Goal: Task Accomplishment & Management: Manage account settings

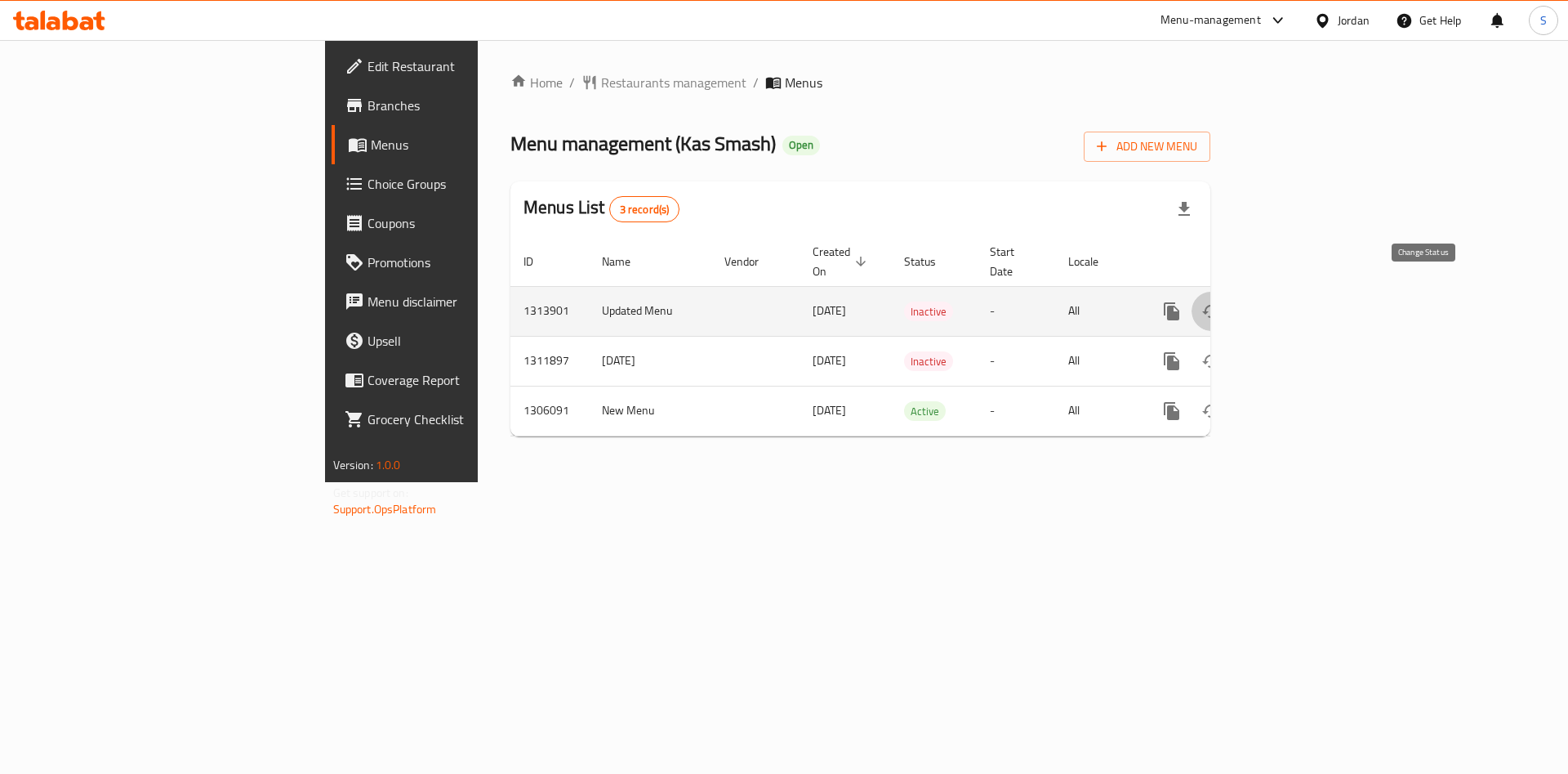
click at [1220, 301] on icon "enhanced table" at bounding box center [1211, 311] width 20 height 20
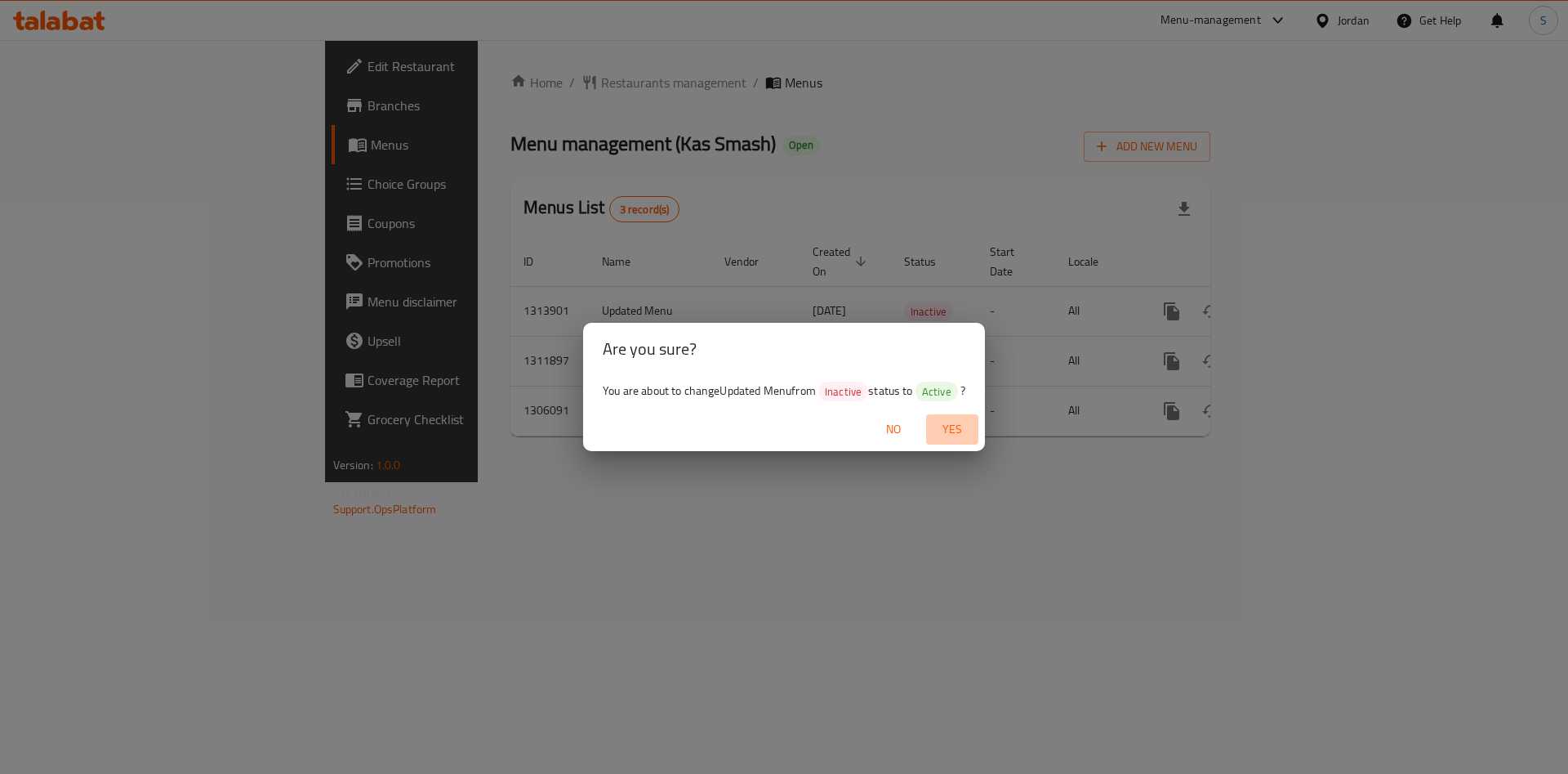
click at [946, 431] on span "Yes" at bounding box center [951, 430] width 39 height 21
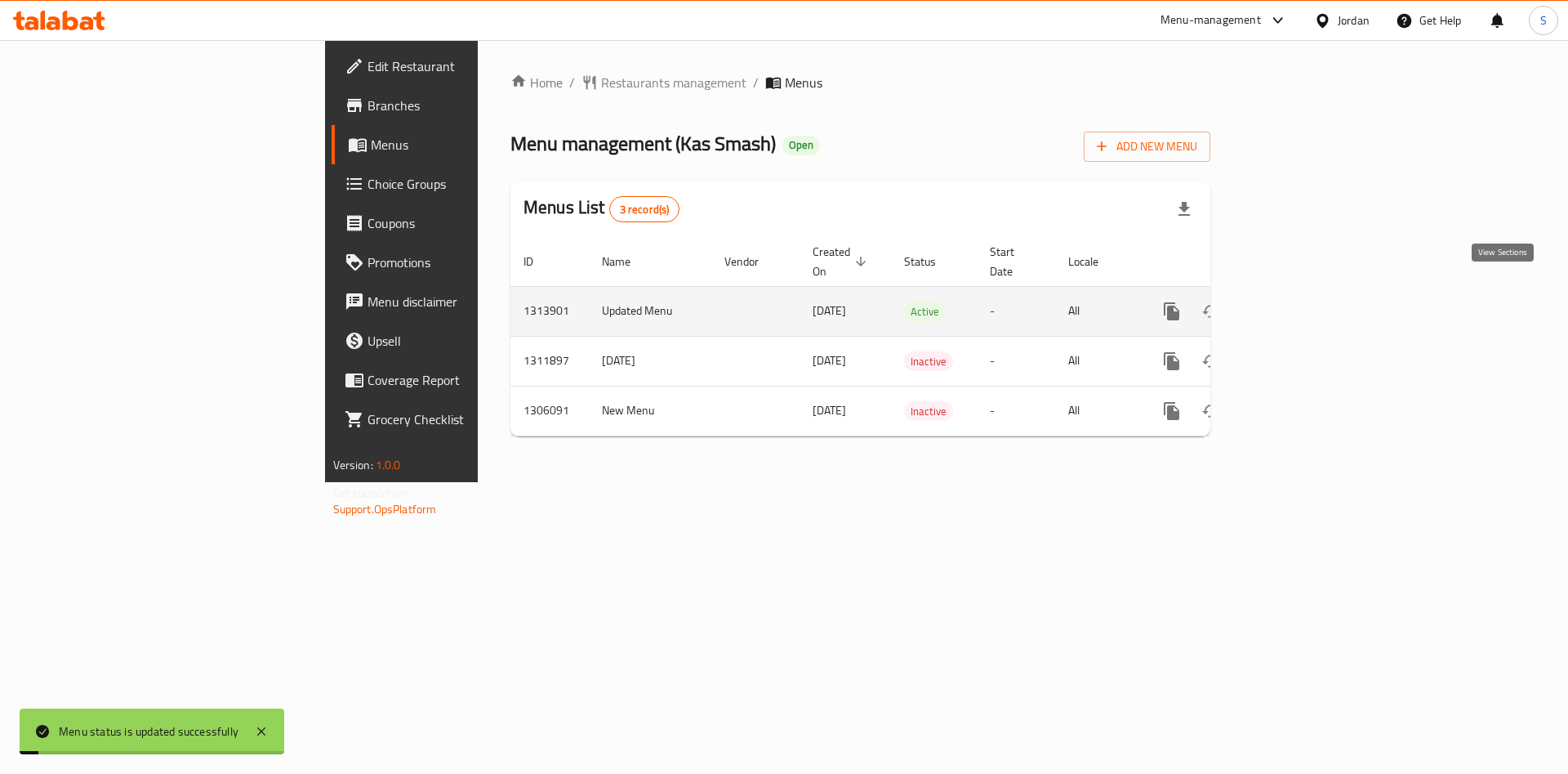
click at [1299, 301] on icon "enhanced table" at bounding box center [1289, 311] width 20 height 20
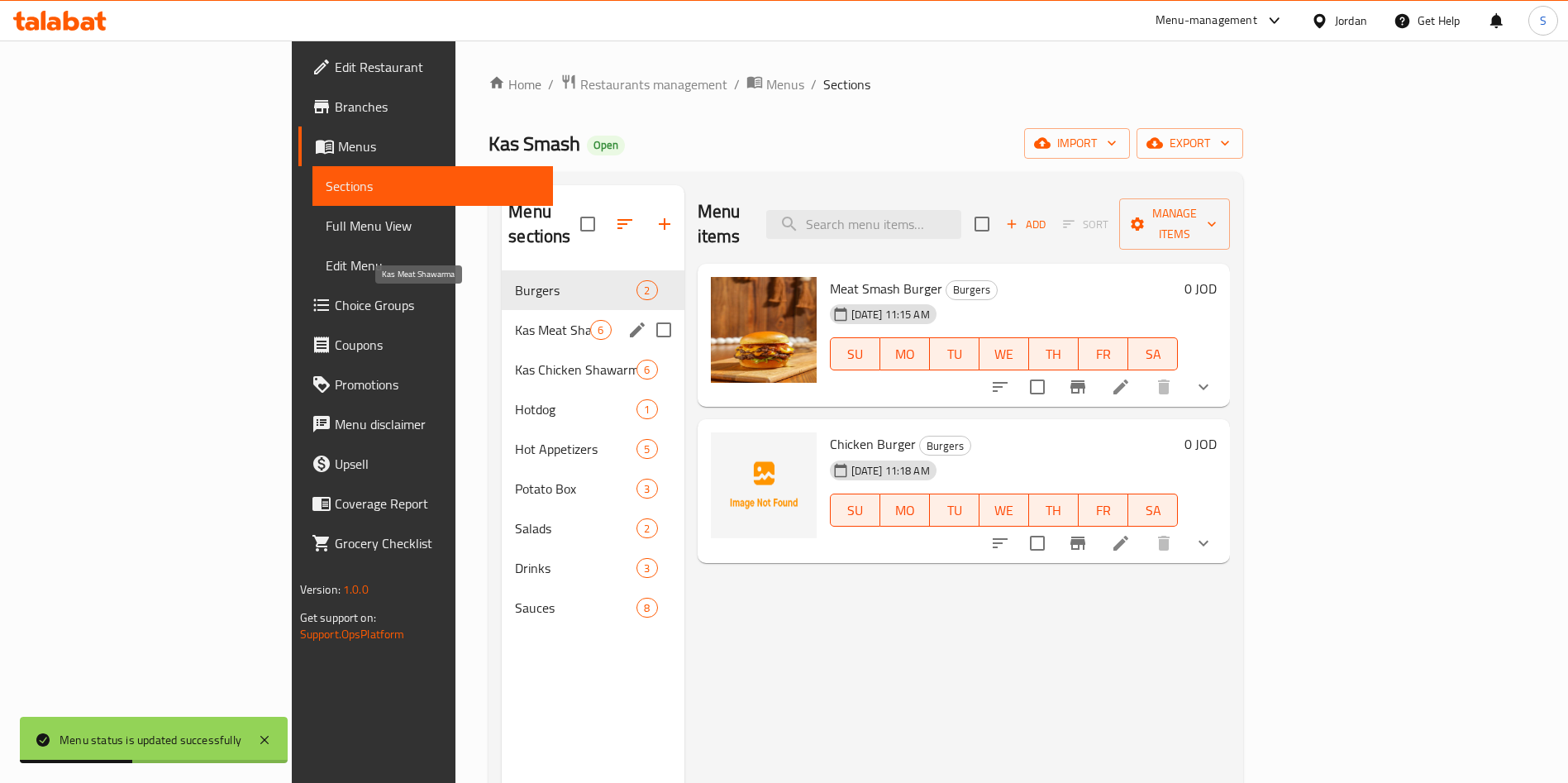
click at [515, 319] on span "Kas Meat Shawarma" at bounding box center [553, 329] width 75 height 20
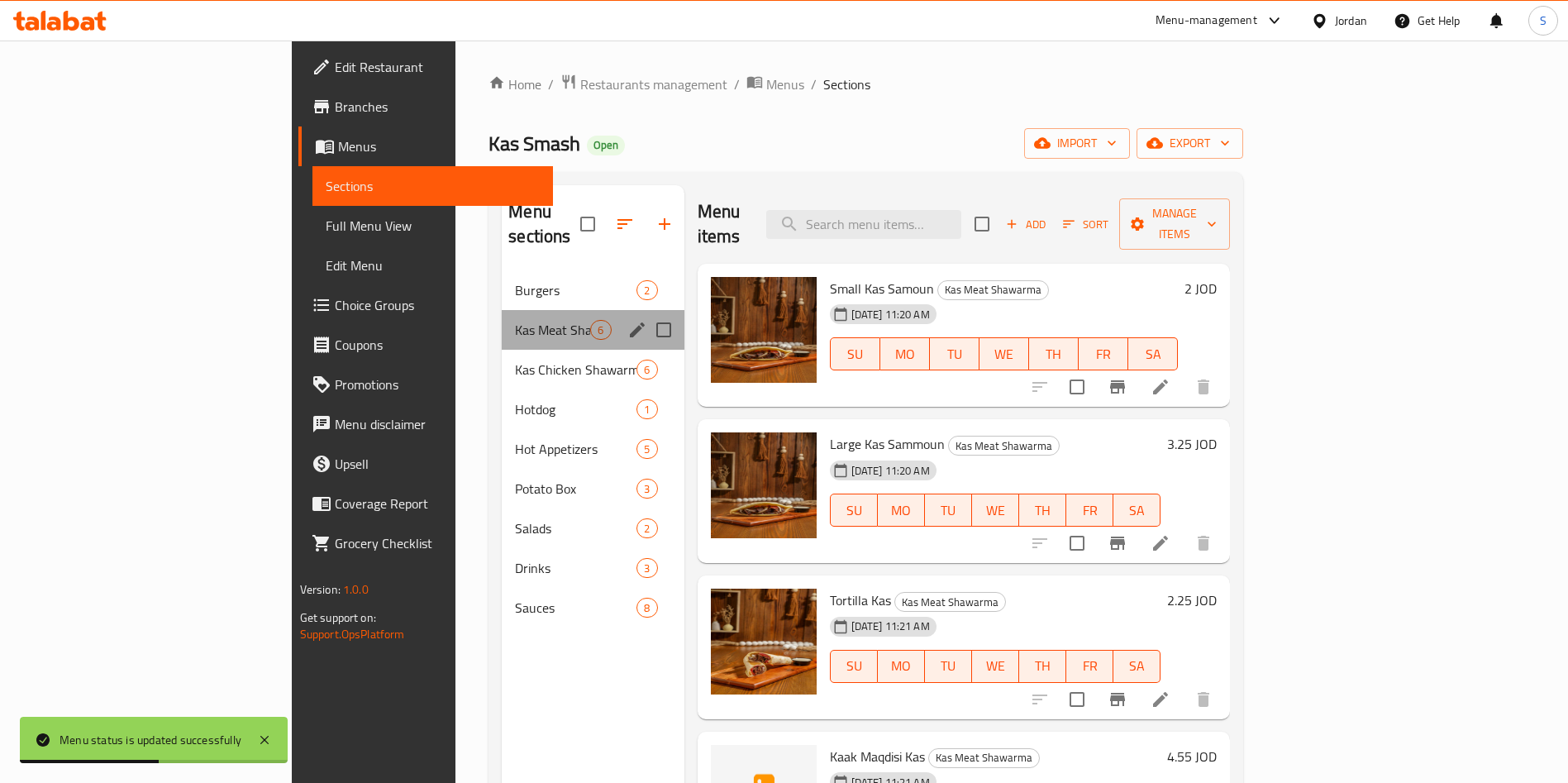
click at [502, 323] on div "Kas Meat Shawarma 6" at bounding box center [593, 329] width 182 height 39
click at [515, 360] on span "Kas Chicken Shawarma" at bounding box center [553, 369] width 75 height 20
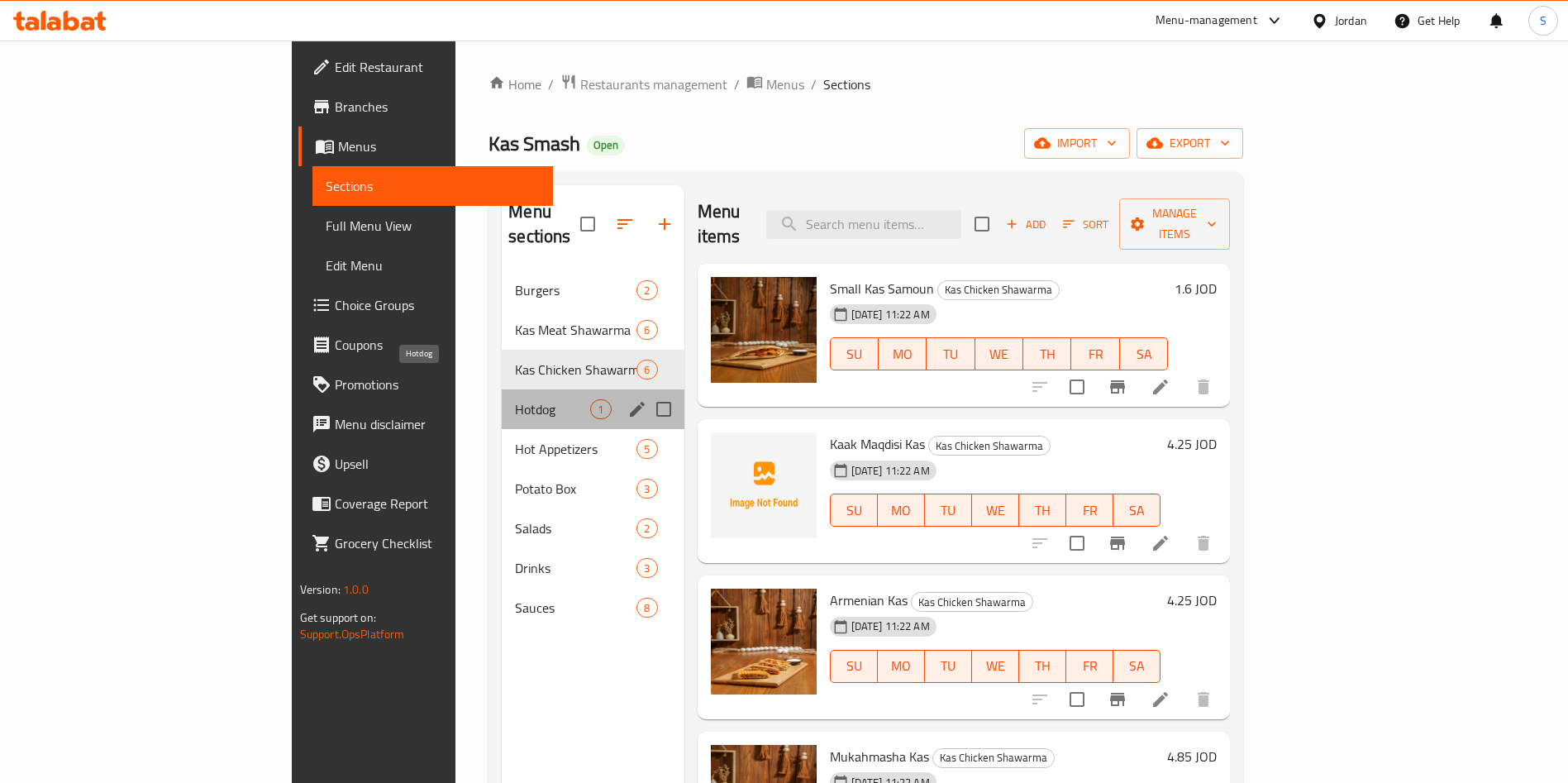
click at [515, 399] on span "Hotdog" at bounding box center [553, 409] width 75 height 20
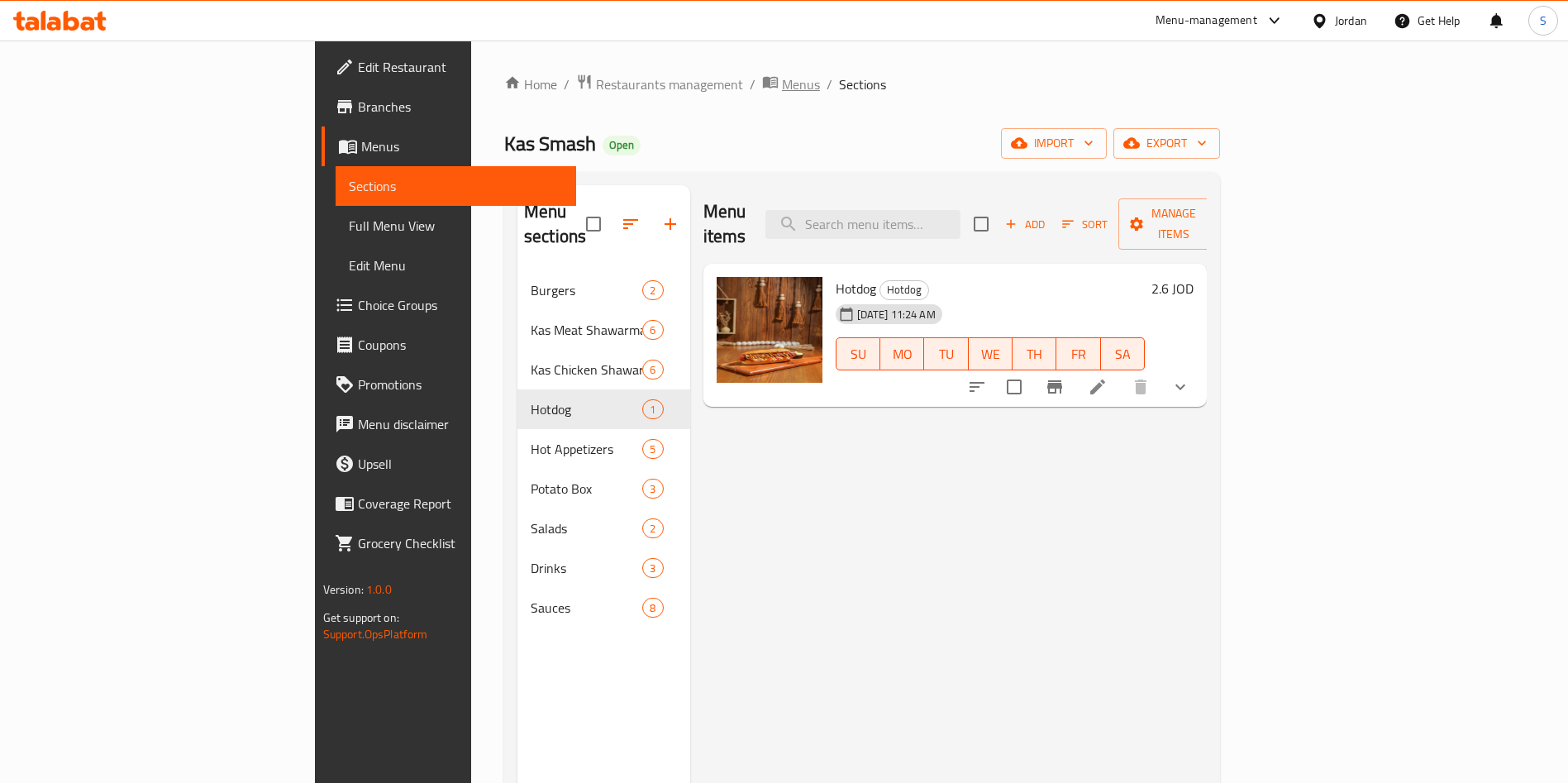
click at [782, 77] on span "Menus" at bounding box center [801, 84] width 38 height 20
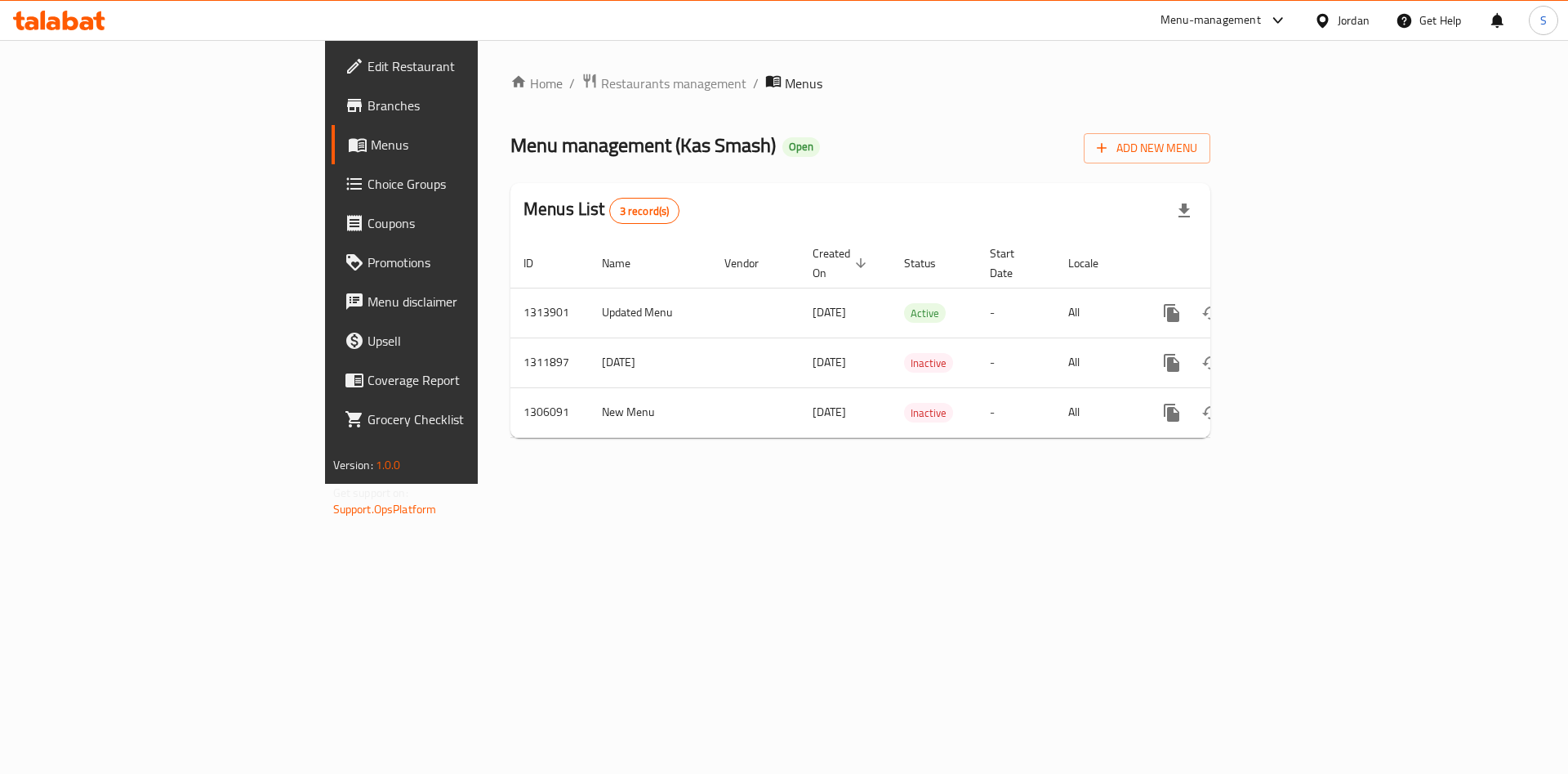
click at [478, 68] on div "Home / Restaurants management / Menus Menu management ( Kas Smash ) Open Add Ne…" at bounding box center [860, 261] width 765 height 444
click at [601, 86] on span "Restaurants management" at bounding box center [674, 83] width 146 height 20
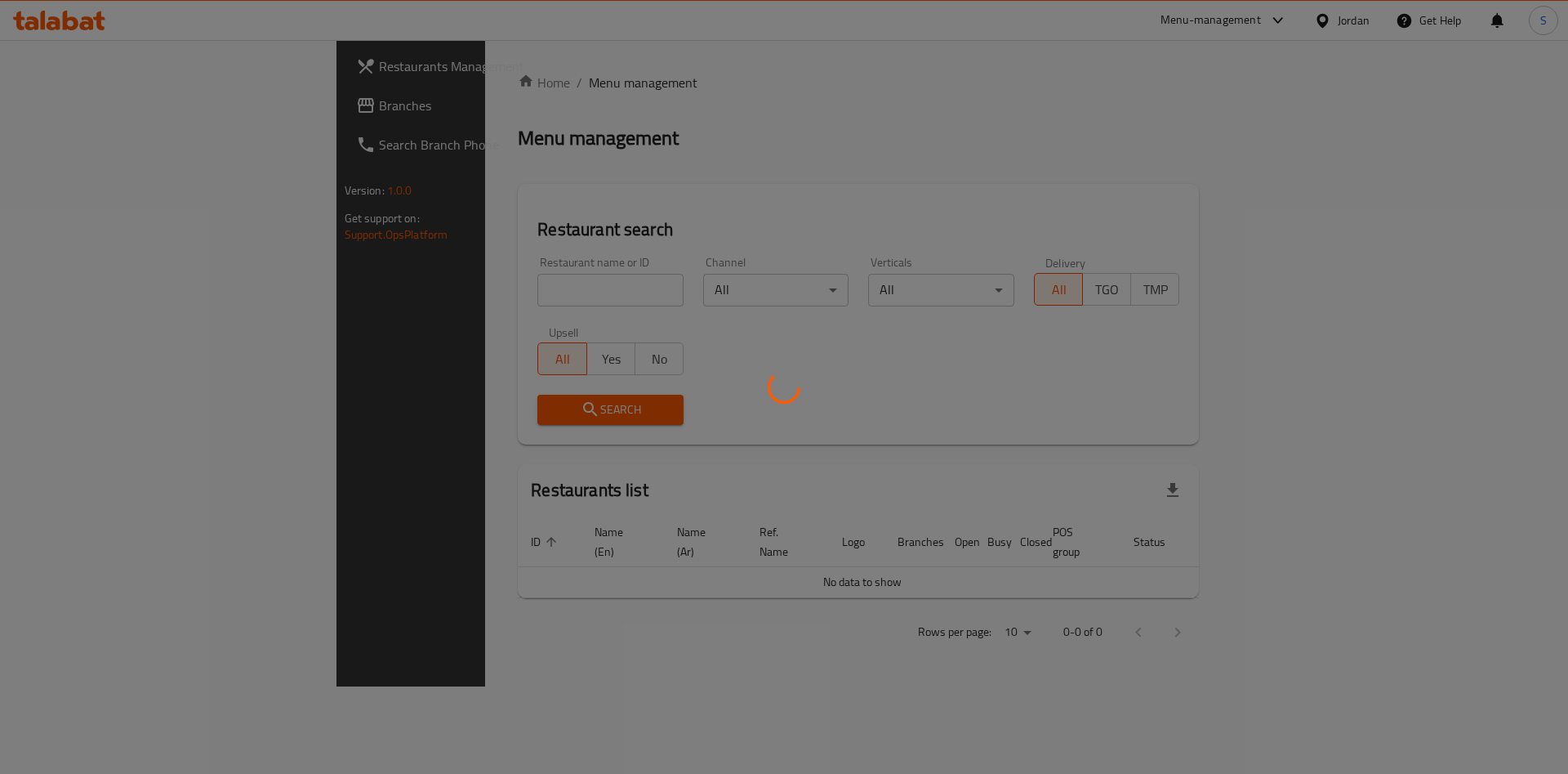
click at [455, 320] on div at bounding box center [784, 387] width 1568 height 774
click at [447, 299] on div at bounding box center [784, 387] width 1568 height 774
click at [445, 286] on div at bounding box center [784, 387] width 1568 height 774
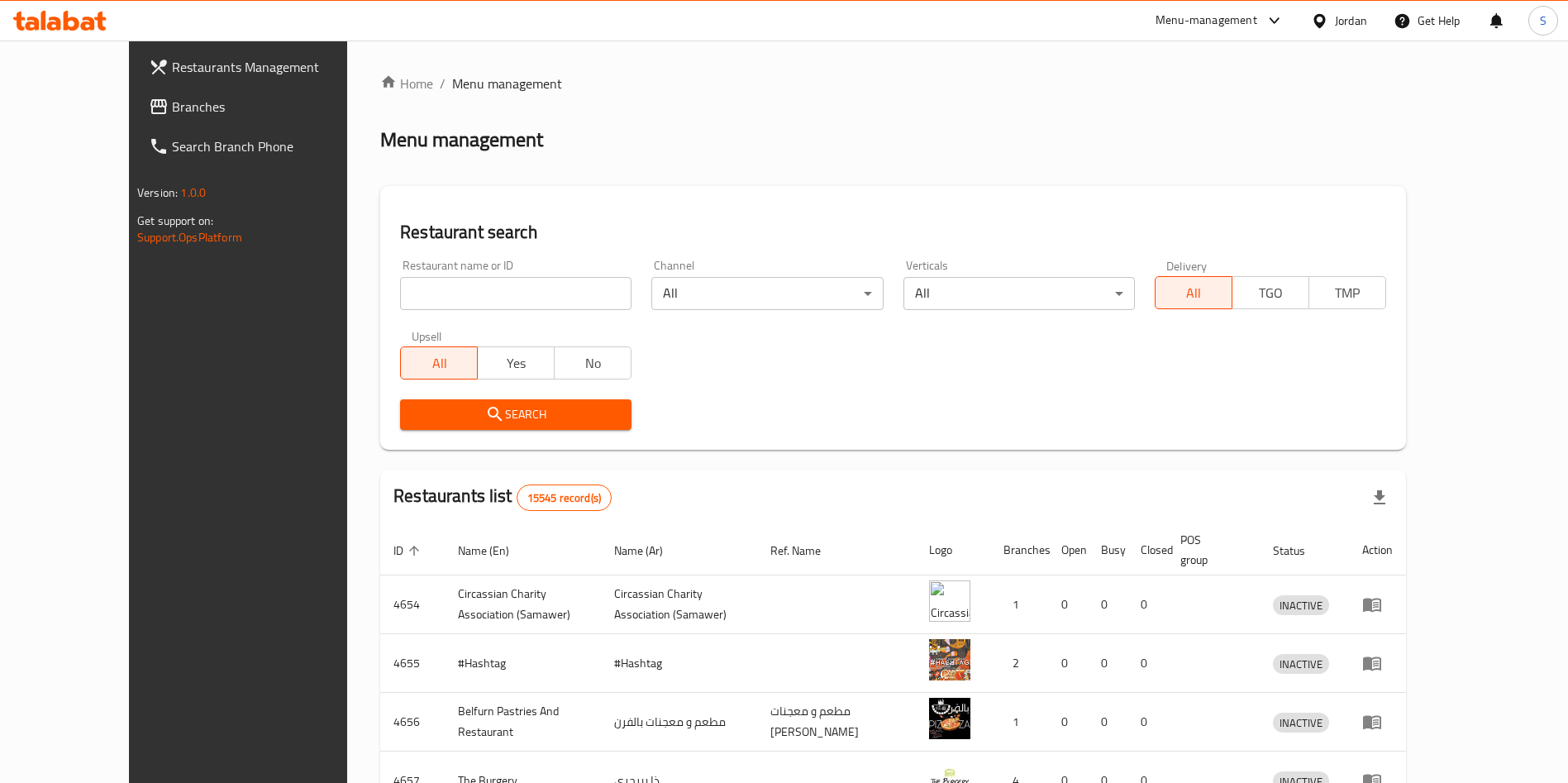
click at [450, 290] on input "search" at bounding box center [515, 293] width 231 height 33
click at [497, 406] on span "Search" at bounding box center [515, 415] width 205 height 21
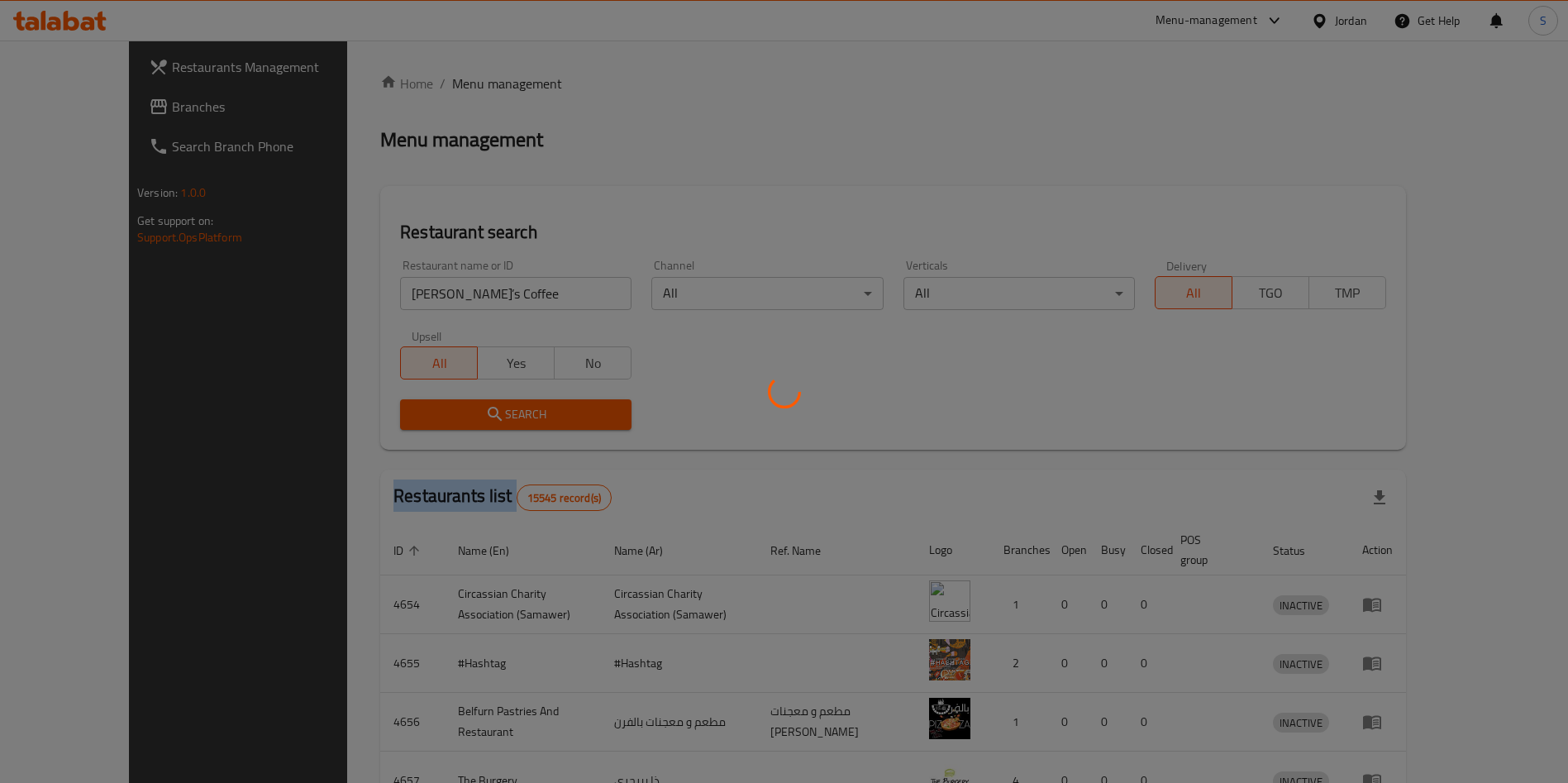
click at [497, 406] on div at bounding box center [784, 391] width 1568 height 783
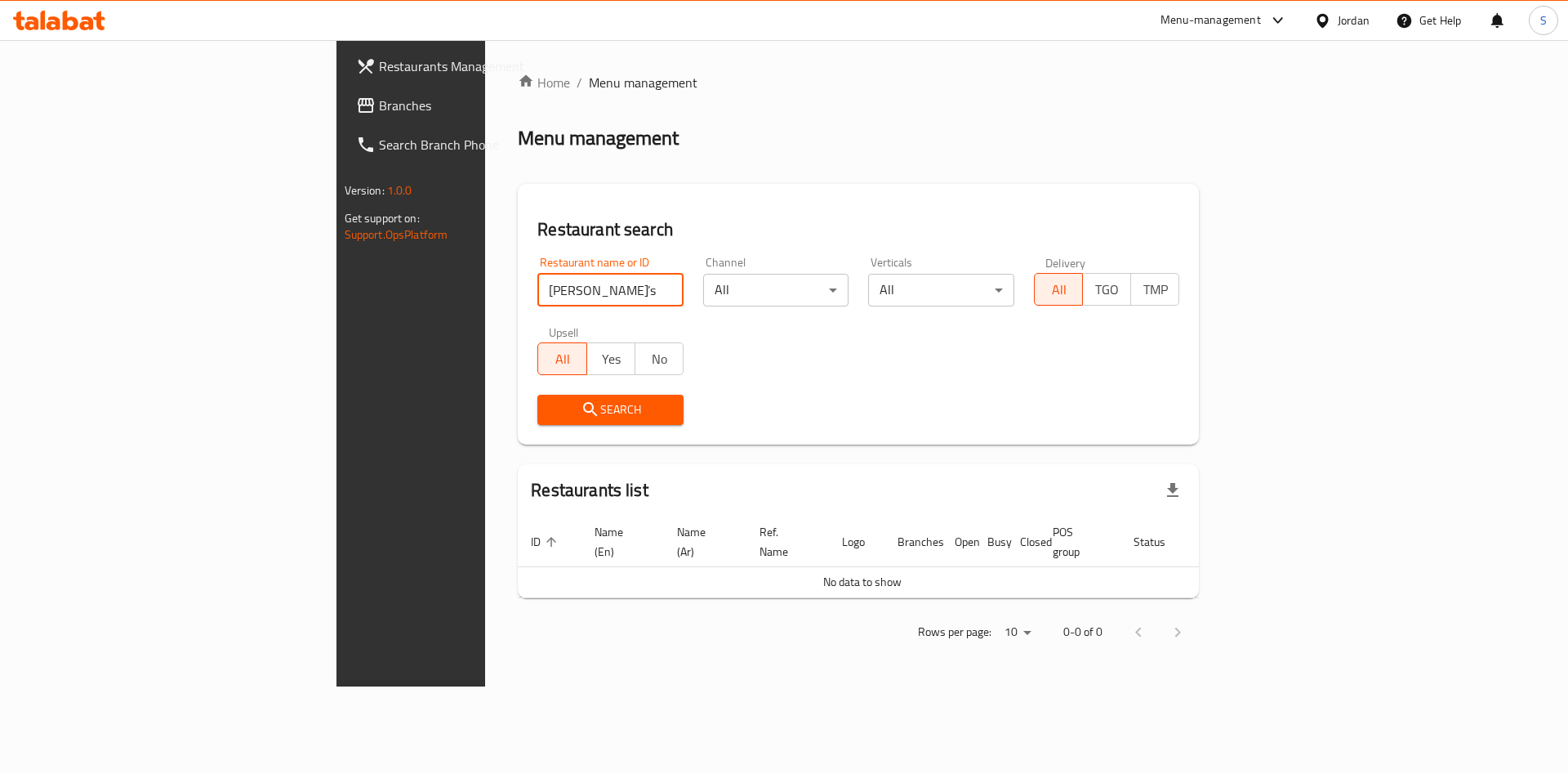
click at [537, 288] on input "[PERSON_NAME]’s Coffee" at bounding box center [610, 290] width 146 height 33
drag, startPoint x: 363, startPoint y: 289, endPoint x: 539, endPoint y: 281, distance: 176.2
click at [539, 281] on input "[PERSON_NAME]’s Coffee" at bounding box center [610, 290] width 146 height 33
type input "[PERSON_NAME]"
click at [586, 374] on button "Yes" at bounding box center [611, 359] width 49 height 33
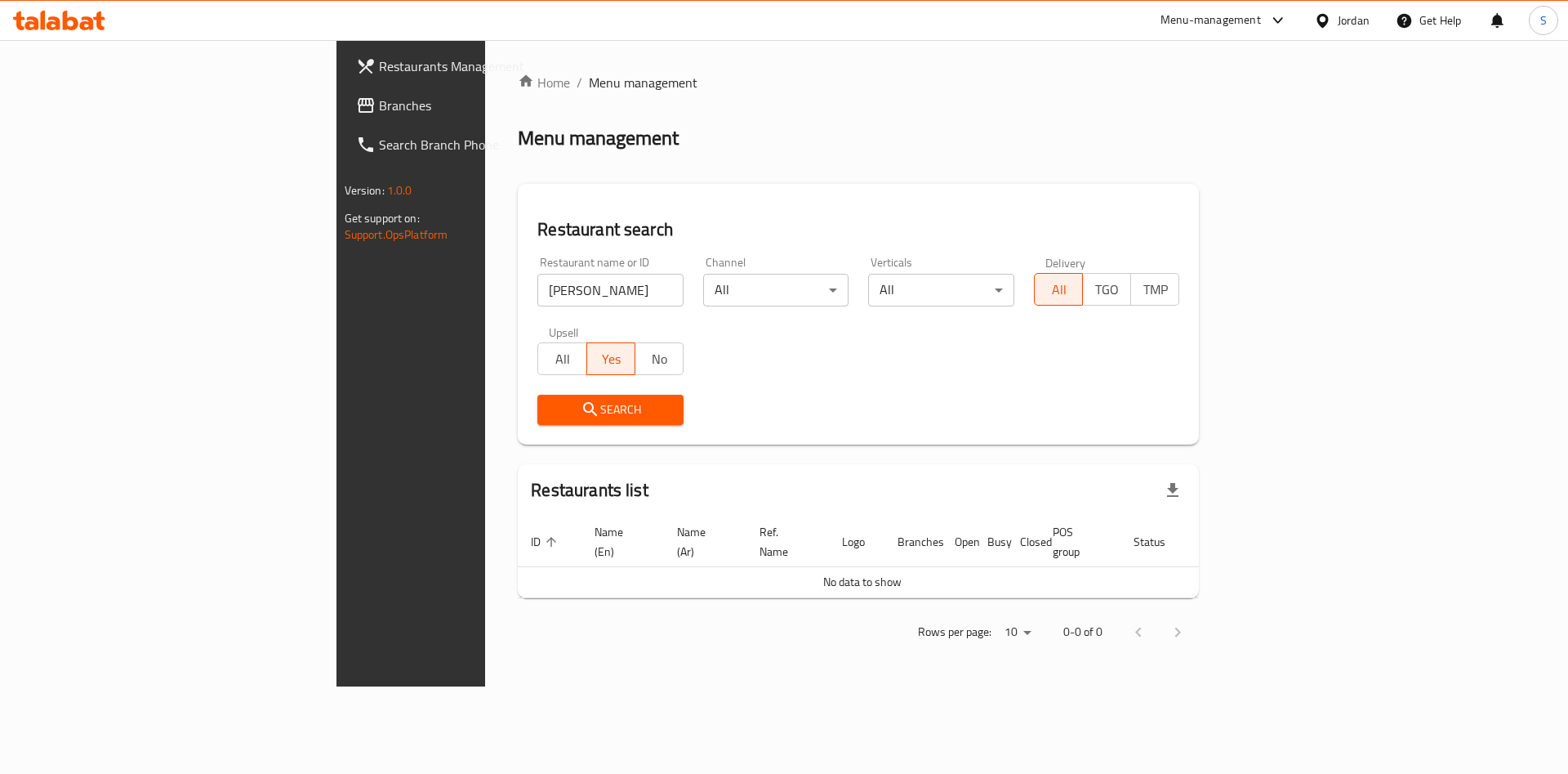
click at [528, 385] on div "Search" at bounding box center [611, 410] width 166 height 50
click at [544, 348] on span "All" at bounding box center [561, 358] width 35 height 23
click at [528, 392] on div "Search" at bounding box center [611, 410] width 166 height 50
click at [550, 406] on span "Search" at bounding box center [610, 410] width 120 height 21
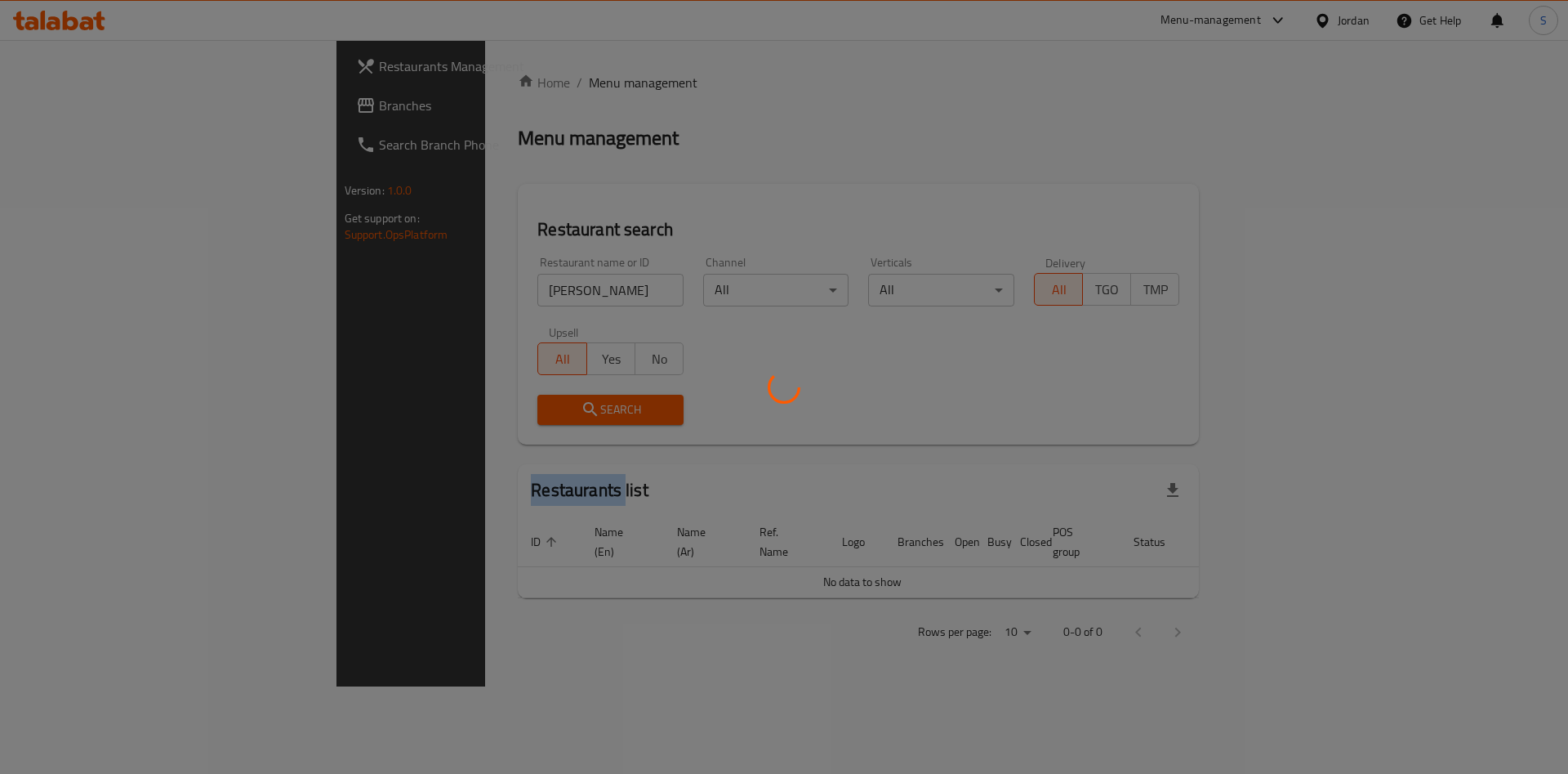
click at [411, 406] on div at bounding box center [784, 387] width 1568 height 774
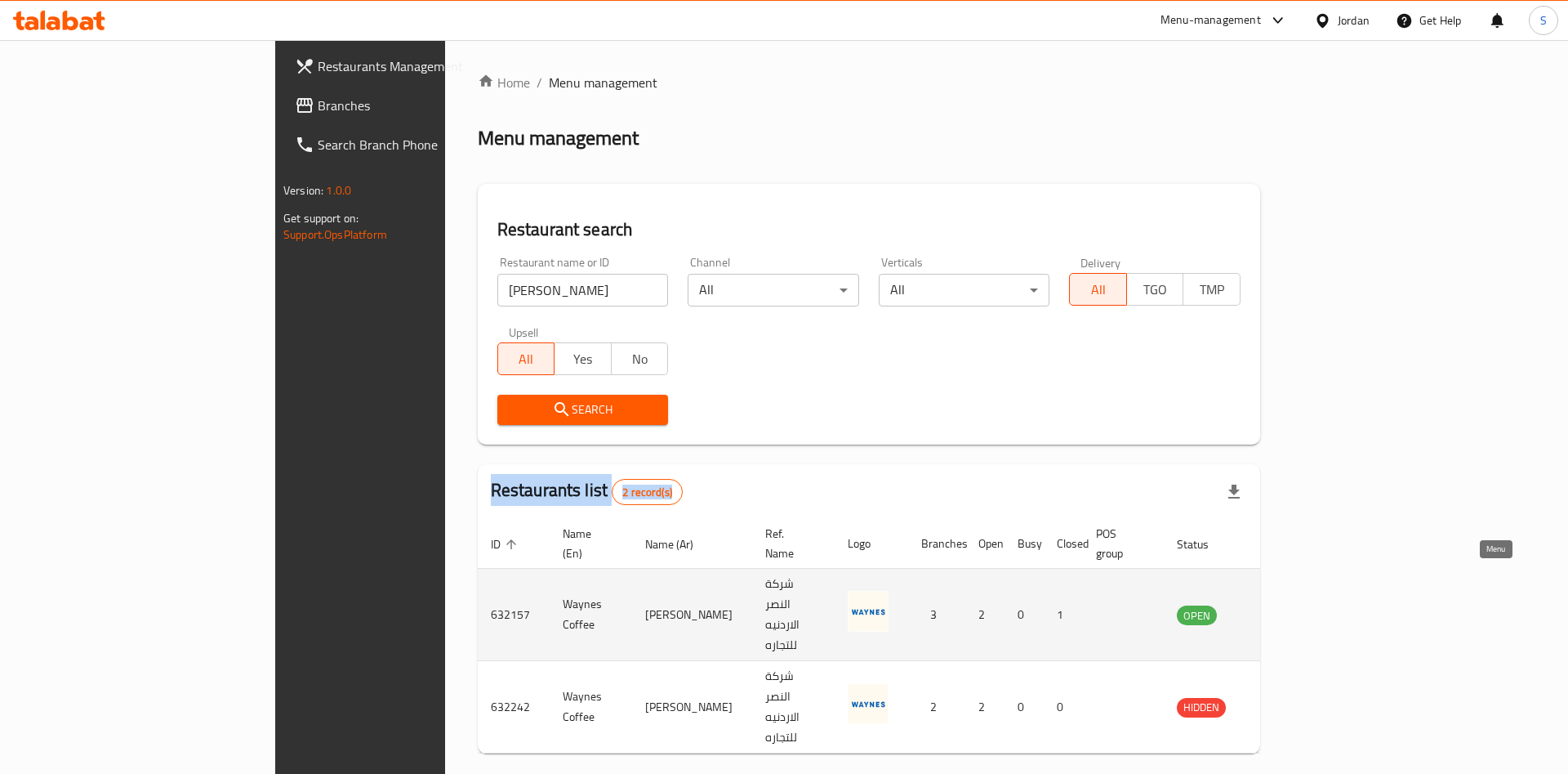
click at [1293, 605] on link "enhanced table" at bounding box center [1277, 614] width 30 height 20
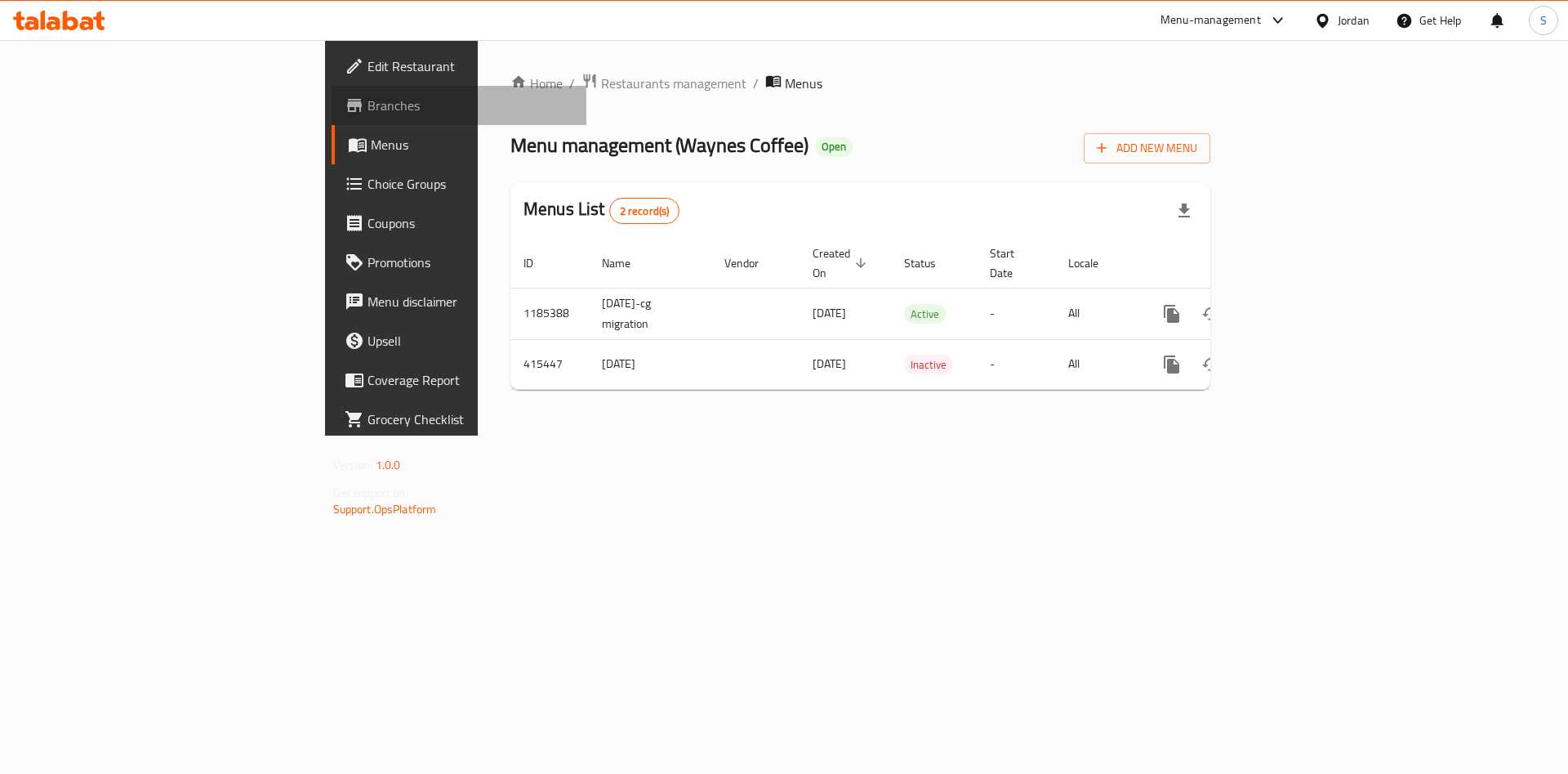
click at [331, 87] on link "Branches" at bounding box center [459, 104] width 255 height 39
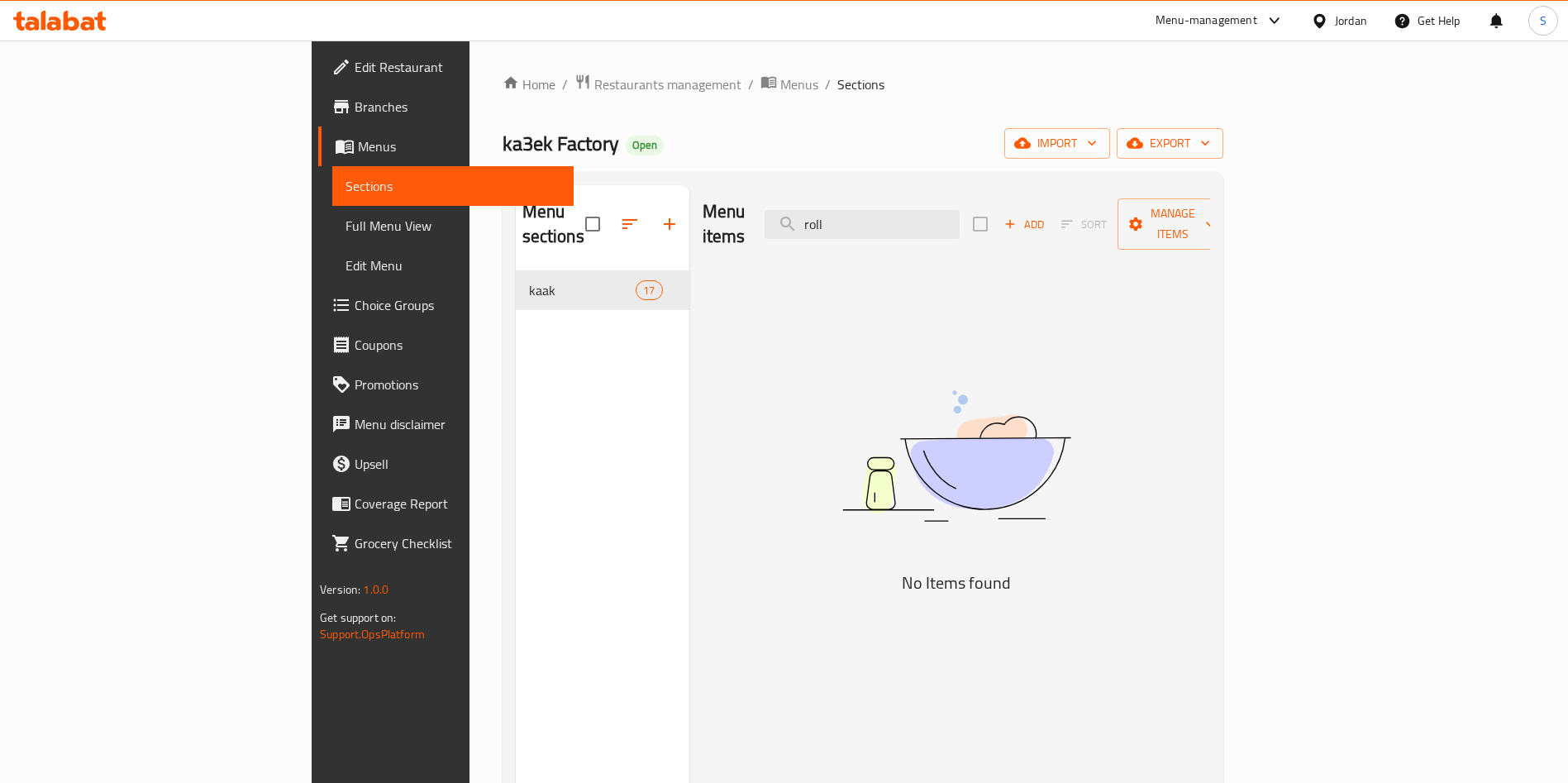
click at [503, 97] on div "Home / Restaurants management / Menus / Sections ka3ek Factory Open import expo…" at bounding box center [863, 527] width 721 height 908
click at [475, 58] on div "Home / Restaurants management / Menus / Sections ka3ek Factory Open import expo…" at bounding box center [863, 526] width 787 height 973
click at [503, 110] on div "Home / Restaurants management / Menus / Sections ka3ek Factory Open import expo…" at bounding box center [863, 527] width 721 height 908
click at [595, 79] on span "Restaurants management" at bounding box center [668, 84] width 148 height 20
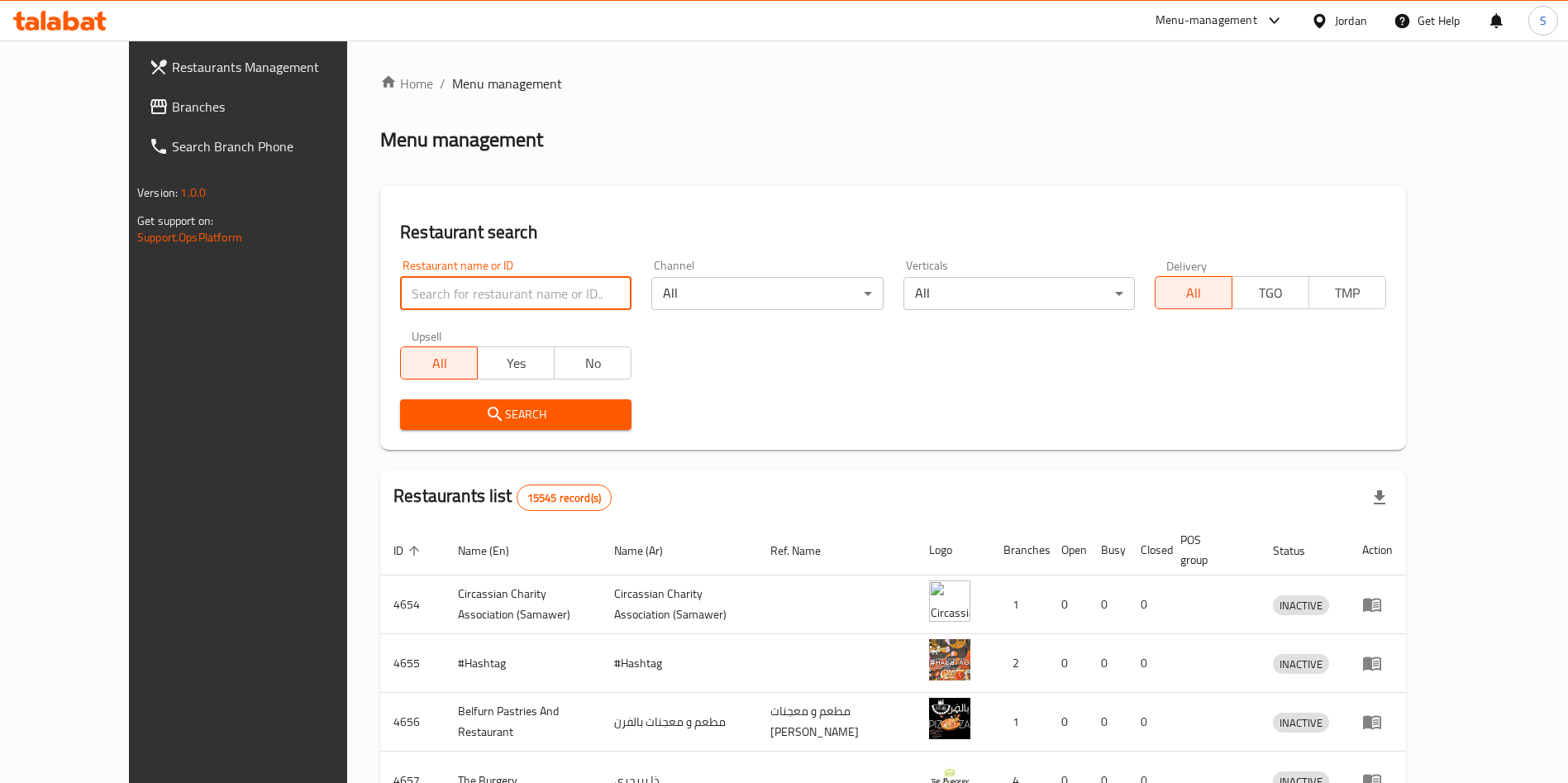
click at [486, 301] on input "search" at bounding box center [515, 293] width 231 height 33
type input "yalla bata"
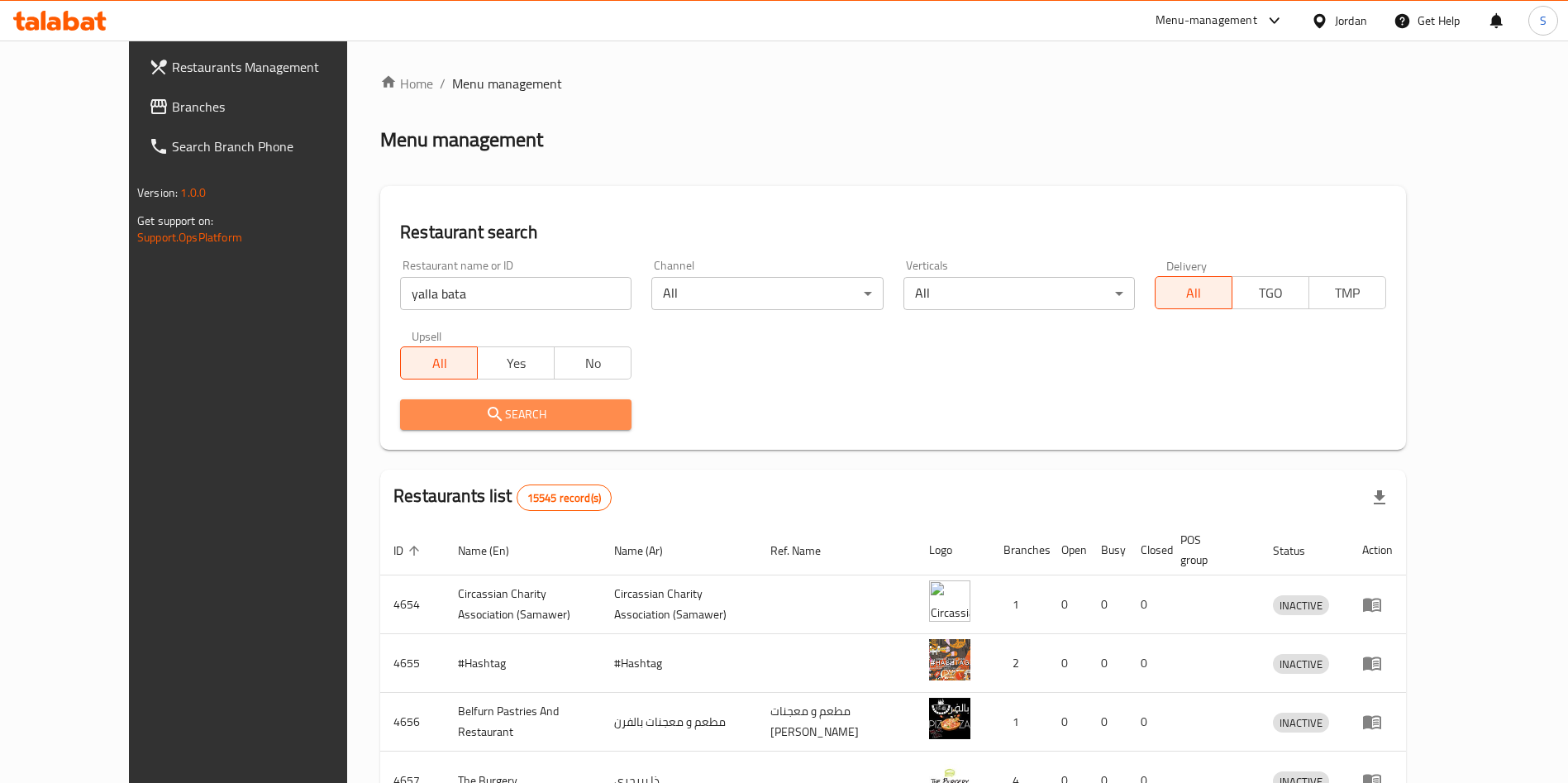
click at [473, 404] on span "Search" at bounding box center [515, 415] width 205 height 21
click at [473, 404] on div at bounding box center [784, 391] width 1568 height 783
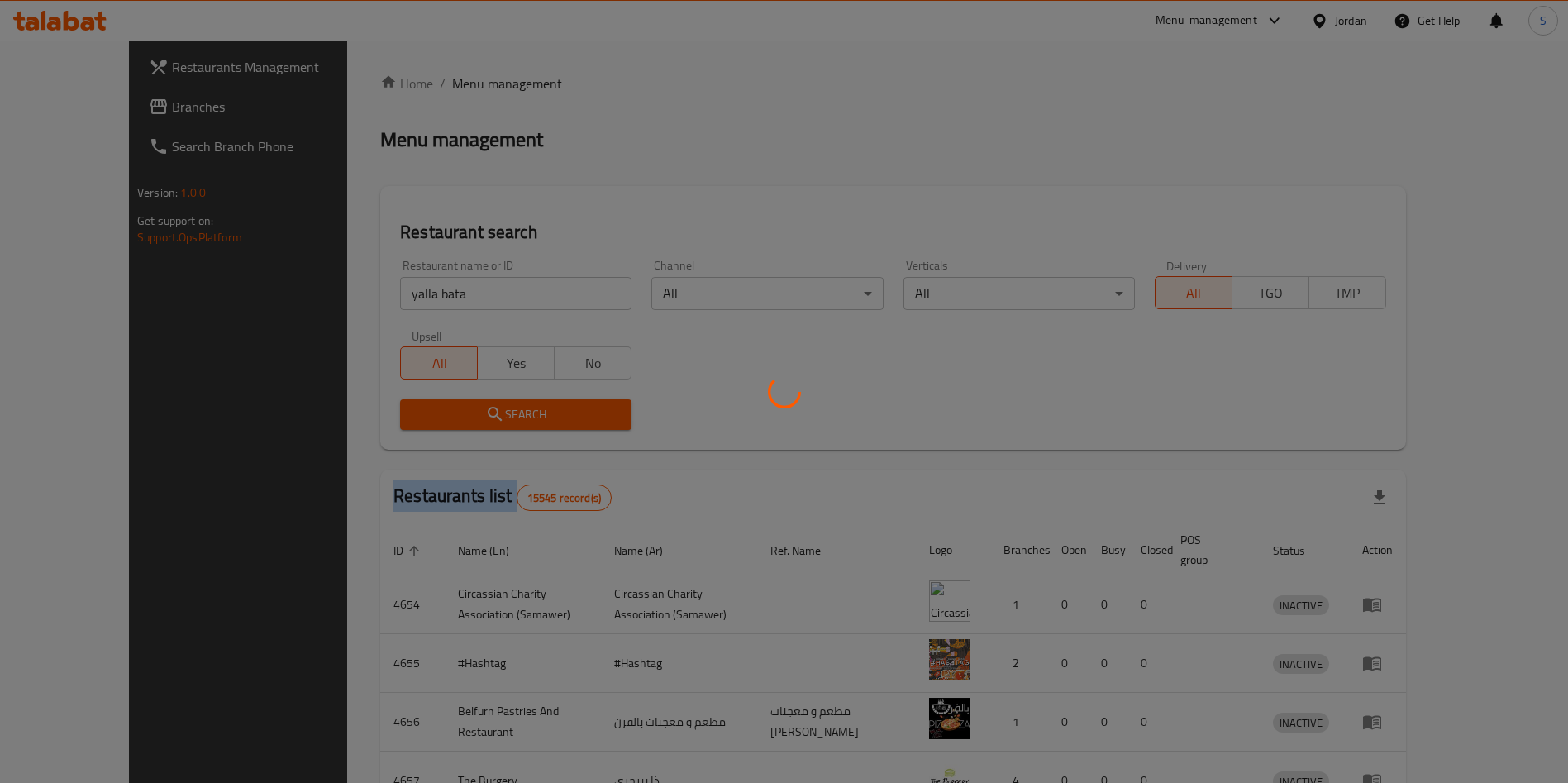
click at [473, 404] on div at bounding box center [784, 391] width 1568 height 783
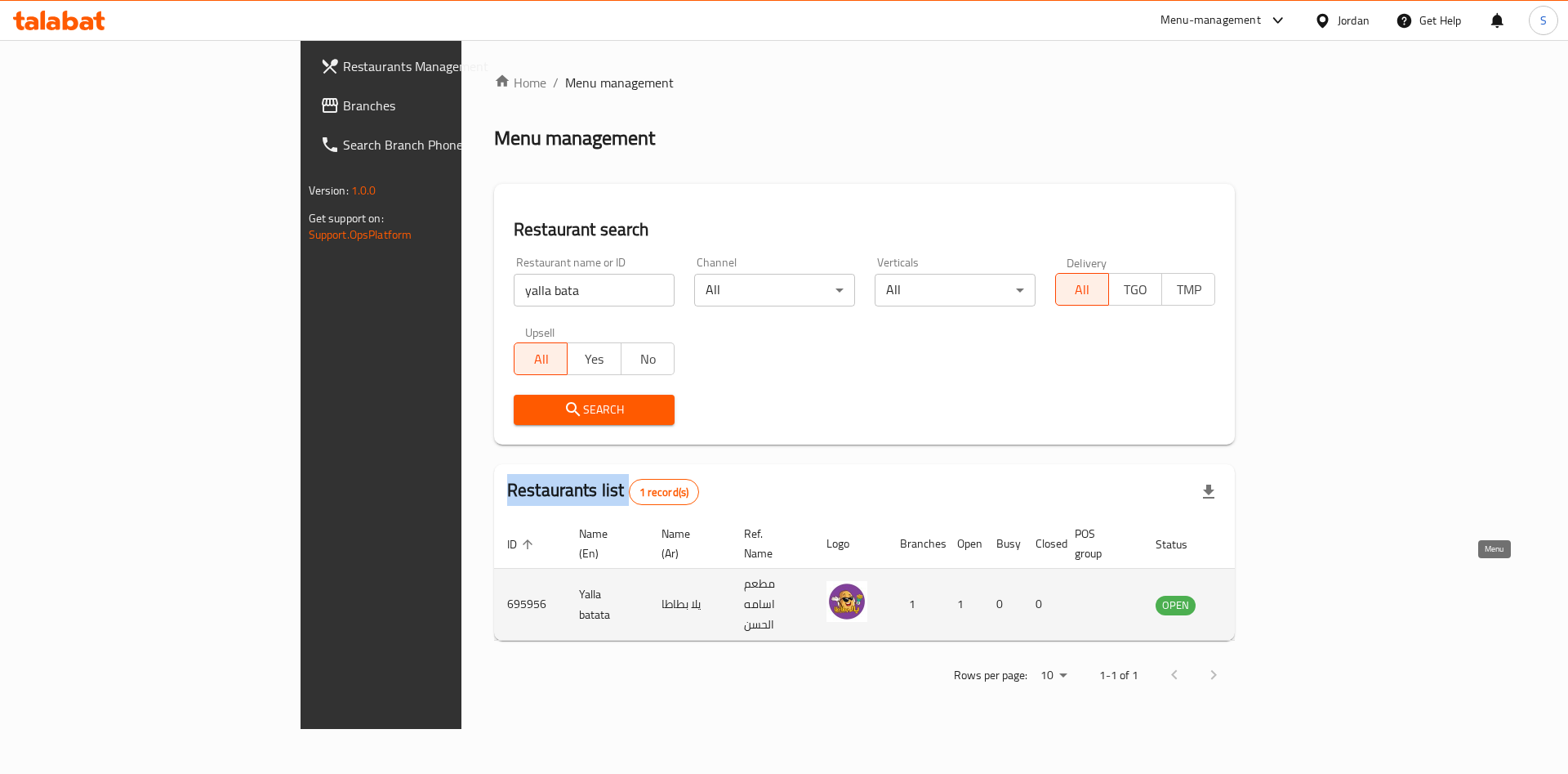
click at [1261, 595] on icon "enhanced table" at bounding box center [1251, 604] width 20 height 20
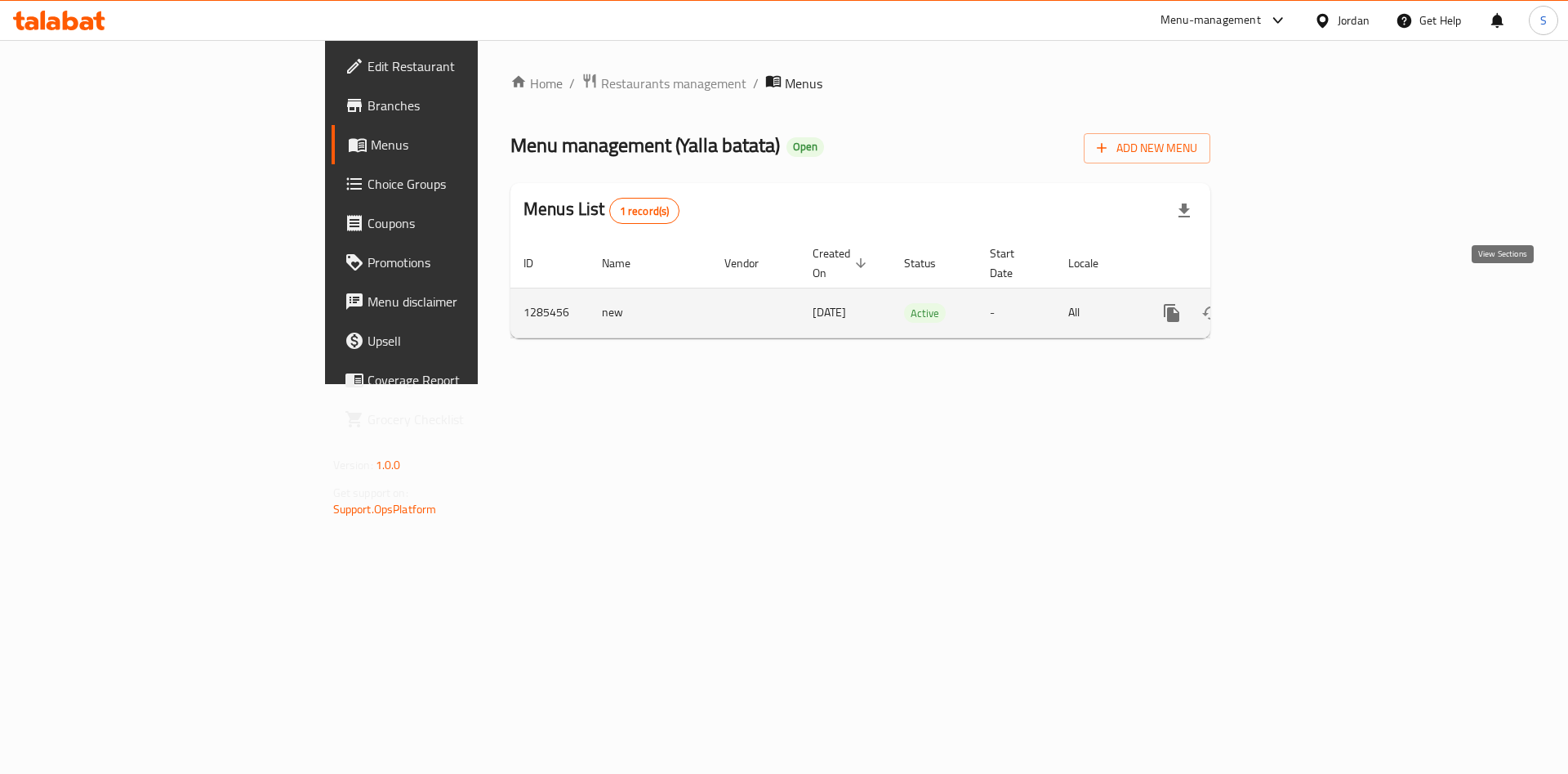
click at [1309, 293] on link "enhanced table" at bounding box center [1289, 312] width 39 height 39
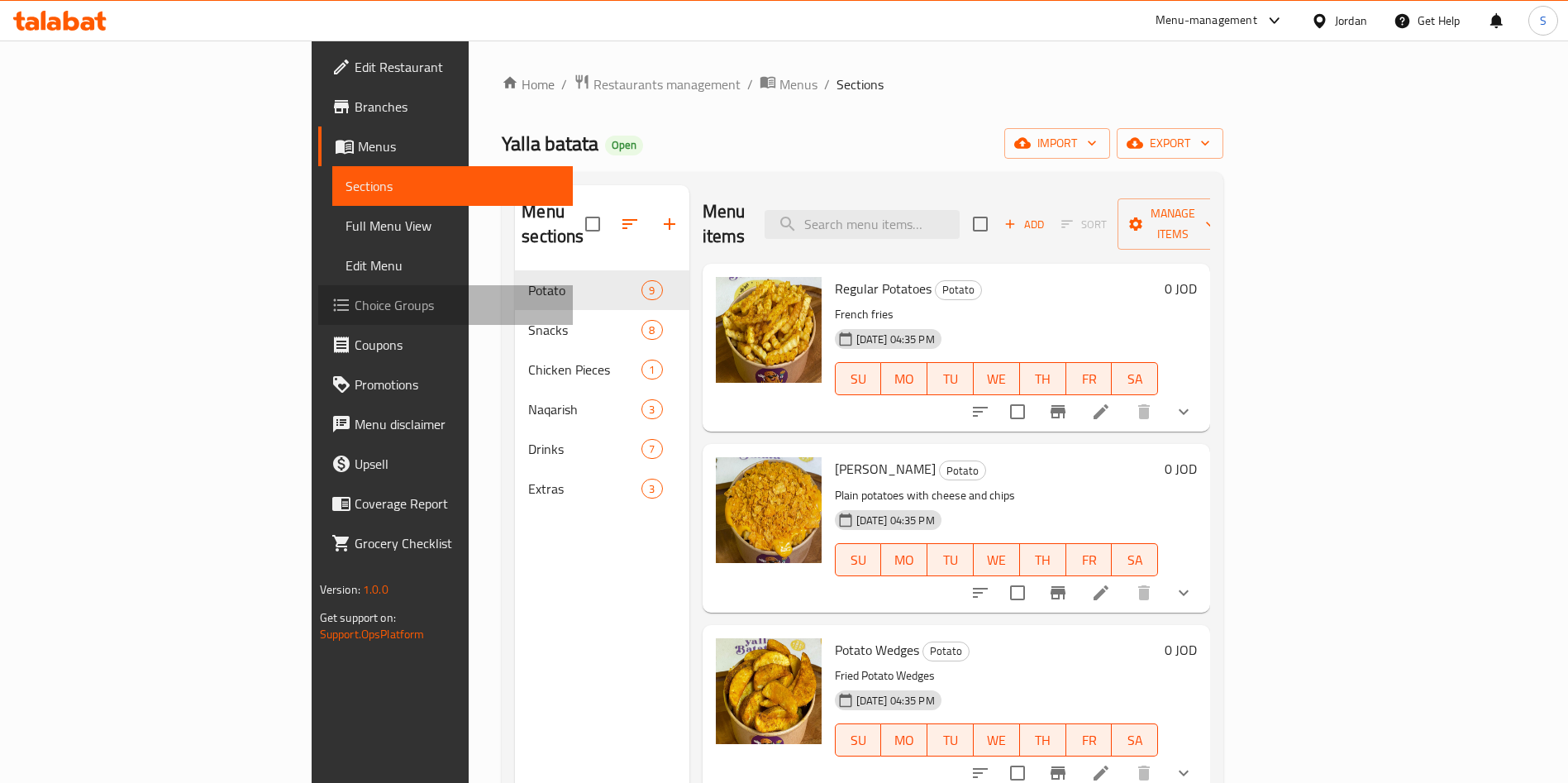
click at [354, 295] on span "Choice Groups" at bounding box center [457, 305] width 206 height 20
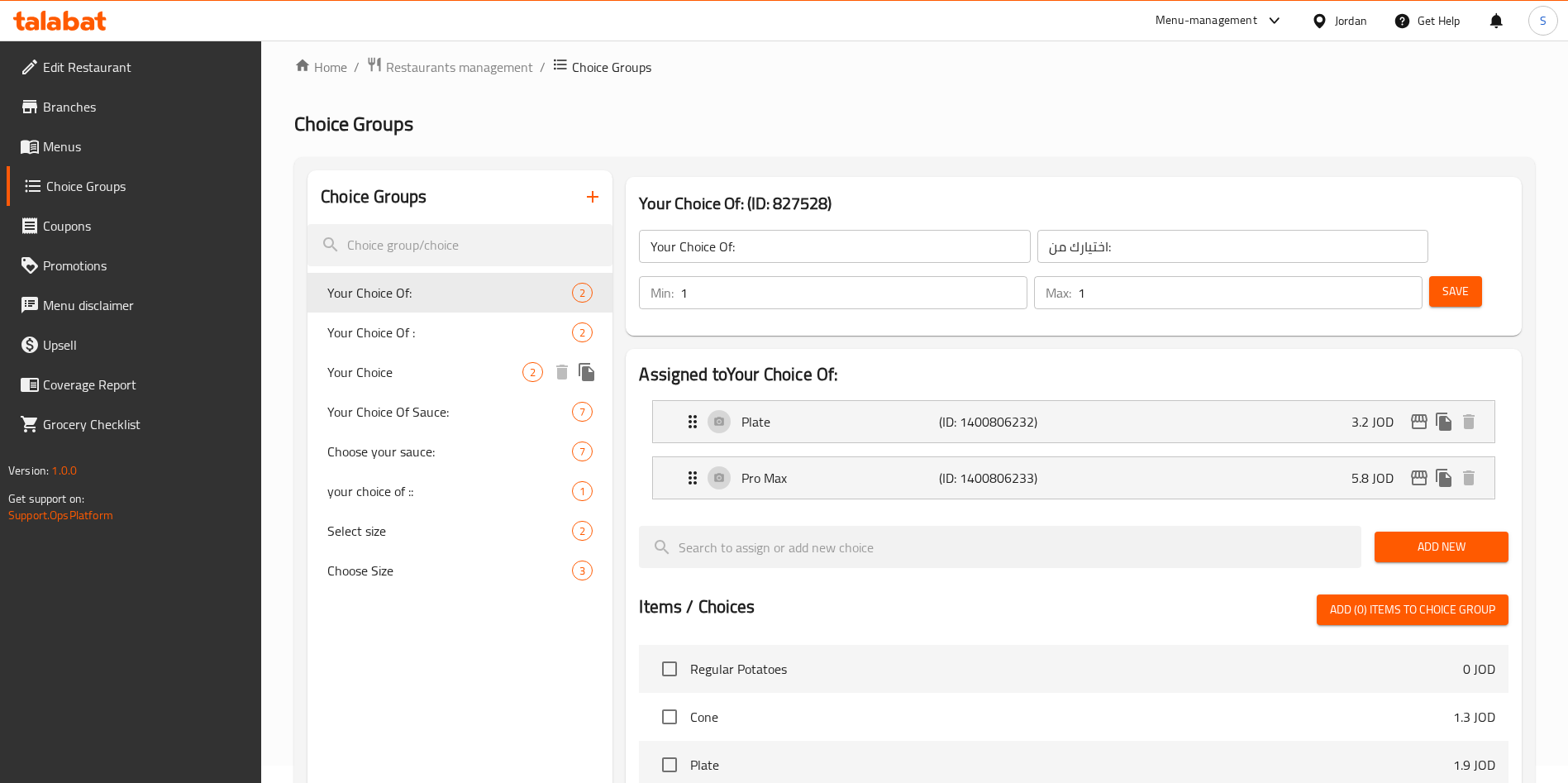
scroll to position [124, 0]
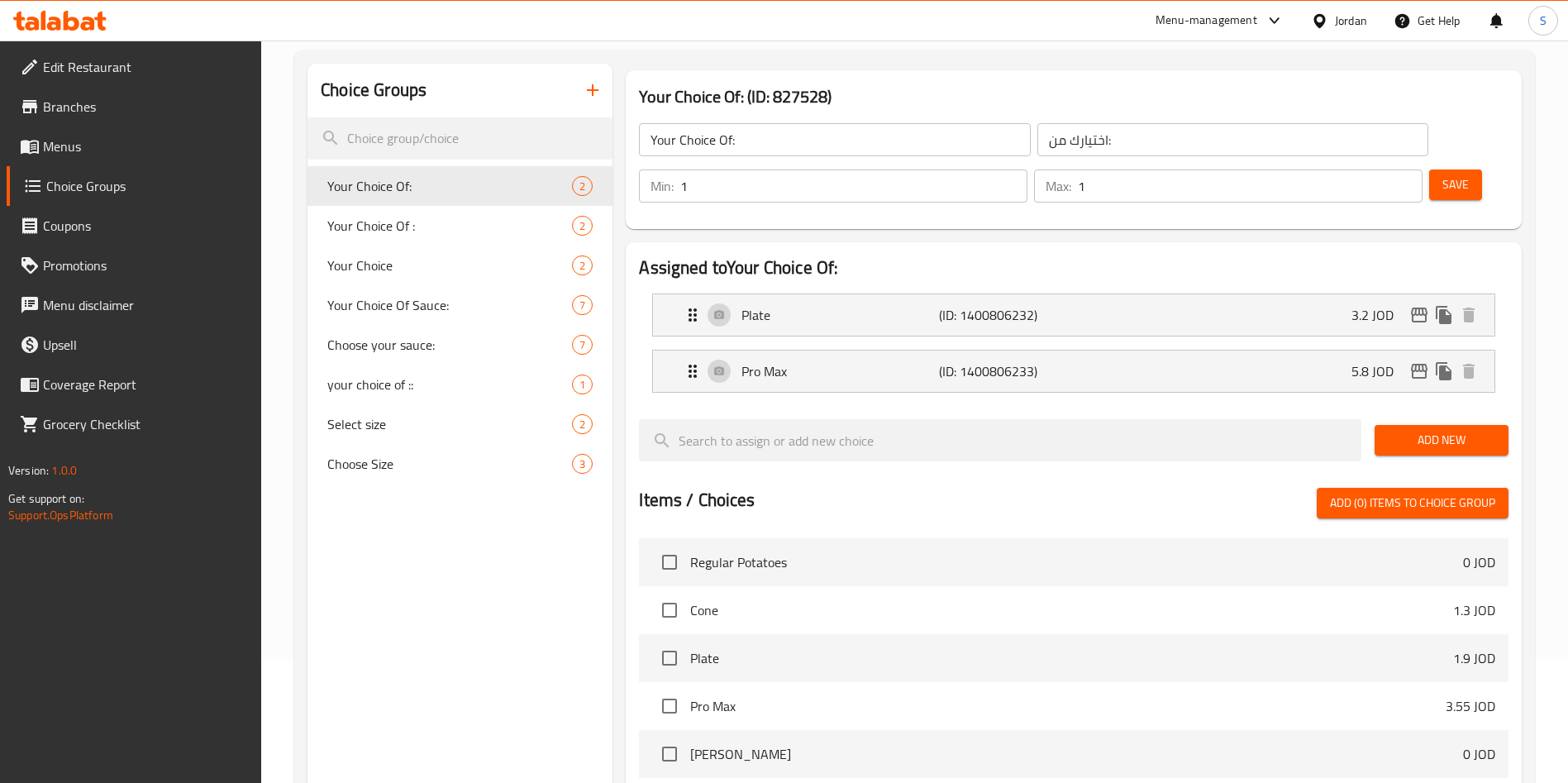
click at [592, 94] on icon "button" at bounding box center [592, 90] width 20 height 20
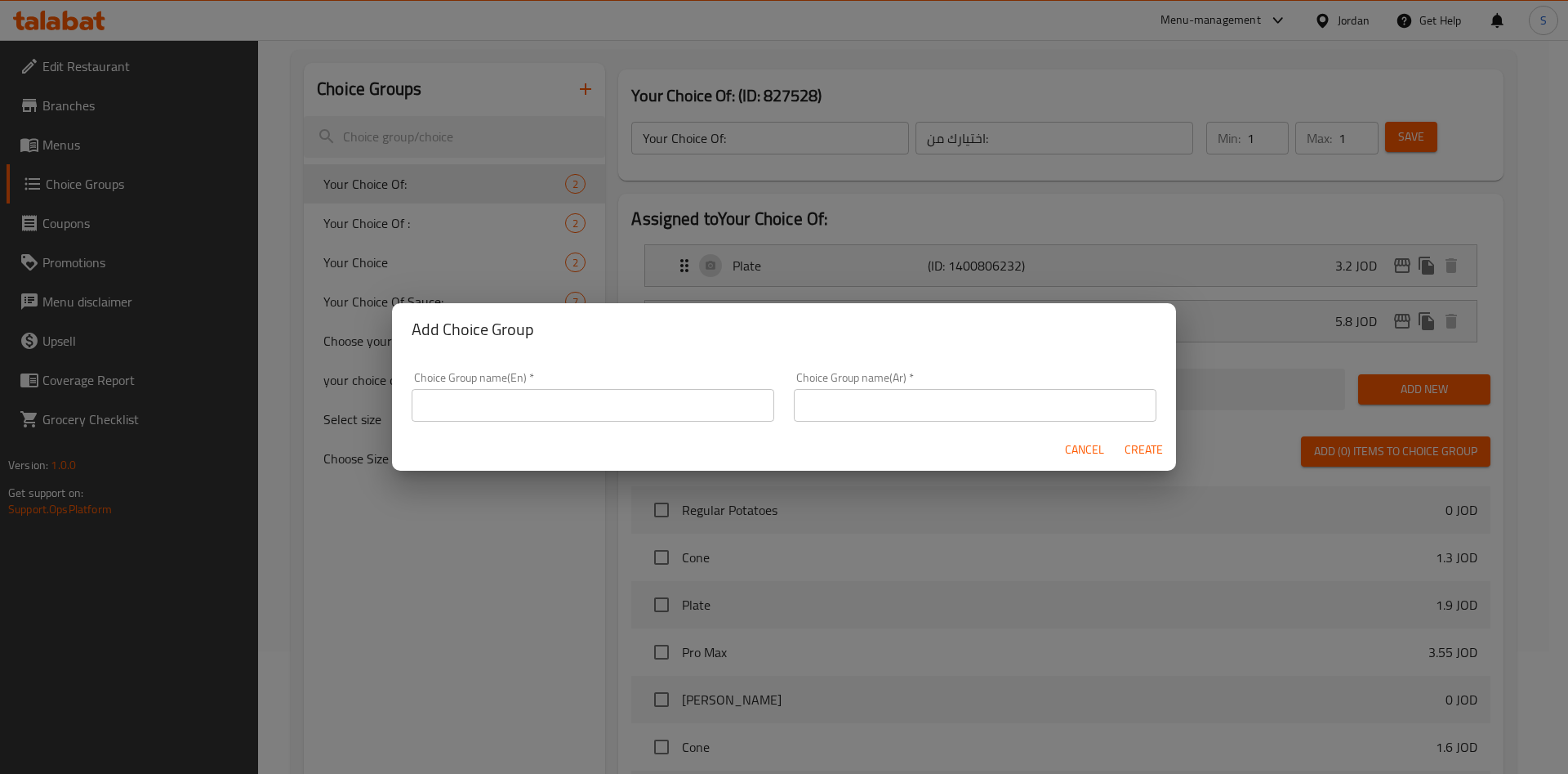
click at [556, 410] on input "text" at bounding box center [593, 406] width 362 height 33
type input "Your Choice of Hotdog Sauce"
drag, startPoint x: 1011, startPoint y: 401, endPoint x: 1240, endPoint y: 501, distance: 249.9
click at [1011, 401] on input "text" at bounding box center [975, 406] width 362 height 33
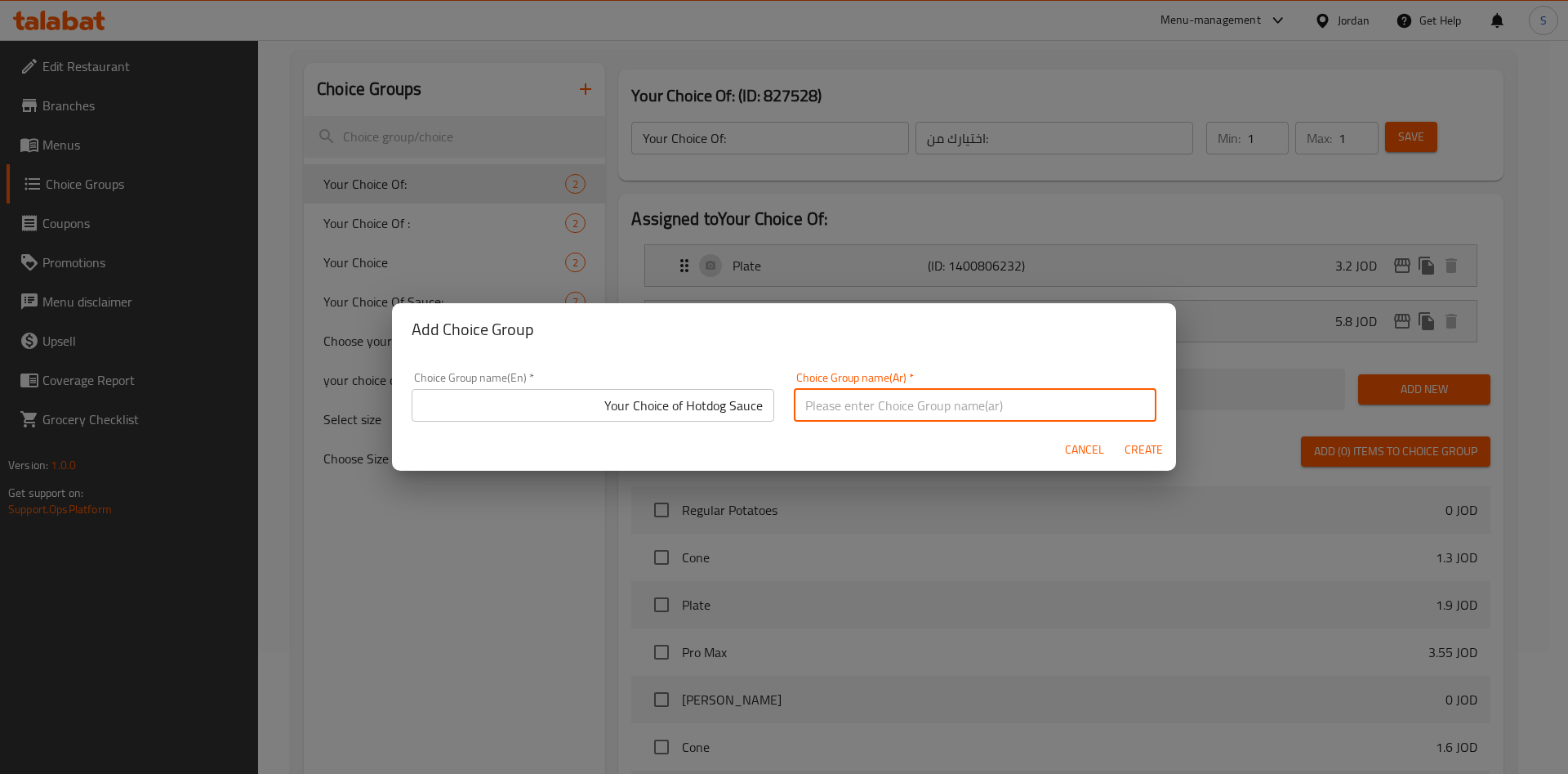
click at [1091, 409] on input "text" at bounding box center [975, 406] width 362 height 33
click at [811, 412] on input "اختيارك من صوص" at bounding box center [975, 406] width 362 height 33
click at [831, 408] on input "اختيارك من صوص" at bounding box center [975, 406] width 362 height 33
drag, startPoint x: 825, startPoint y: 408, endPoint x: 784, endPoint y: 408, distance: 41.0
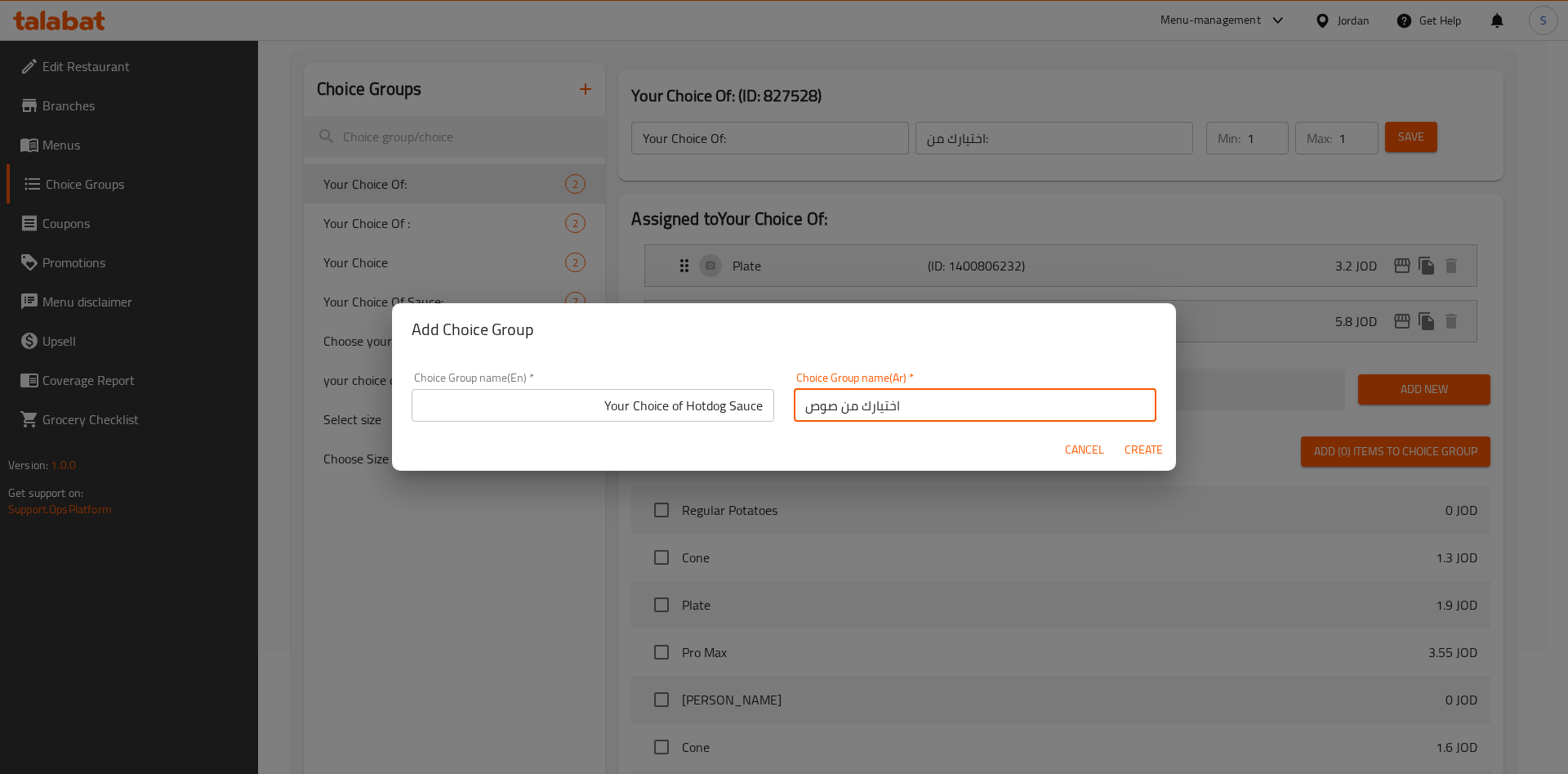
click at [793, 408] on input "اختيارك من صوص" at bounding box center [975, 406] width 362 height 33
type input "اختيارك من ال هوت دوغ"
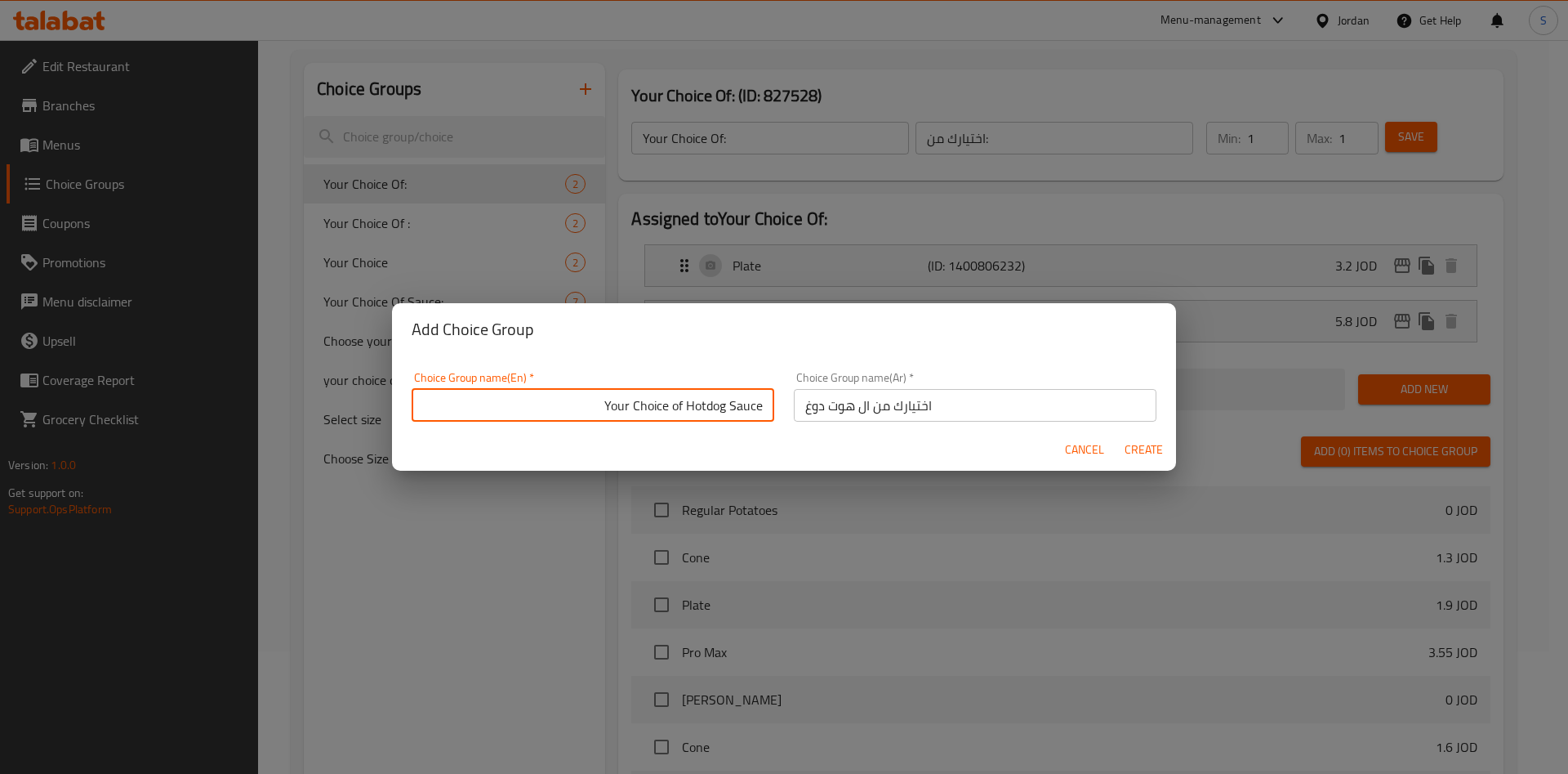
click at [639, 402] on input "Your Choice of Hotdog Sauce" at bounding box center [593, 406] width 362 height 33
click at [570, 422] on div "Choice Group name(En)   * Your Choice of Hotdog Sauce Choice Group name(En) *" at bounding box center [593, 396] width 382 height 69
click at [587, 407] on input "Your Choice of Hotdog Sauce" at bounding box center [593, 406] width 362 height 33
click at [718, 406] on input "Your Choice of Hotdog Sauce" at bounding box center [593, 406] width 362 height 33
drag, startPoint x: 718, startPoint y: 407, endPoint x: 756, endPoint y: 409, distance: 38.1
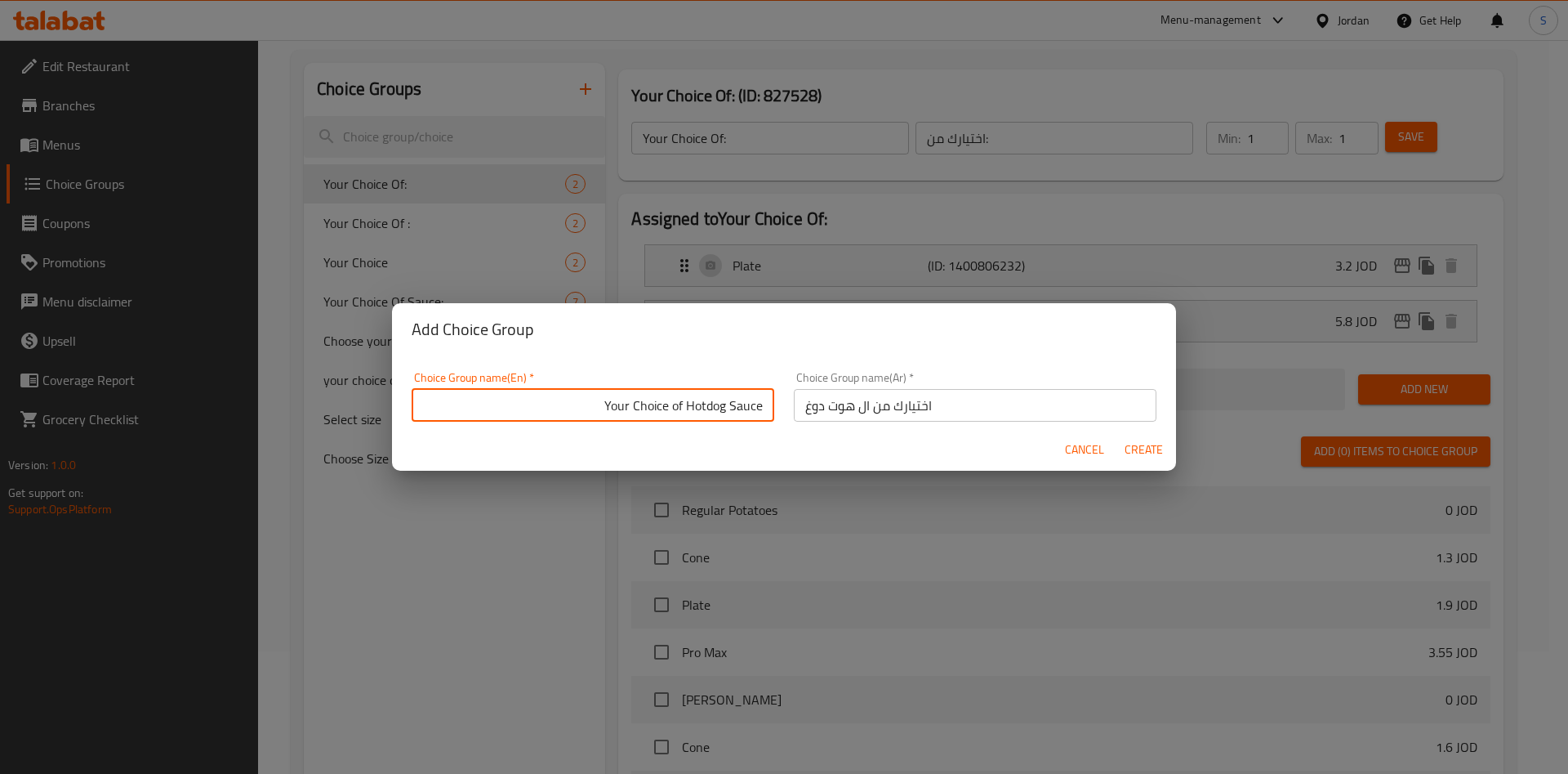
click at [756, 409] on input "Your Choice of Hotdog Sauce" at bounding box center [593, 406] width 362 height 33
click at [754, 403] on input "Your Choice of Hotdog" at bounding box center [593, 406] width 362 height 33
click at [752, 403] on input "Your Choice of Hotdog" at bounding box center [593, 406] width 362 height 33
click at [756, 417] on input "Your Choice of Hotdog" at bounding box center [593, 406] width 362 height 33
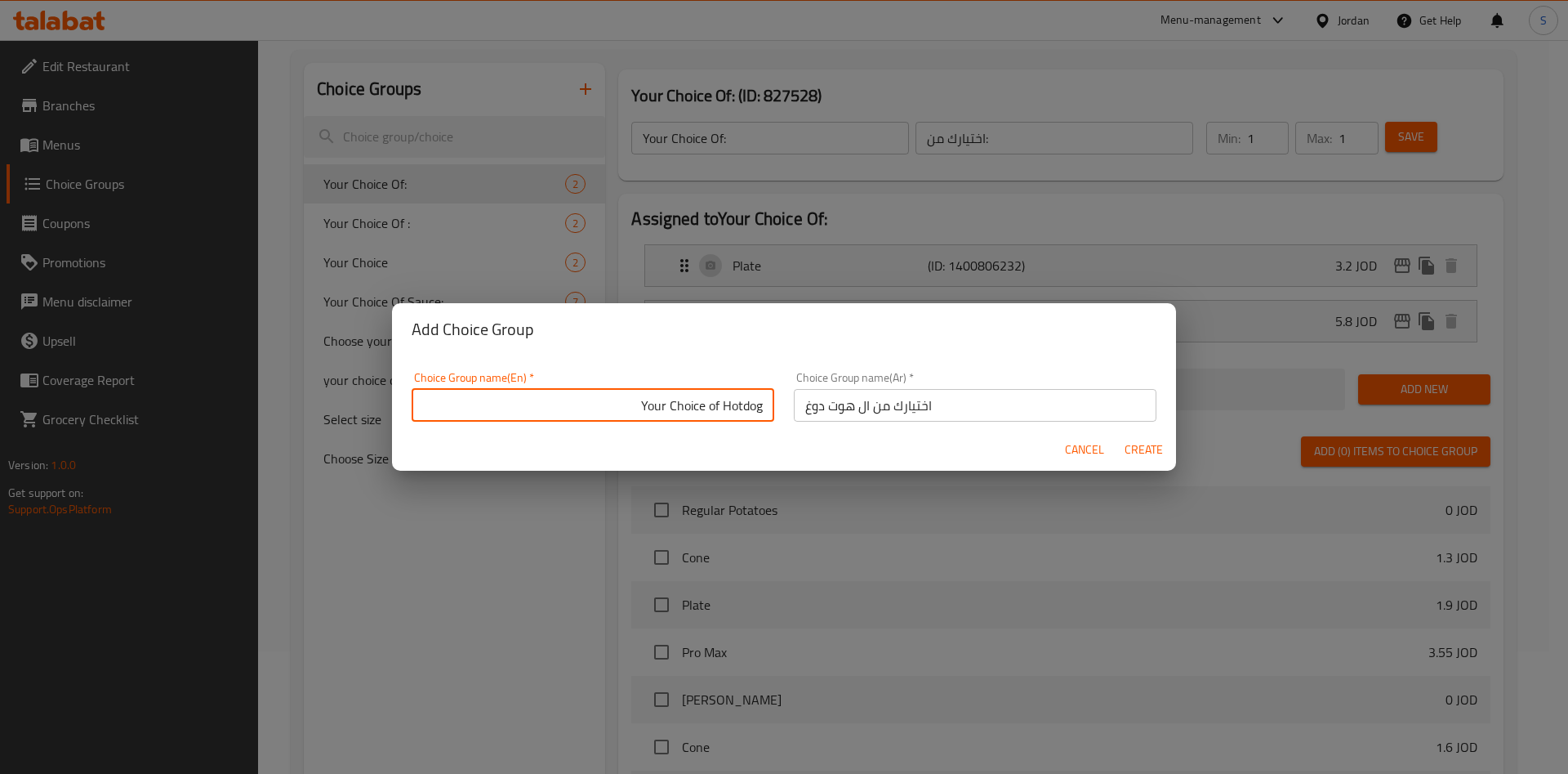
click at [746, 408] on input "Your Choice of Hotdog" at bounding box center [593, 406] width 362 height 33
drag, startPoint x: 750, startPoint y: 408, endPoint x: 385, endPoint y: 405, distance: 365.0
click at [385, 405] on div "Add Choice Group Choice Group name(En)   * Your Choice of Hotdog Choice Group n…" at bounding box center [784, 387] width 1568 height 774
drag, startPoint x: 781, startPoint y: 401, endPoint x: 765, endPoint y: 396, distance: 16.8
click at [784, 401] on div "Choice Group name(Ar)   * اختيارك من ال هوت دوغ Choice Group name(Ar) *" at bounding box center [975, 396] width 382 height 69
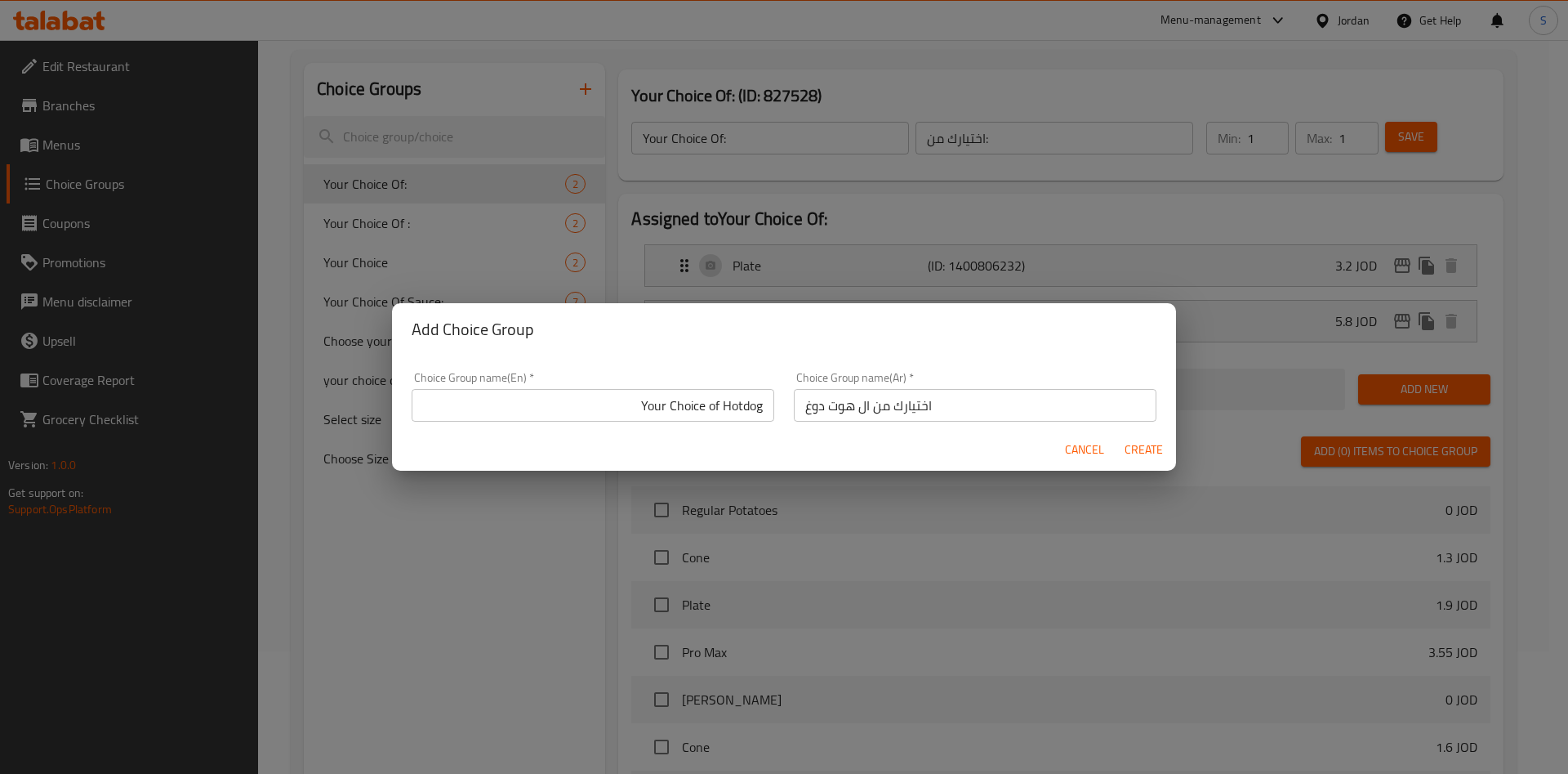
drag, startPoint x: 760, startPoint y: 396, endPoint x: 758, endPoint y: 407, distance: 11.2
click at [759, 396] on input "Your Choice of Hotdog" at bounding box center [593, 406] width 362 height 33
click at [606, 406] on input "Your Choice of Hotdog" at bounding box center [593, 406] width 362 height 33
click at [713, 403] on input "Your Choice of Hotdog filling" at bounding box center [593, 406] width 362 height 33
click at [719, 408] on input "Your Choice of Hotdog filling" at bounding box center [593, 406] width 362 height 33
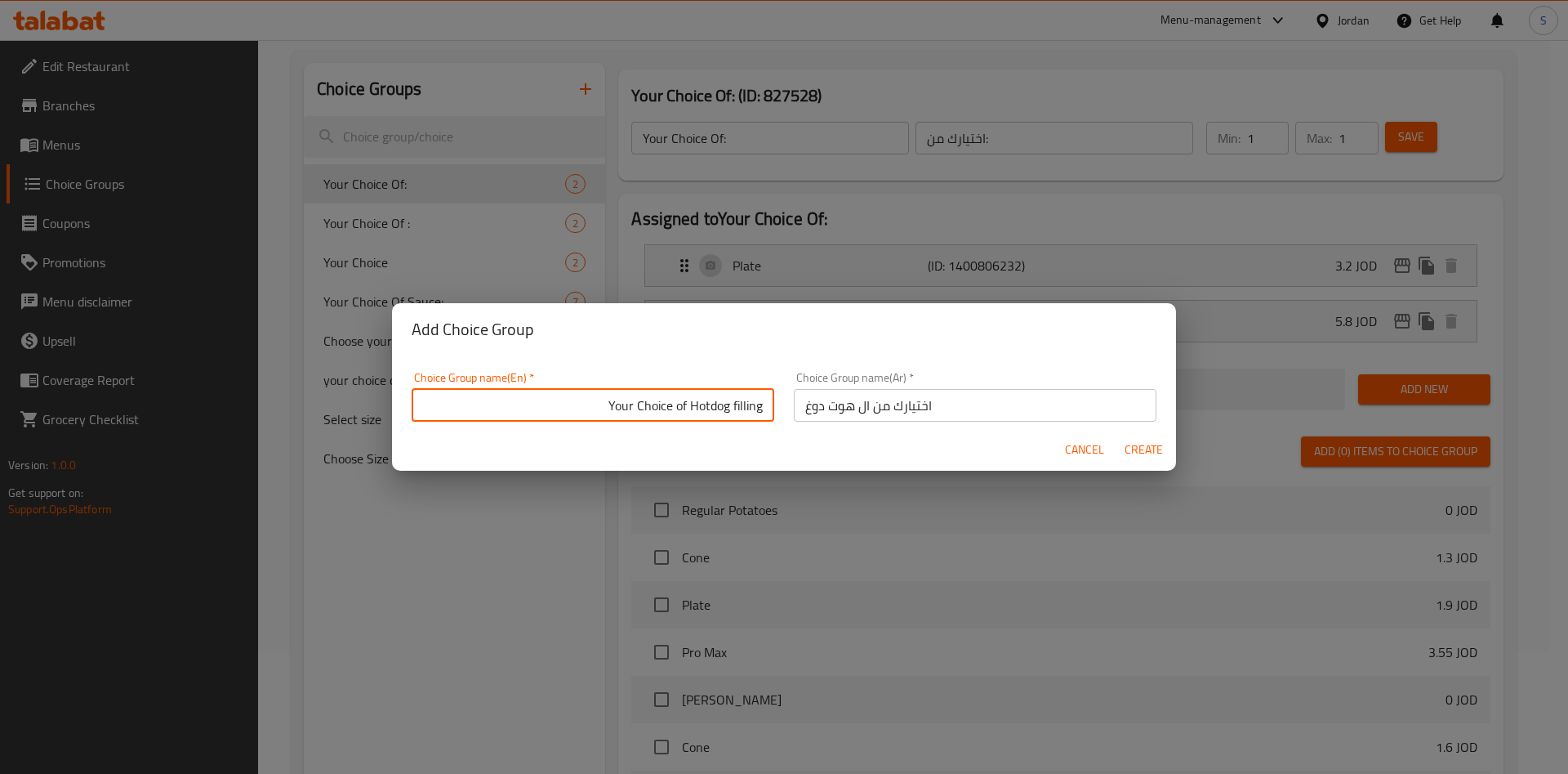
type input "Your Choice of Hotdog filling"
click at [1138, 447] on span "Create" at bounding box center [1143, 450] width 39 height 21
type input "Your Choice of Hotdog filling"
type input "اختيارك من ال هوت دوغ"
type input "0"
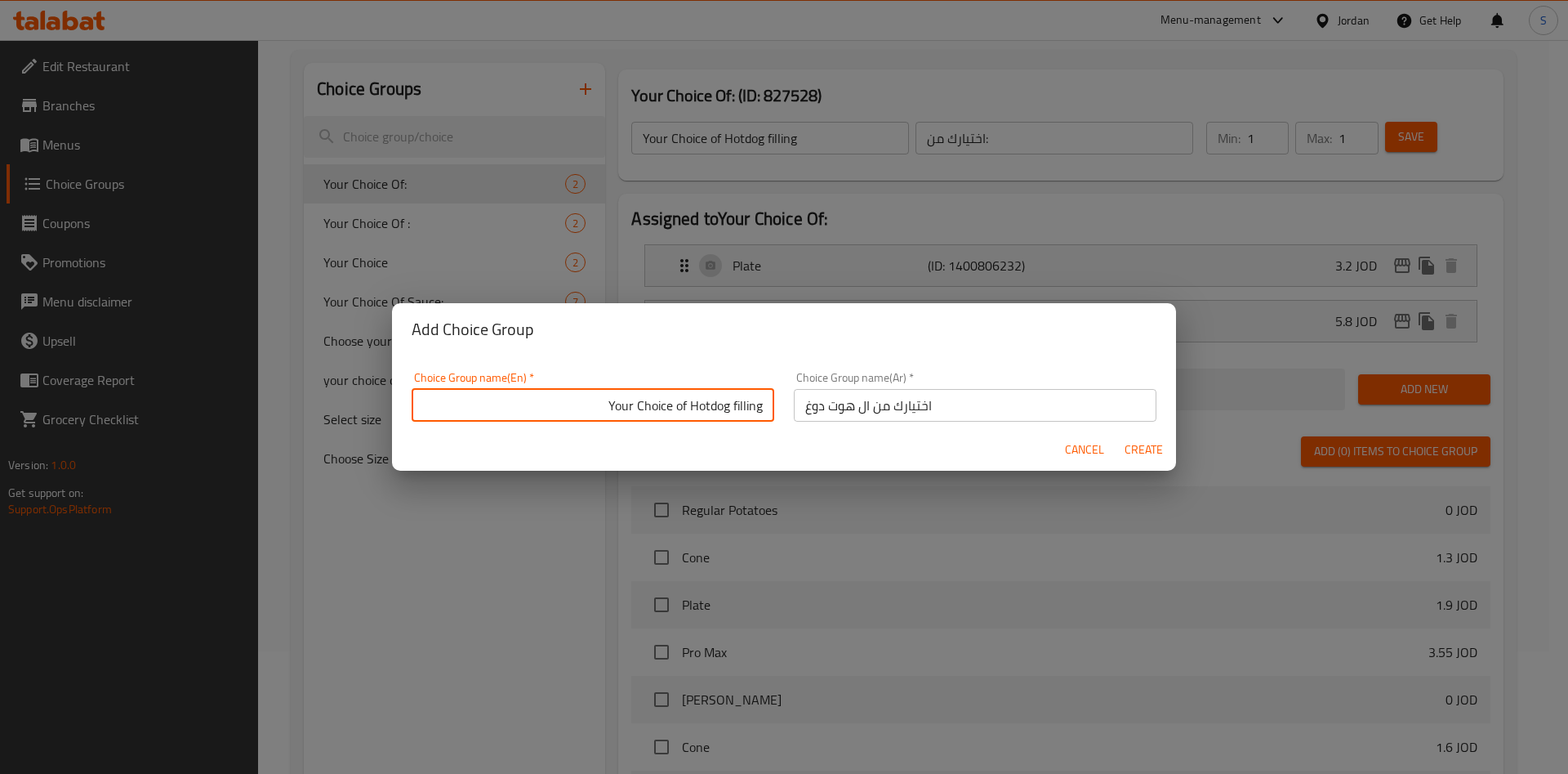
type input "0"
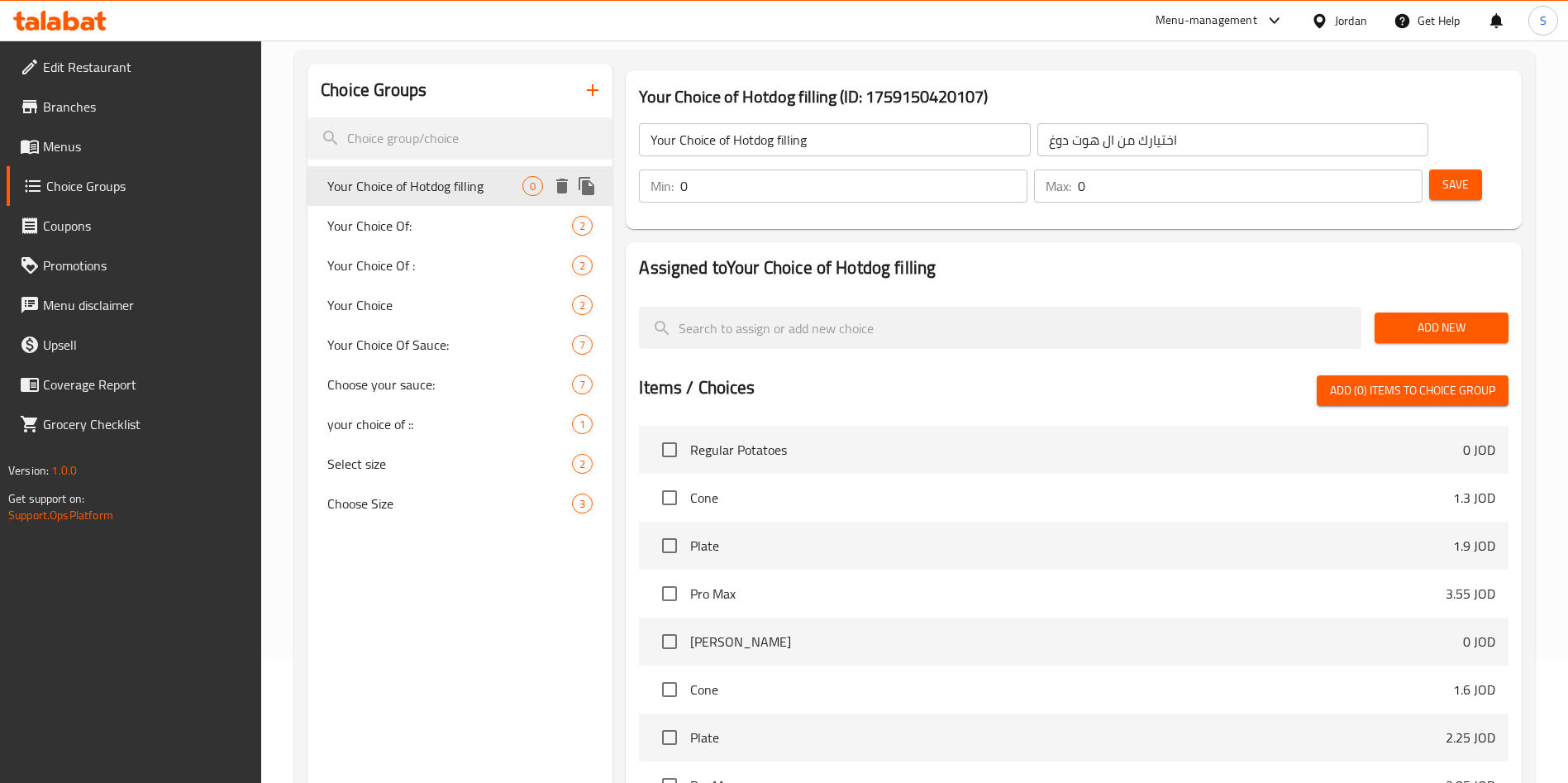
click at [430, 198] on div "Your Choice of Hotdog filling 0" at bounding box center [459, 185] width 305 height 39
click at [1028, 169] on div "Min: 0 ​" at bounding box center [833, 186] width 389 height 33
type input "1"
drag, startPoint x: 1367, startPoint y: 134, endPoint x: 1353, endPoint y: 134, distance: 14.0
click at [1353, 169] on div "Max: 0 ​" at bounding box center [1228, 186] width 389 height 33
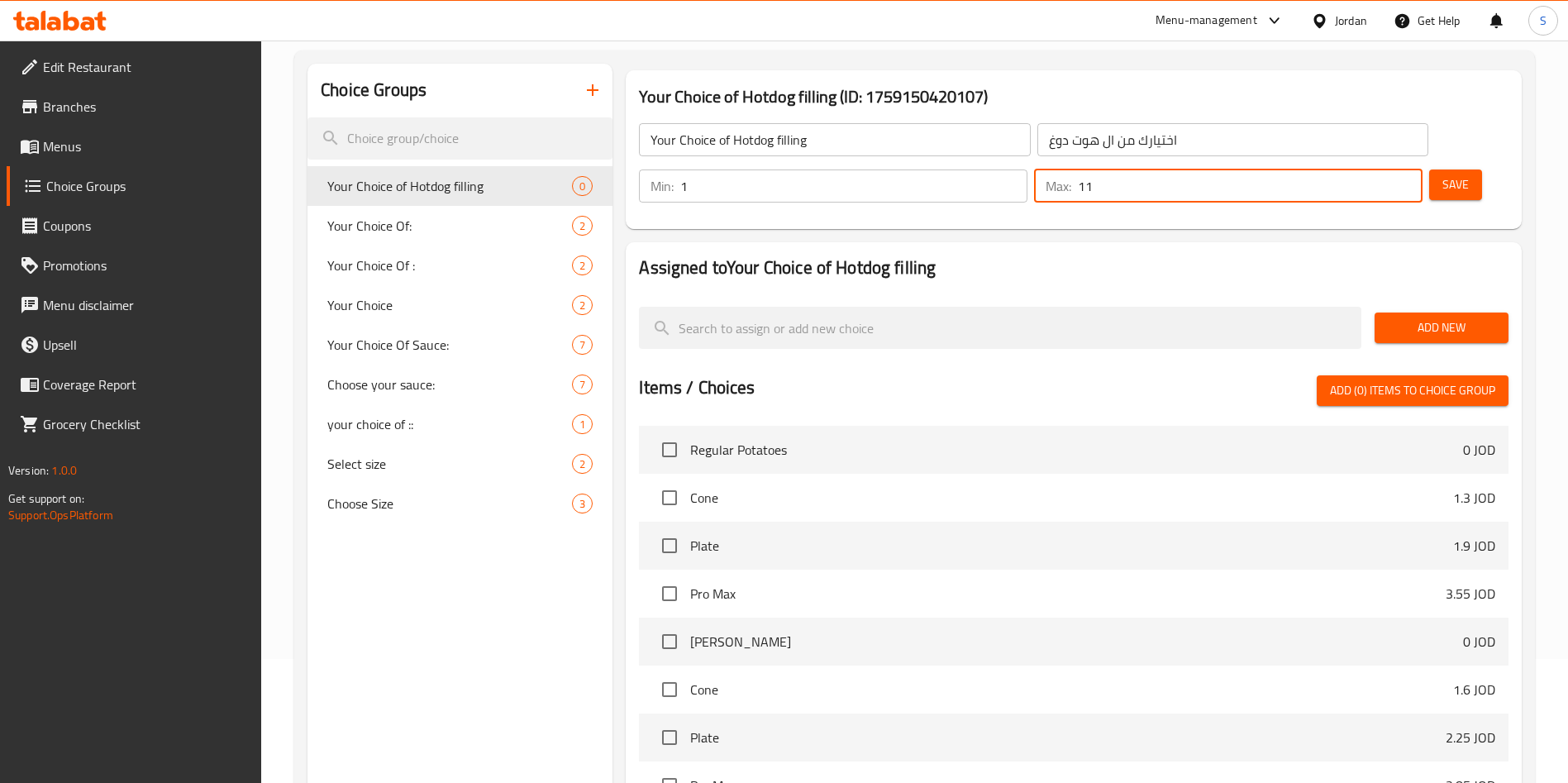
type input "11"
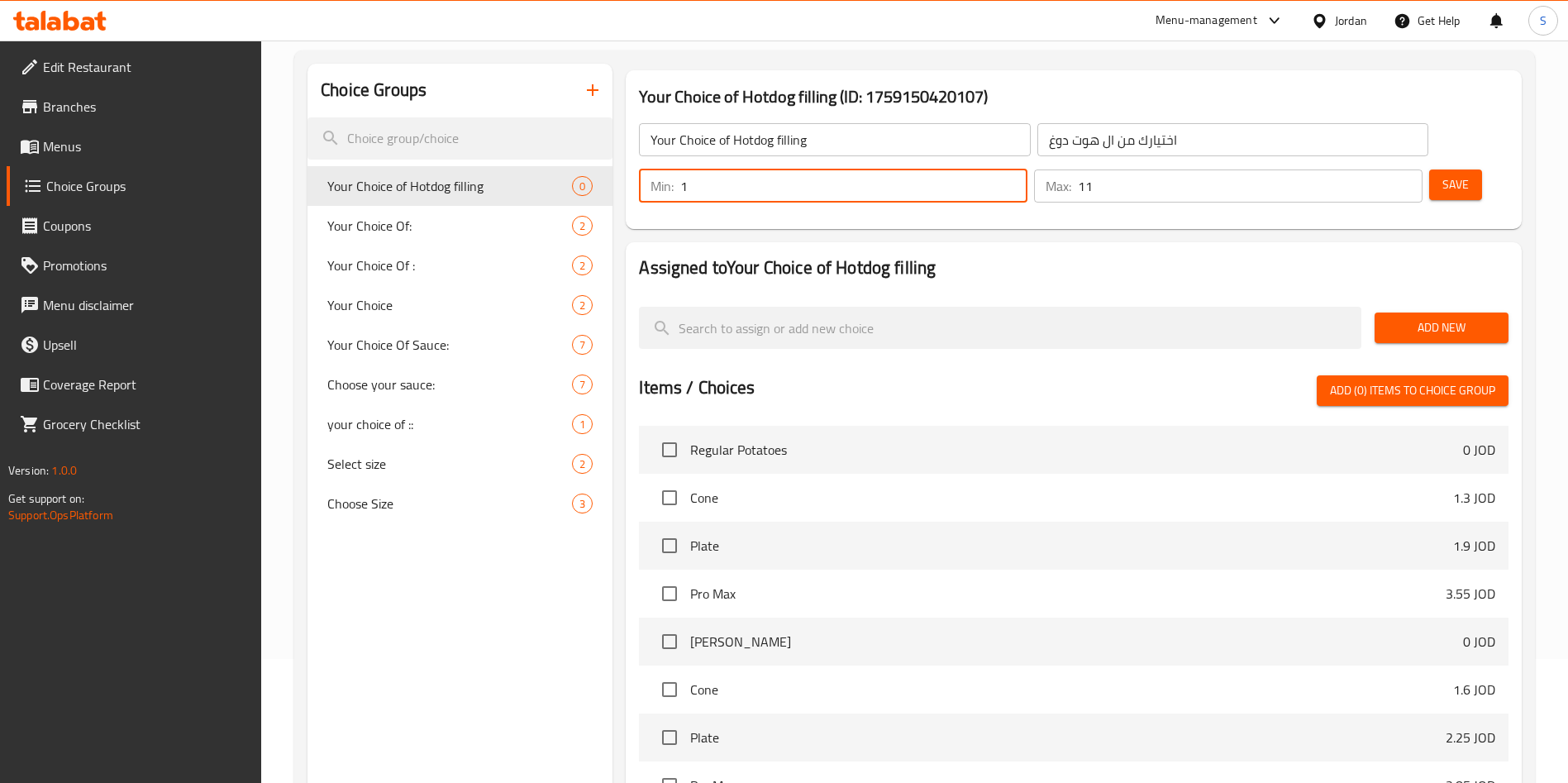
click at [1028, 169] on input "1" at bounding box center [854, 186] width 347 height 33
click at [1429, 169] on button "Save" at bounding box center [1455, 184] width 53 height 31
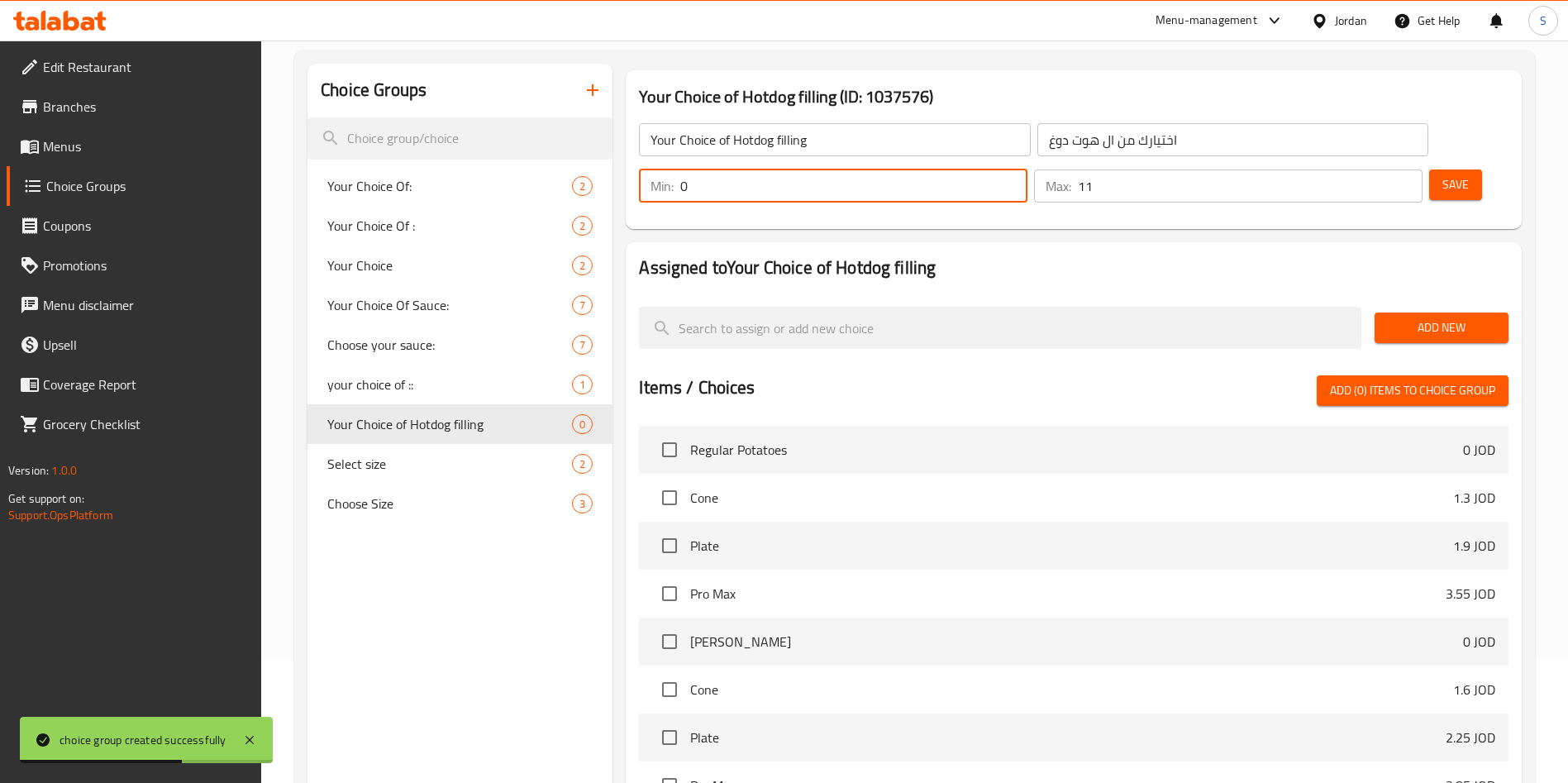
drag, startPoint x: 1262, startPoint y: 141, endPoint x: 1274, endPoint y: 141, distance: 12.0
click at [1028, 169] on div "Min: 0 ​" at bounding box center [833, 186] width 389 height 33
type input "1"
click at [1442, 175] on span "Save" at bounding box center [1455, 185] width 26 height 21
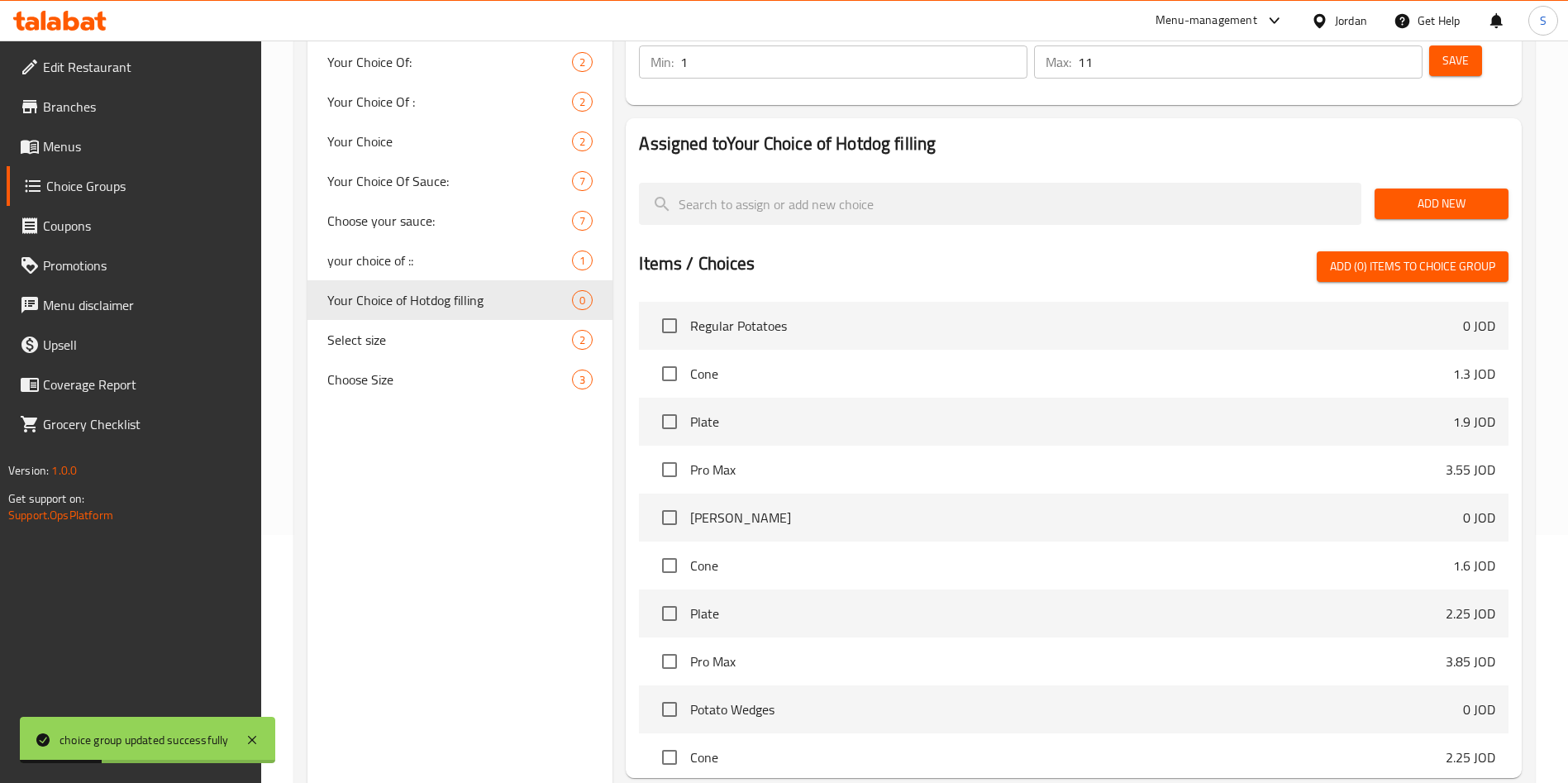
scroll to position [0, 0]
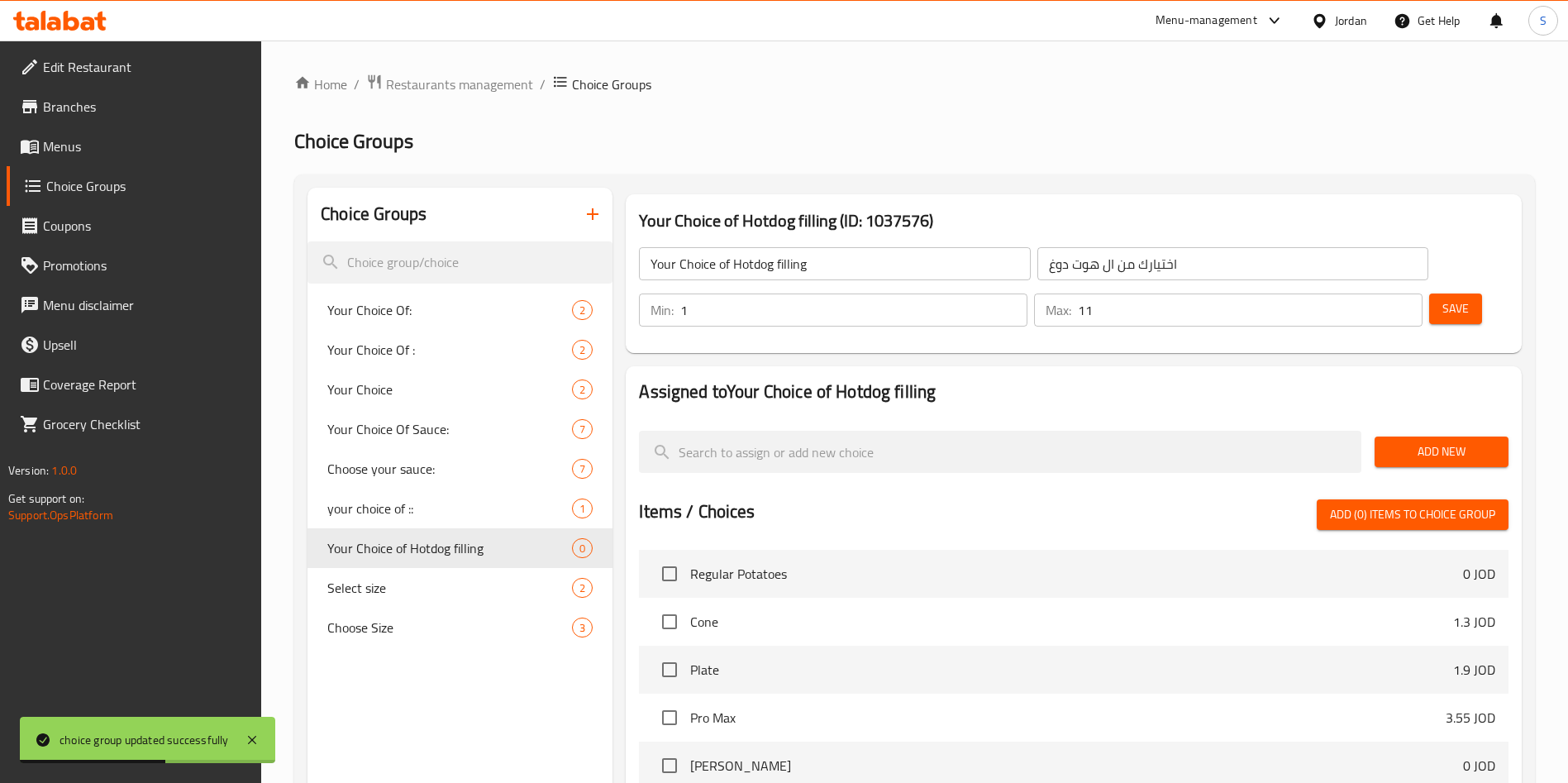
click at [1410, 442] on span "Add New" at bounding box center [1441, 452] width 107 height 21
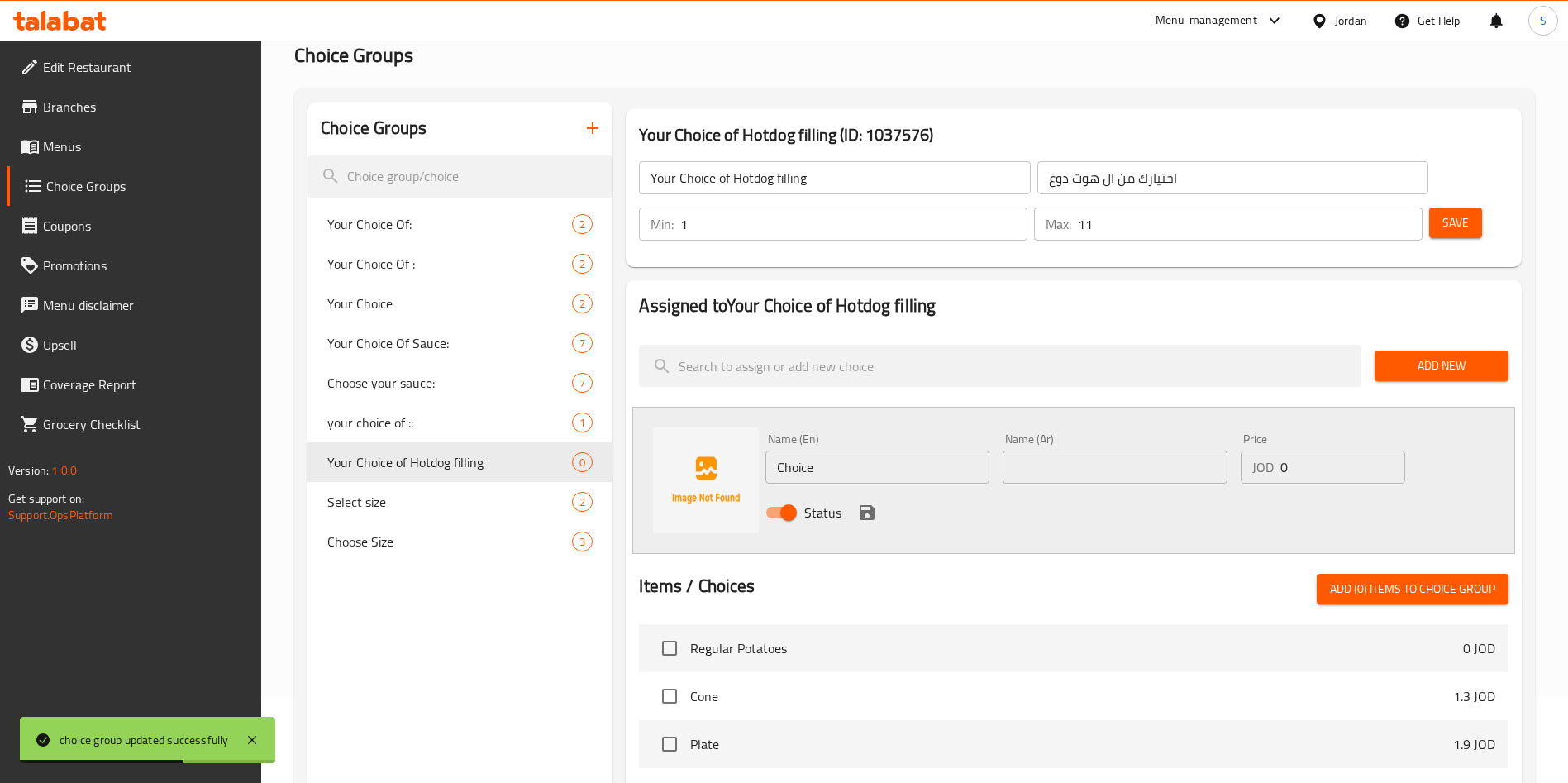
scroll to position [124, 0]
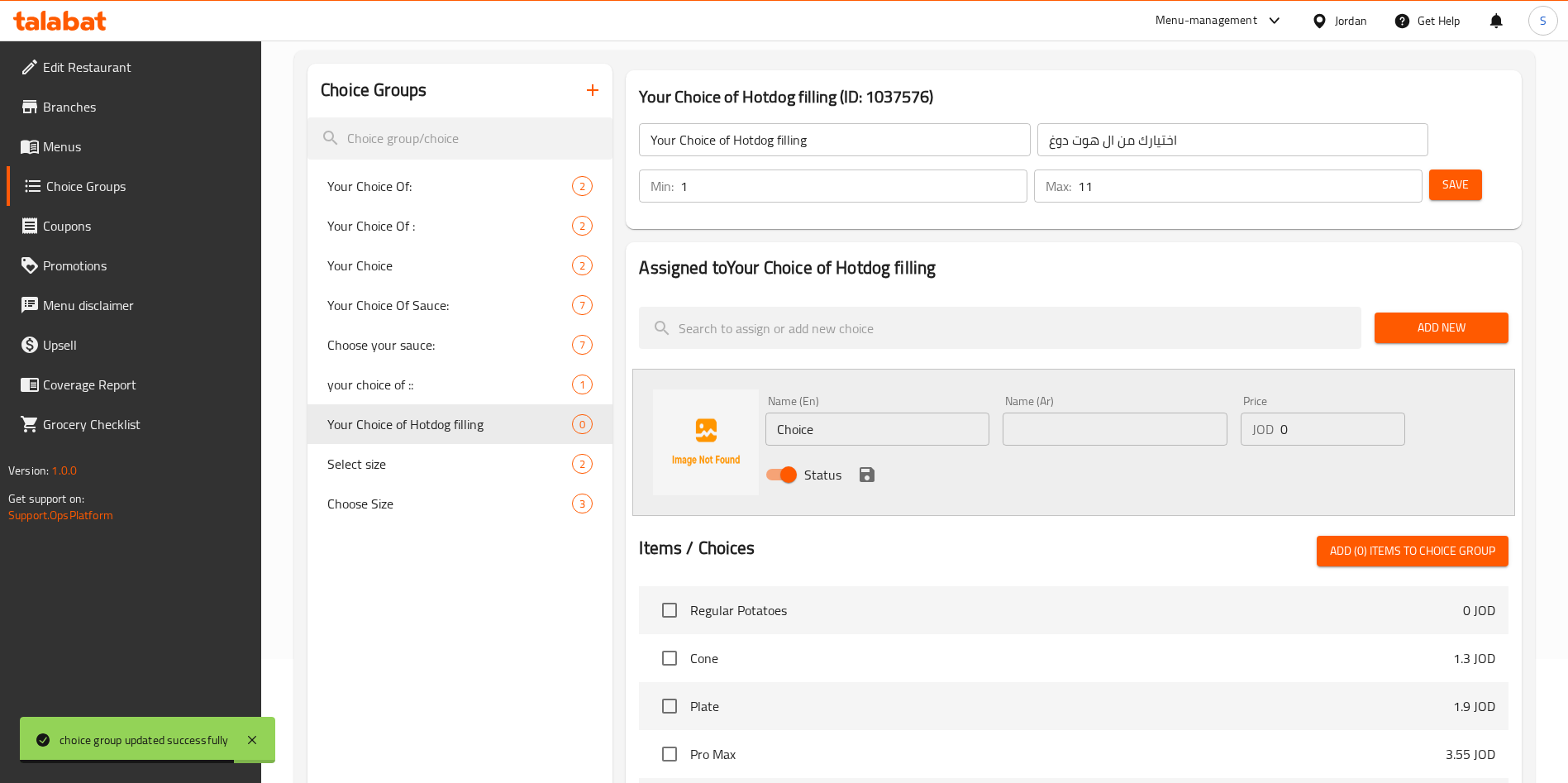
click at [884, 412] on input "Choice" at bounding box center [877, 429] width 224 height 33
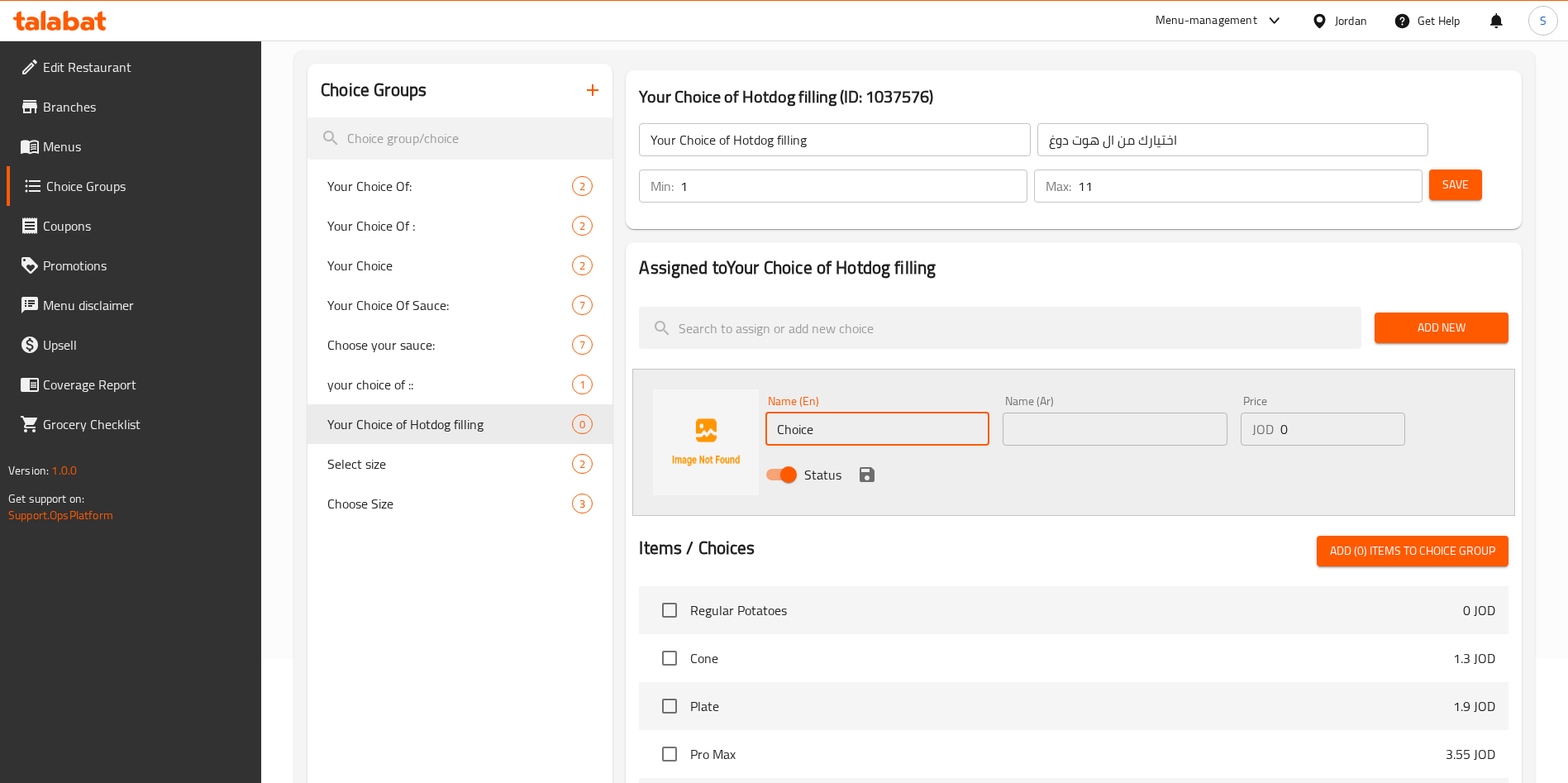
click at [884, 412] on input "Choice" at bounding box center [877, 429] width 224 height 33
type input "Ketchup"
click at [1069, 412] on input "text" at bounding box center [1114, 429] width 224 height 33
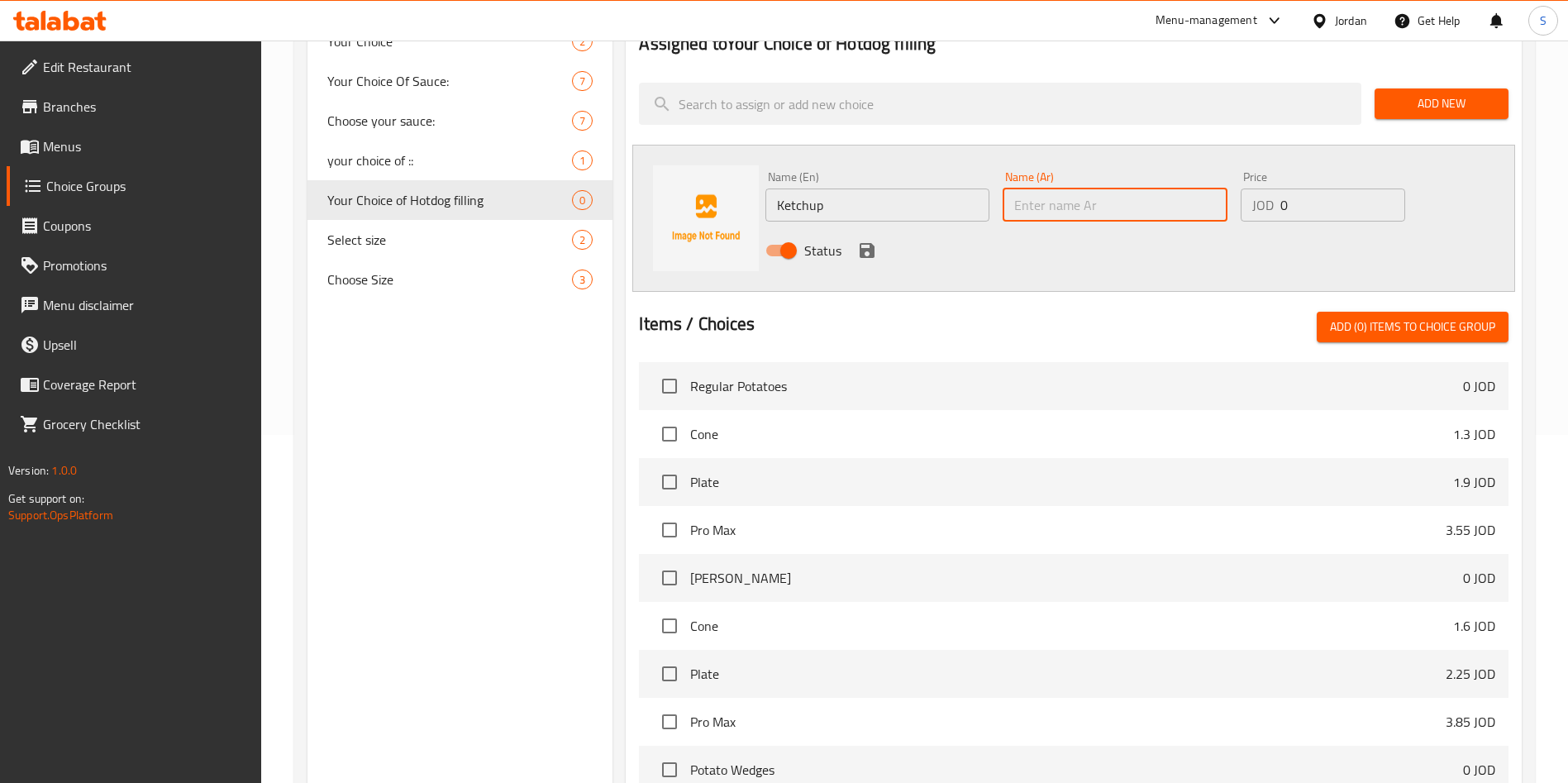
scroll to position [372, 0]
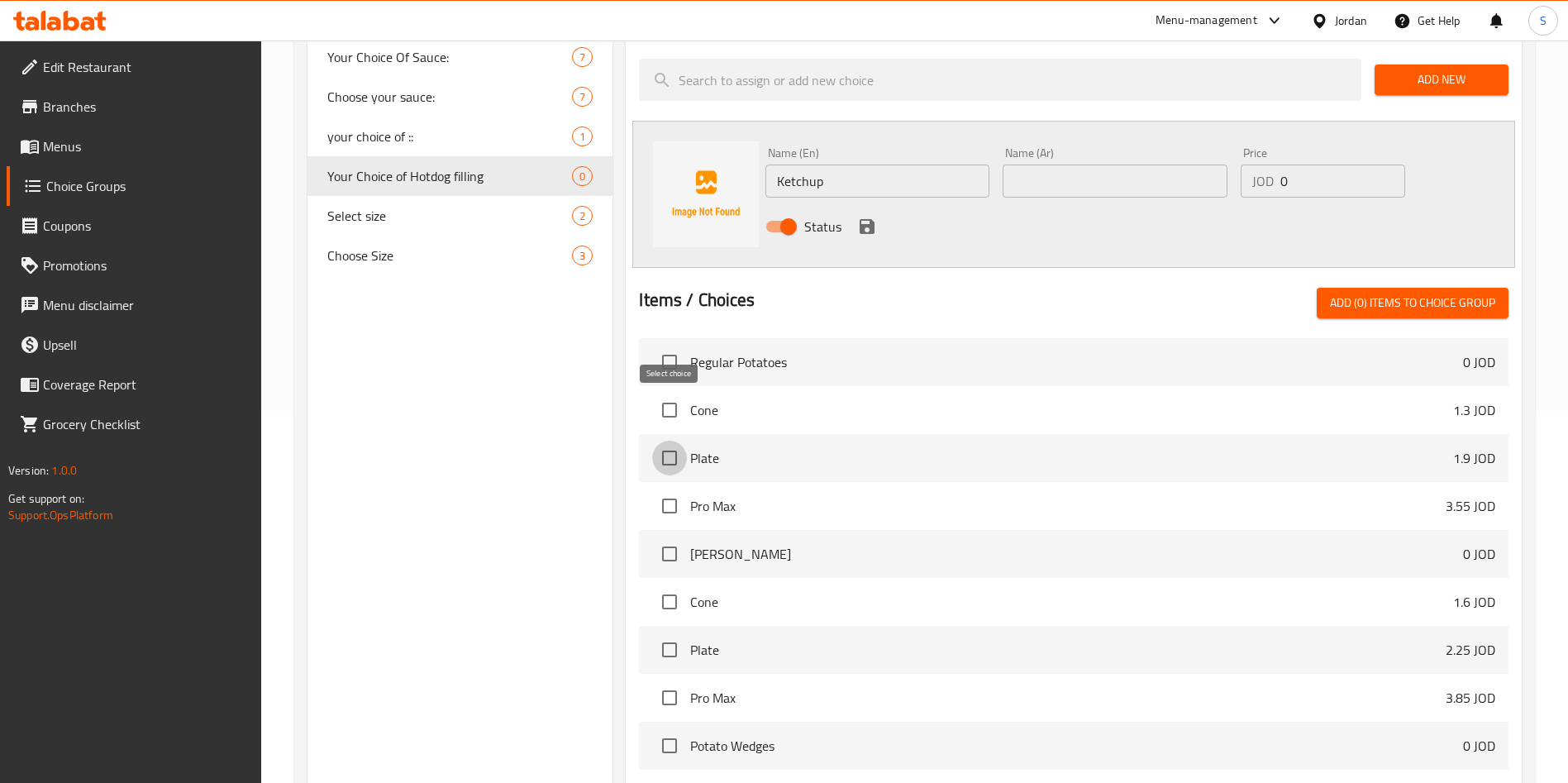
click at [658, 441] on input "checkbox" at bounding box center [670, 458] width 35 height 35
click at [659, 441] on input "checkbox" at bounding box center [670, 458] width 35 height 35
checkbox input "false"
drag, startPoint x: 852, startPoint y: 137, endPoint x: 737, endPoint y: 136, distance: 115.0
click at [737, 136] on div "Name (En) Ketchup Name (En) Name (Ar) Name (Ar) Price JOD 0 Price Status" at bounding box center [1073, 194] width 883 height 148
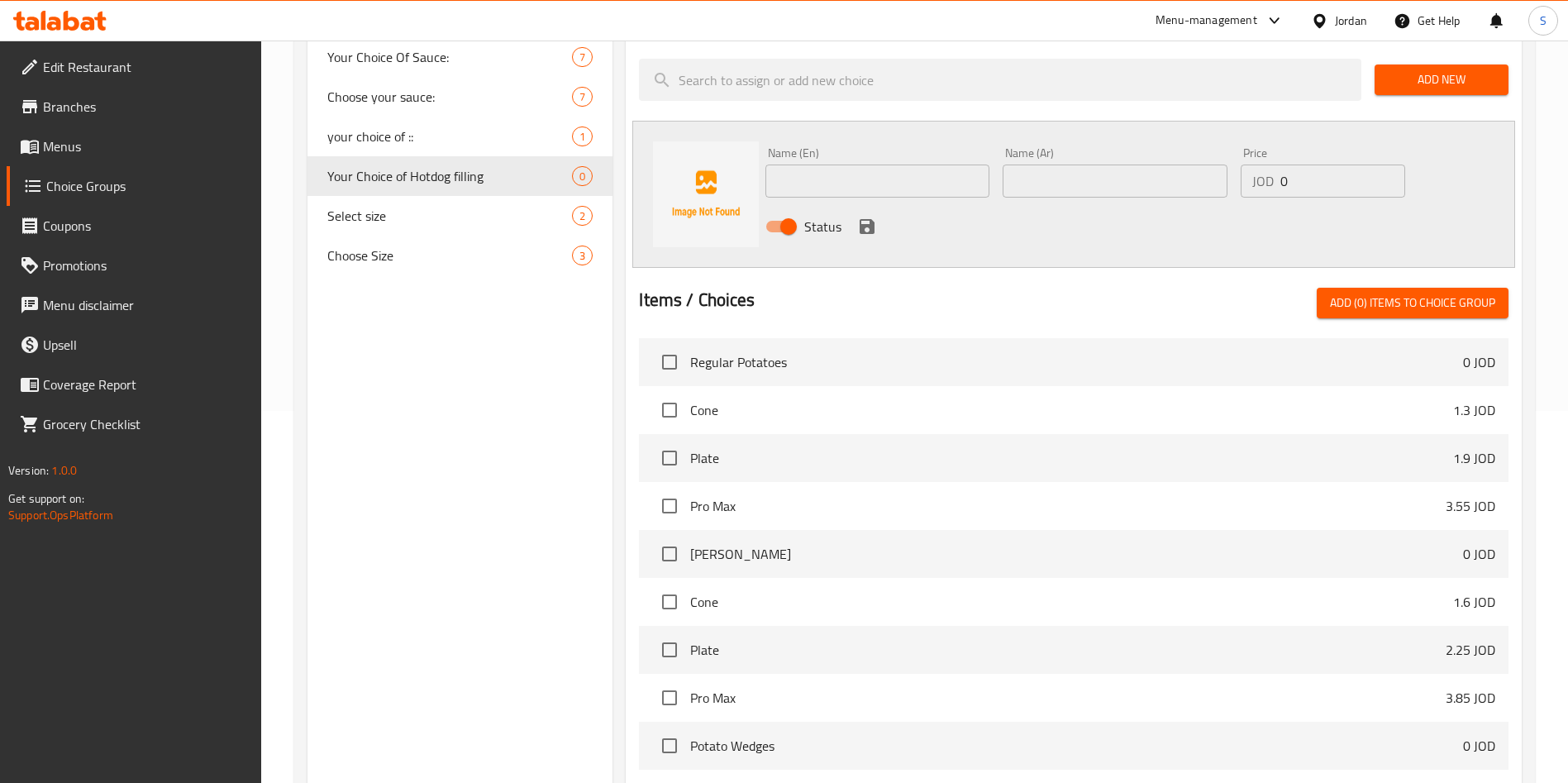
scroll to position [370, 0]
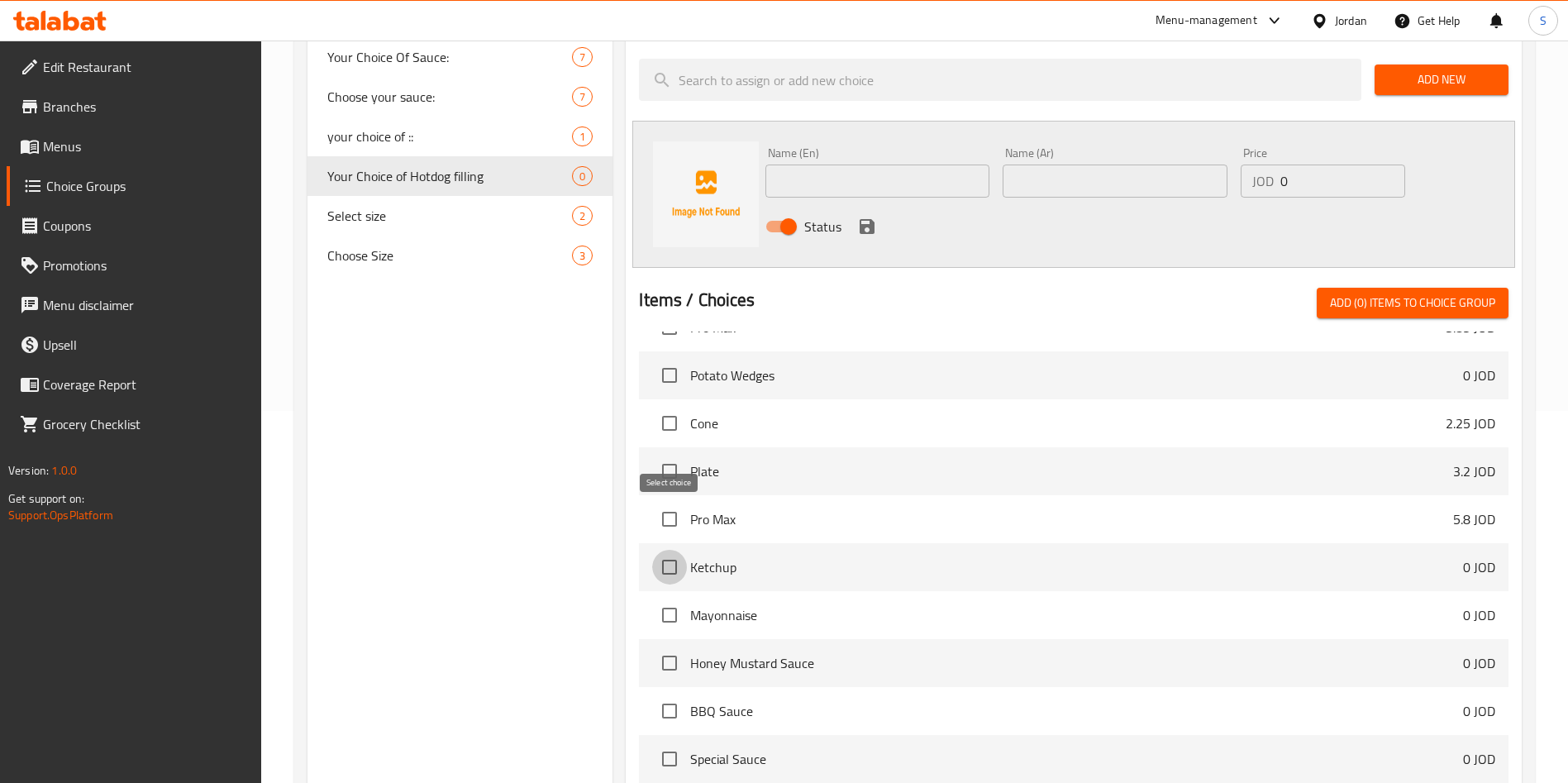
click at [664, 550] on input "checkbox" at bounding box center [670, 567] width 35 height 35
checkbox input "true"
click at [668, 597] on input "checkbox" at bounding box center [670, 615] width 35 height 35
checkbox input "true"
click at [1481, 287] on button "Add (2) items to choice group" at bounding box center [1413, 302] width 192 height 31
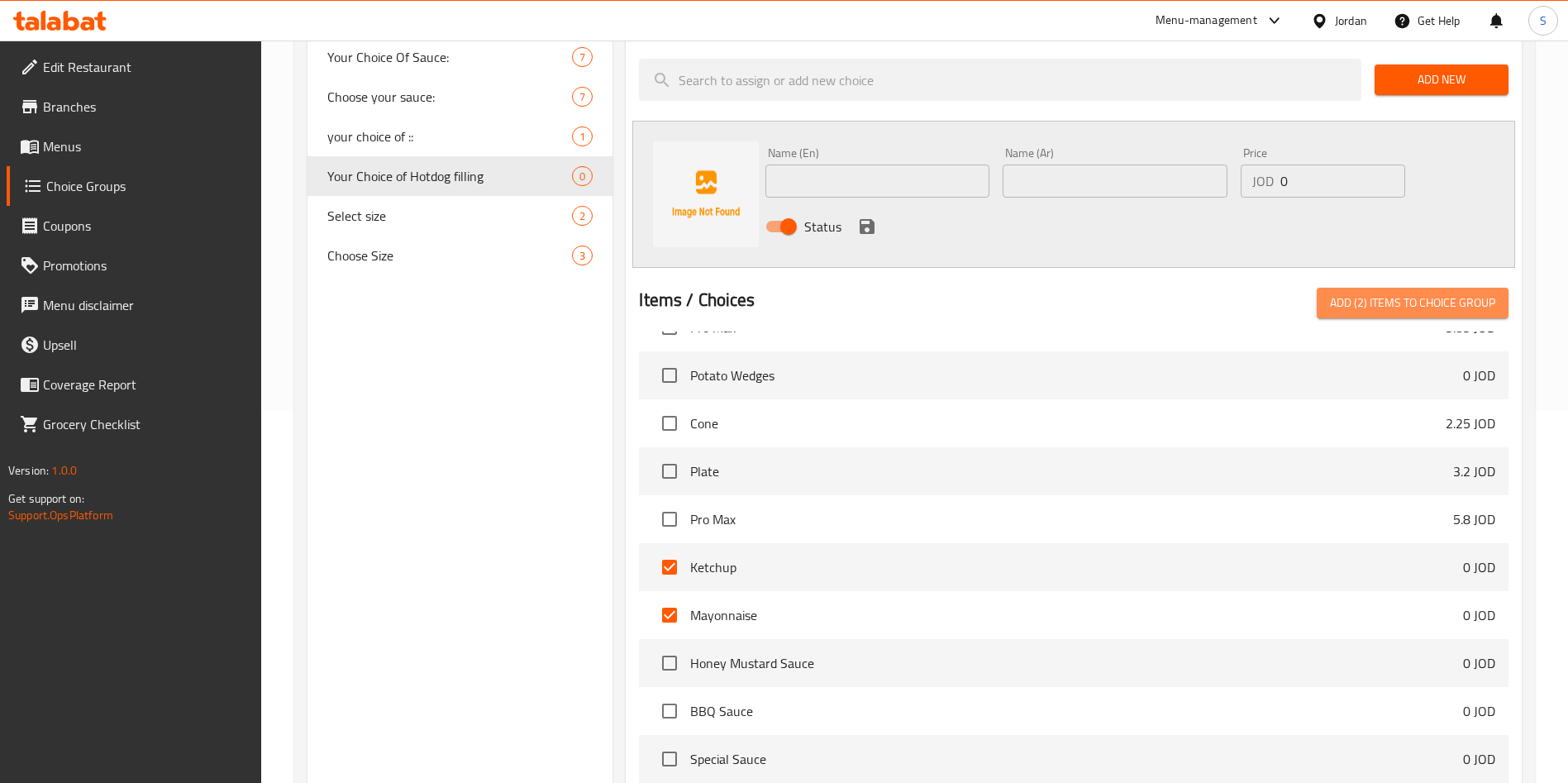
checkbox input "false"
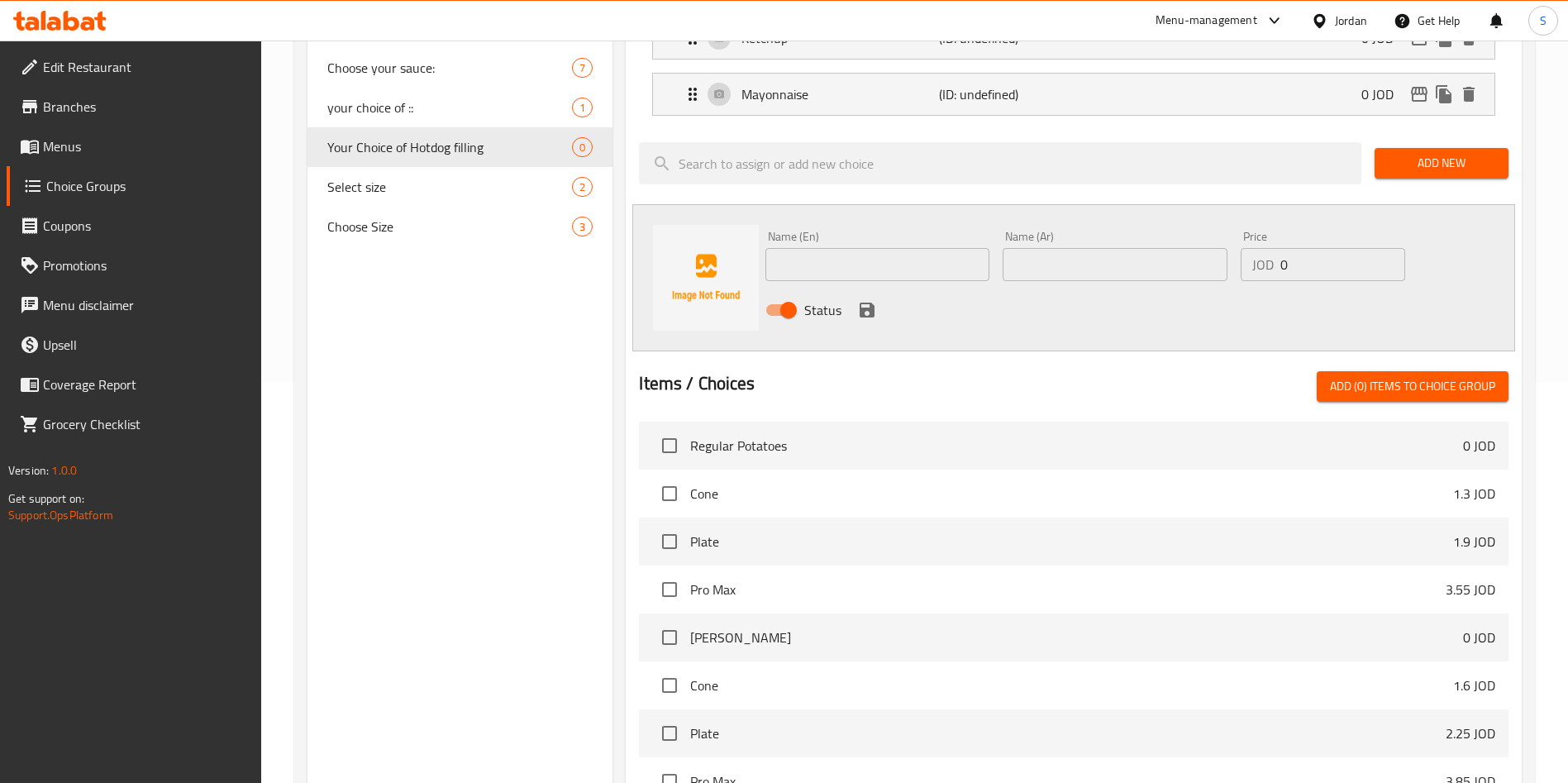
scroll to position [113, 0]
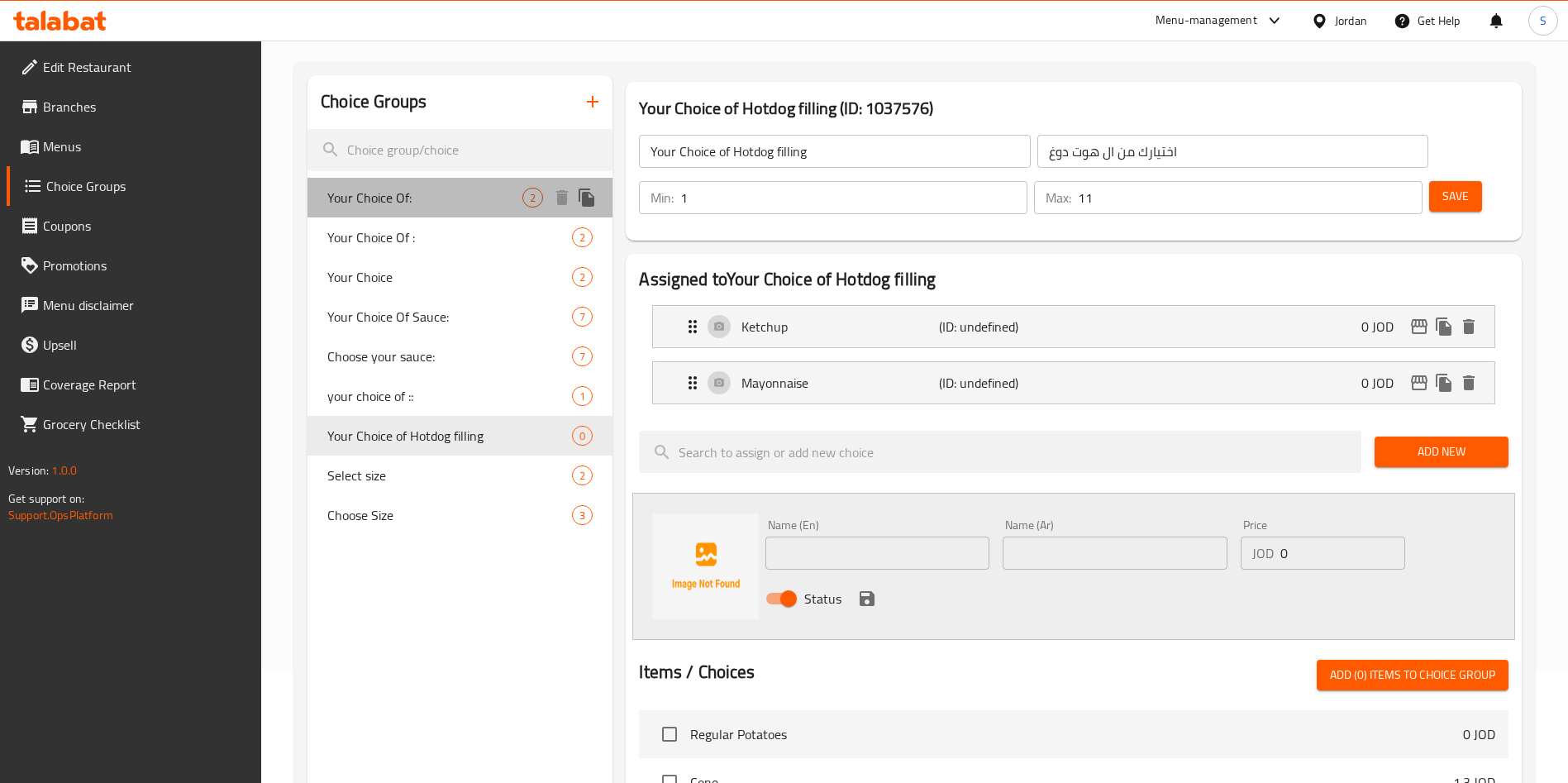
click at [401, 197] on span "Your Choice Of:" at bounding box center [424, 197] width 195 height 20
type input "Your Choice Of:"
type input "اختيارك من:"
type input "1"
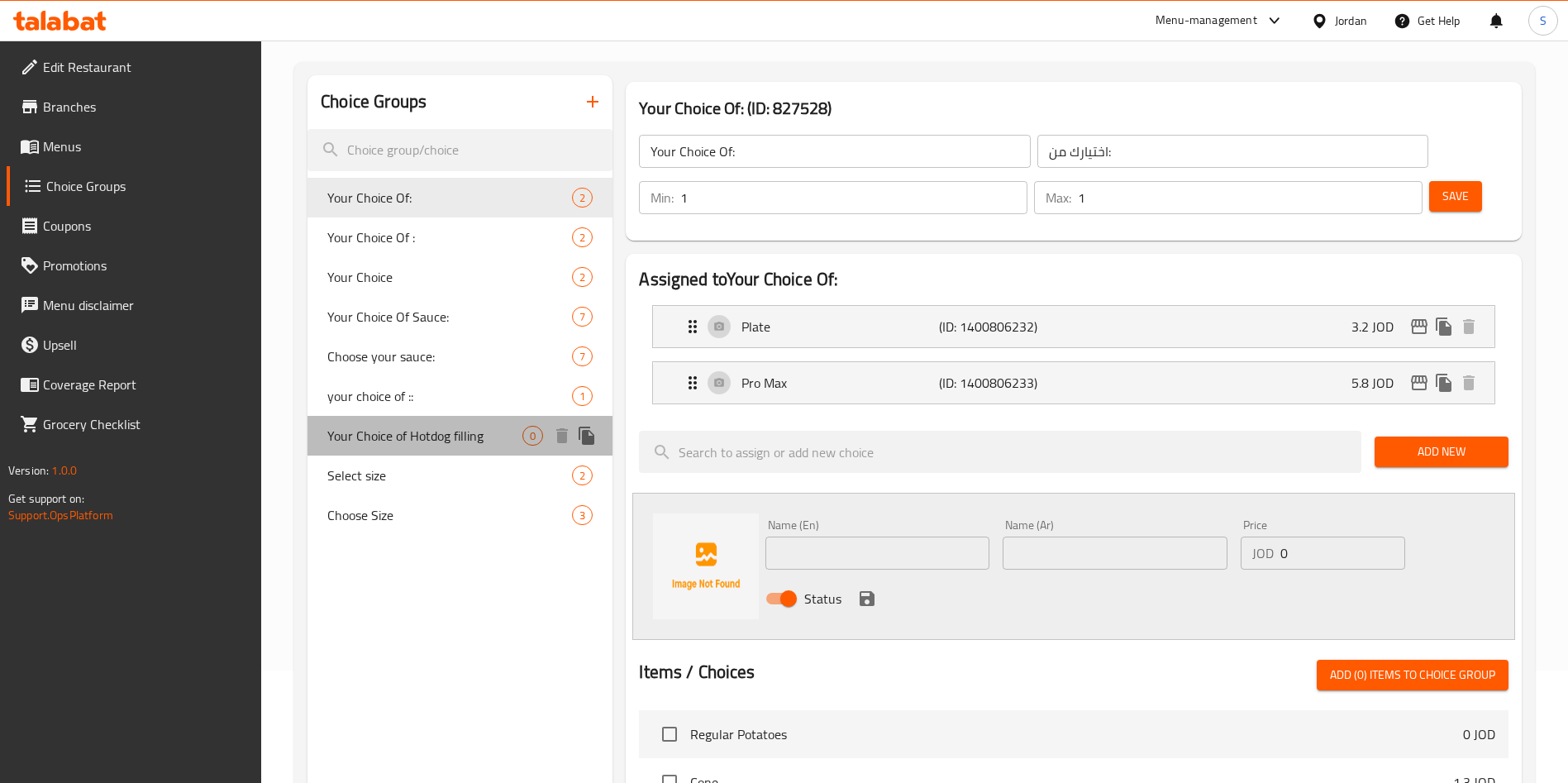
click at [429, 429] on span "Your Choice of Hotdog filling" at bounding box center [424, 436] width 195 height 20
type input "Your Choice of Hotdog filling"
type input "اختيارك من ال هوت دوغ"
type input "11"
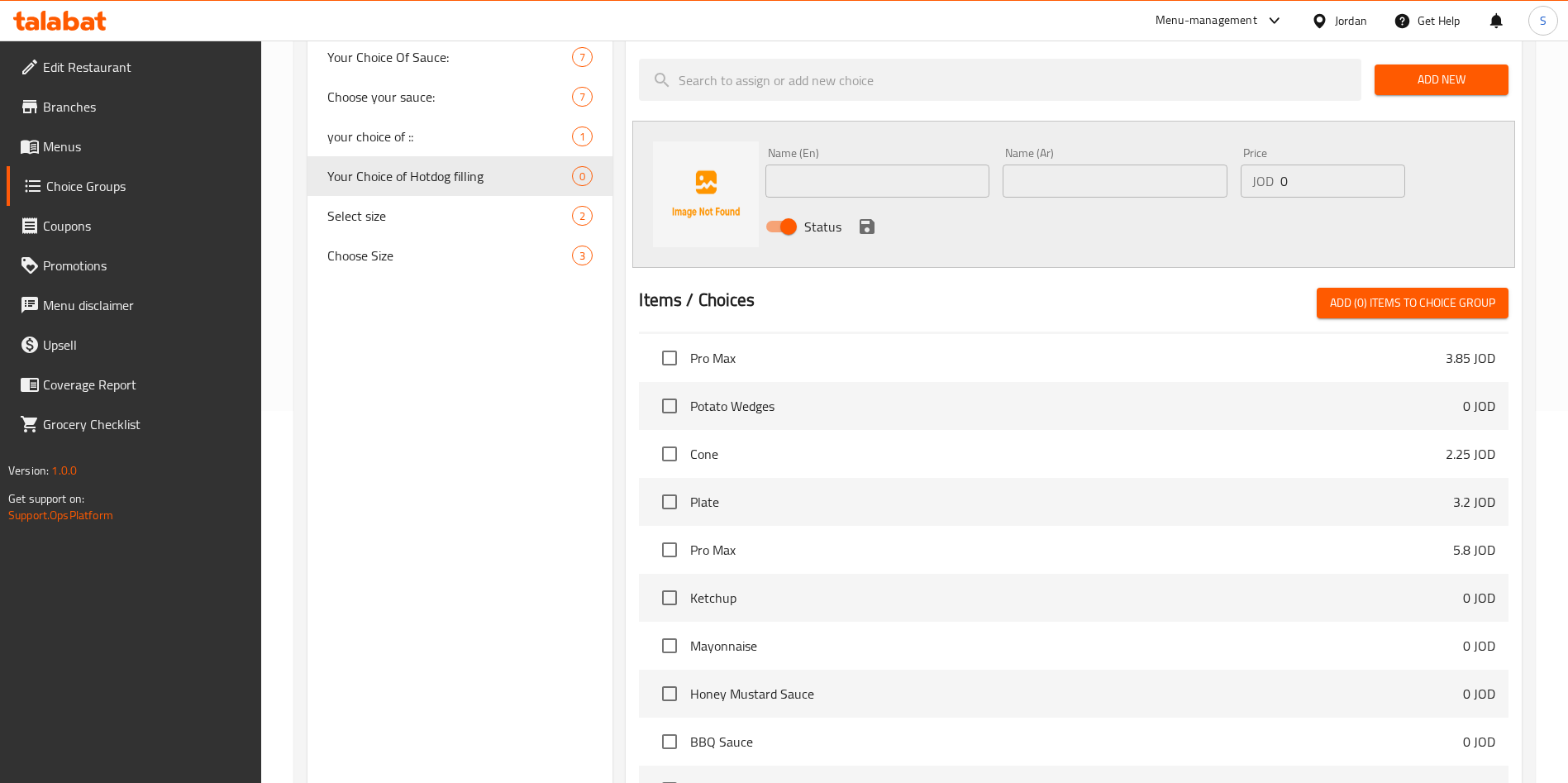
scroll to position [372, 0]
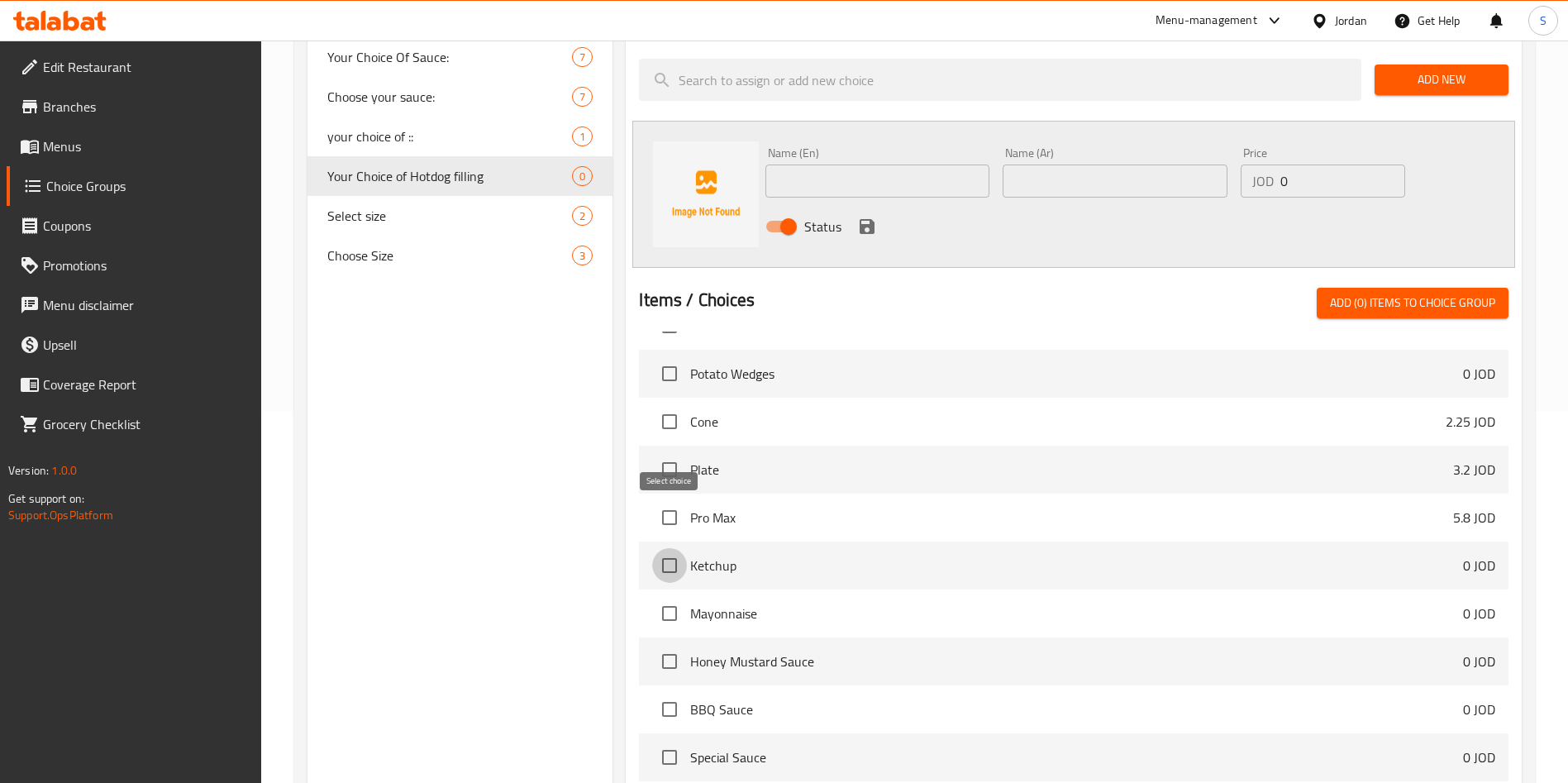
click at [662, 548] on input "checkbox" at bounding box center [670, 566] width 35 height 35
click at [1377, 292] on span "Add (1) items to choice group" at bounding box center [1412, 303] width 165 height 21
checkbox input "false"
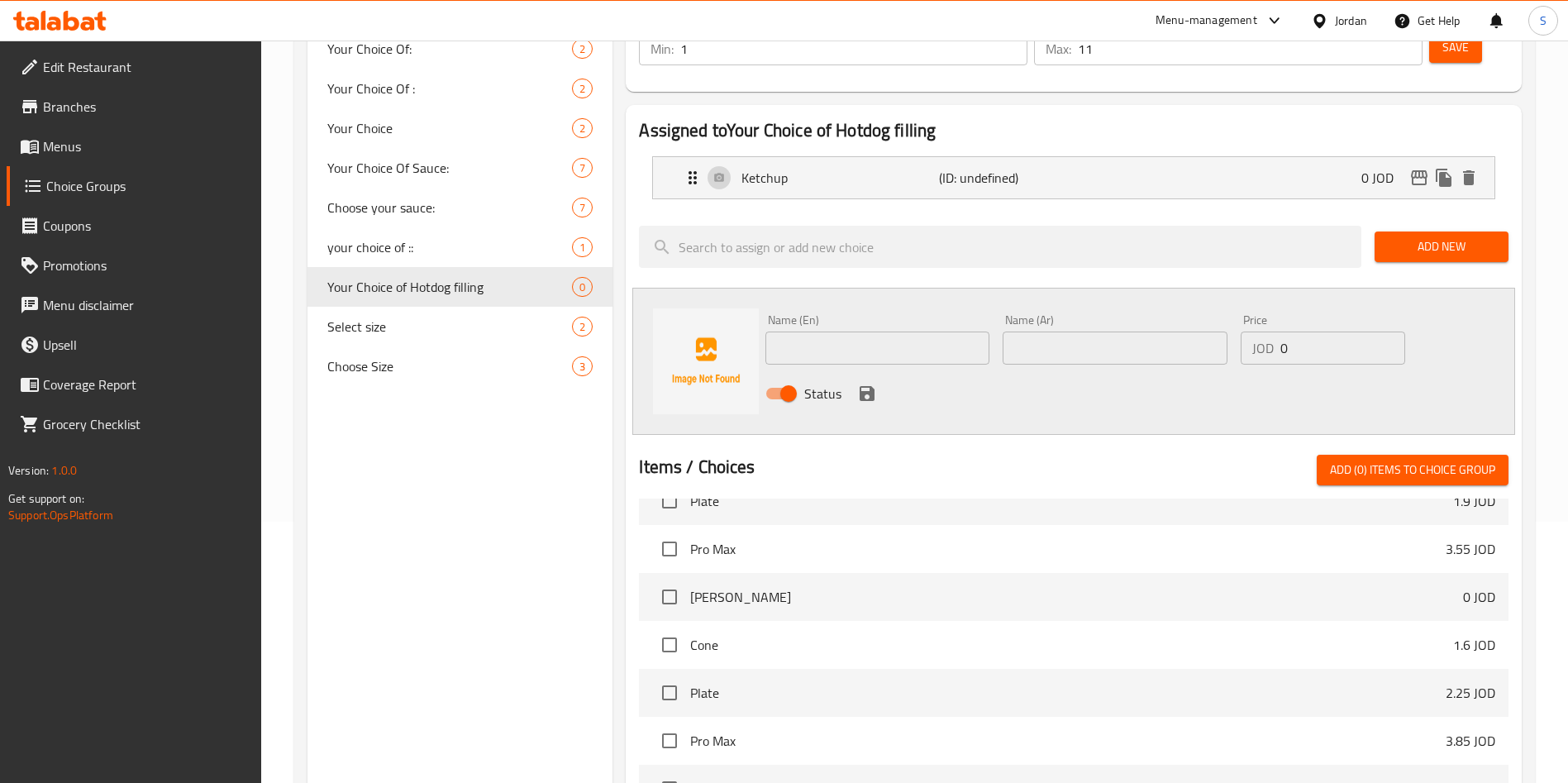
scroll to position [180, 0]
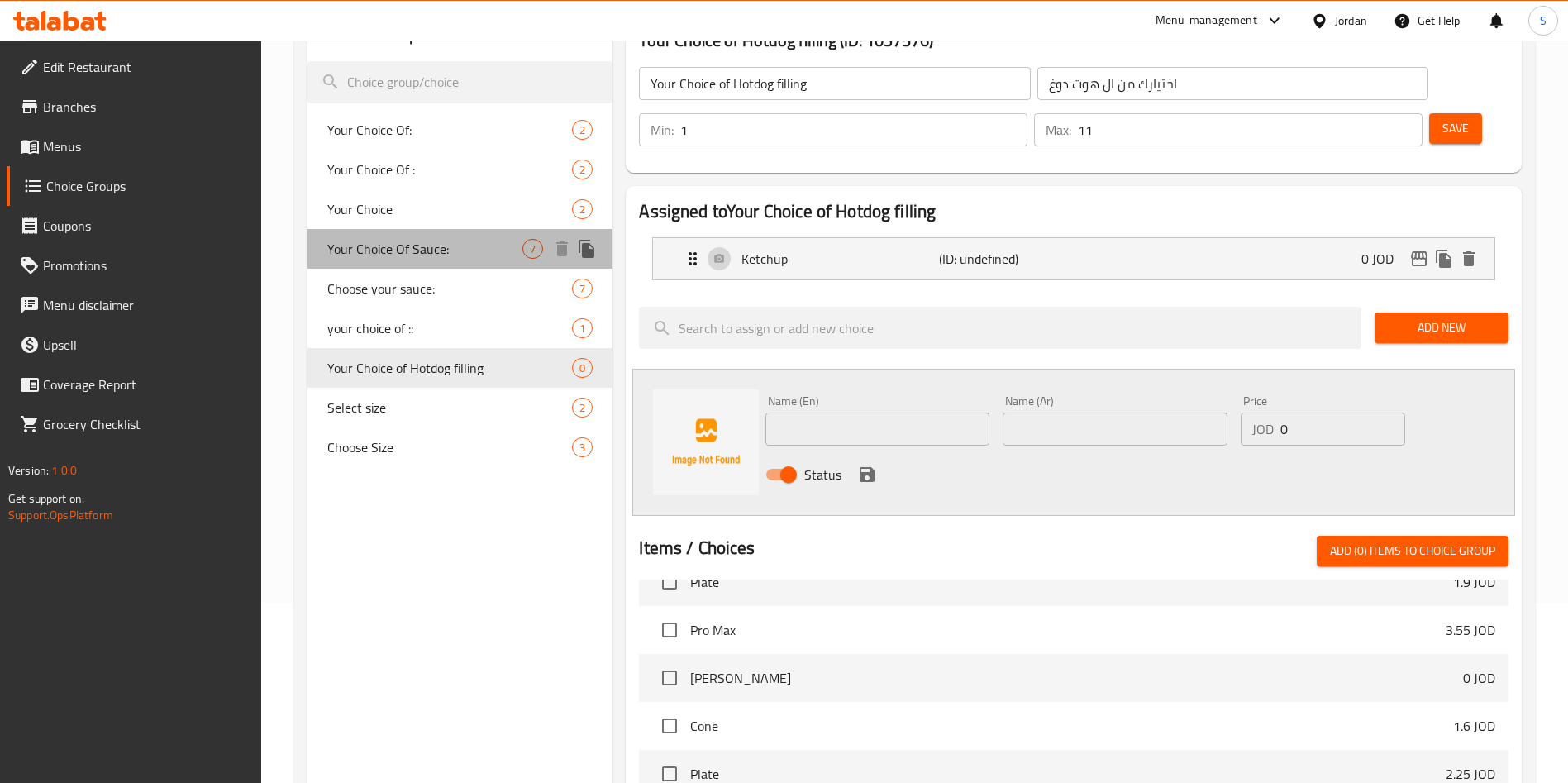
click at [416, 263] on div "Your Choice Of Sauce: 7" at bounding box center [459, 248] width 305 height 39
type input "Your Choice Of Sauce:"
type input "اختيارك من الصوص:"
type input "6"
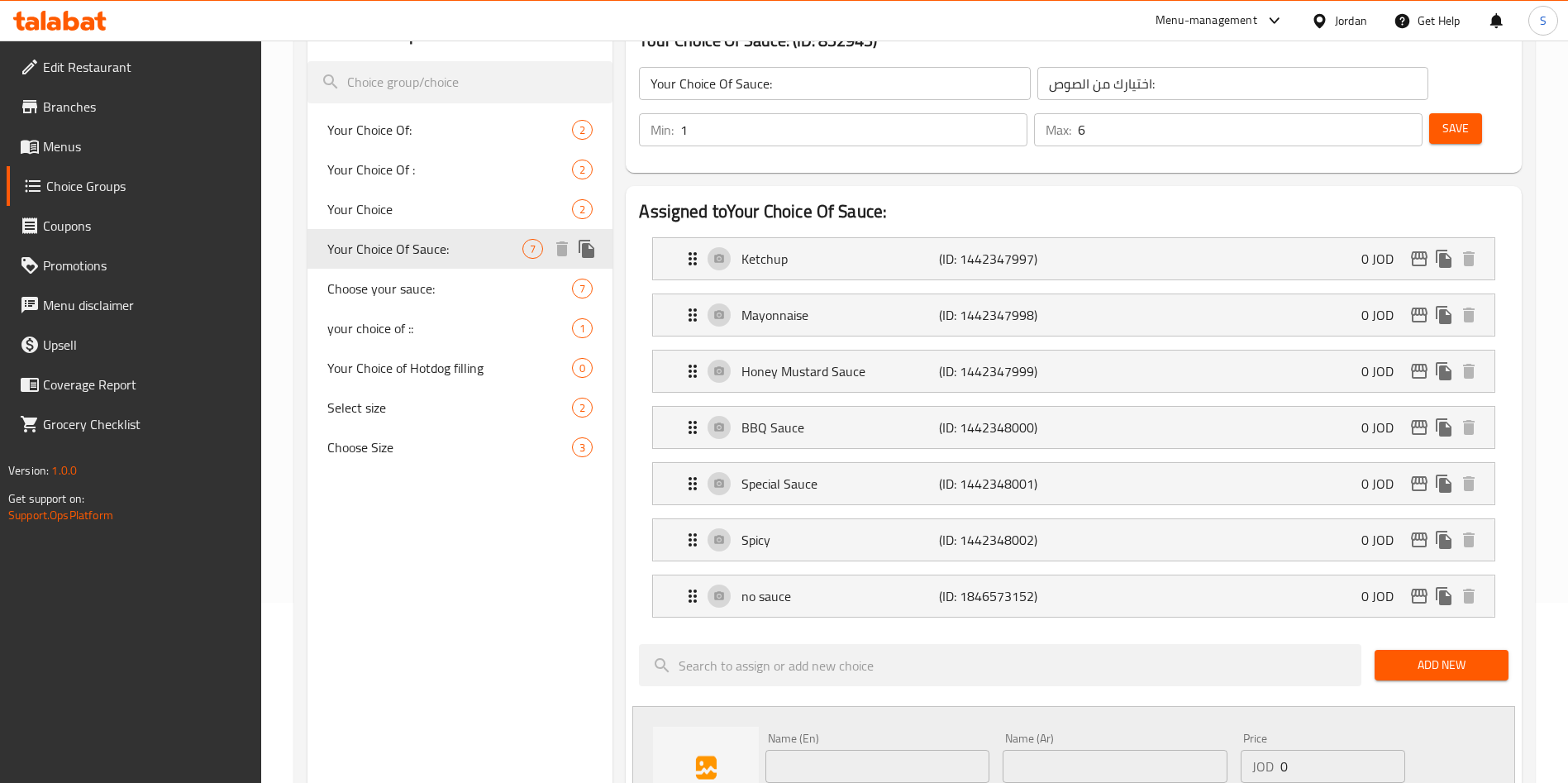
click at [441, 250] on span "Your Choice Of Sauce:" at bounding box center [424, 249] width 195 height 20
click at [395, 364] on span "Your Choice of Hotdog filling" at bounding box center [424, 367] width 195 height 20
type input "Your Choice of Hotdog filling"
type input "اختيارك من ال هوت دوغ"
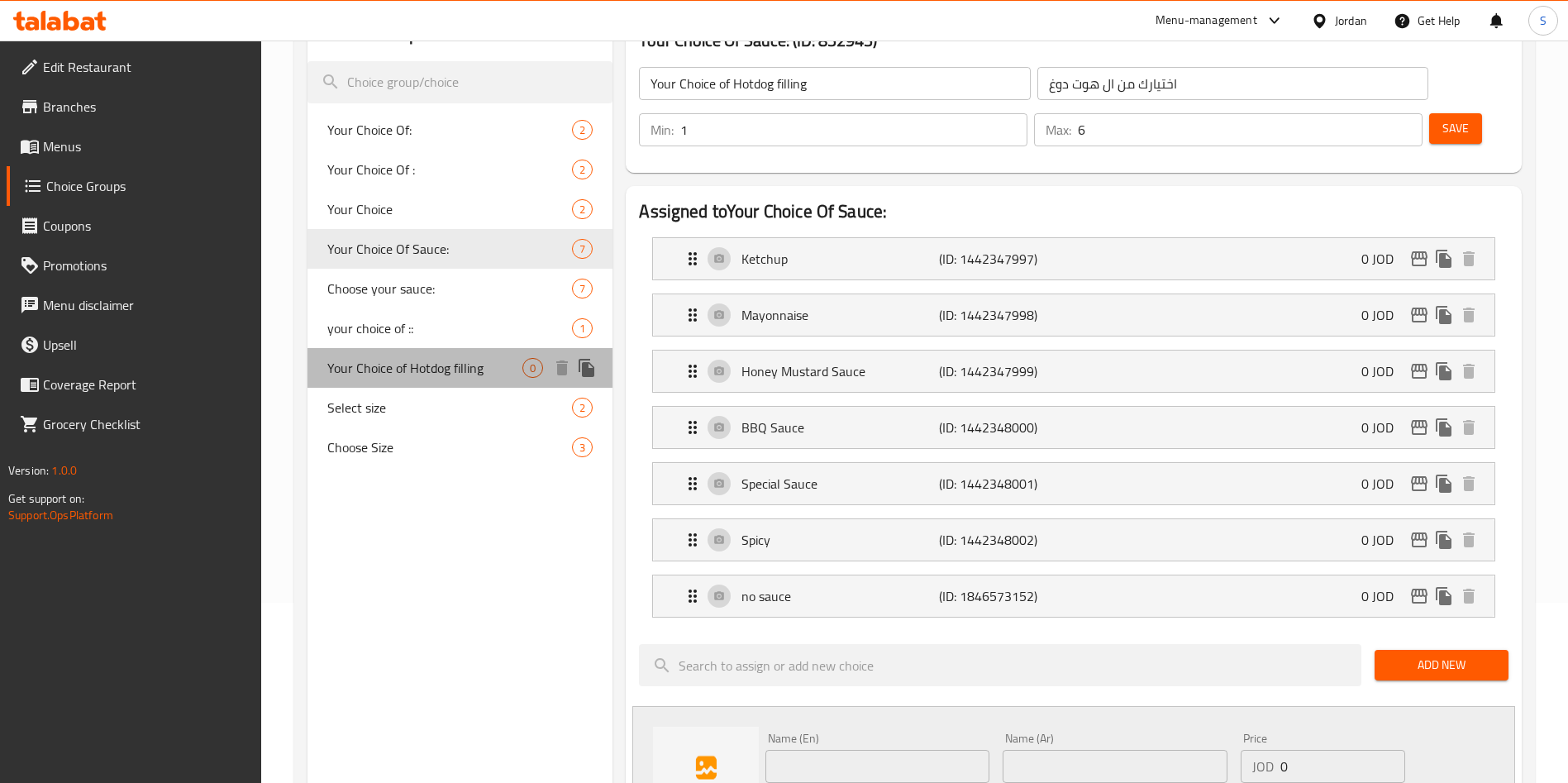
type input "11"
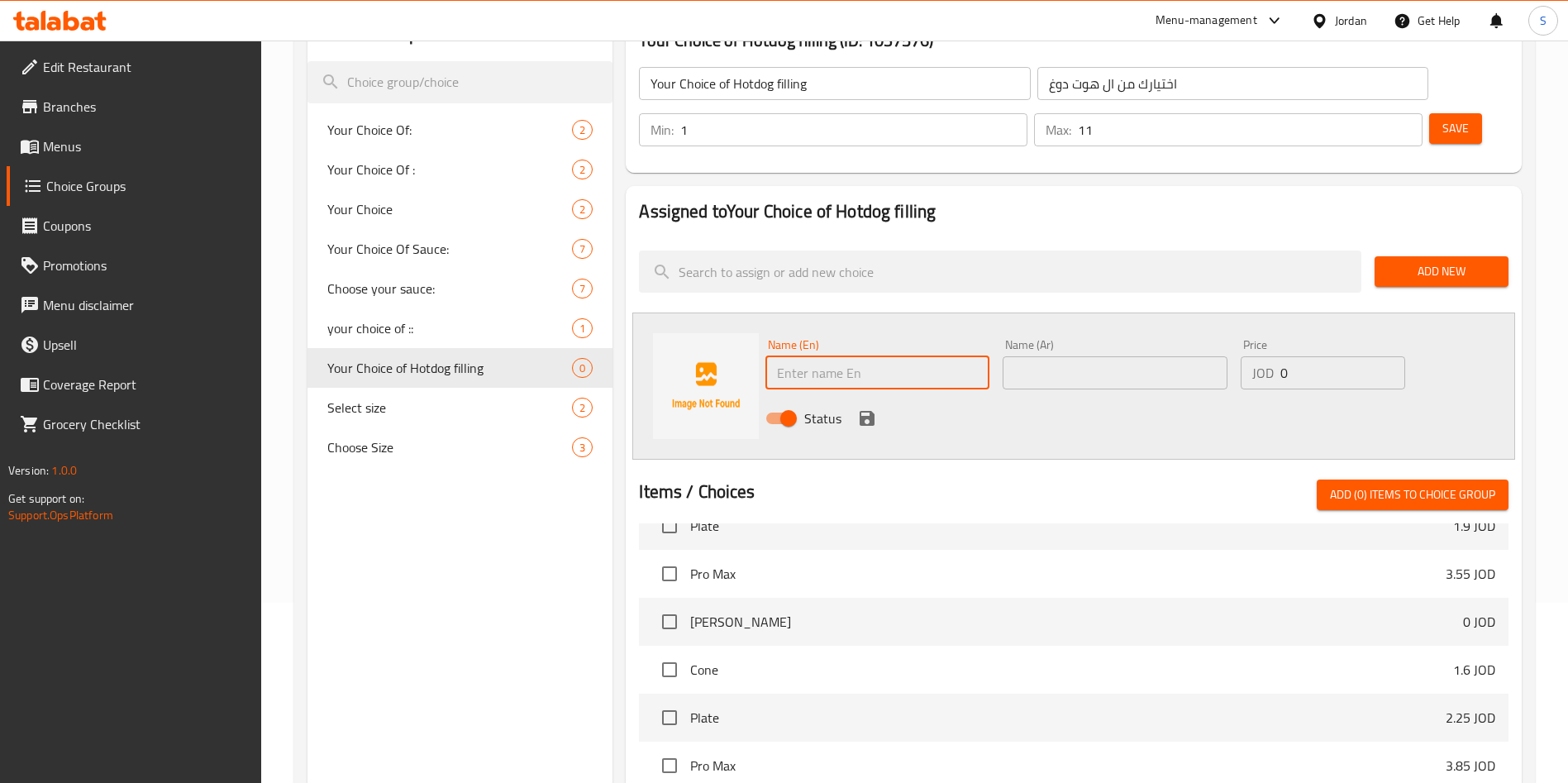
click at [889, 356] on input "text" at bounding box center [877, 373] width 224 height 33
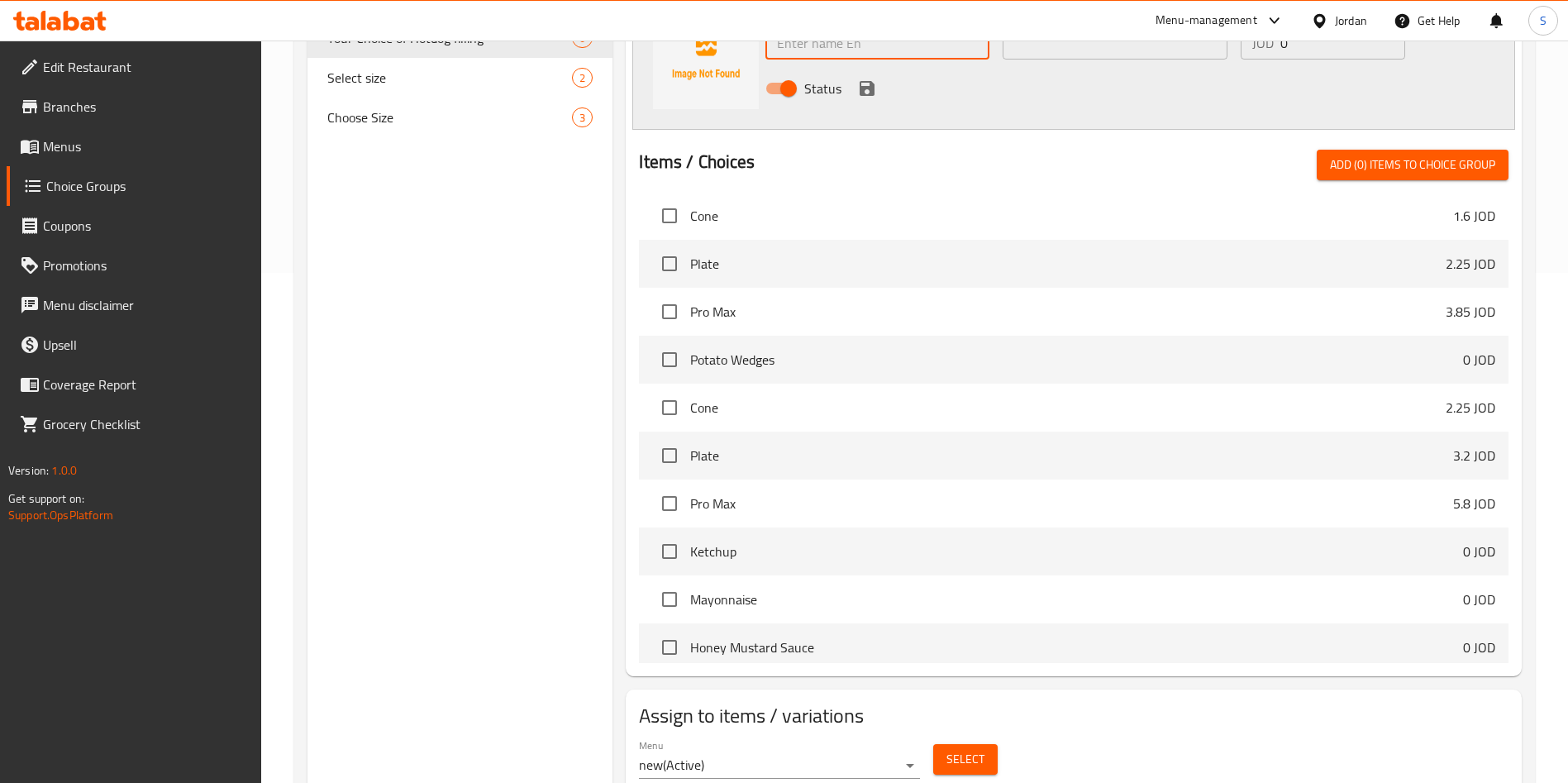
scroll to position [372, 0]
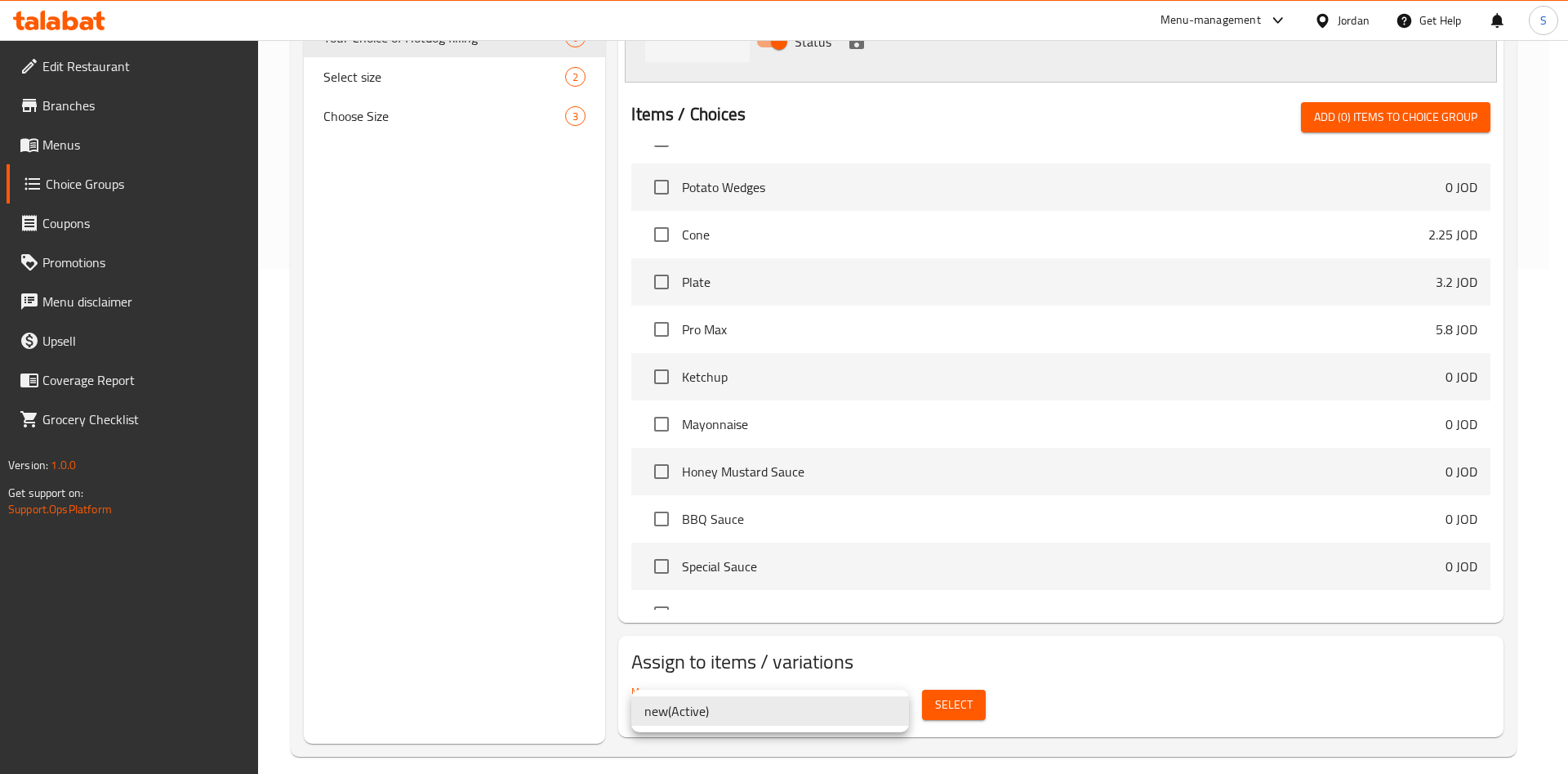
click at [833, 704] on li "new ( Active )" at bounding box center [770, 711] width 278 height 29
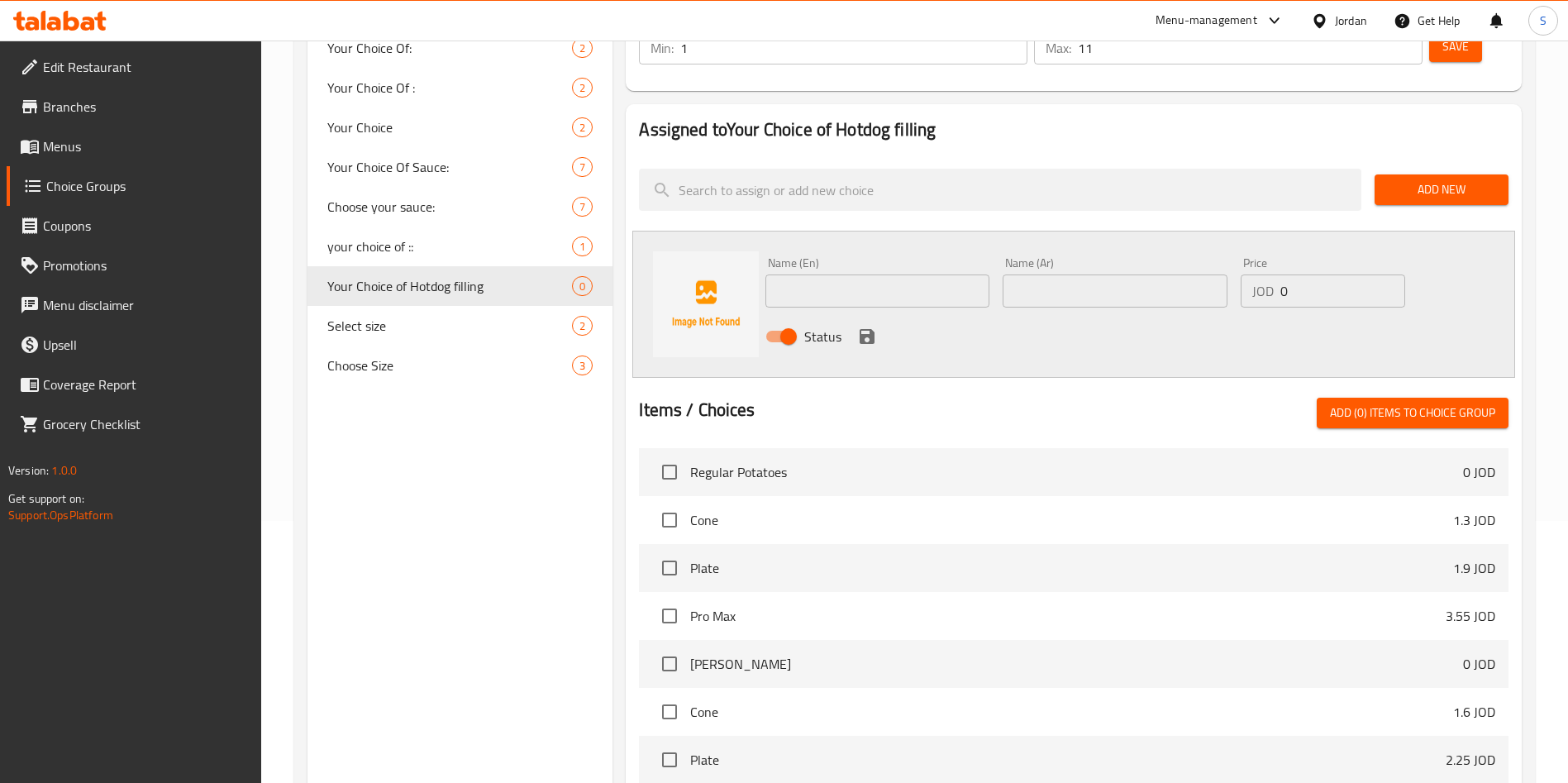
scroll to position [138, 0]
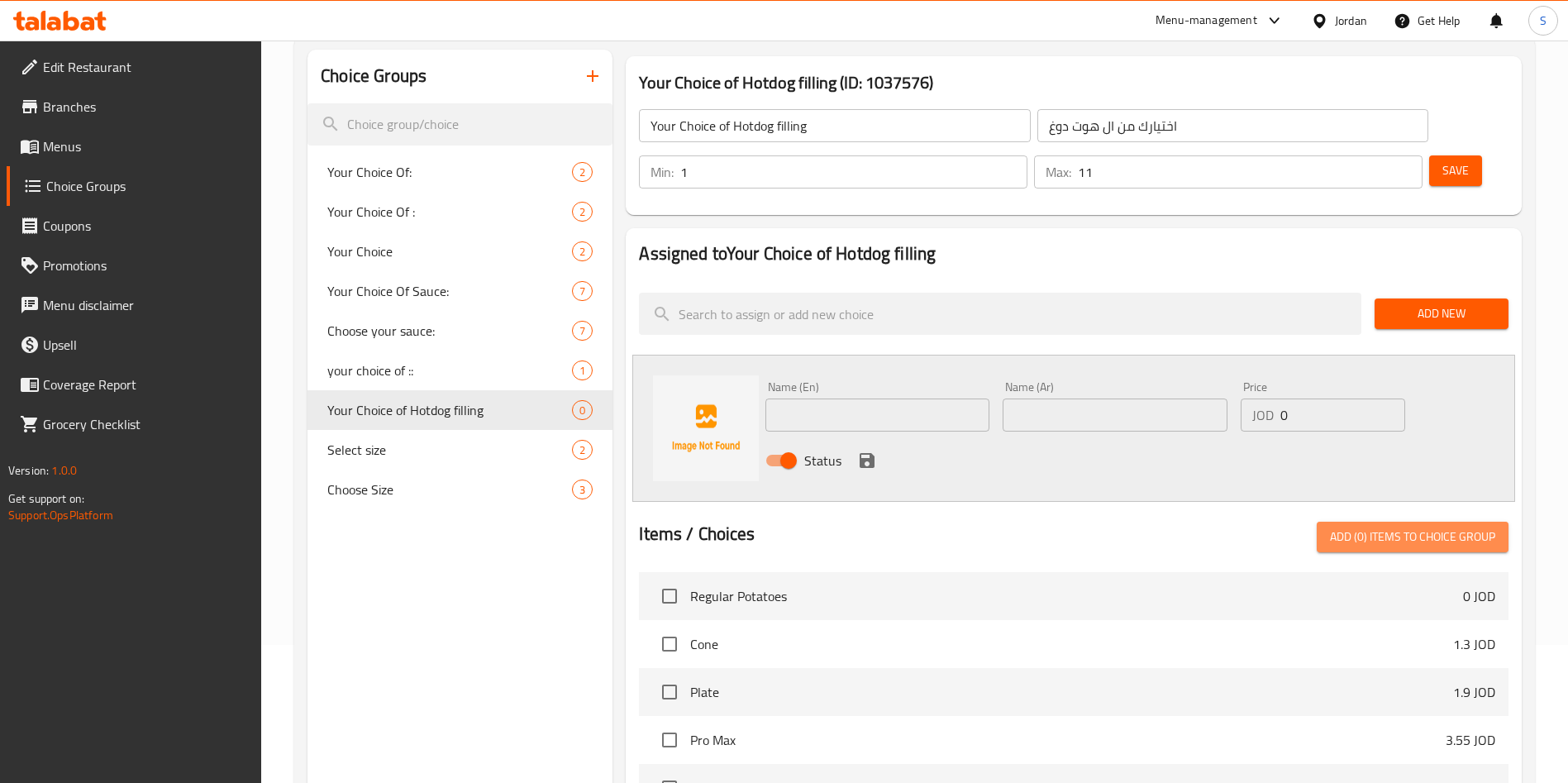
click at [1364, 521] on button "Add (0) items to choice group" at bounding box center [1413, 536] width 192 height 31
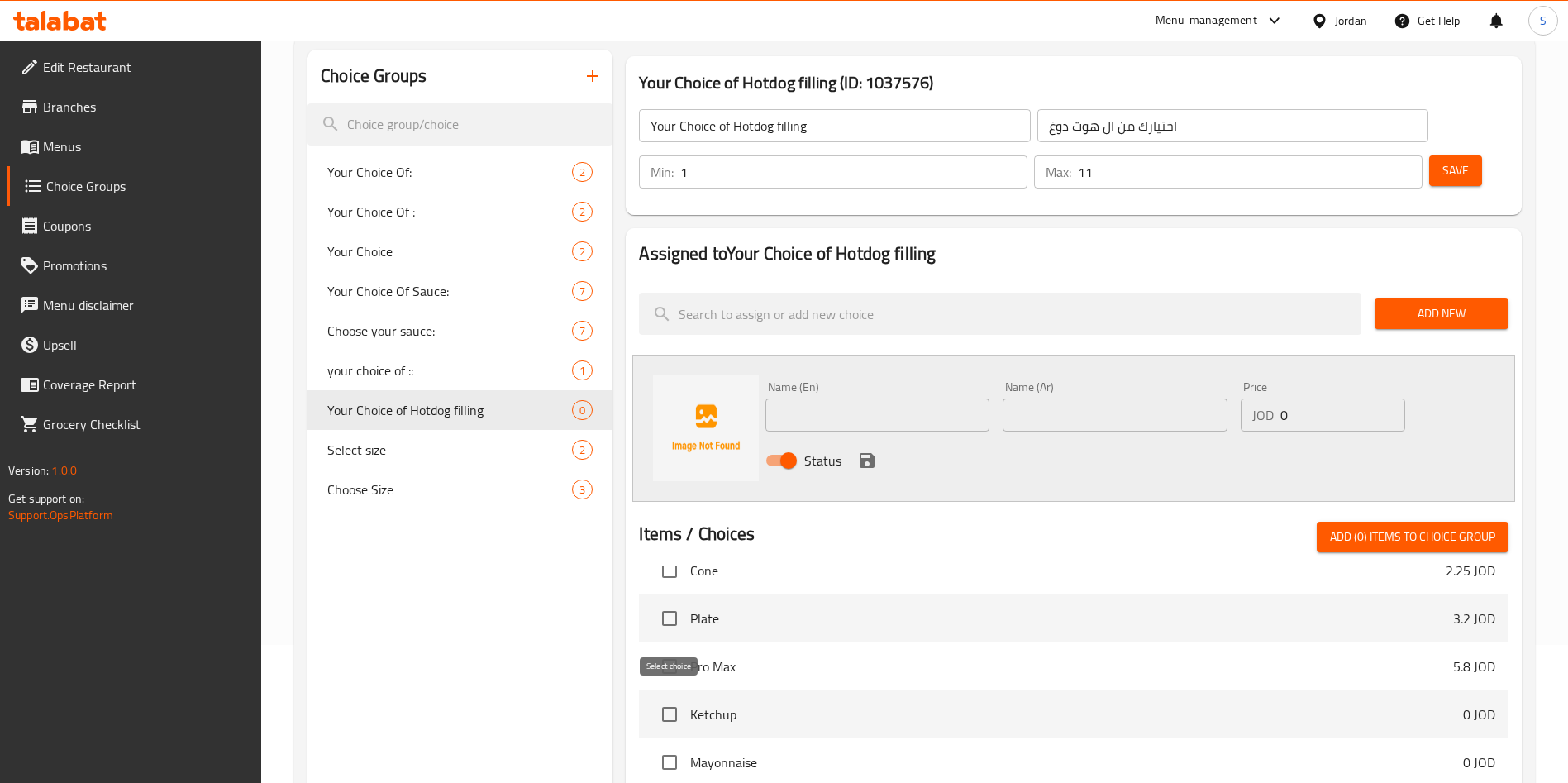
scroll to position [496, 0]
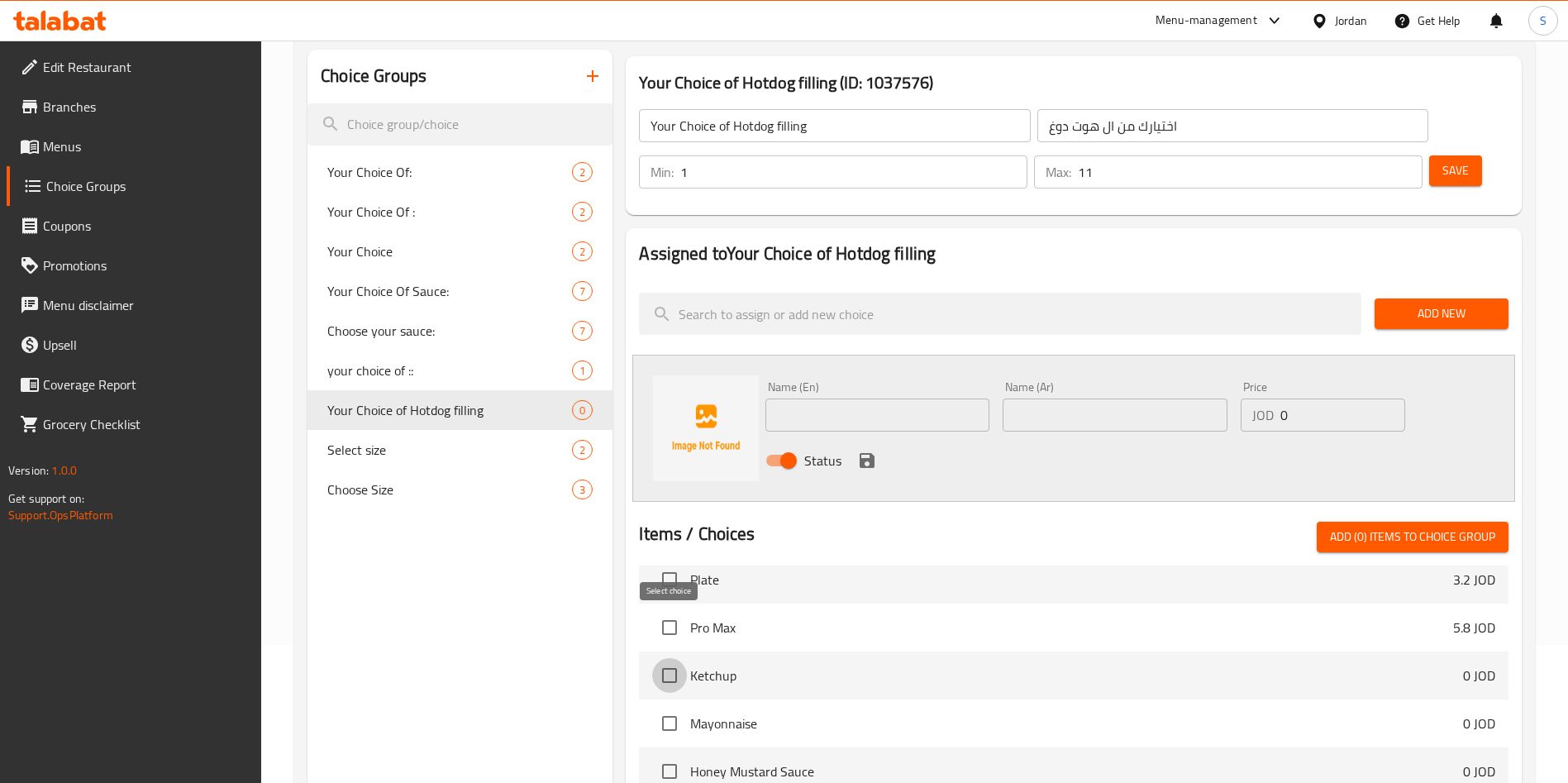
click at [672, 658] on input "checkbox" at bounding box center [670, 676] width 35 height 35
click at [1333, 526] on span "Add (1) items to choice group" at bounding box center [1412, 537] width 165 height 21
checkbox input "false"
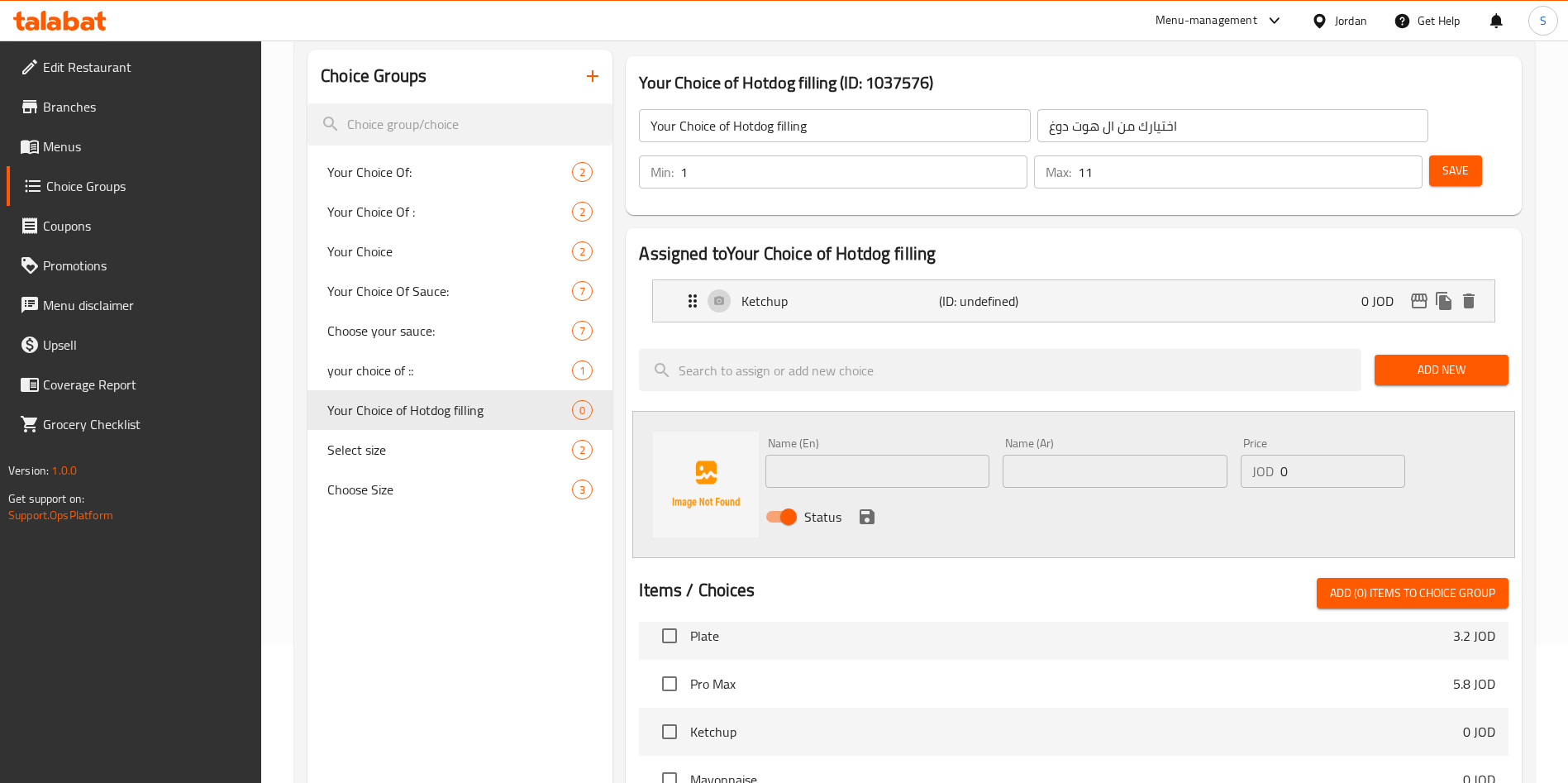
scroll to position [194, 0]
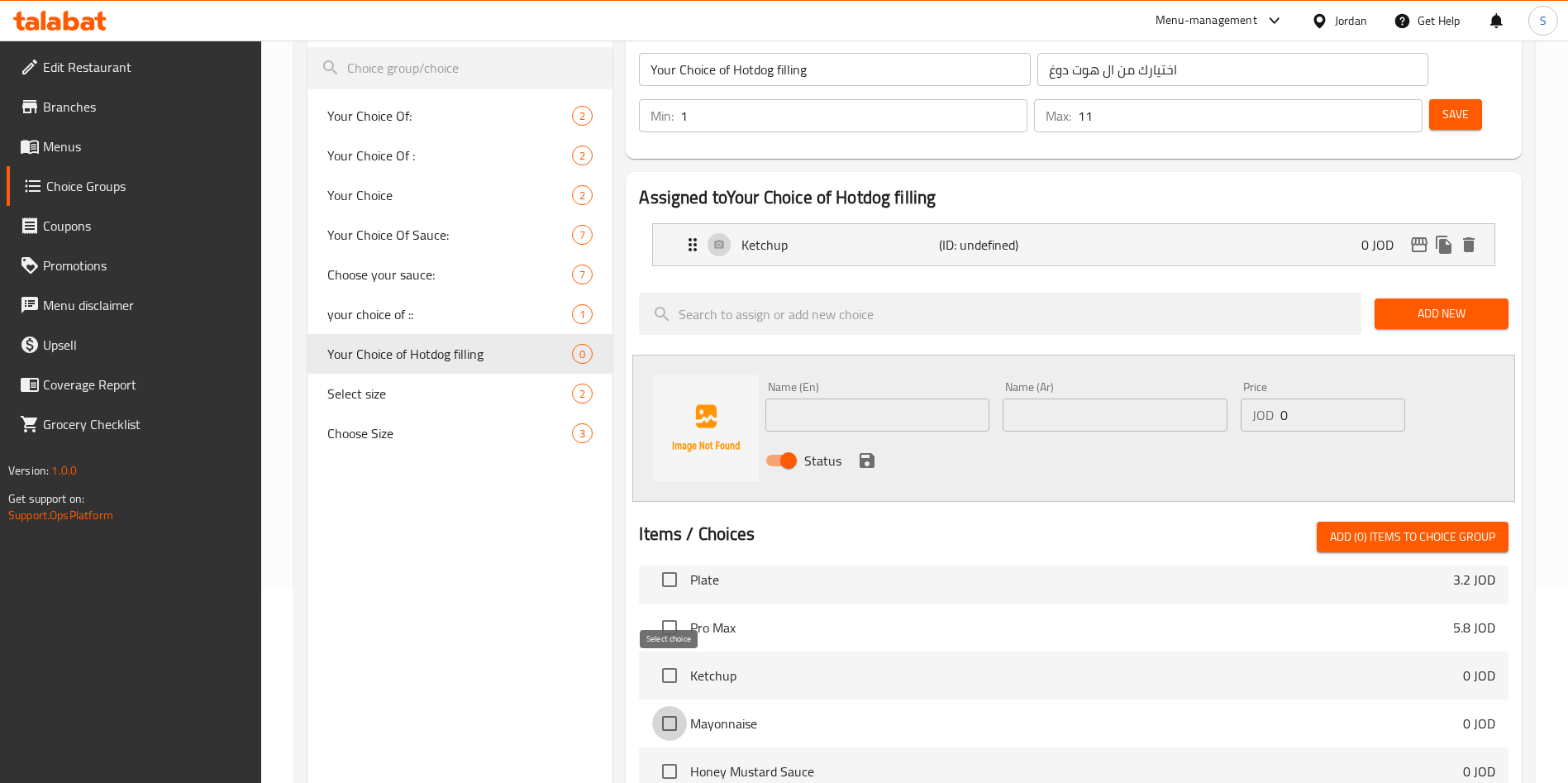
click at [683, 706] on input "checkbox" at bounding box center [670, 724] width 35 height 35
click at [1345, 526] on span "Add (1) items to choice group" at bounding box center [1412, 537] width 165 height 21
checkbox input "false"
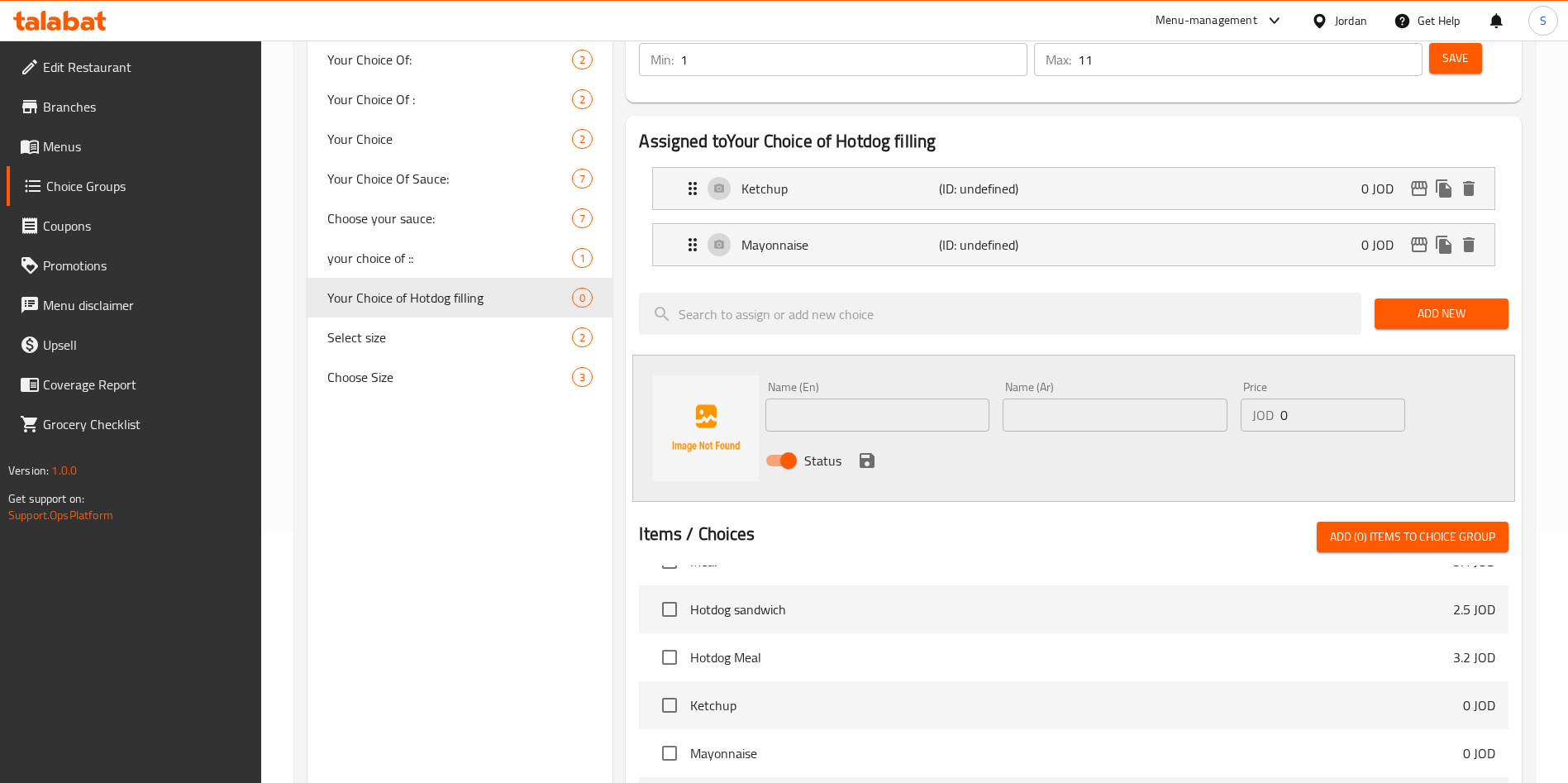
scroll to position [3438, 0]
click at [1443, 374] on div "Name (En) Name (En) Name (Ar) Name (Ar) Price JOD 0 Price Status" at bounding box center [1114, 429] width 712 height 108
click at [1435, 303] on span "Add New" at bounding box center [1441, 313] width 107 height 21
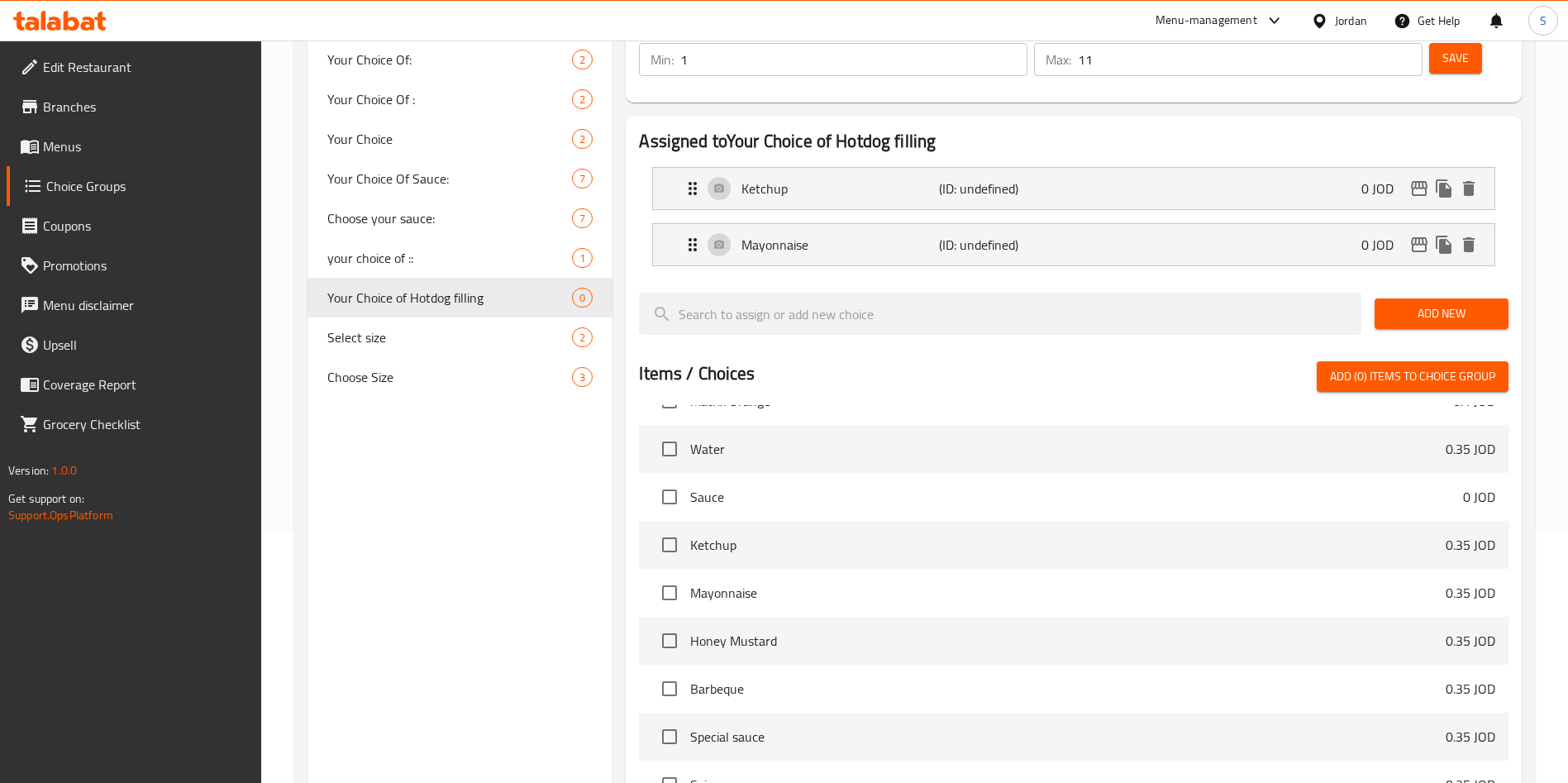
scroll to position [90, 0]
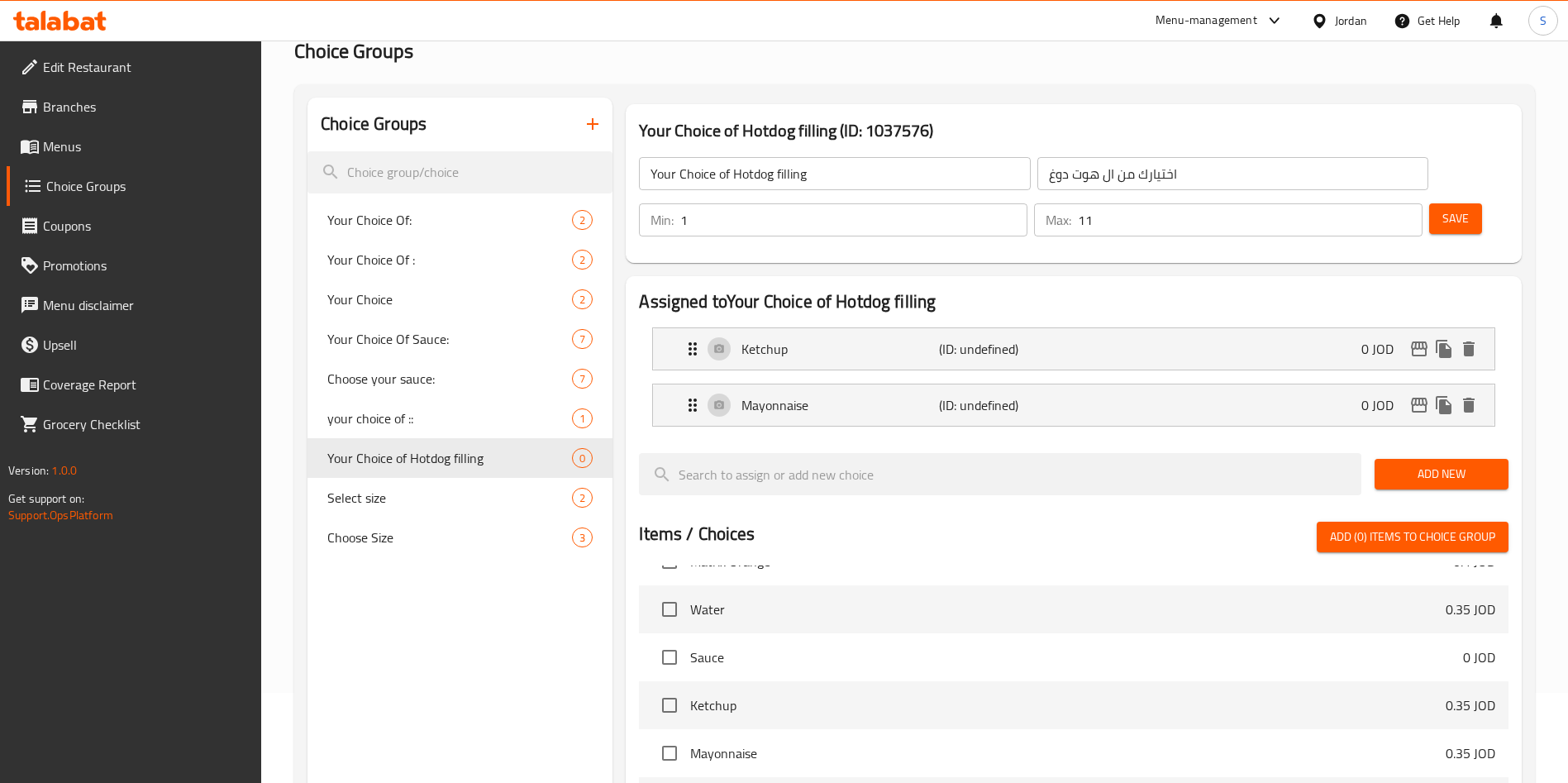
click at [1413, 464] on span "Add New" at bounding box center [1441, 474] width 107 height 21
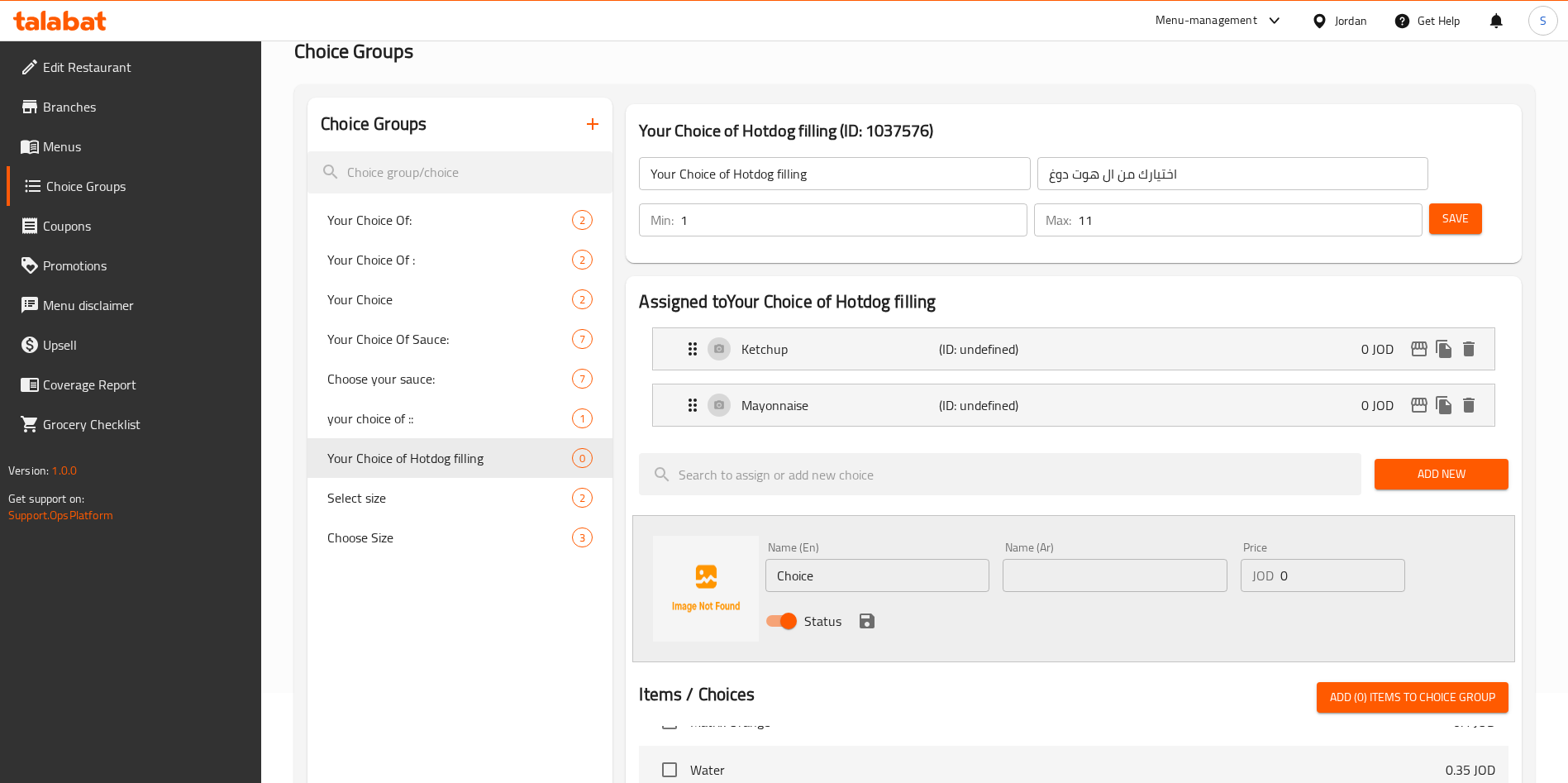
scroll to position [251, 0]
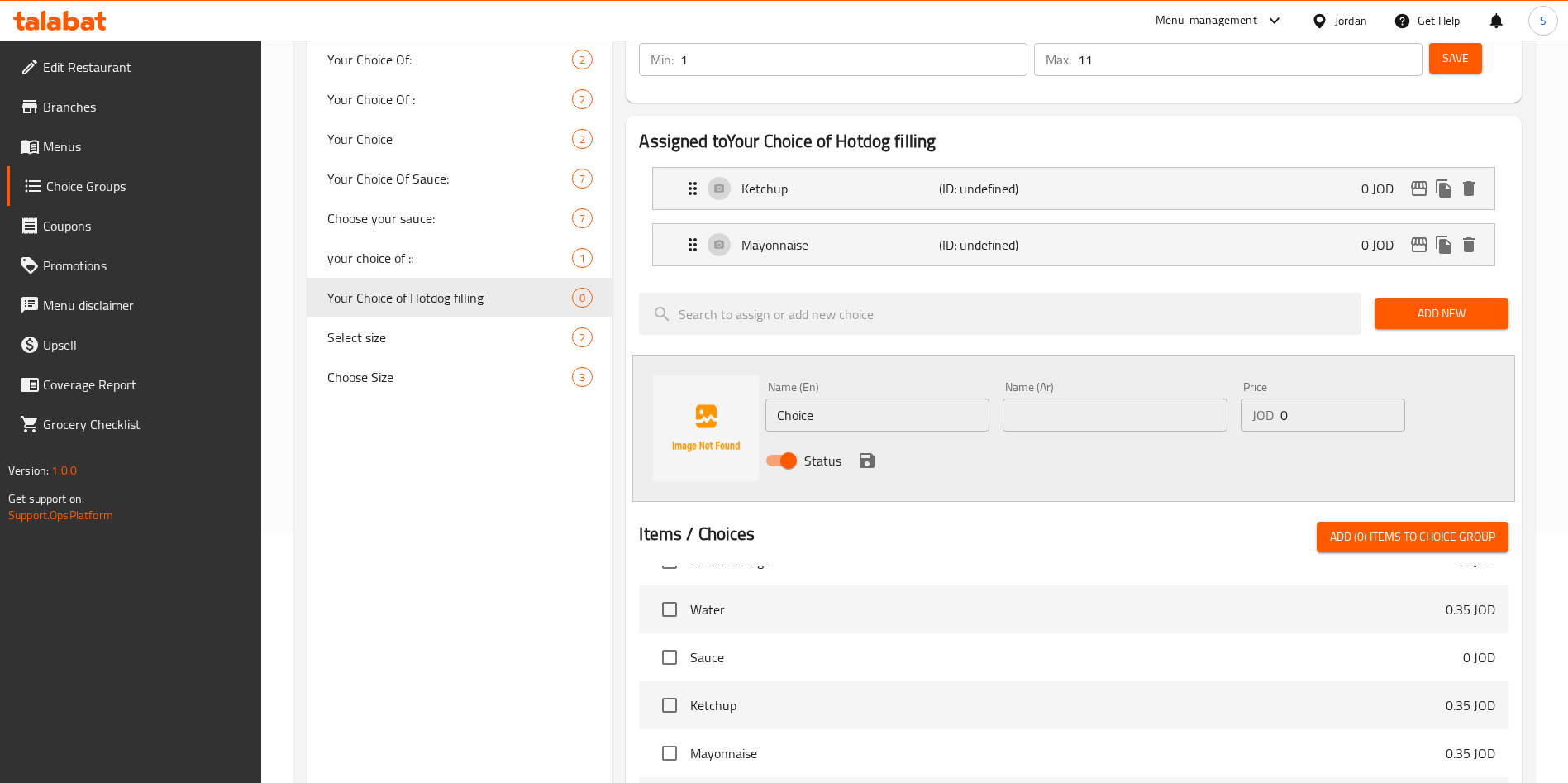
click at [947, 398] on input "Choice" at bounding box center [877, 415] width 224 height 33
type input "C"
type input "Mustard"
click at [1209, 398] on input "text" at bounding box center [1114, 415] width 224 height 33
type input "ماسترد"
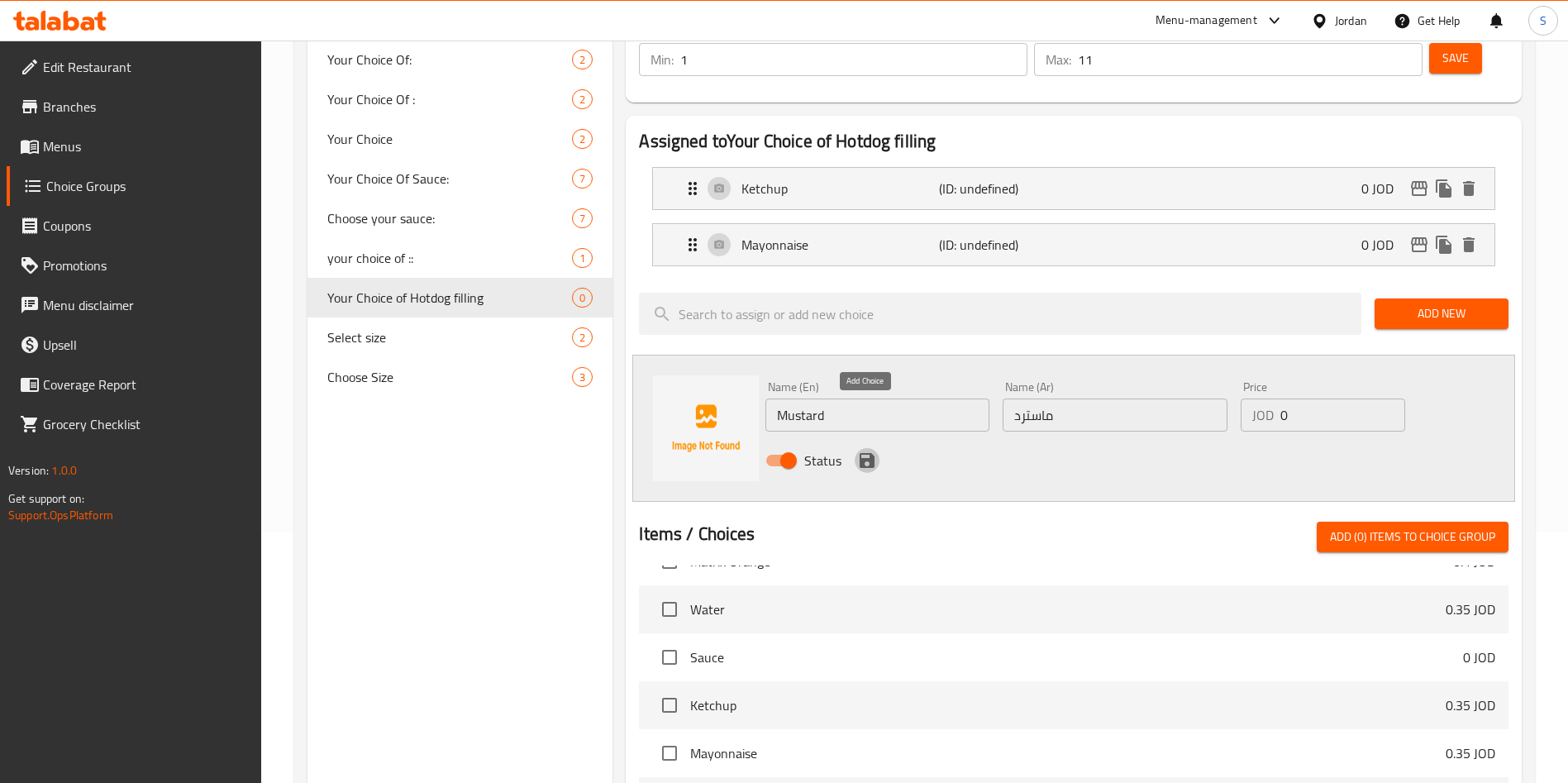
click at [857, 450] on icon "save" at bounding box center [867, 460] width 20 height 20
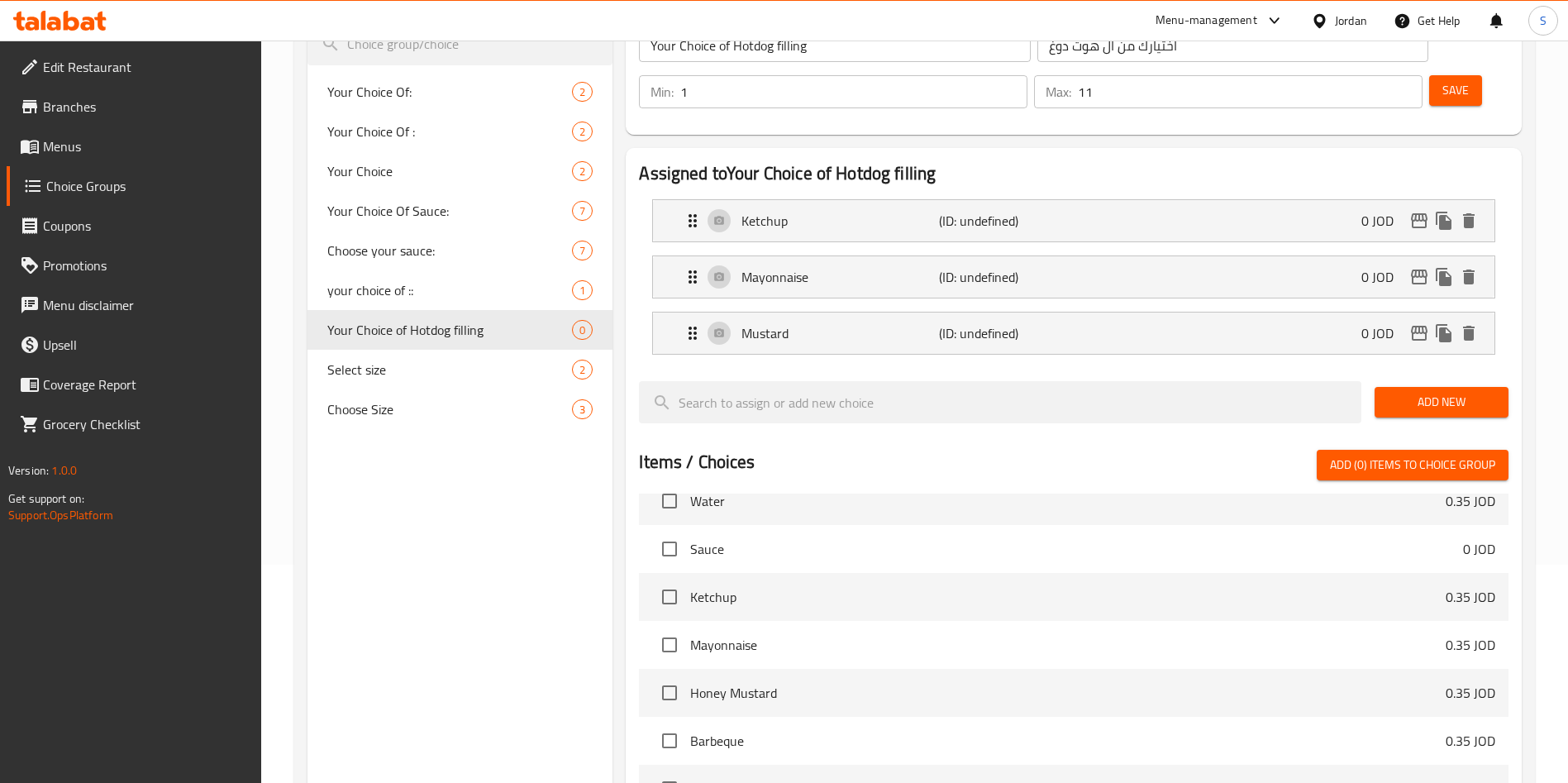
scroll to position [271, 0]
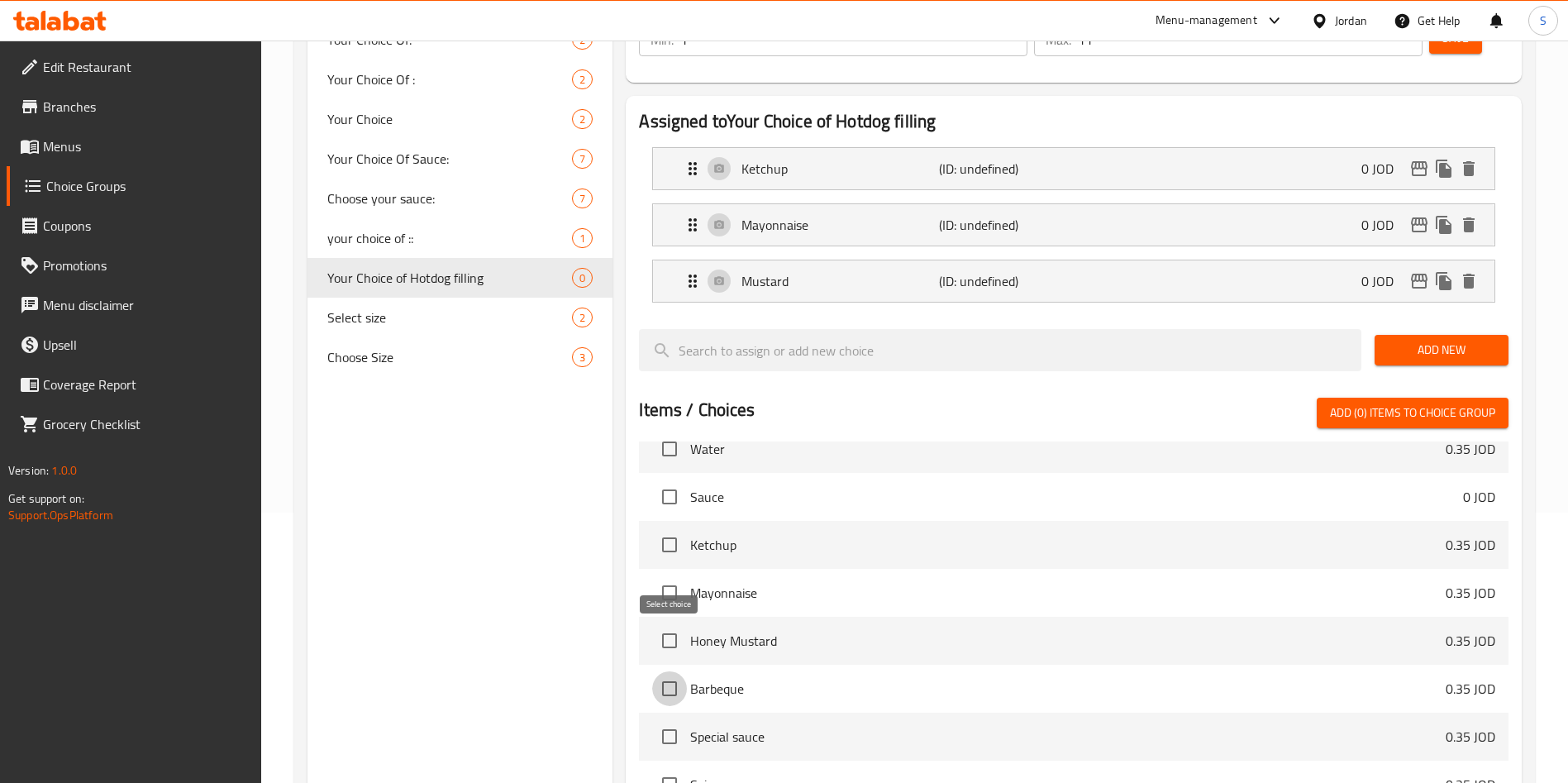
click at [675, 671] on input "checkbox" at bounding box center [670, 689] width 35 height 35
click at [1372, 397] on button "Add (1) items to choice group" at bounding box center [1413, 412] width 192 height 31
checkbox input "false"
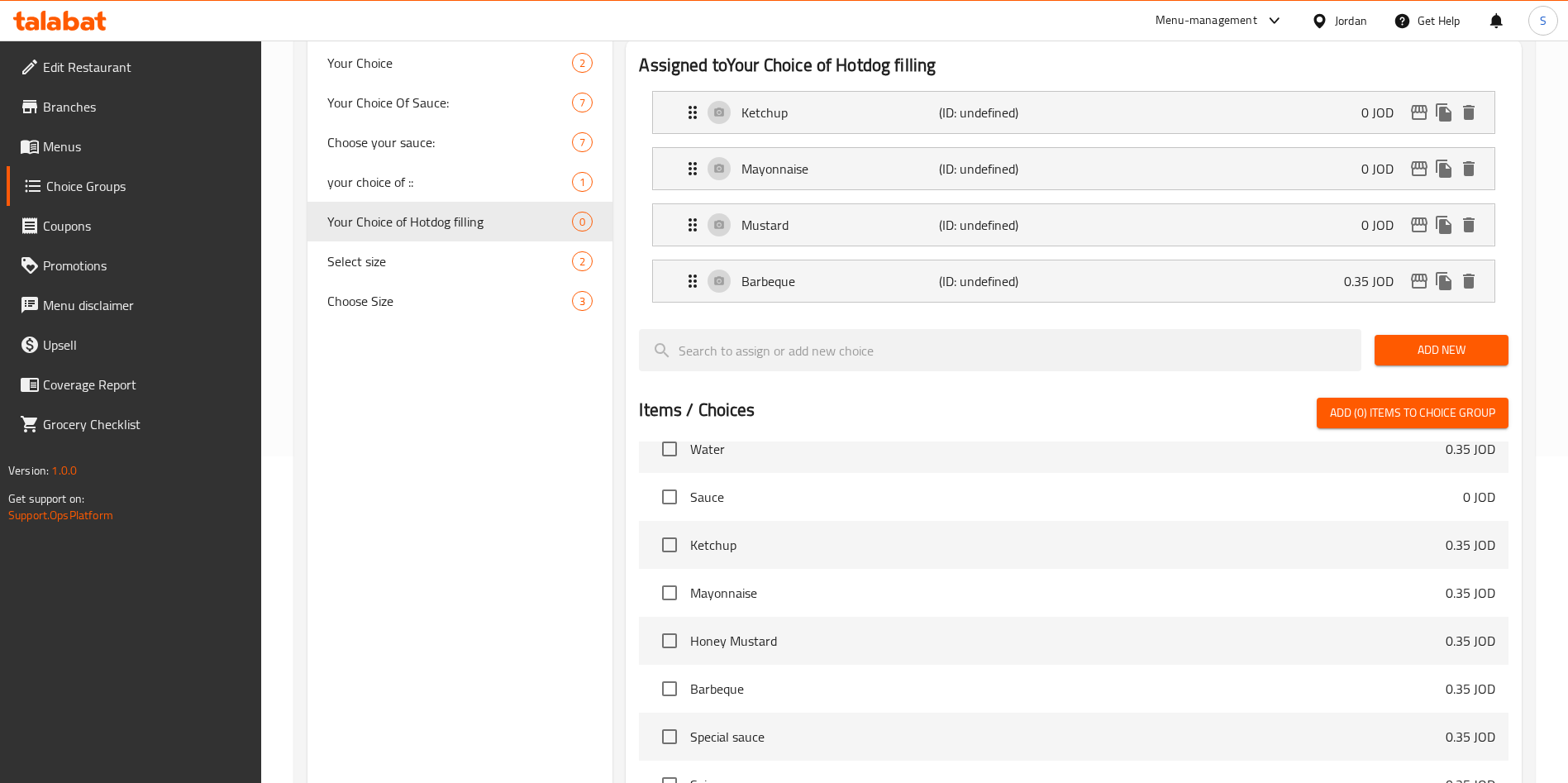
click at [672, 712] on li "Special sauce 0.35 JOD" at bounding box center [1074, 736] width 870 height 48
click at [669, 719] on input "checkbox" at bounding box center [670, 737] width 35 height 35
click at [1413, 397] on button "Add (1) items to choice group" at bounding box center [1413, 412] width 192 height 31
checkbox input "false"
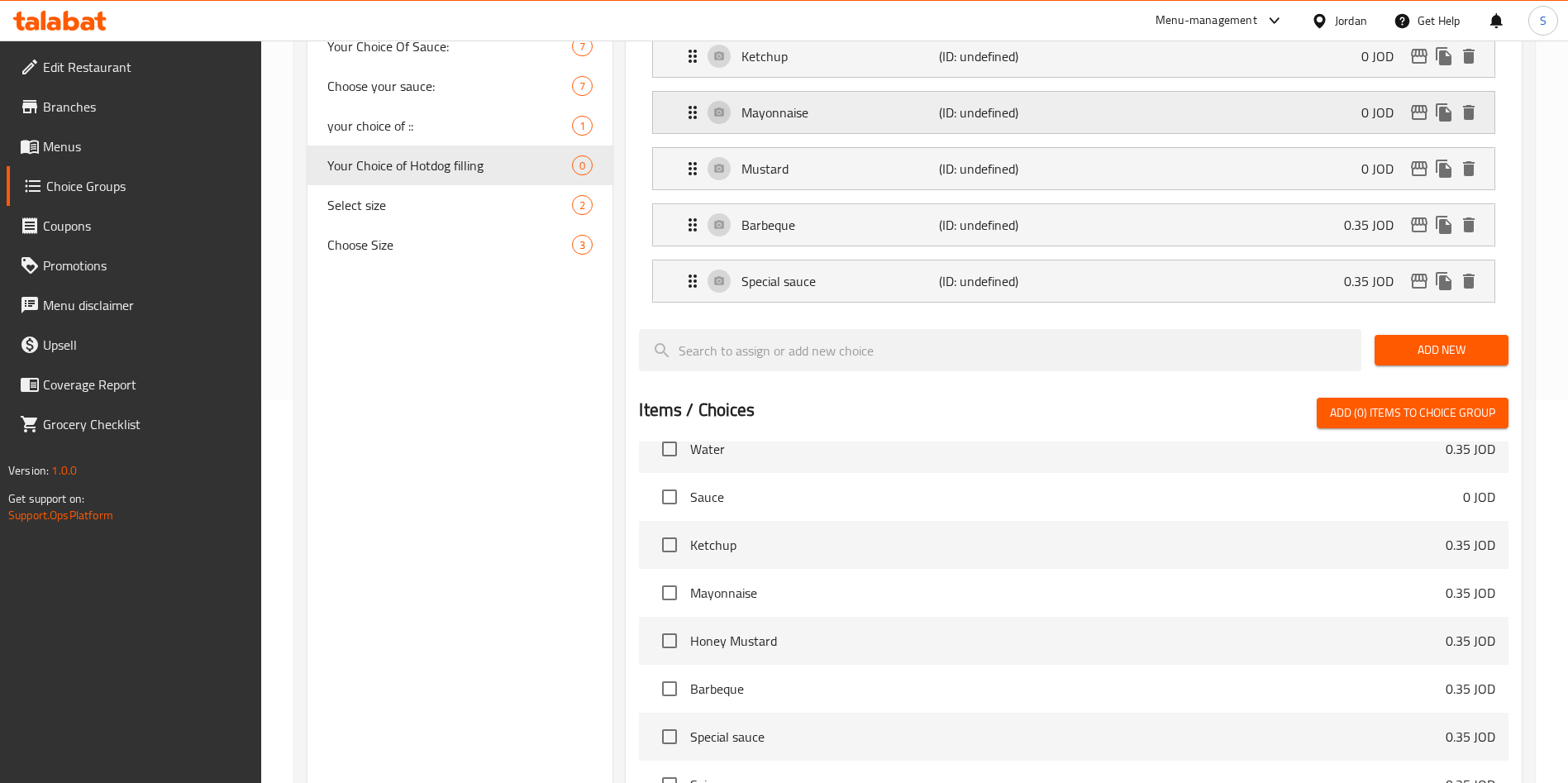
scroll to position [398, 0]
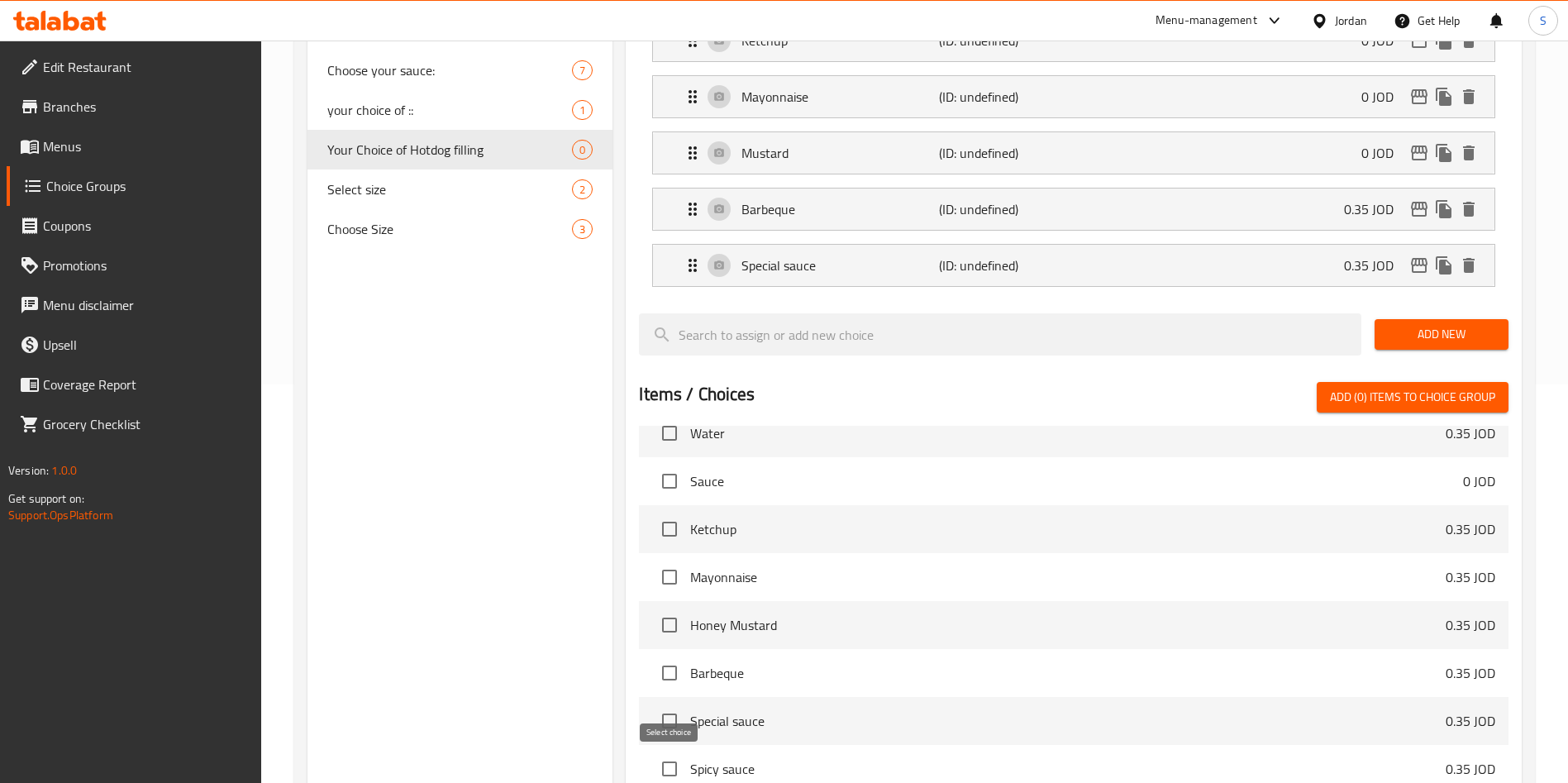
click at [1373, 381] on button "Add (1) items to choice group" at bounding box center [1413, 396] width 192 height 31
checkbox input "false"
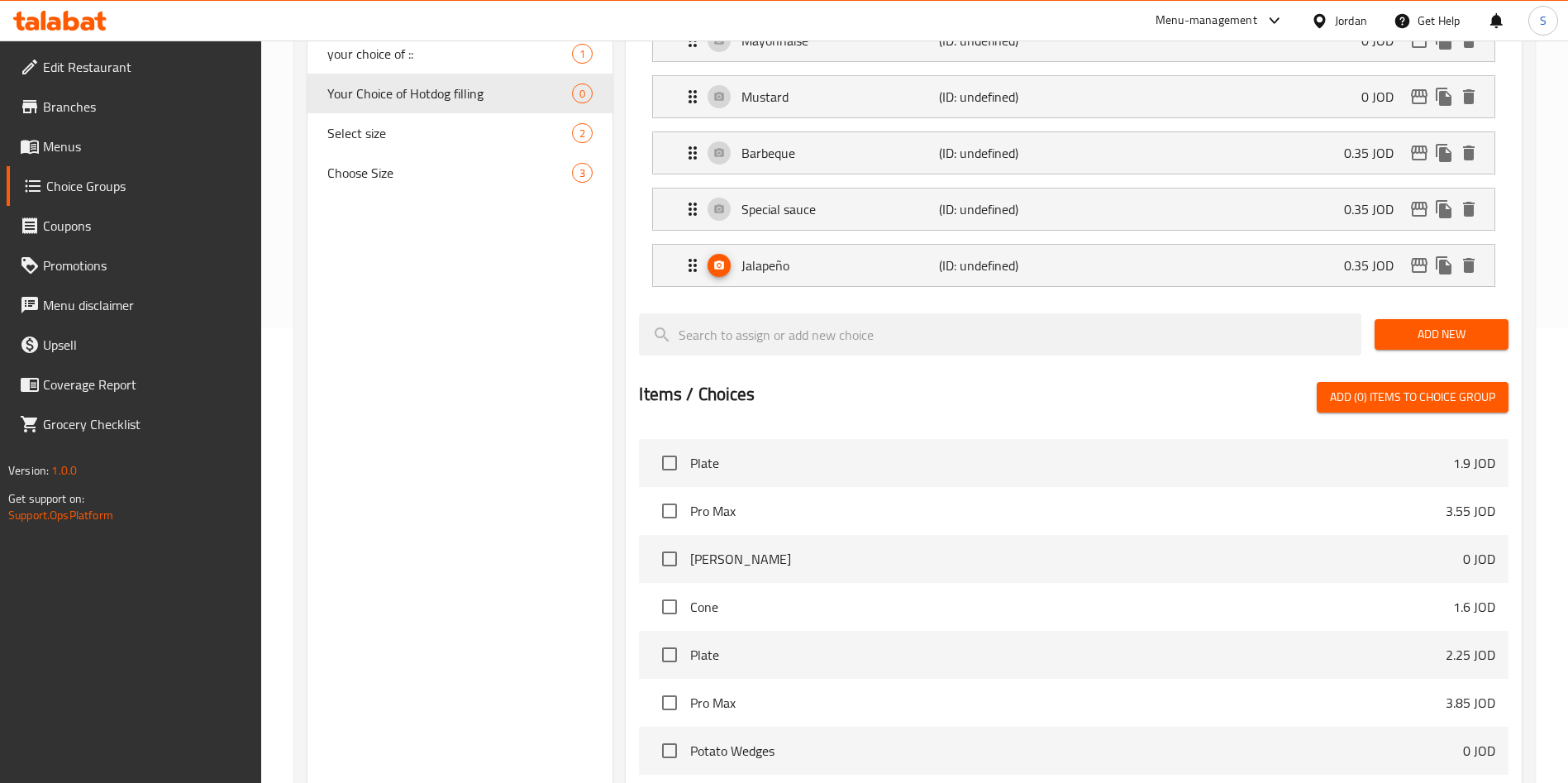
scroll to position [124, 0]
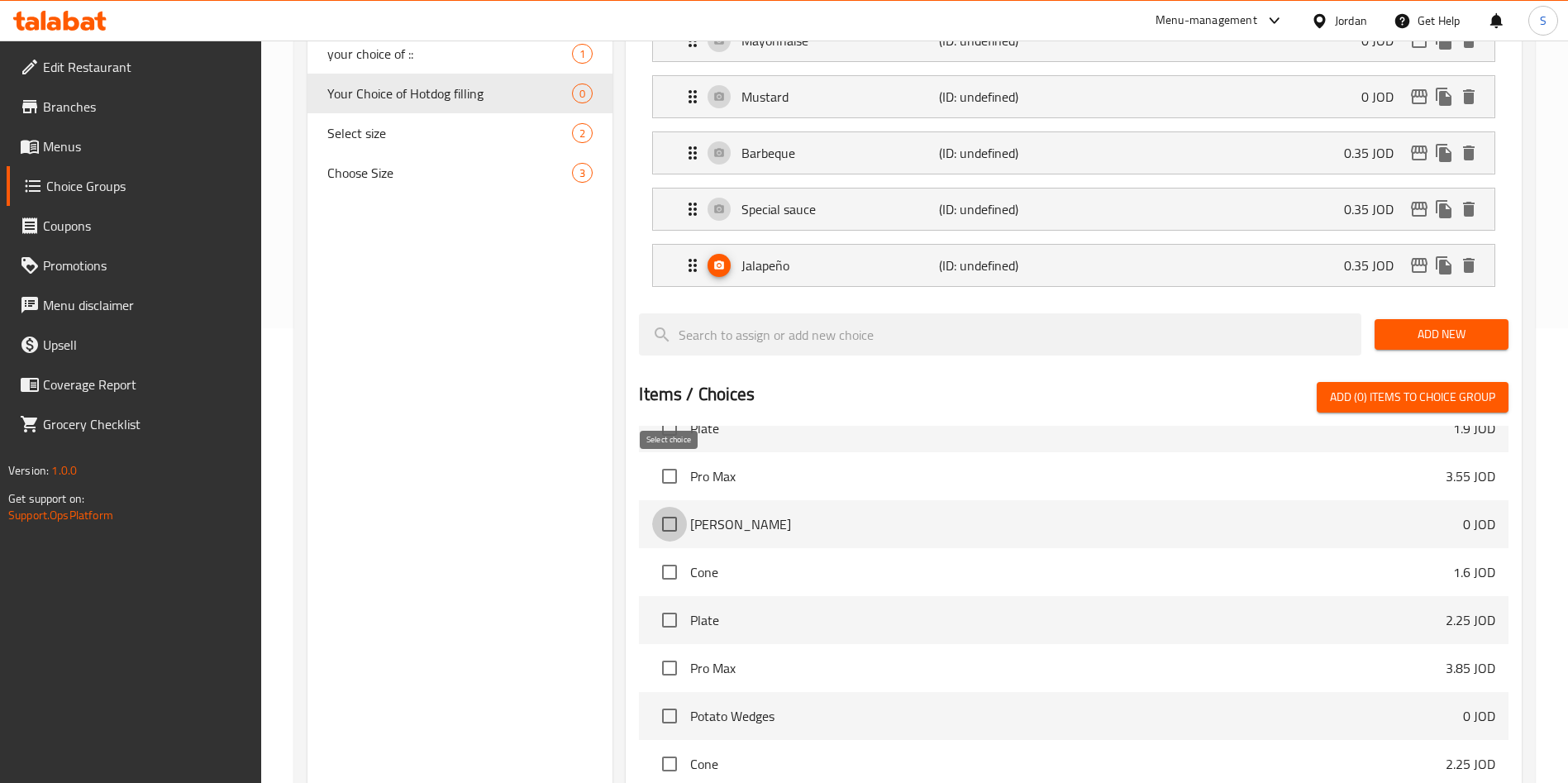
click at [668, 506] on input "checkbox" at bounding box center [670, 524] width 35 height 35
checkbox input "true"
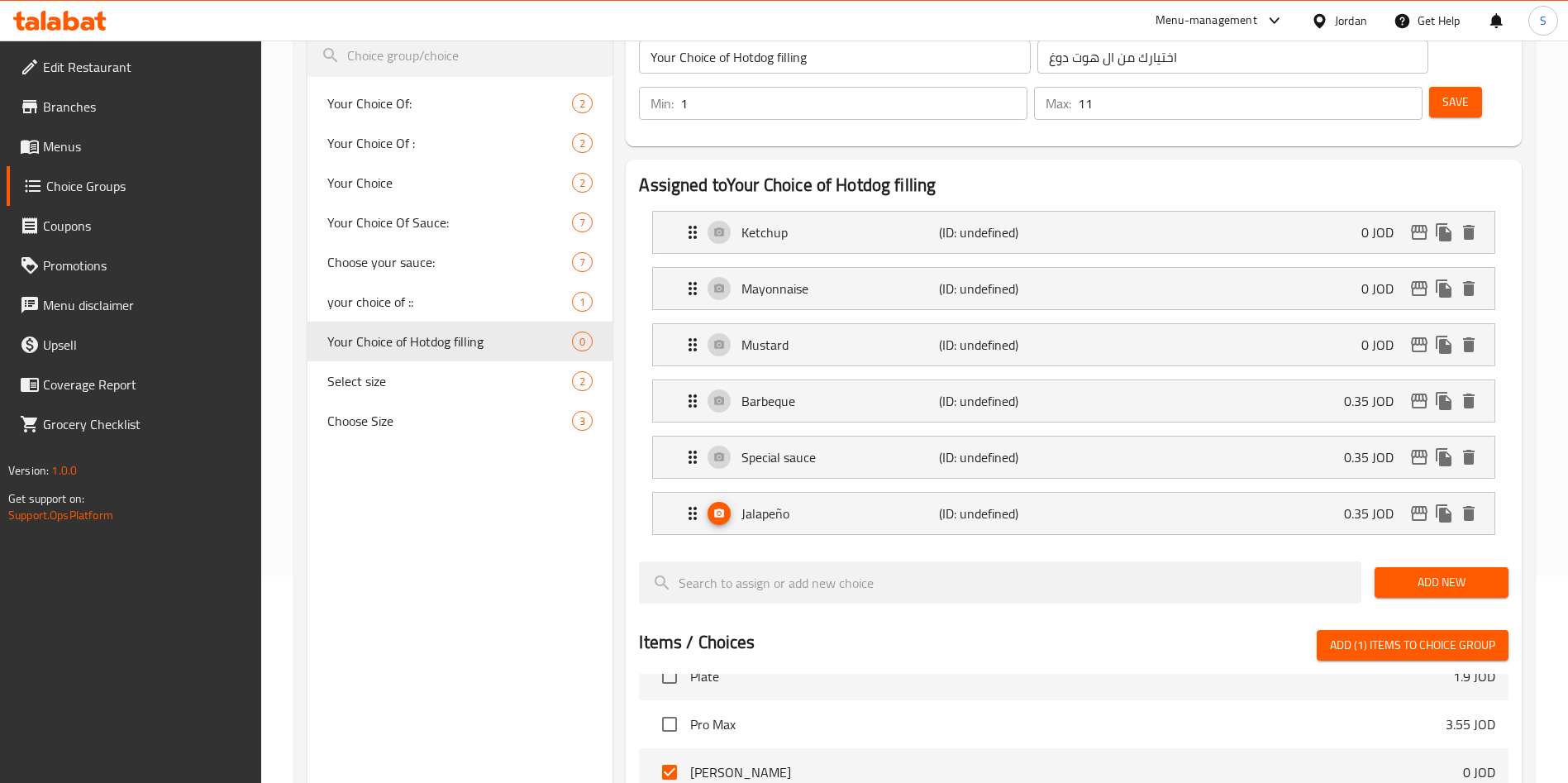
click at [1398, 572] on span "Add New" at bounding box center [1441, 582] width 107 height 21
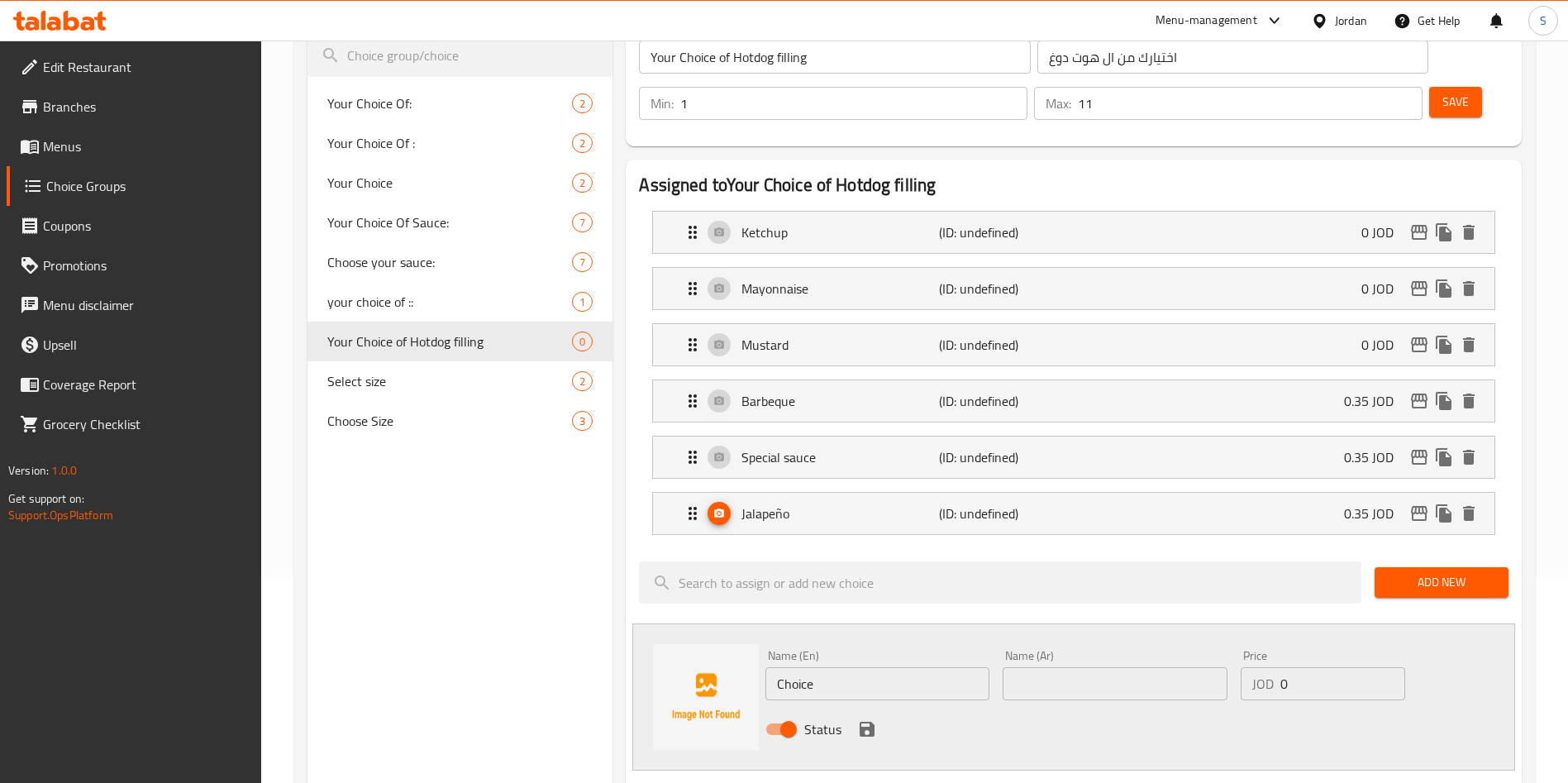
scroll to position [367, 0]
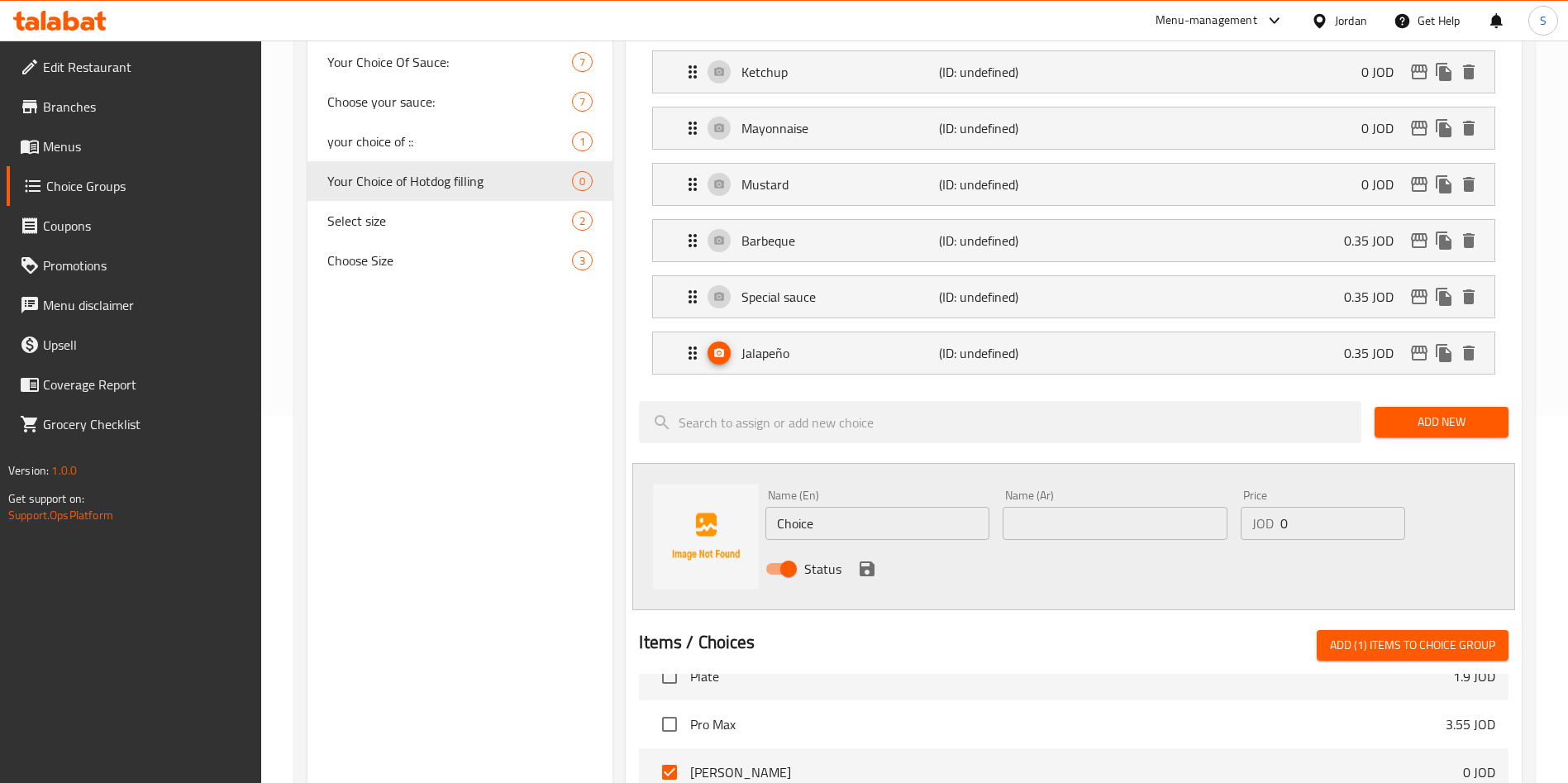
click at [849, 506] on input "Choice" at bounding box center [877, 523] width 224 height 33
type input "Chips"
click at [1138, 506] on input "text" at bounding box center [1114, 523] width 224 height 33
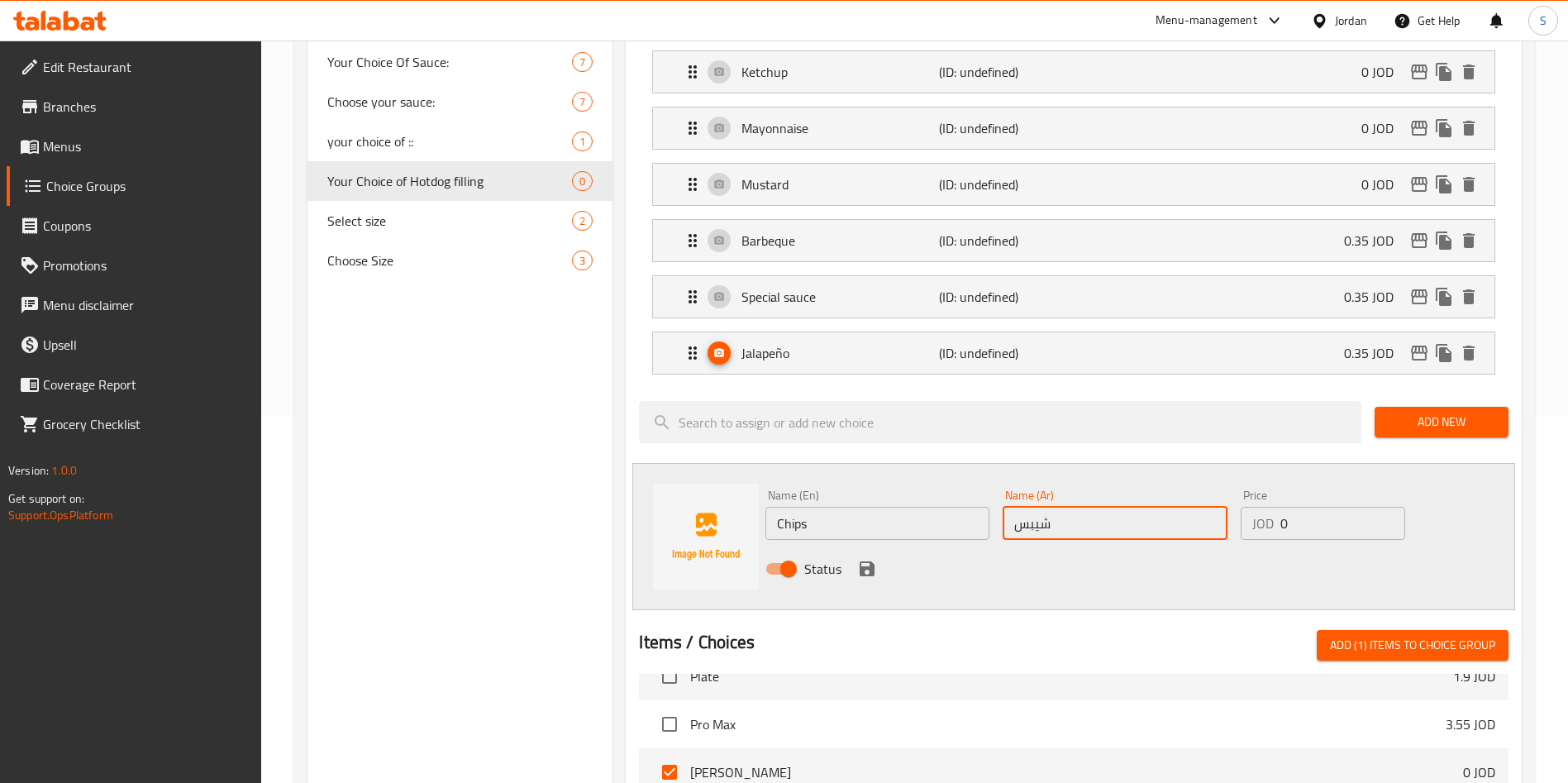
type input "شيبس"
click at [1035, 546] on div "Status" at bounding box center [1114, 568] width 712 height 45
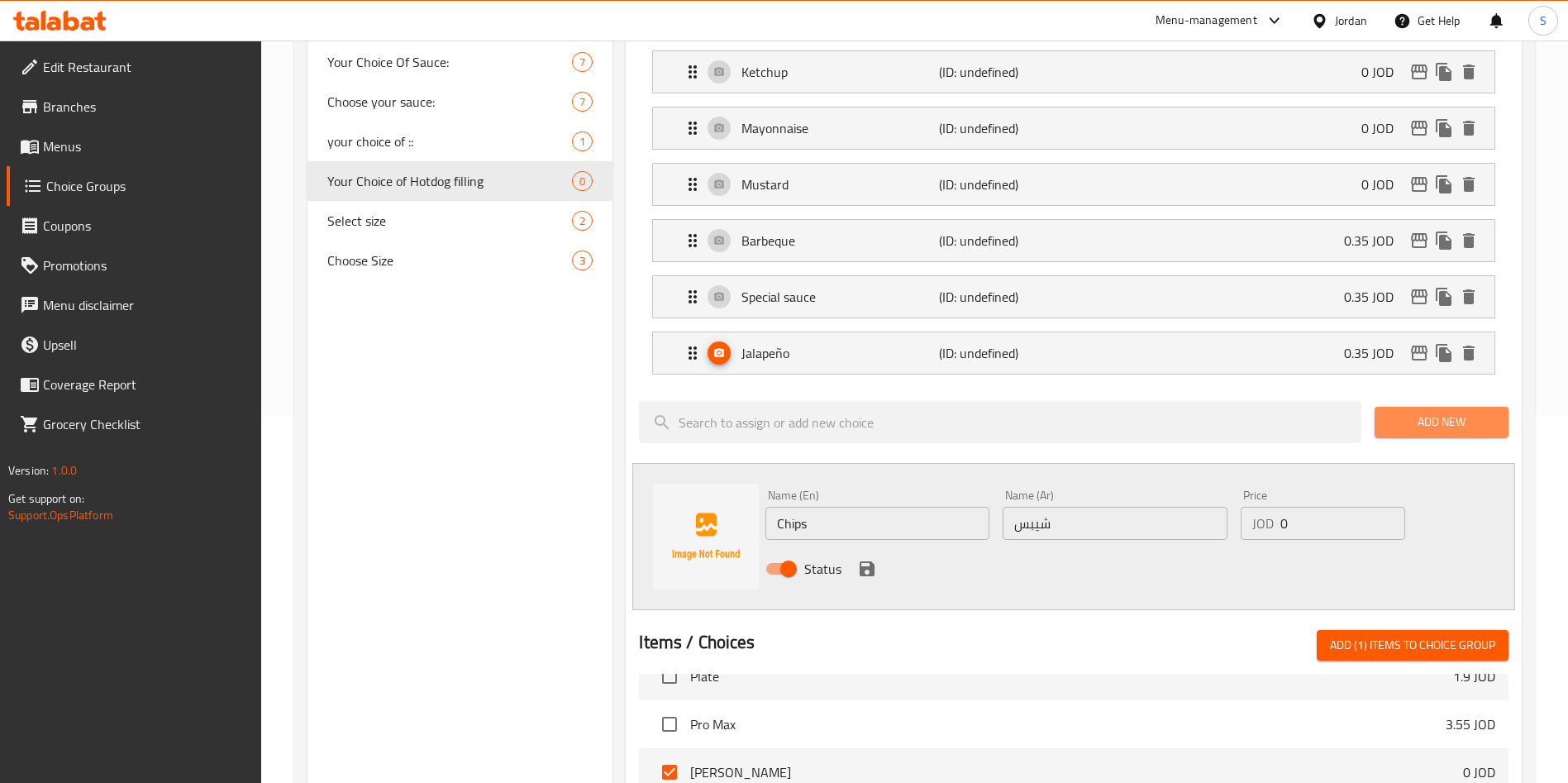
click at [1431, 411] on span "Add New" at bounding box center [1441, 422] width 107 height 21
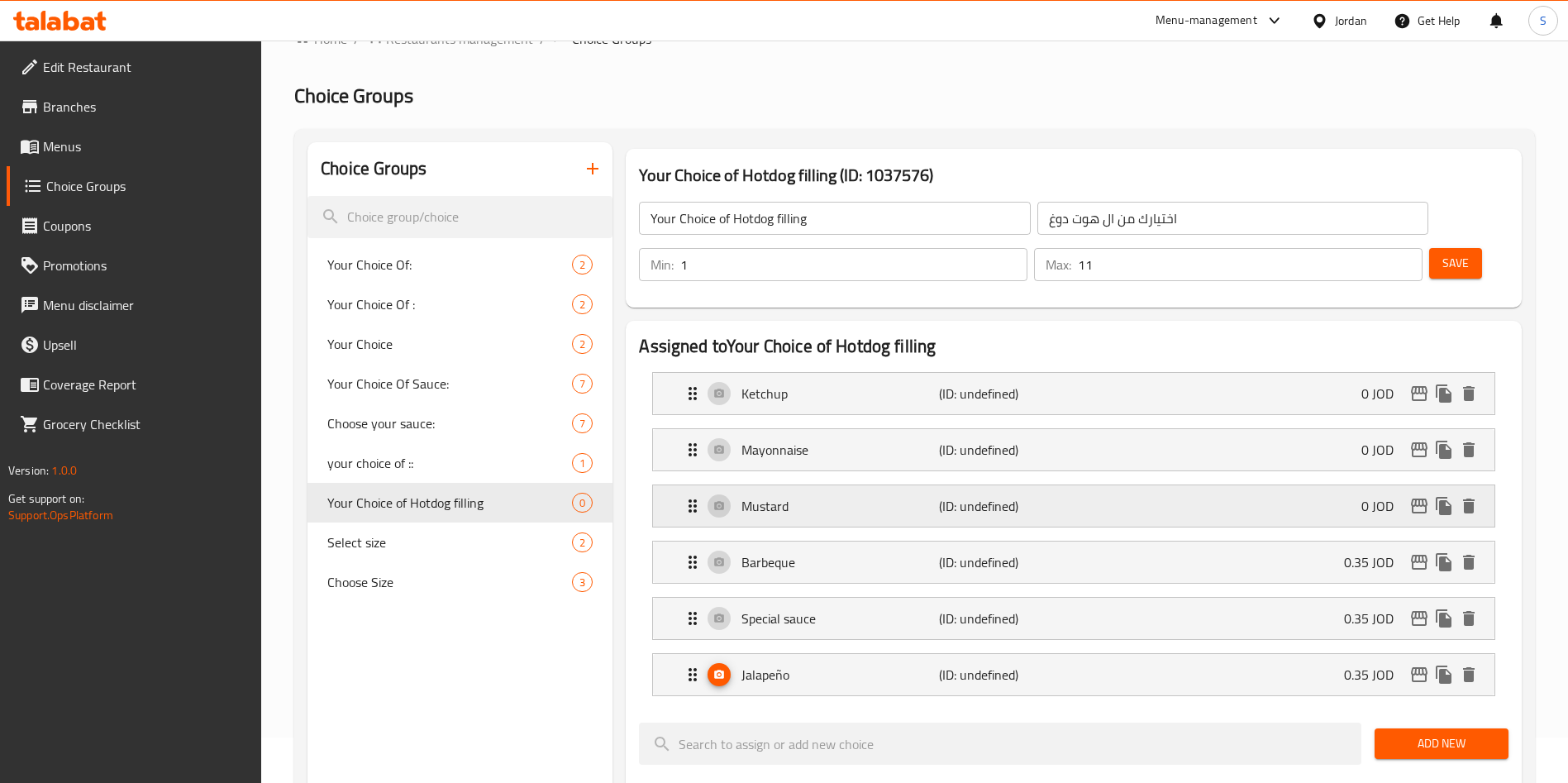
scroll to position [45, 0]
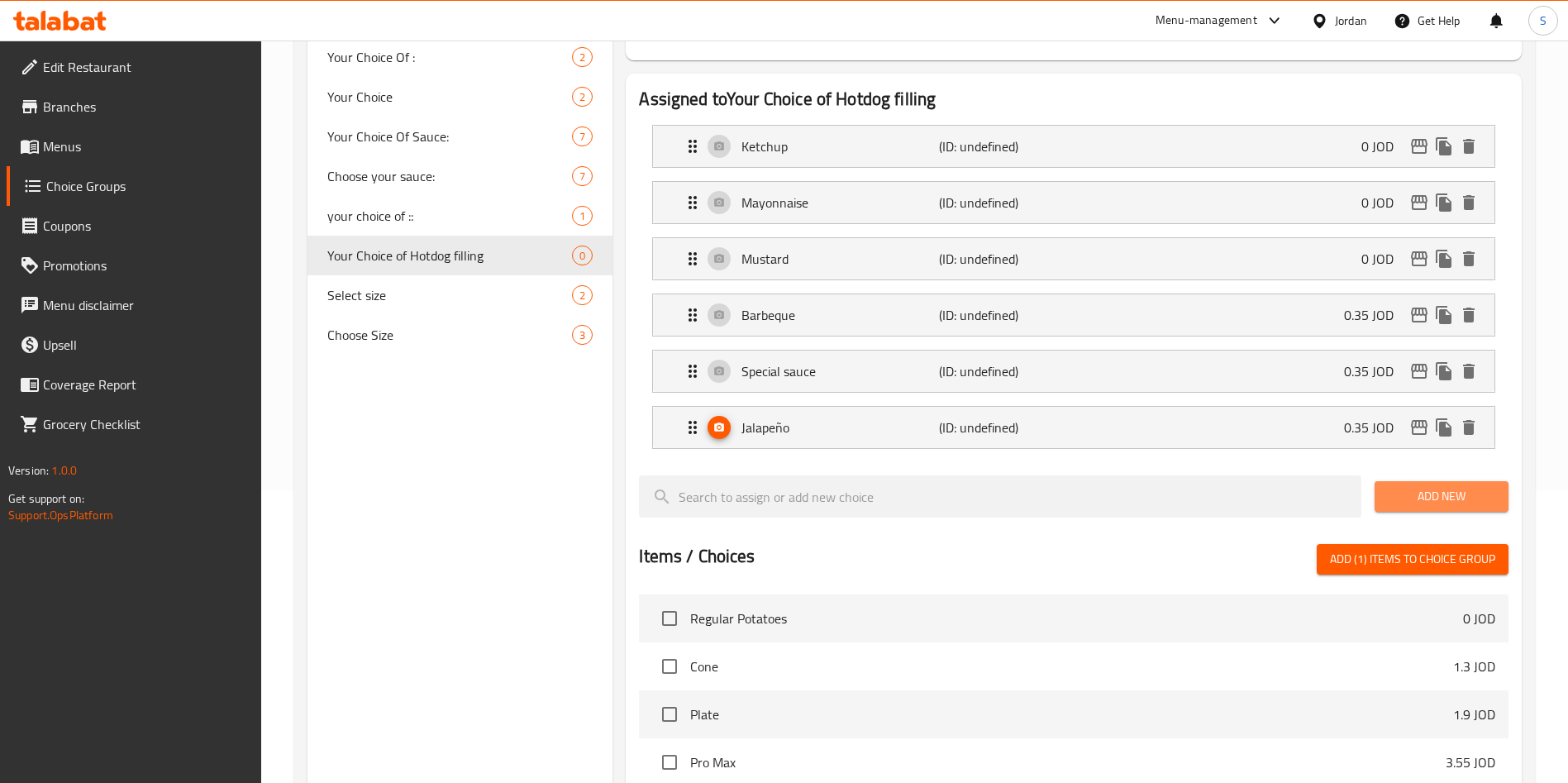
click at [1427, 486] on span "Add New" at bounding box center [1441, 497] width 107 height 21
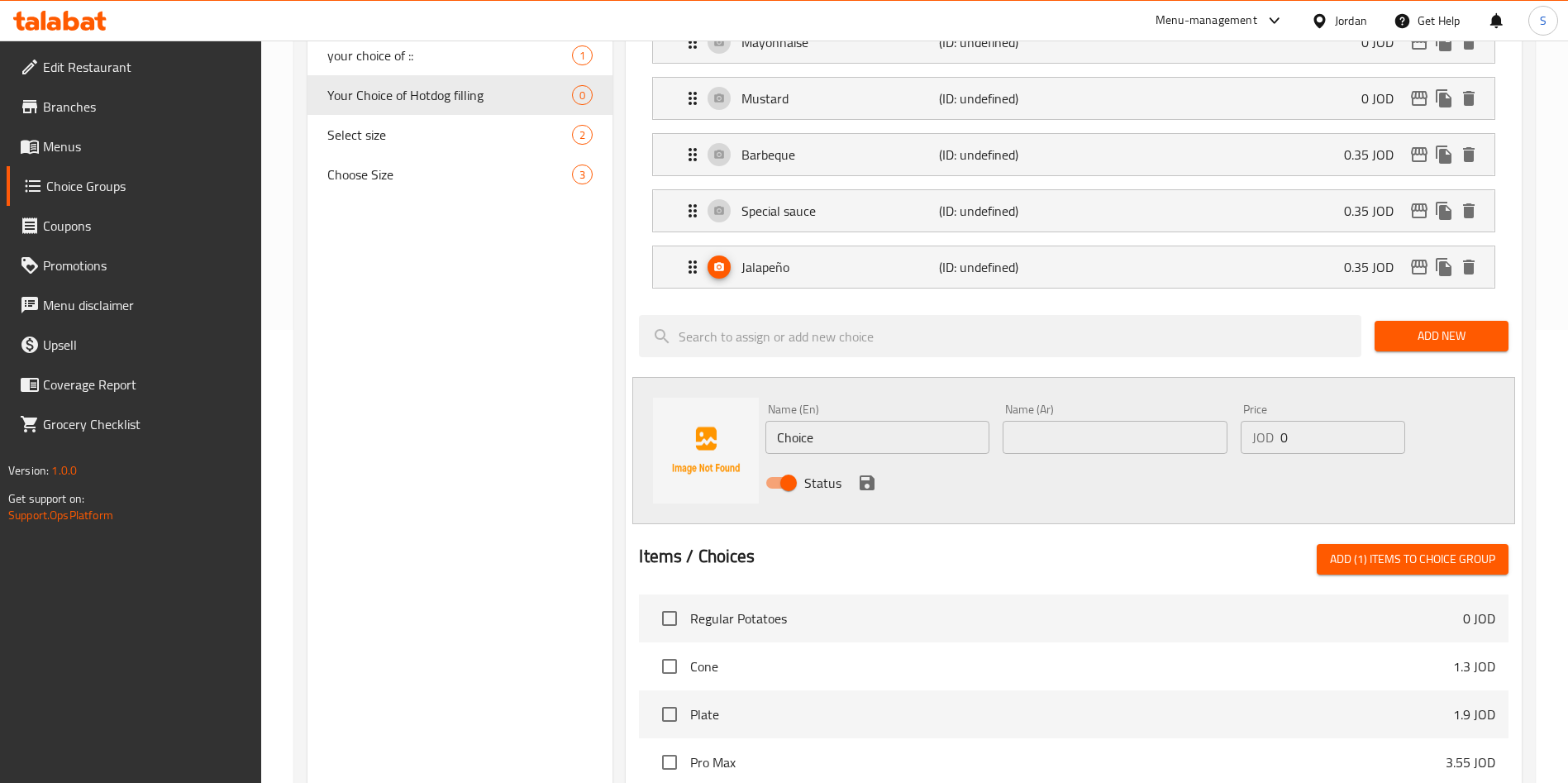
click at [900, 403] on div "Name (En) Choice Name (En)" at bounding box center [877, 429] width 224 height 51
click at [904, 421] on input "Choice" at bounding box center [877, 437] width 224 height 33
type input "h"
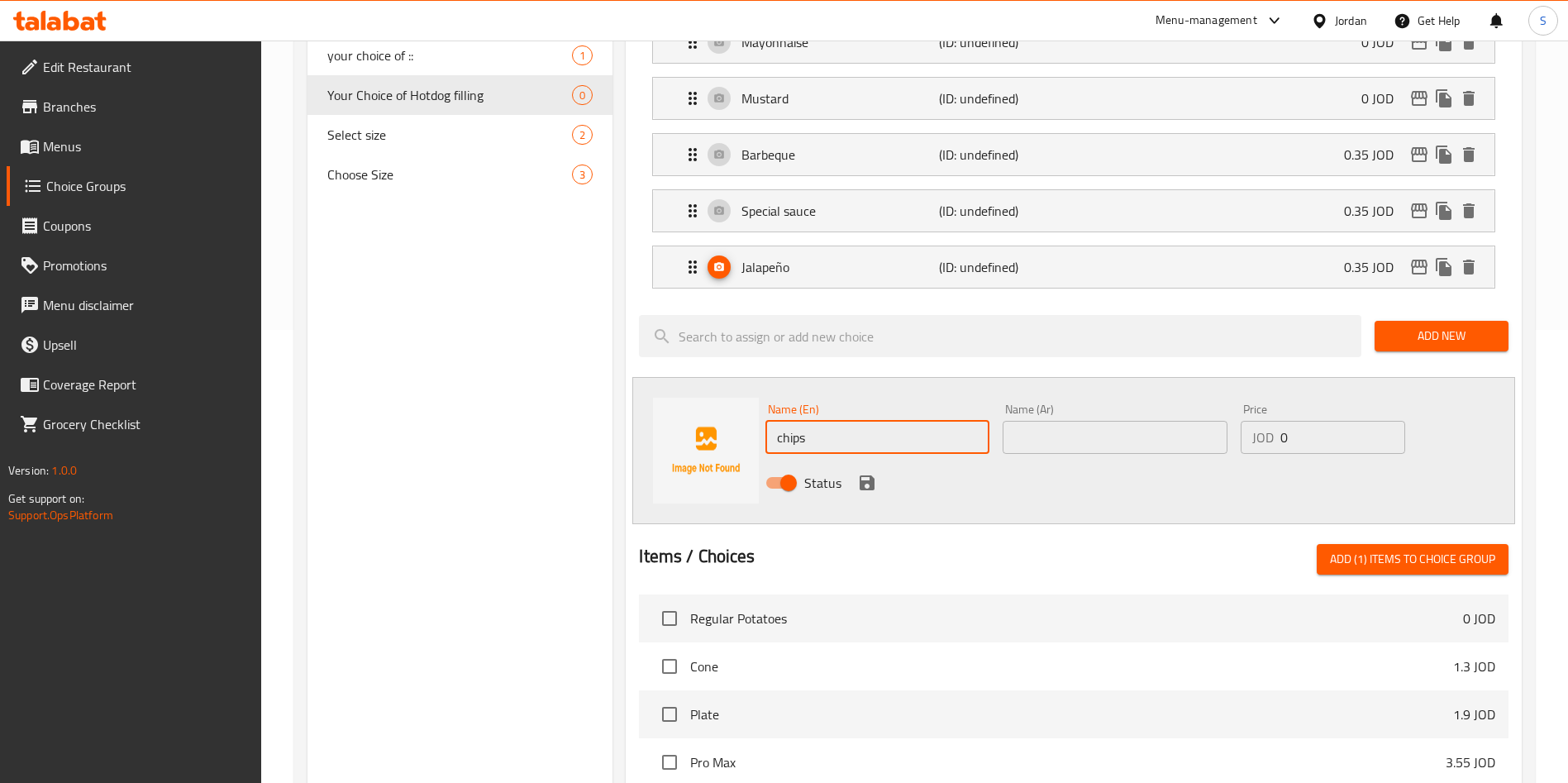
type input "chips"
click at [1111, 421] on input "text" at bounding box center [1114, 437] width 224 height 33
type input "شيبس"
click at [862, 475] on icon "save" at bounding box center [867, 482] width 15 height 15
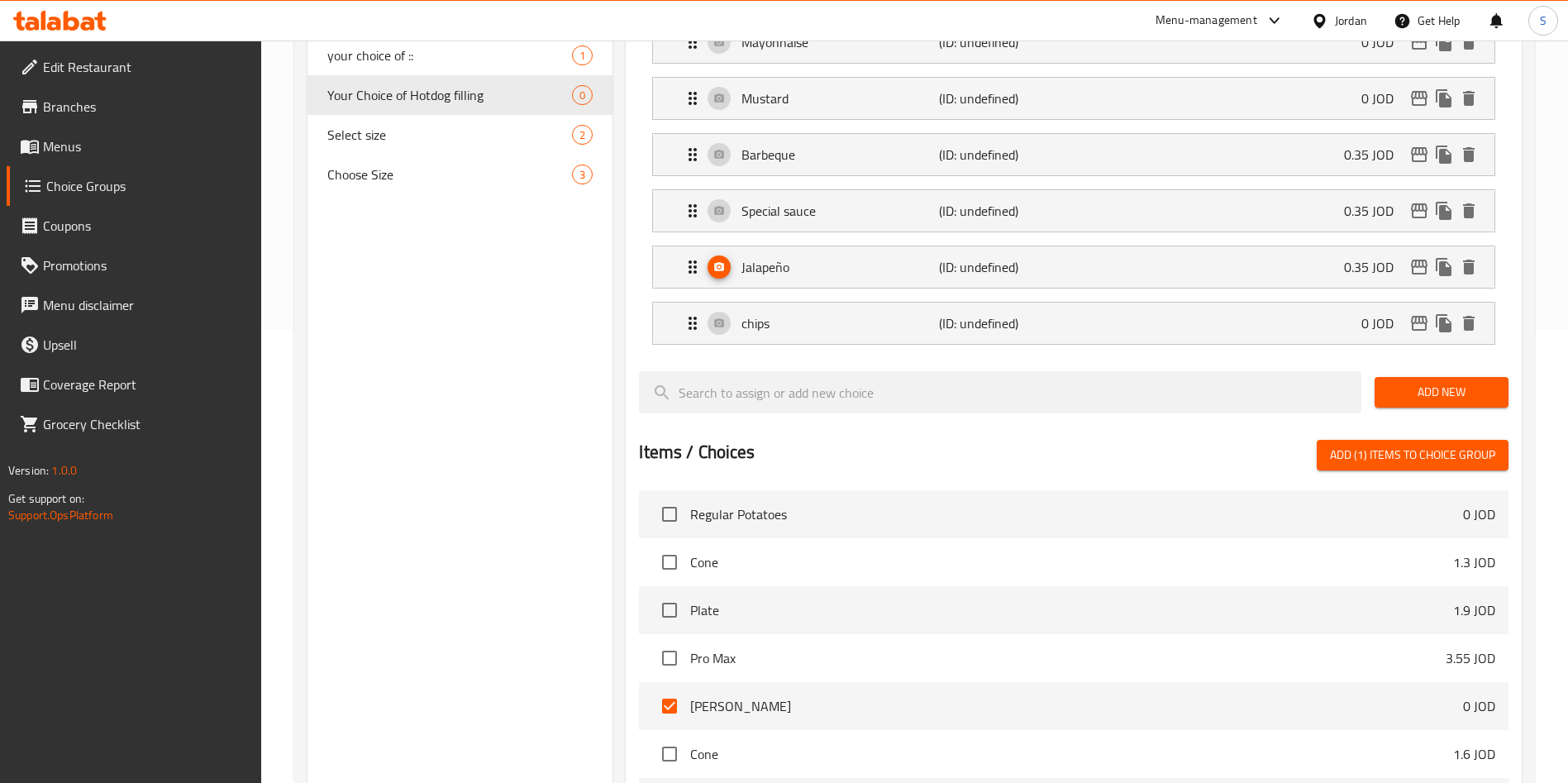
scroll to position [349, 0]
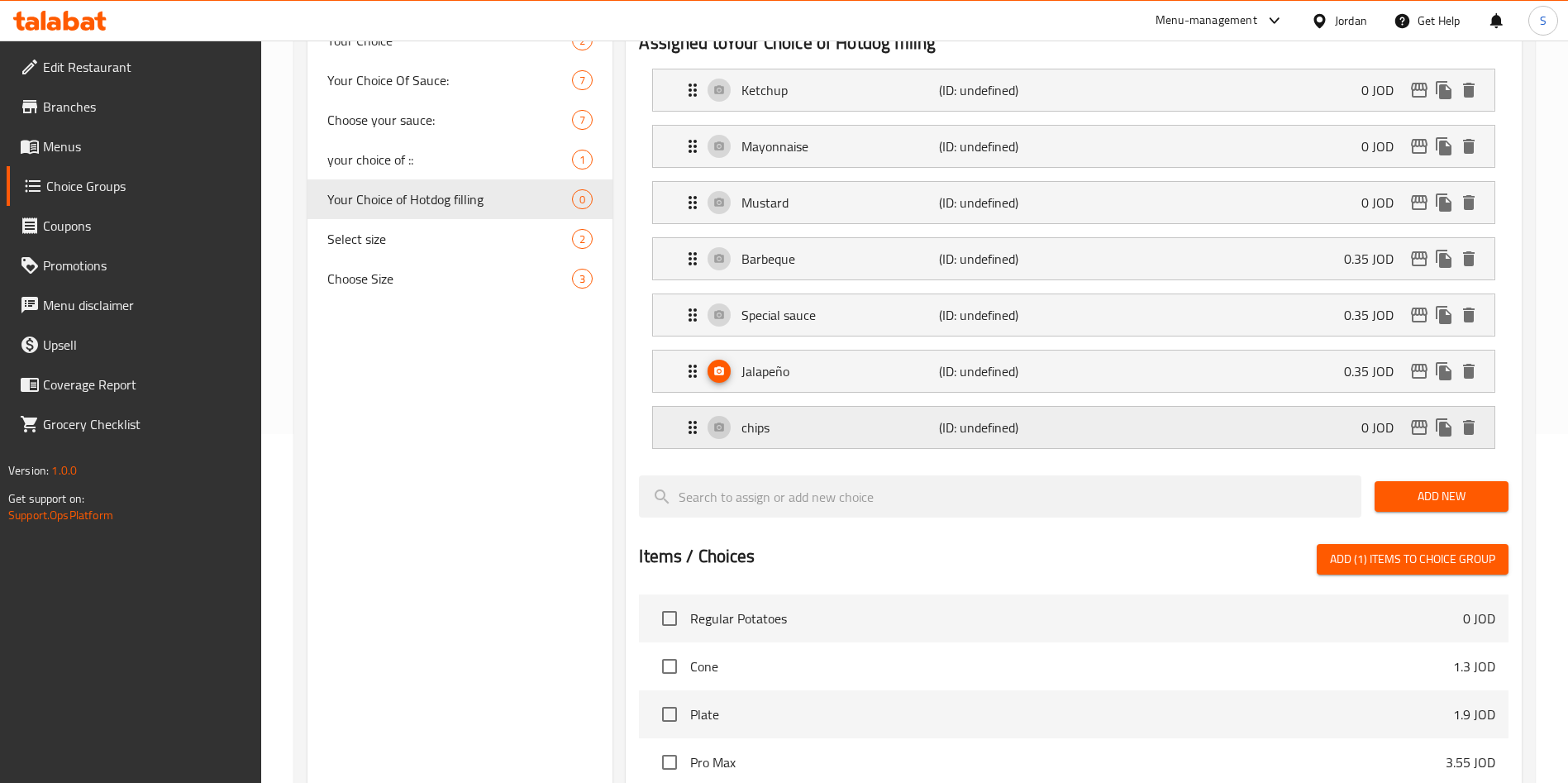
click at [760, 417] on p "chips" at bounding box center [839, 427] width 196 height 20
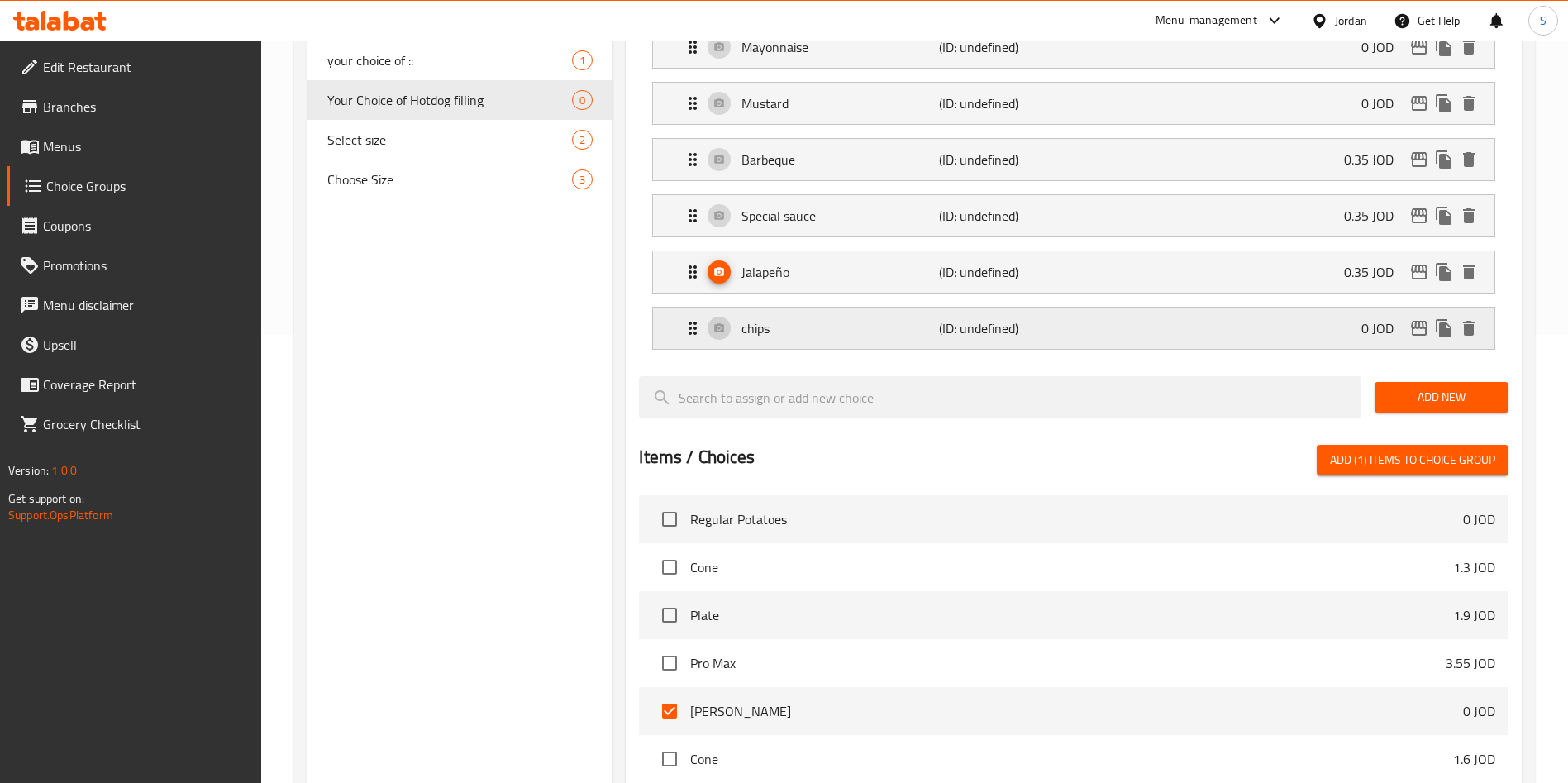
scroll to position [475, 0]
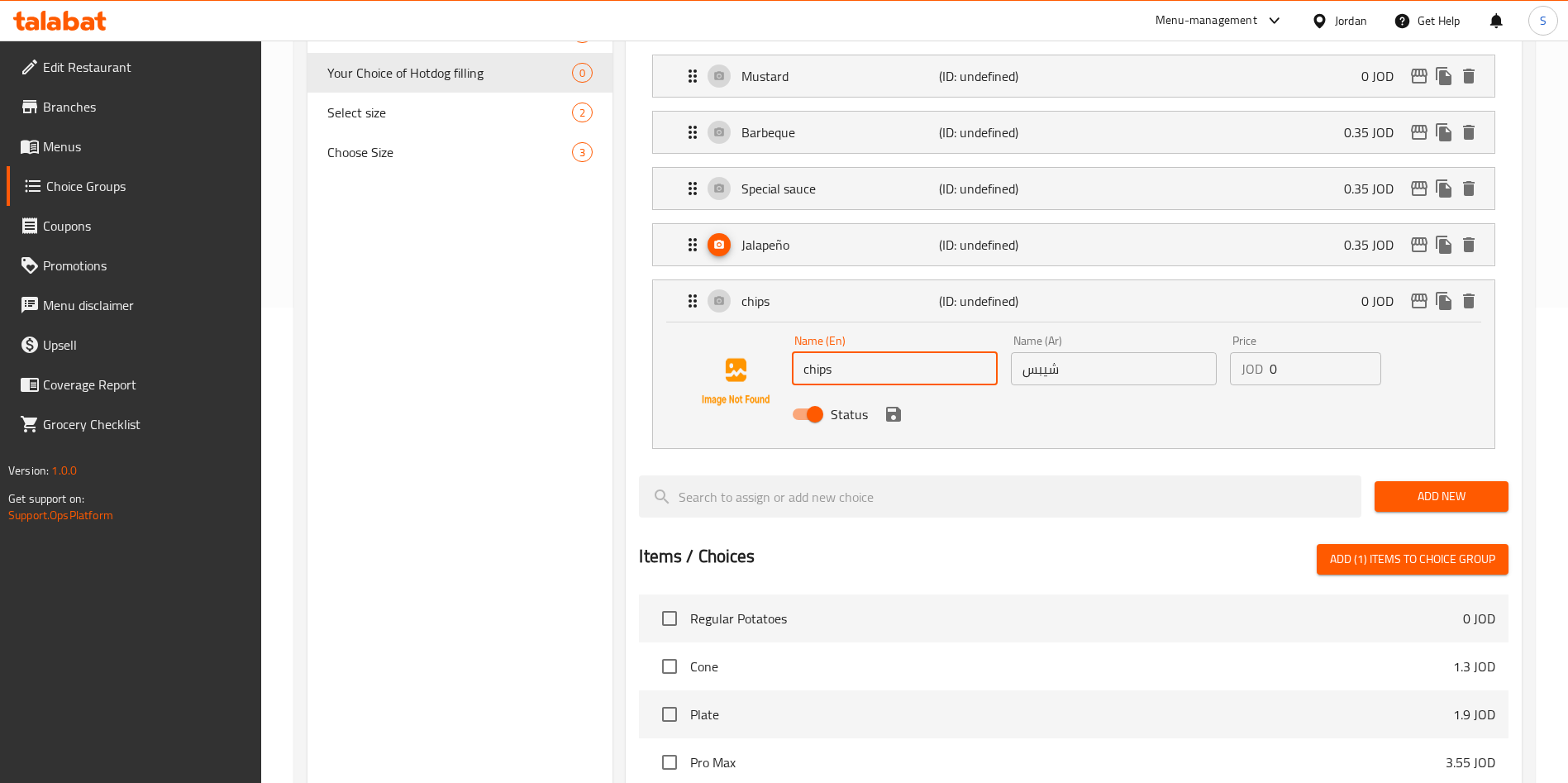
drag, startPoint x: 807, startPoint y: 322, endPoint x: 793, endPoint y: 322, distance: 14.0
click at [793, 352] on input "chips" at bounding box center [895, 368] width 206 height 33
drag, startPoint x: 805, startPoint y: 321, endPoint x: 792, endPoint y: 321, distance: 13.0
click at [792, 352] on input "}hips" at bounding box center [895, 368] width 206 height 33
click at [807, 352] on input "}hips" at bounding box center [895, 368] width 206 height 33
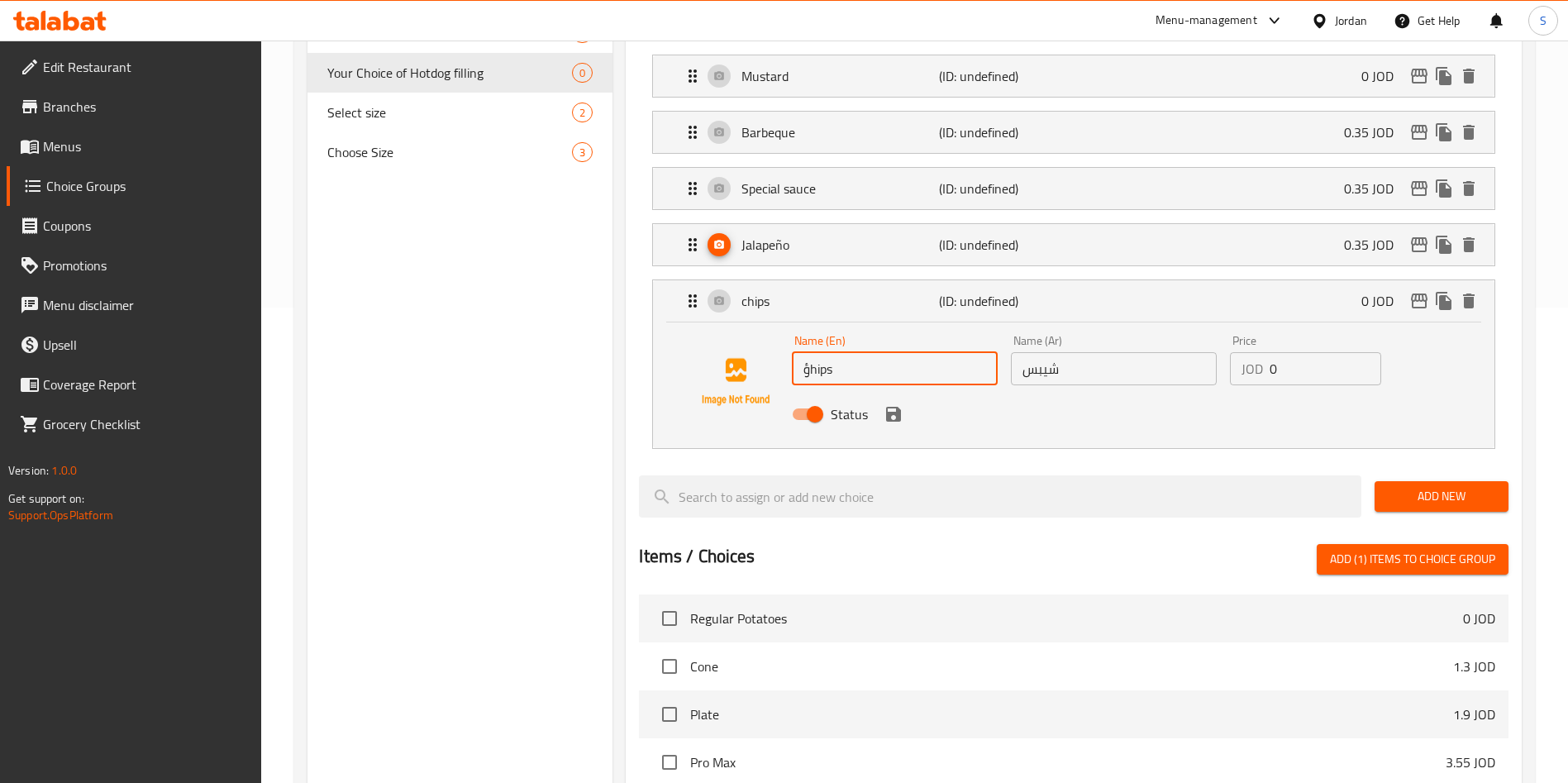
click at [808, 352] on input "ؤhips" at bounding box center [895, 368] width 206 height 33
click at [801, 352] on input "chips" at bounding box center [895, 368] width 206 height 33
type input "Chips"
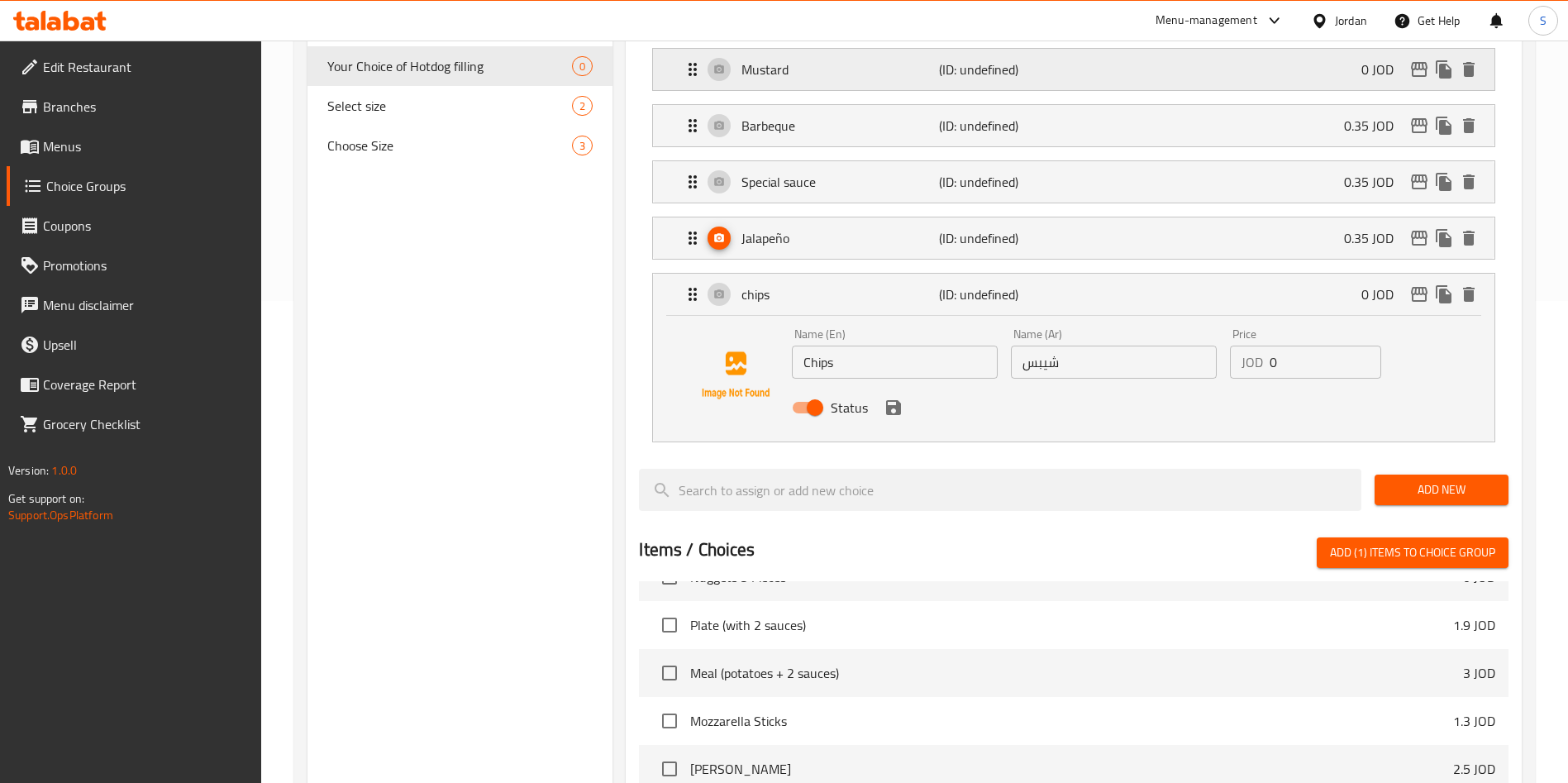
scroll to position [885, 0]
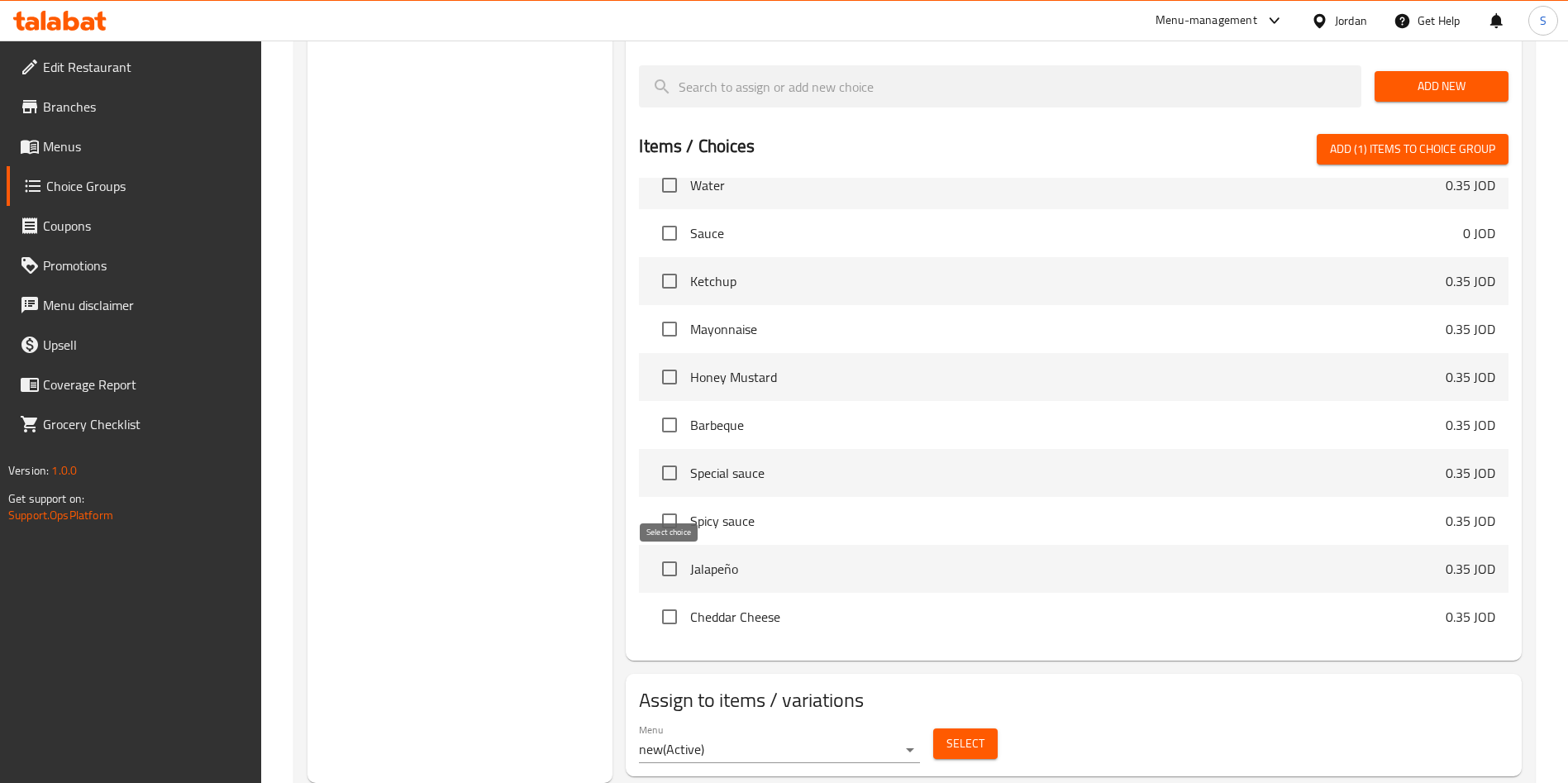
click at [661, 599] on input "checkbox" at bounding box center [670, 616] width 35 height 35
click at [659, 599] on input "checkbox" at bounding box center [670, 616] width 35 height 35
checkbox input "false"
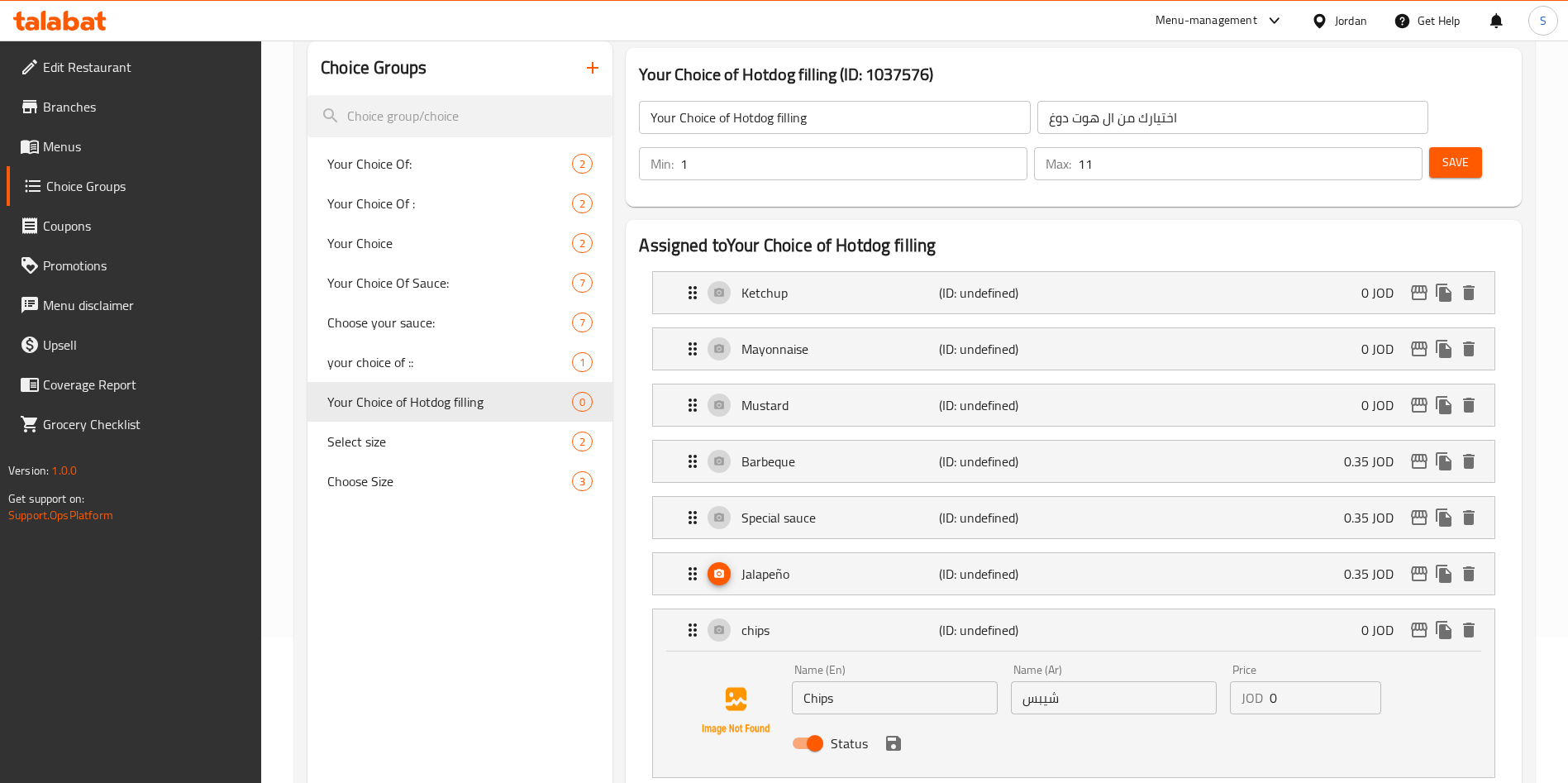
scroll to position [248, 0]
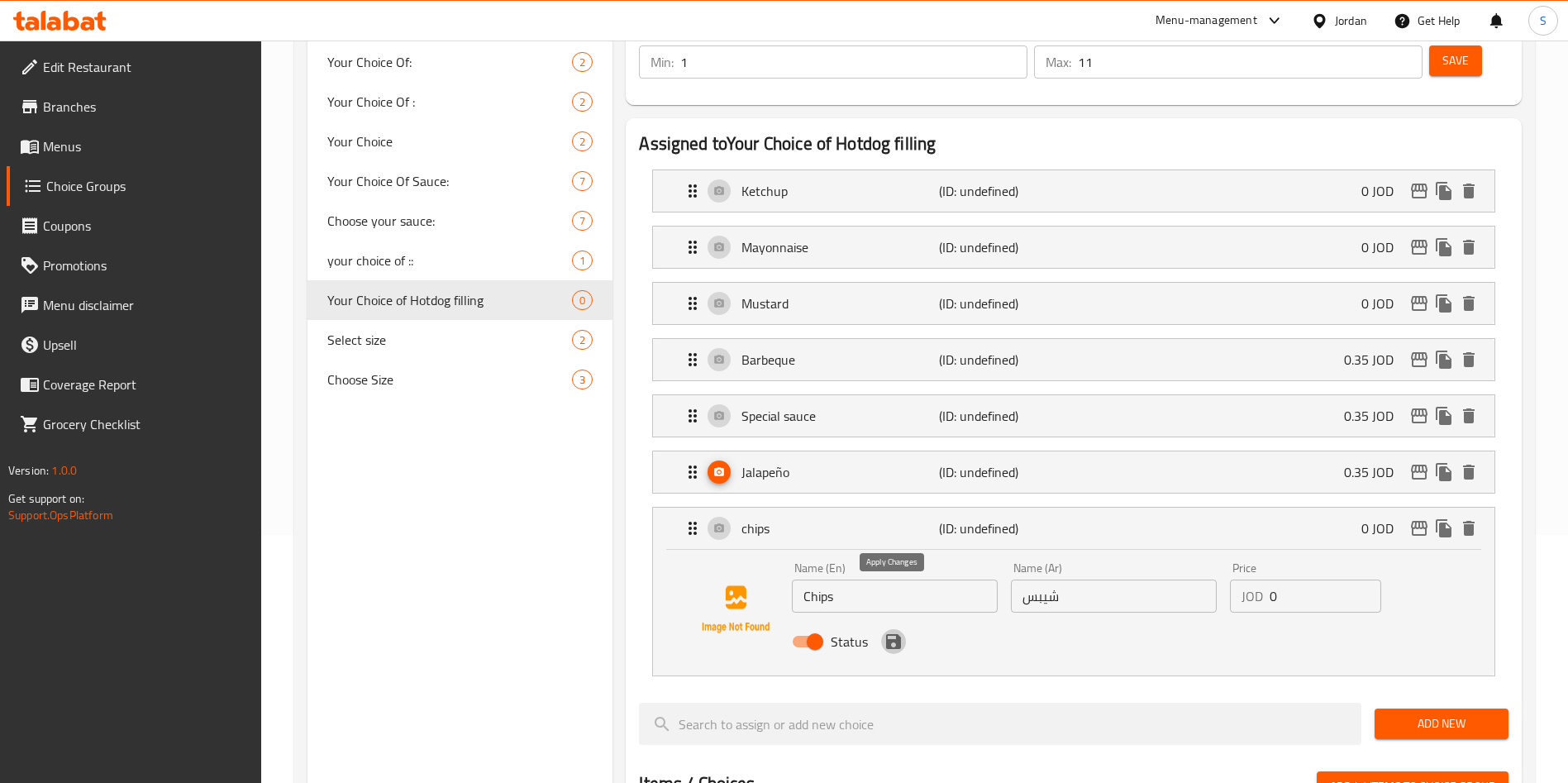
click at [884, 631] on icon "save" at bounding box center [893, 641] width 20 height 20
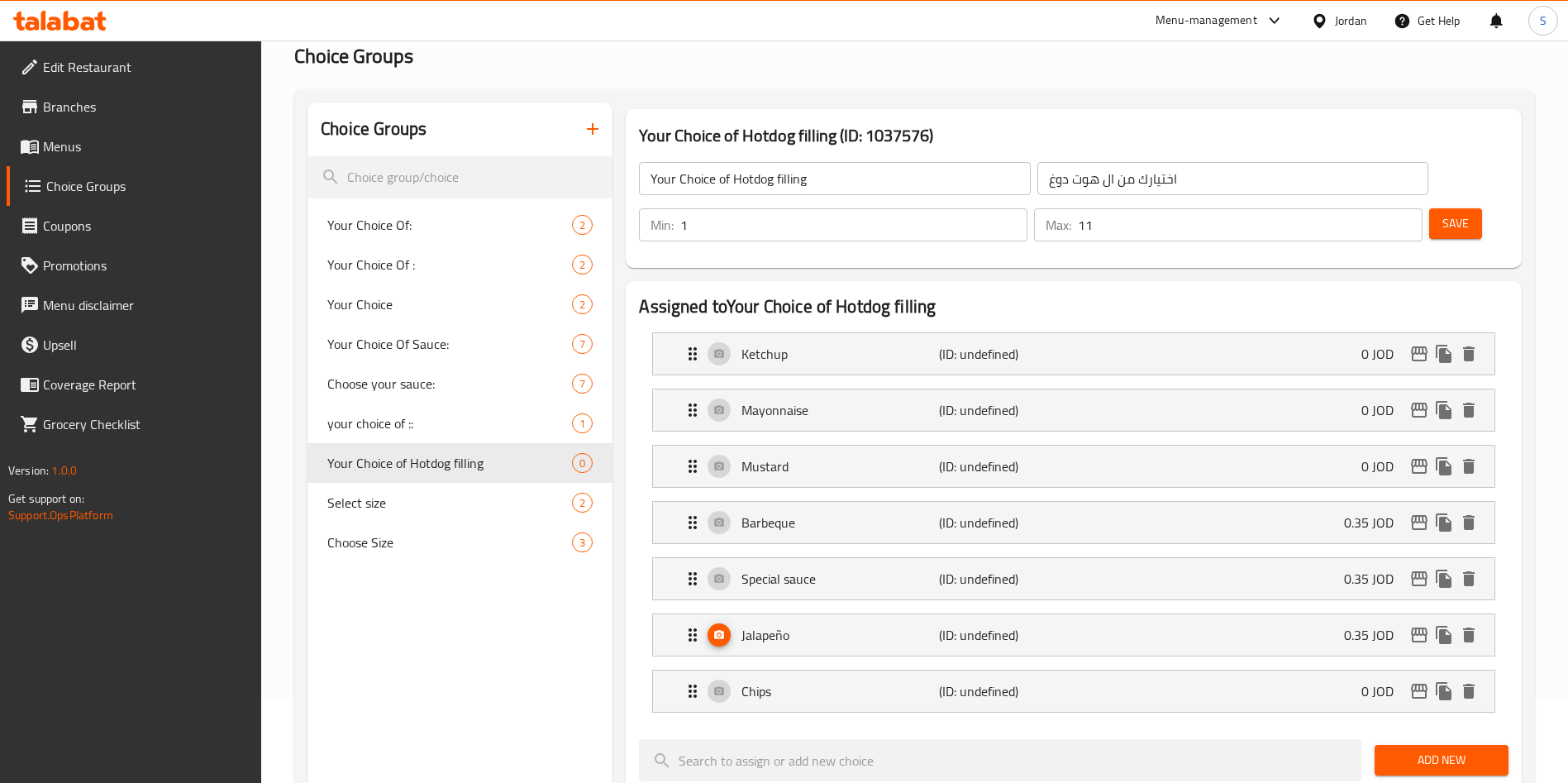
scroll to position [124, 0]
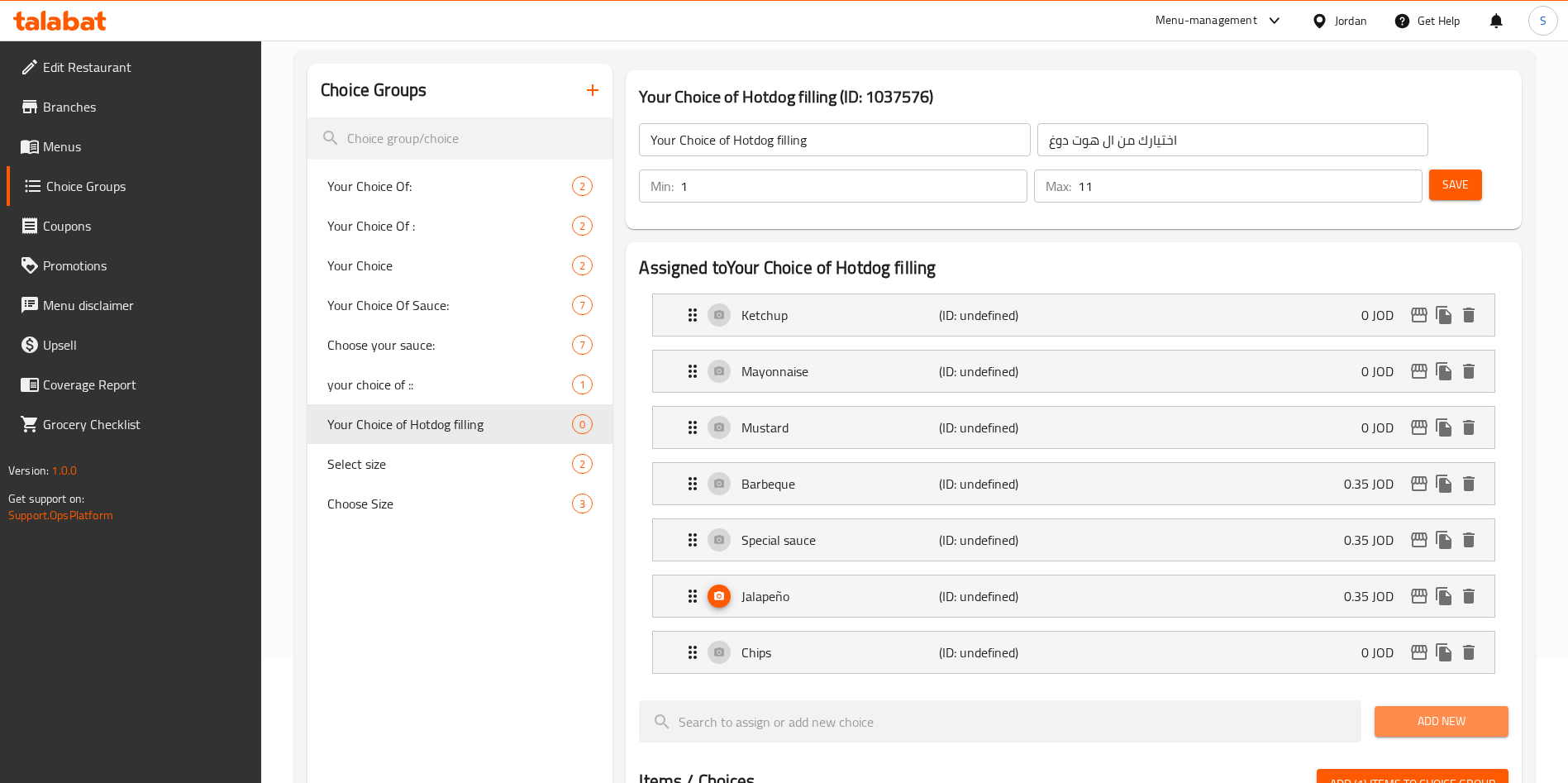
click at [1423, 711] on span "Add New" at bounding box center [1441, 721] width 107 height 21
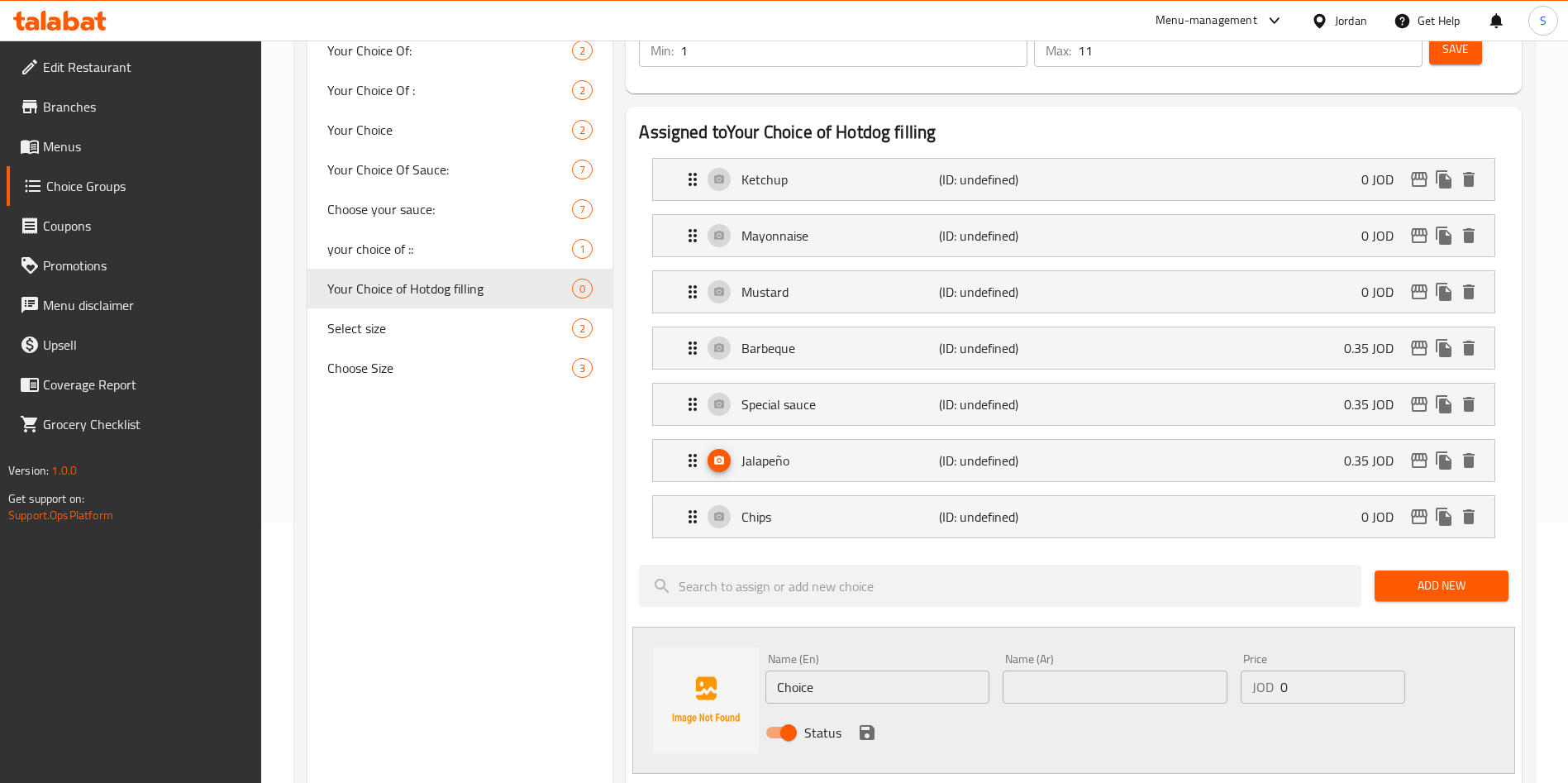
scroll to position [372, 0]
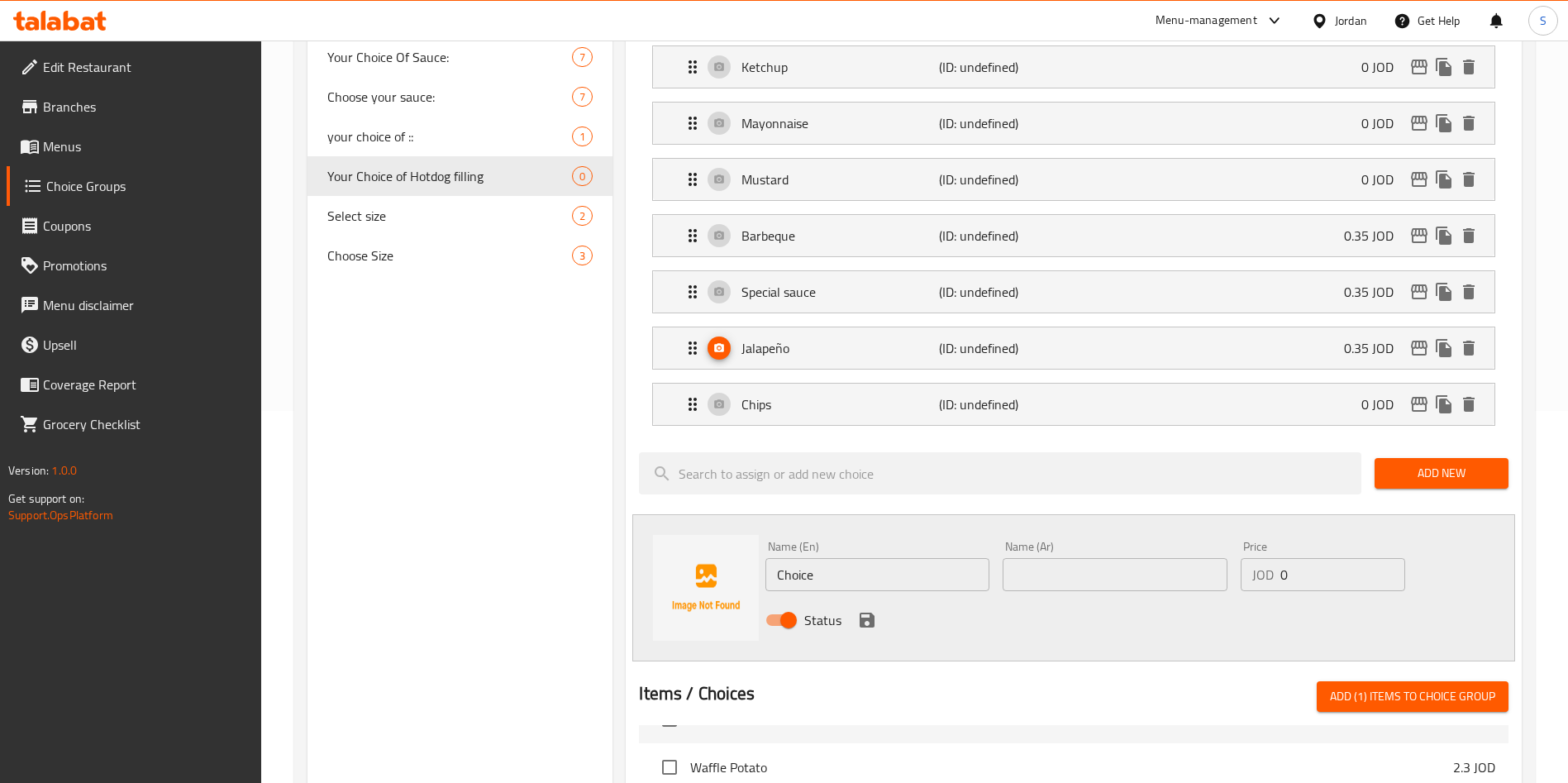
click at [875, 558] on input "Choice" at bounding box center [877, 574] width 224 height 33
type input "Liquid Cheese"
click at [1049, 558] on input "text" at bounding box center [1114, 574] width 224 height 33
type input "ش"
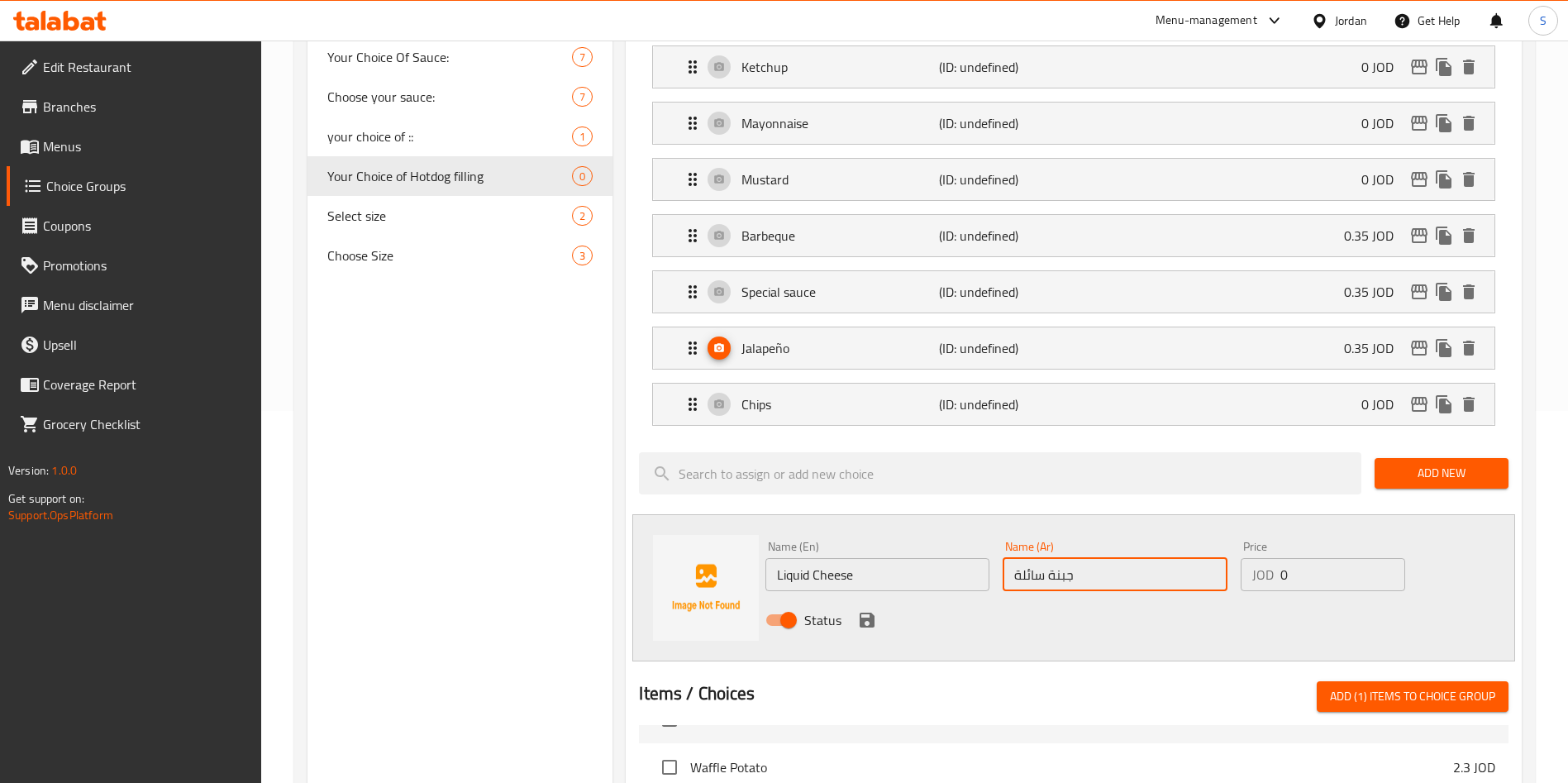
type input "جبنة سائلة"
click at [869, 610] on icon "save" at bounding box center [867, 620] width 20 height 20
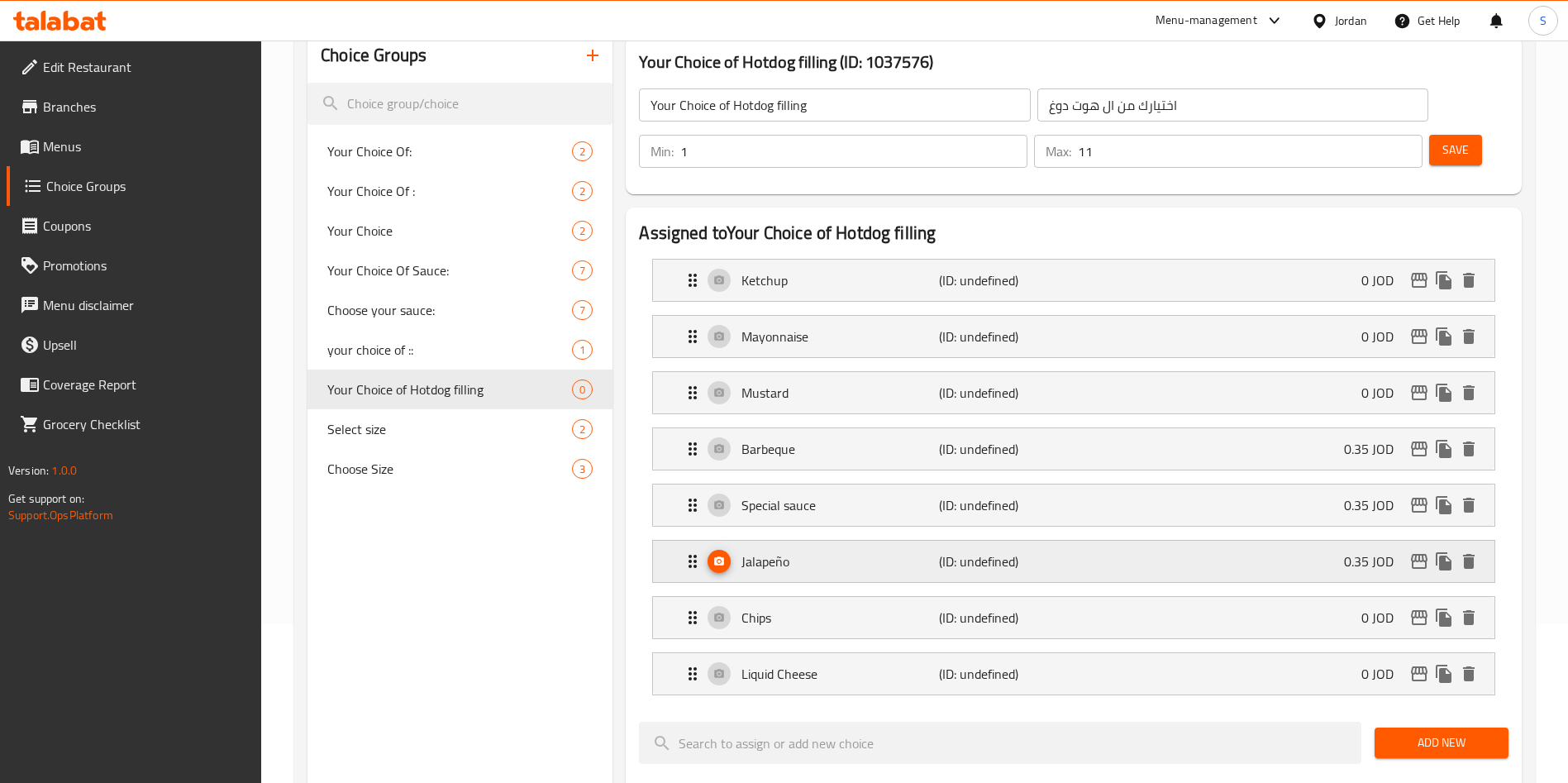
scroll to position [248, 0]
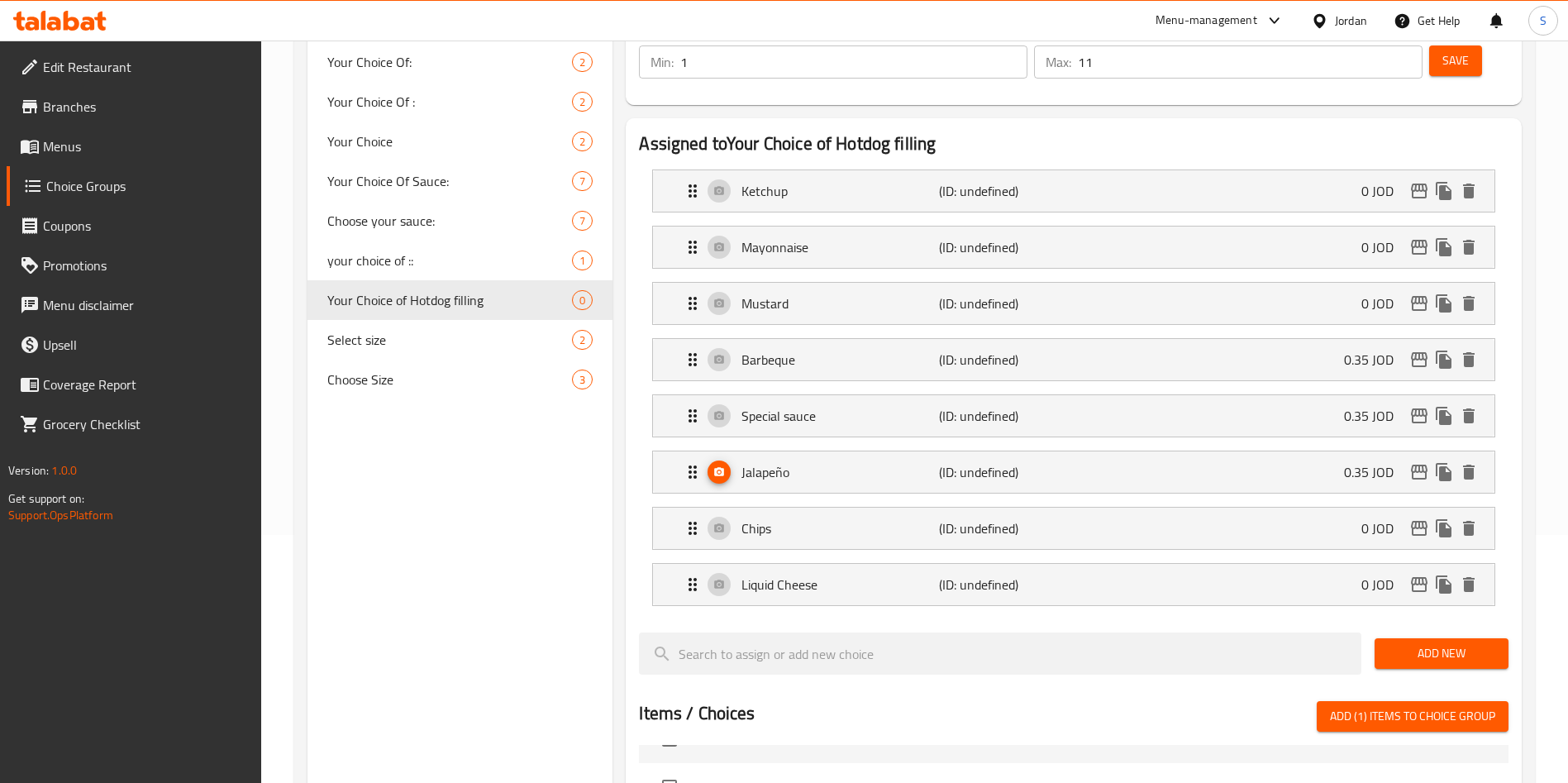
click at [1433, 643] on span "Add New" at bounding box center [1441, 654] width 107 height 21
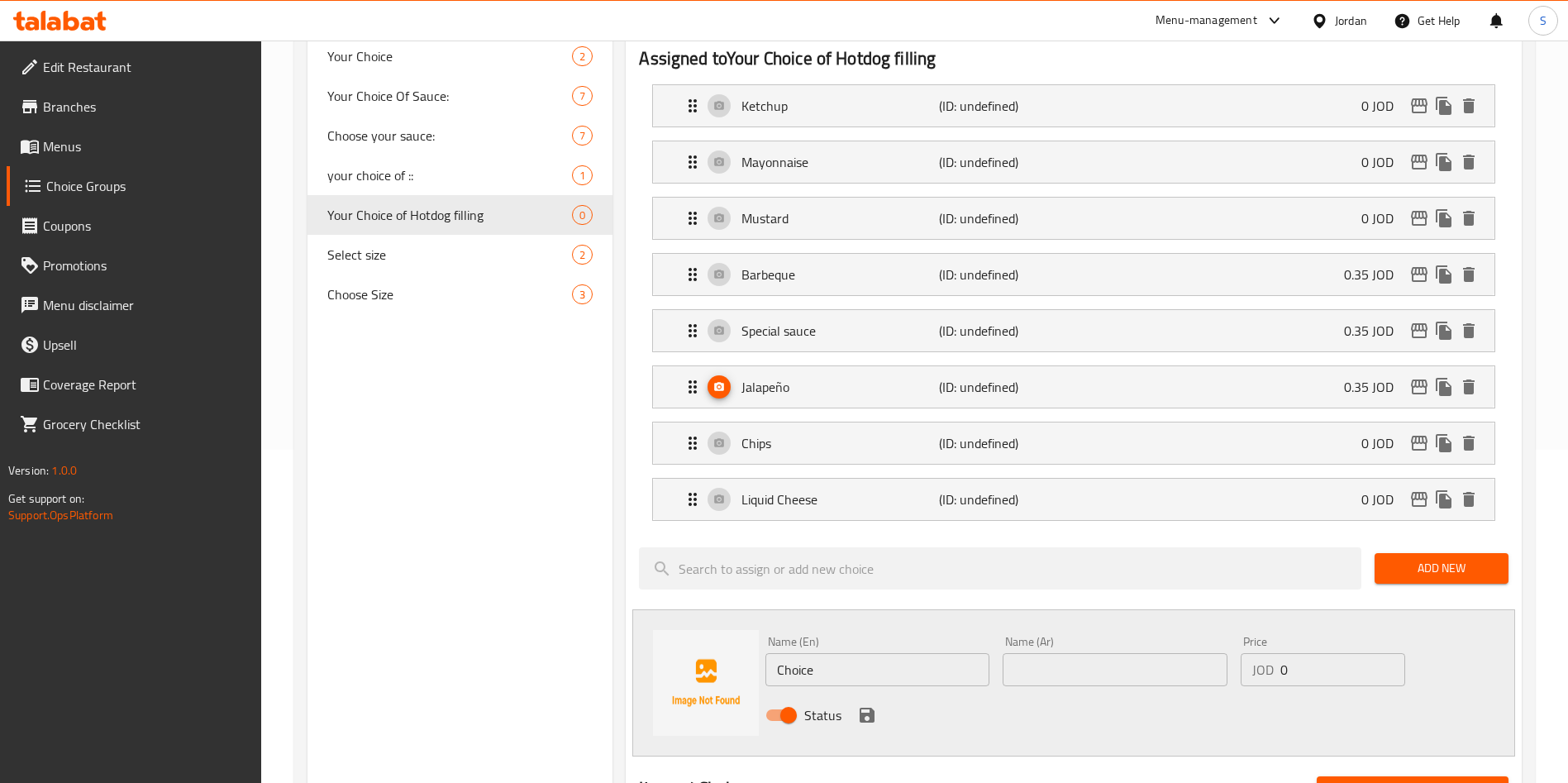
scroll to position [372, 0]
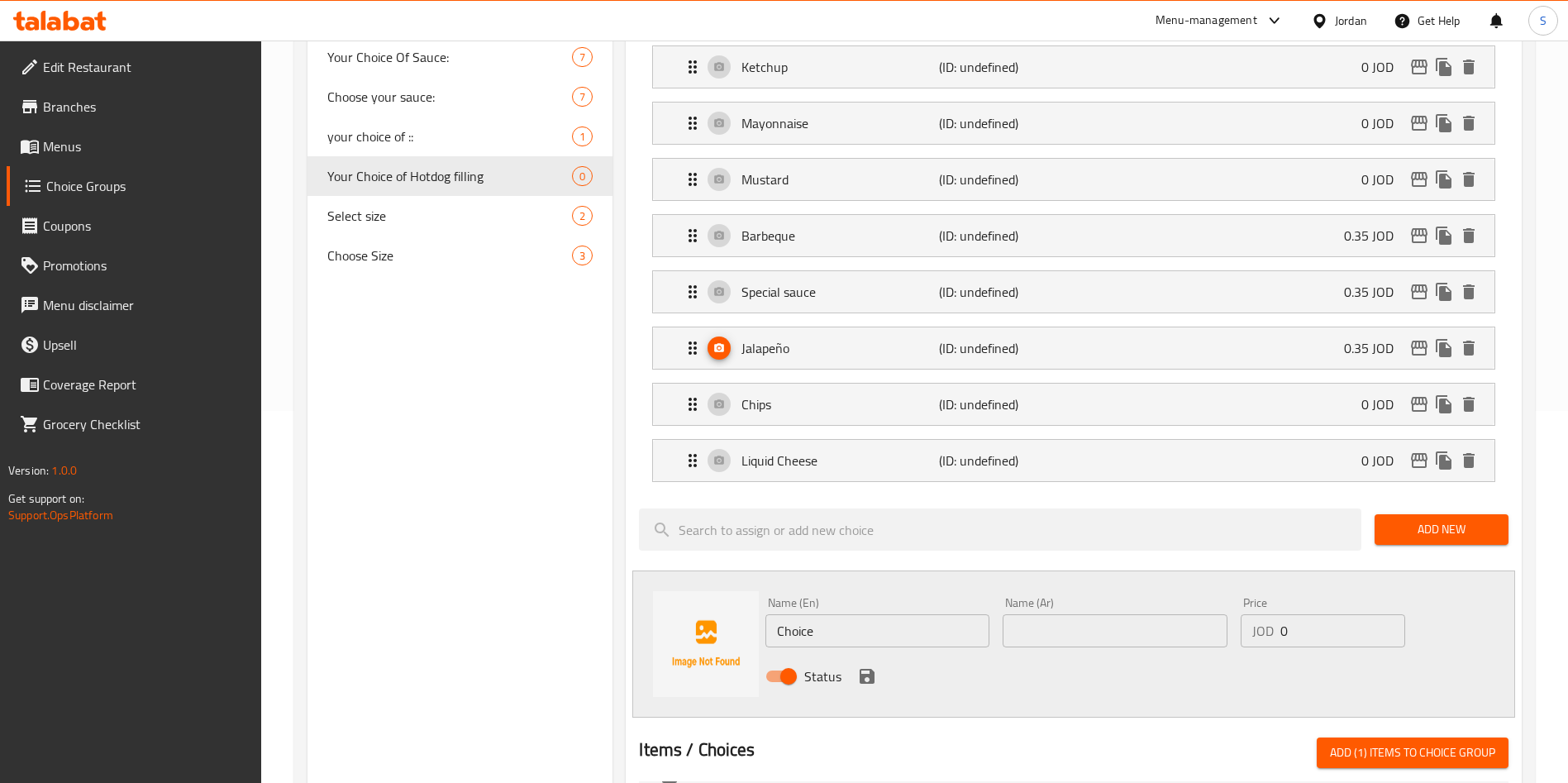
click at [859, 737] on div "Items / Choices Add (1) items to choice group" at bounding box center [1074, 752] width 870 height 31
drag, startPoint x: 864, startPoint y: 569, endPoint x: 623, endPoint y: 569, distance: 241.0
click at [730, 575] on div "Name (En) Choice Name (En) Name (Ar) Name (Ar) Price JOD 0 Price Status" at bounding box center [1073, 643] width 883 height 148
type input "Lettuce"
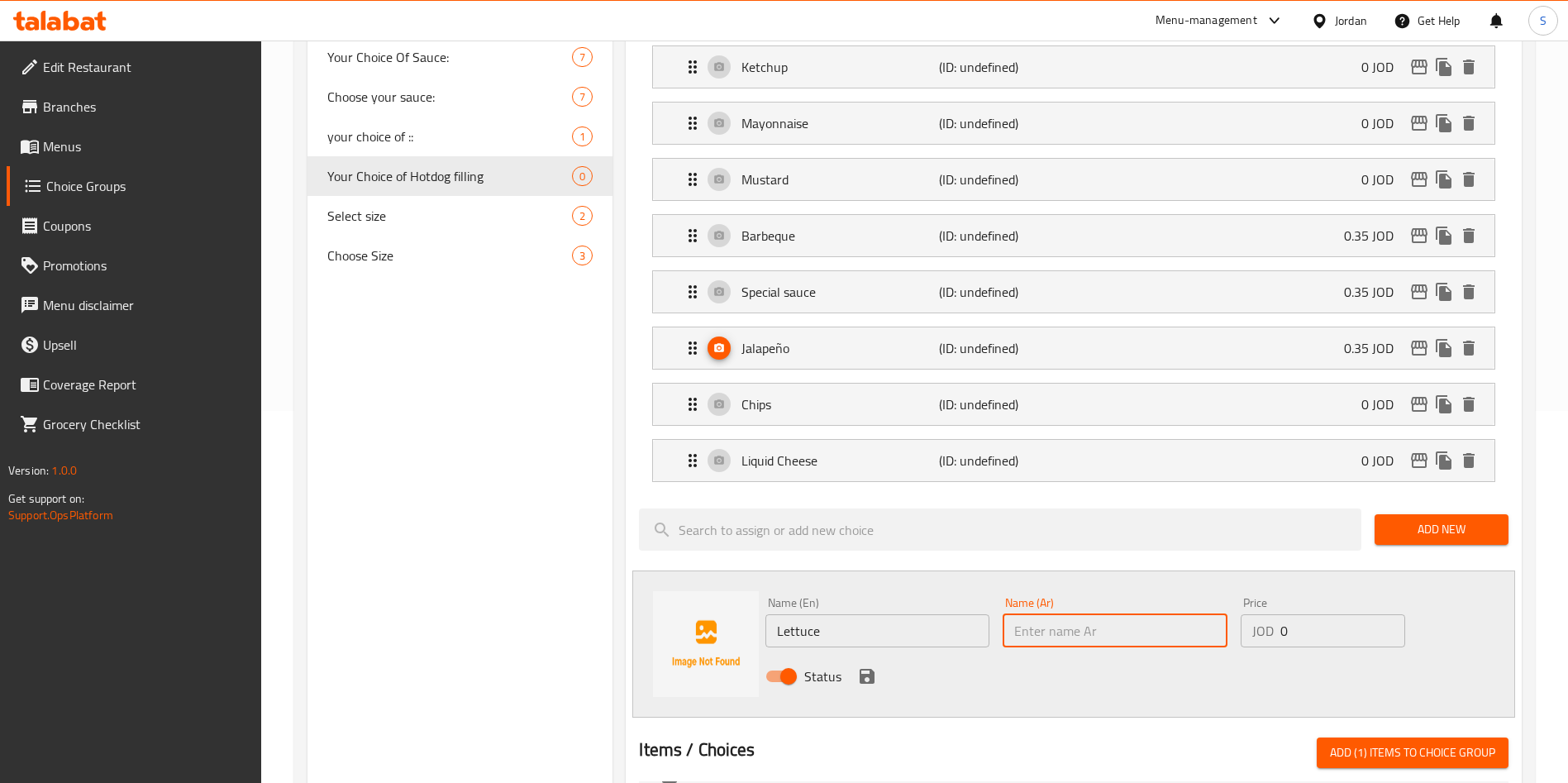
click at [1060, 614] on input "text" at bounding box center [1114, 630] width 224 height 33
click at [1026, 614] on input "text" at bounding box center [1114, 630] width 224 height 33
type input "خس"
click at [863, 669] on icon "save" at bounding box center [867, 676] width 15 height 15
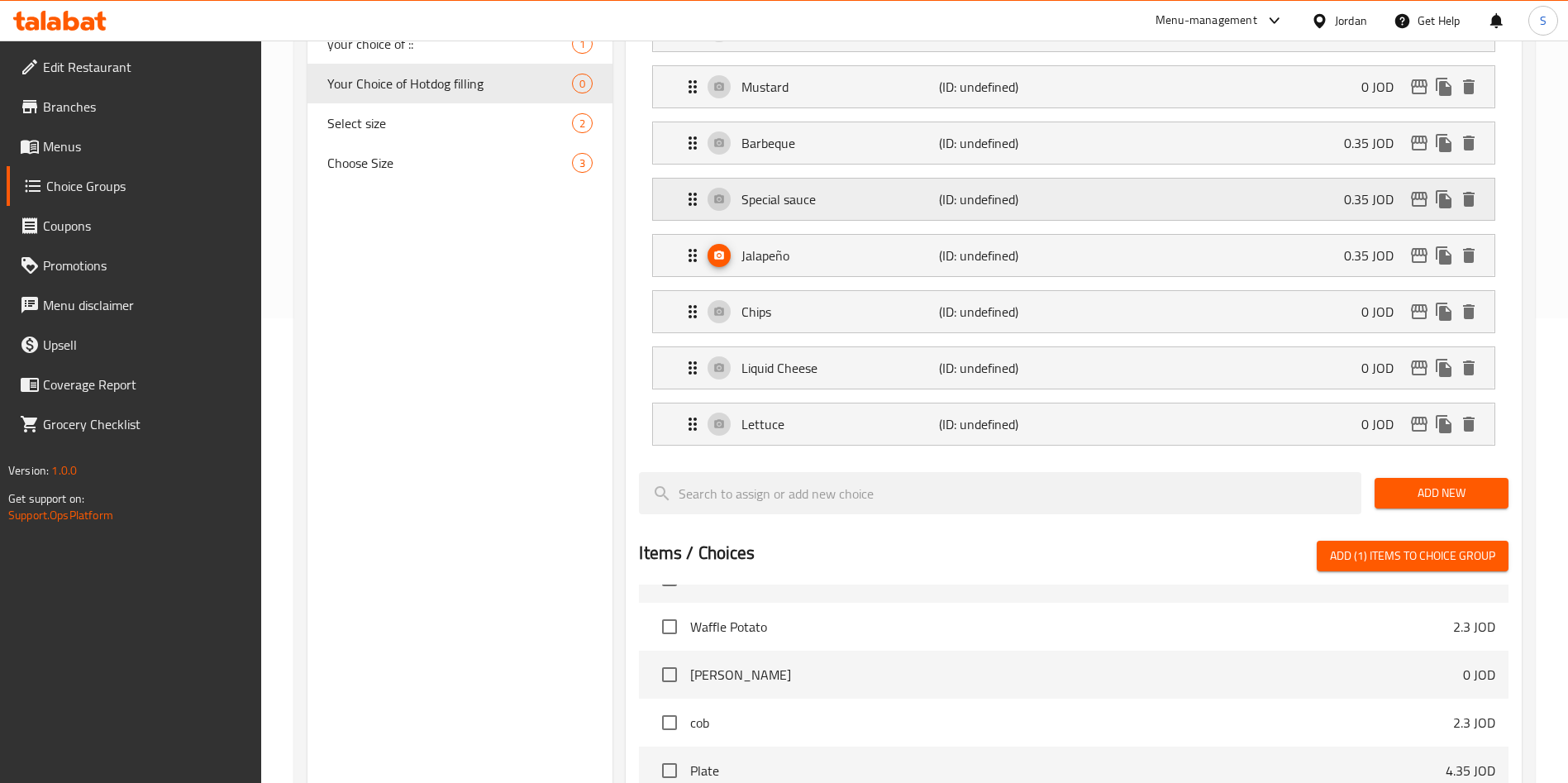
scroll to position [620, 0]
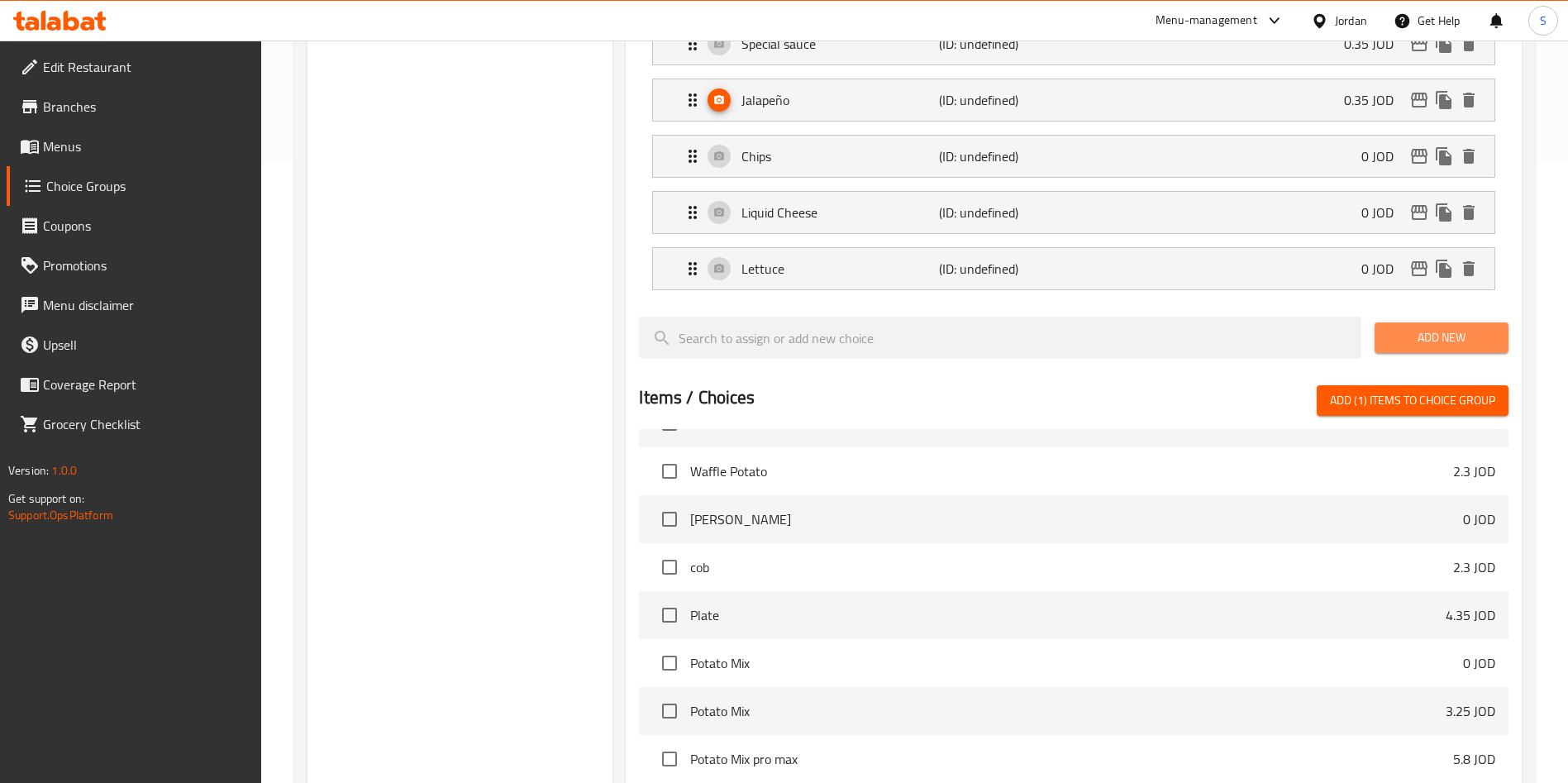
click at [1419, 327] on span "Add New" at bounding box center [1441, 338] width 107 height 21
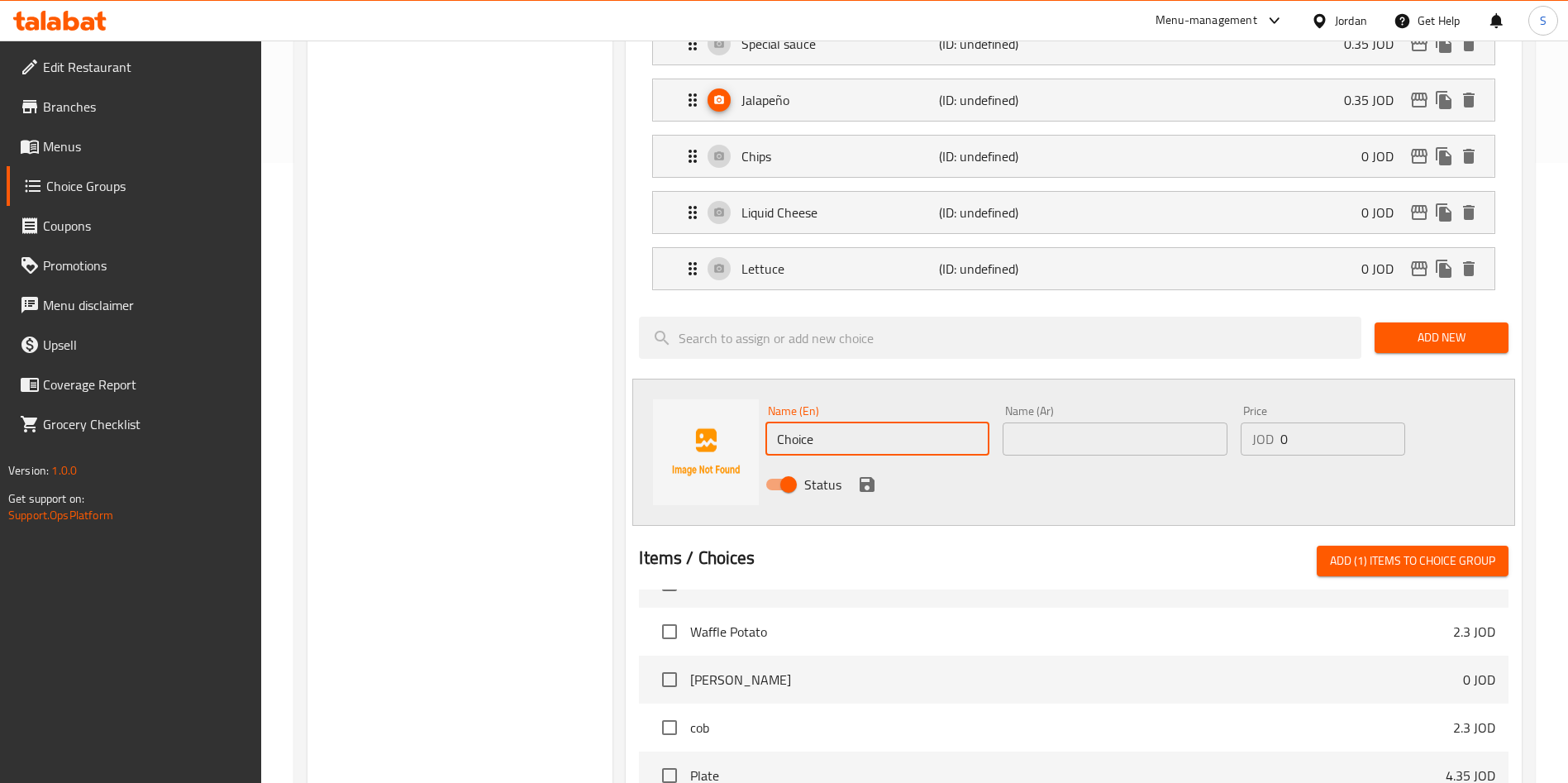
drag, startPoint x: 855, startPoint y: 392, endPoint x: 557, endPoint y: 378, distance: 298.3
click at [557, 378] on div "Choice Groups Your Choice Of: 2 Your Choice Of : 2 Your Choice 2 Your Choice Of…" at bounding box center [918, 381] width 1221 height 1626
type input "Tomato"
click at [1138, 422] on input "text" at bounding box center [1114, 439] width 224 height 33
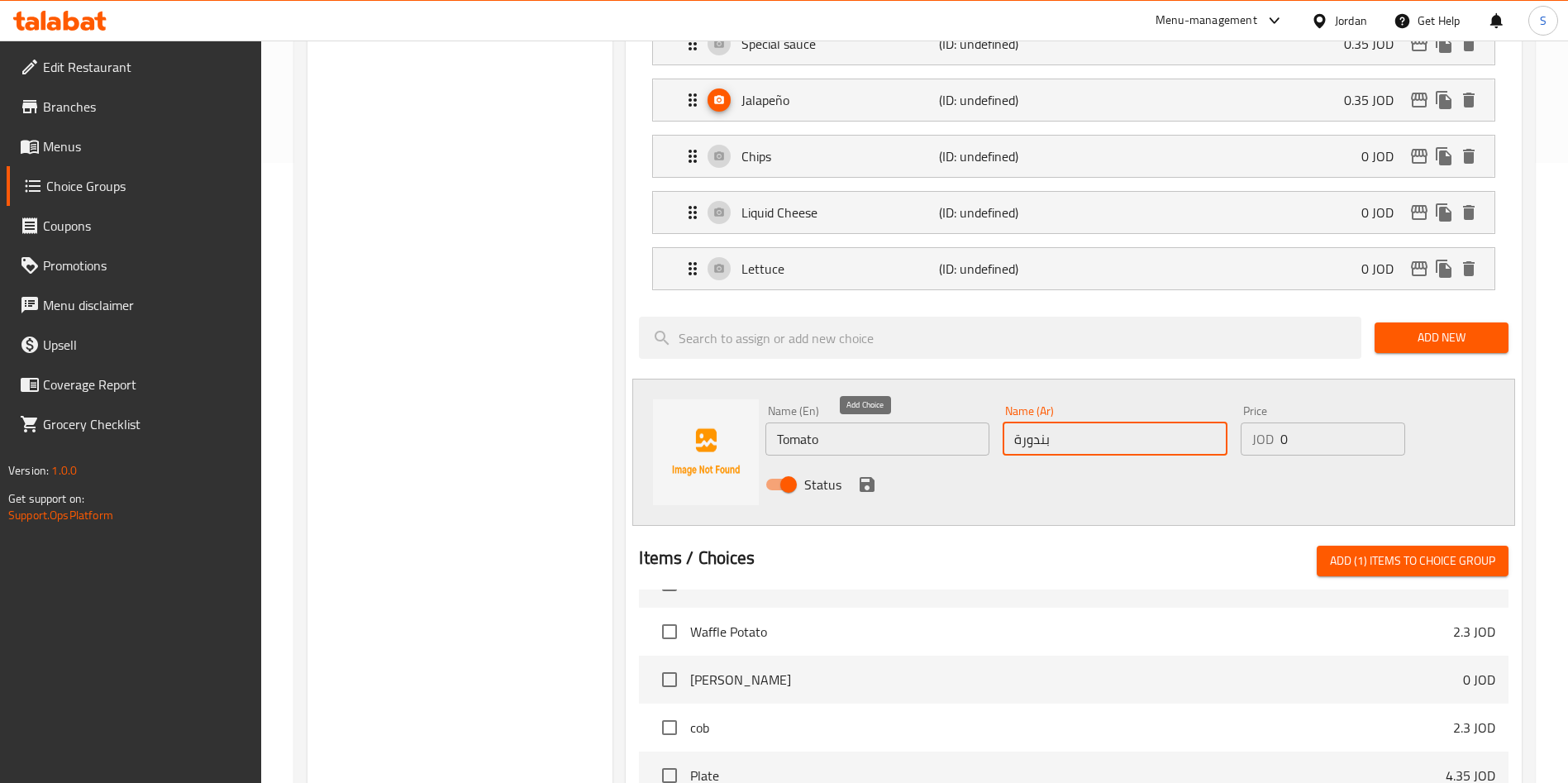
type input "بندورة"
click at [859, 474] on icon "save" at bounding box center [867, 484] width 20 height 20
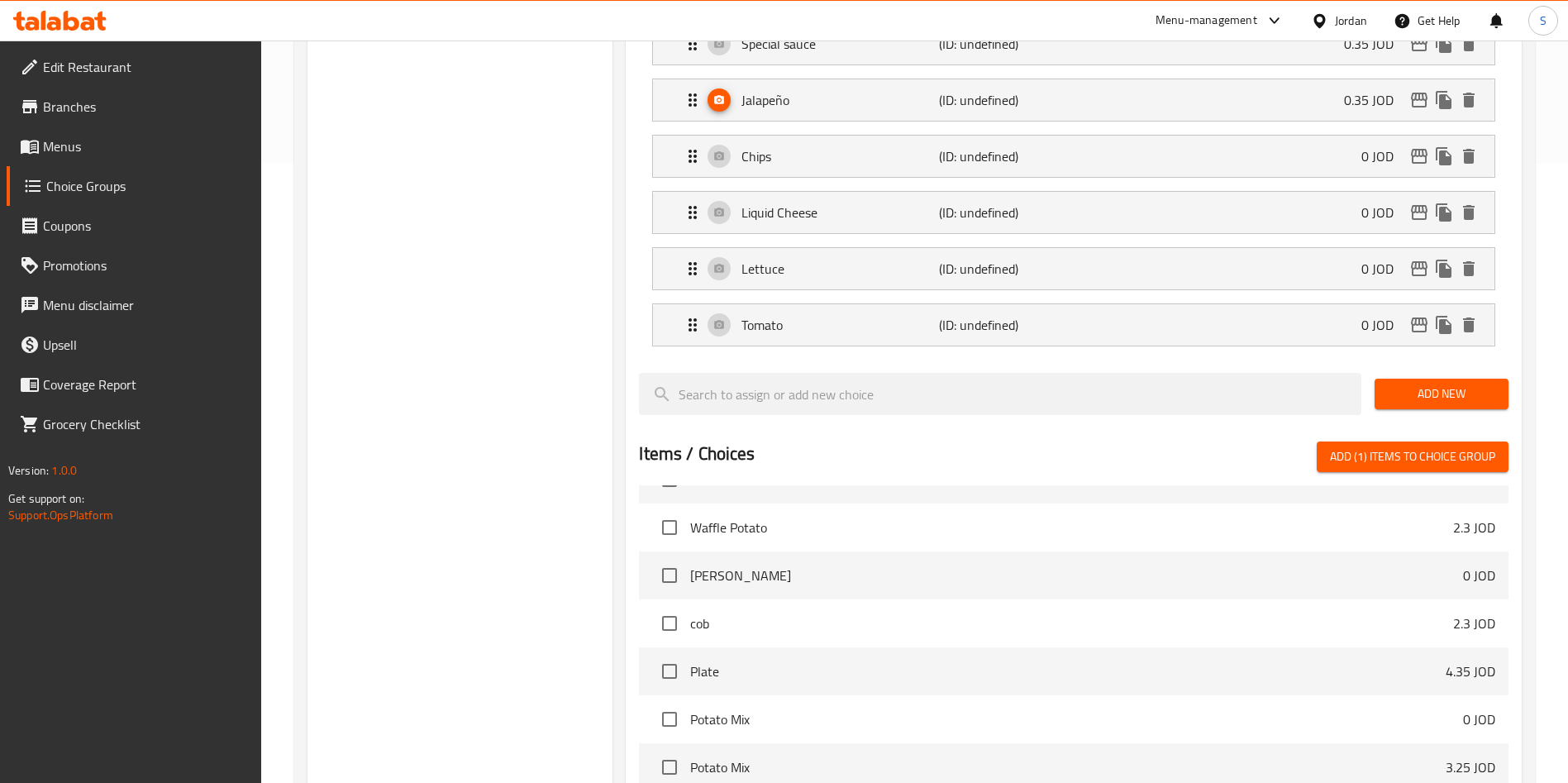
click at [1406, 379] on button "Add New" at bounding box center [1441, 394] width 134 height 31
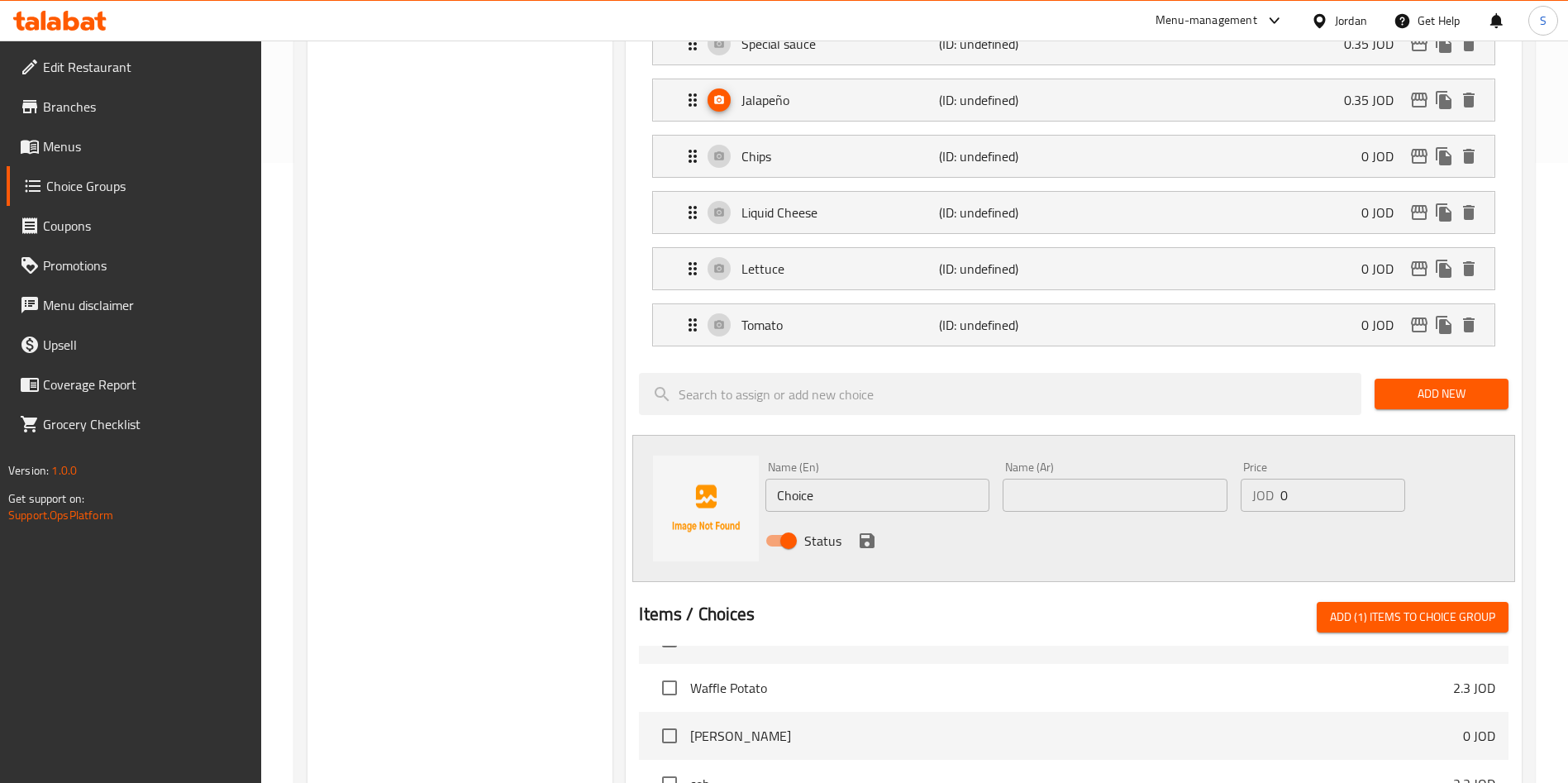
click at [822, 468] on div "Name (En) Choice Name (En)" at bounding box center [877, 486] width 237 height 64
click at [843, 478] on input "Choice" at bounding box center [877, 495] width 224 height 33
type input "×"
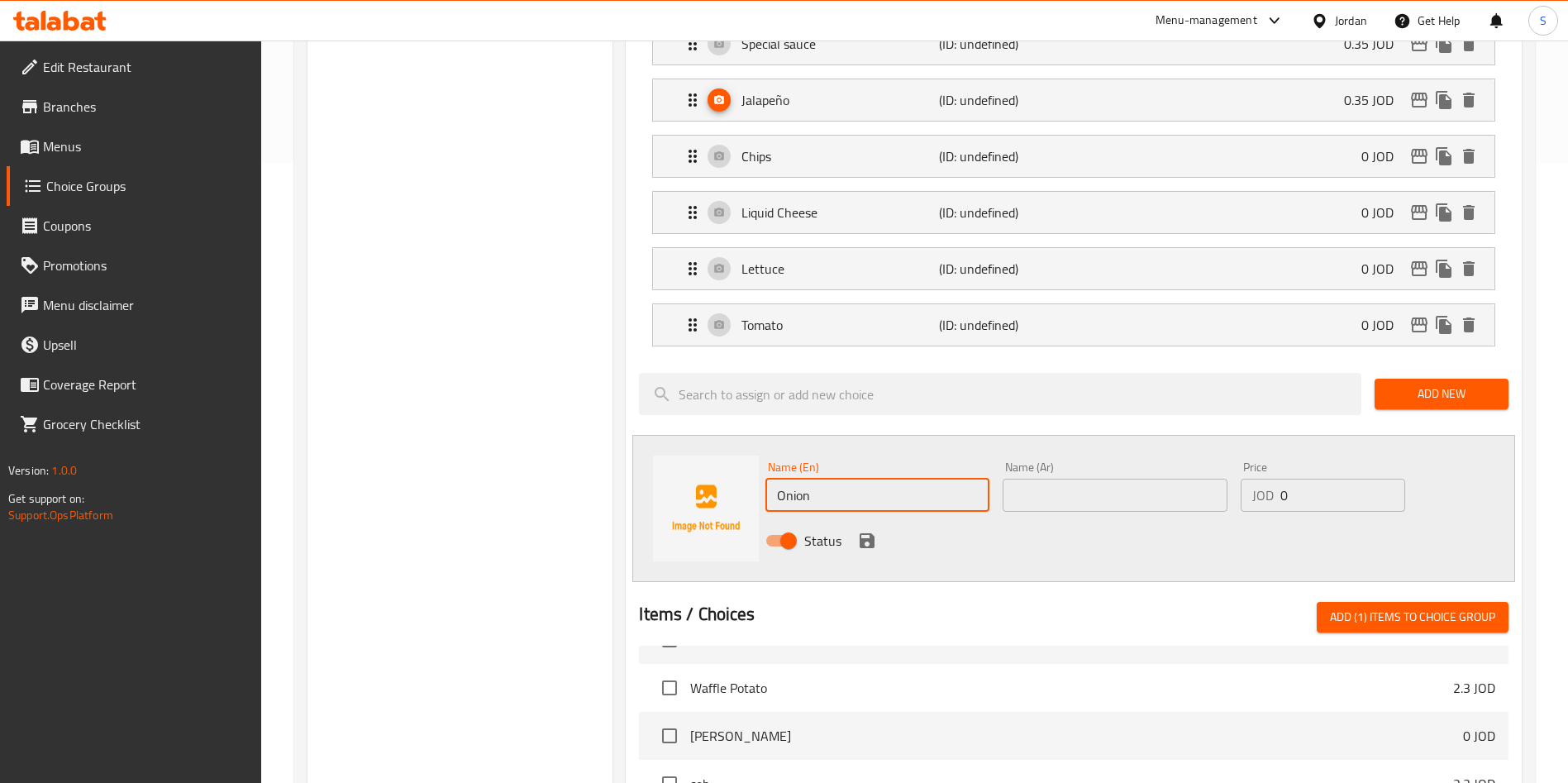
type input "Onion"
click at [1011, 478] on input "text" at bounding box center [1114, 495] width 224 height 33
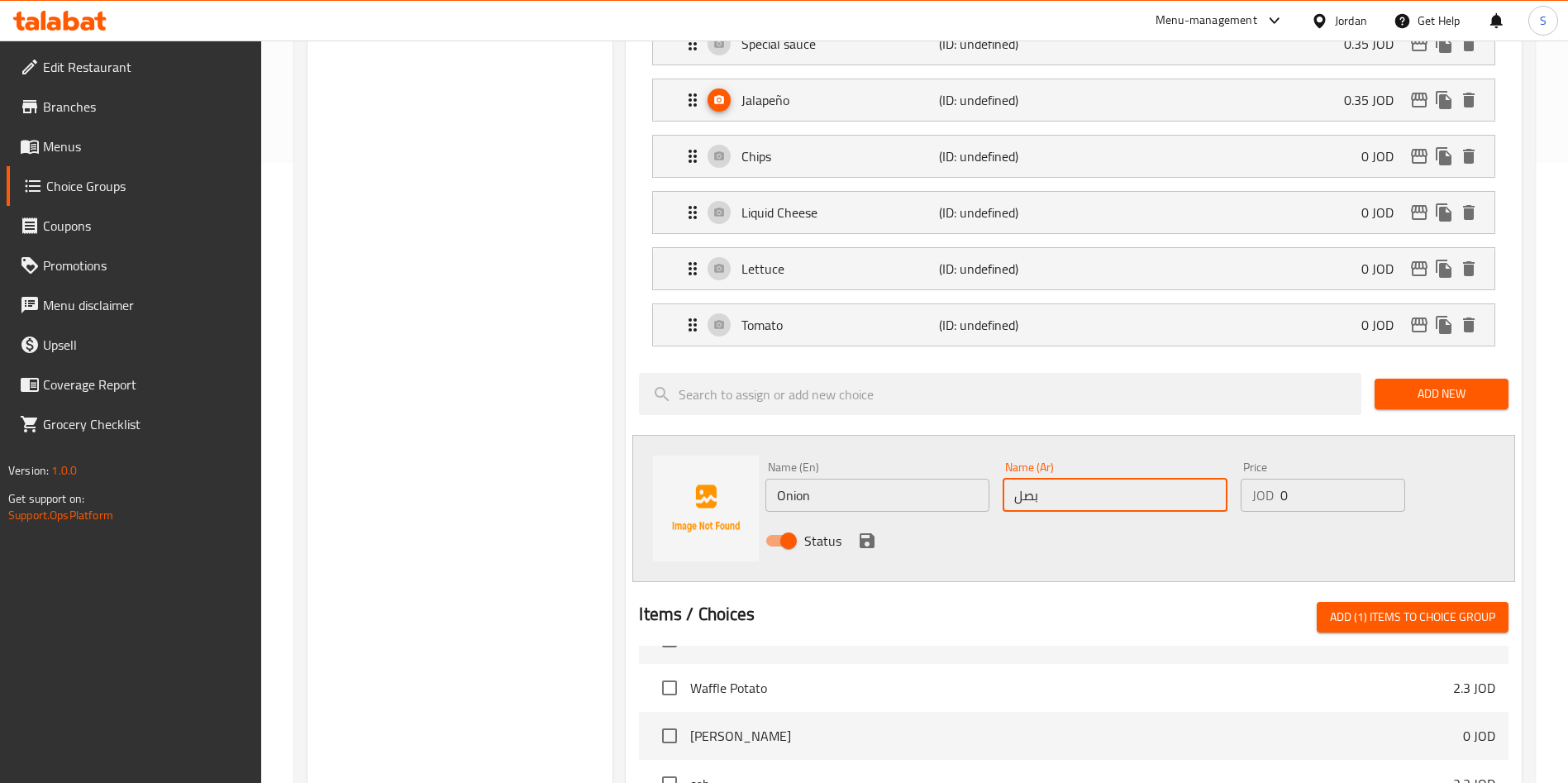
type input "بصل"
click at [1103, 588] on div at bounding box center [1074, 594] width 870 height 13
click at [854, 519] on div "Status" at bounding box center [1114, 540] width 712 height 45
click at [863, 533] on icon "save" at bounding box center [867, 540] width 15 height 15
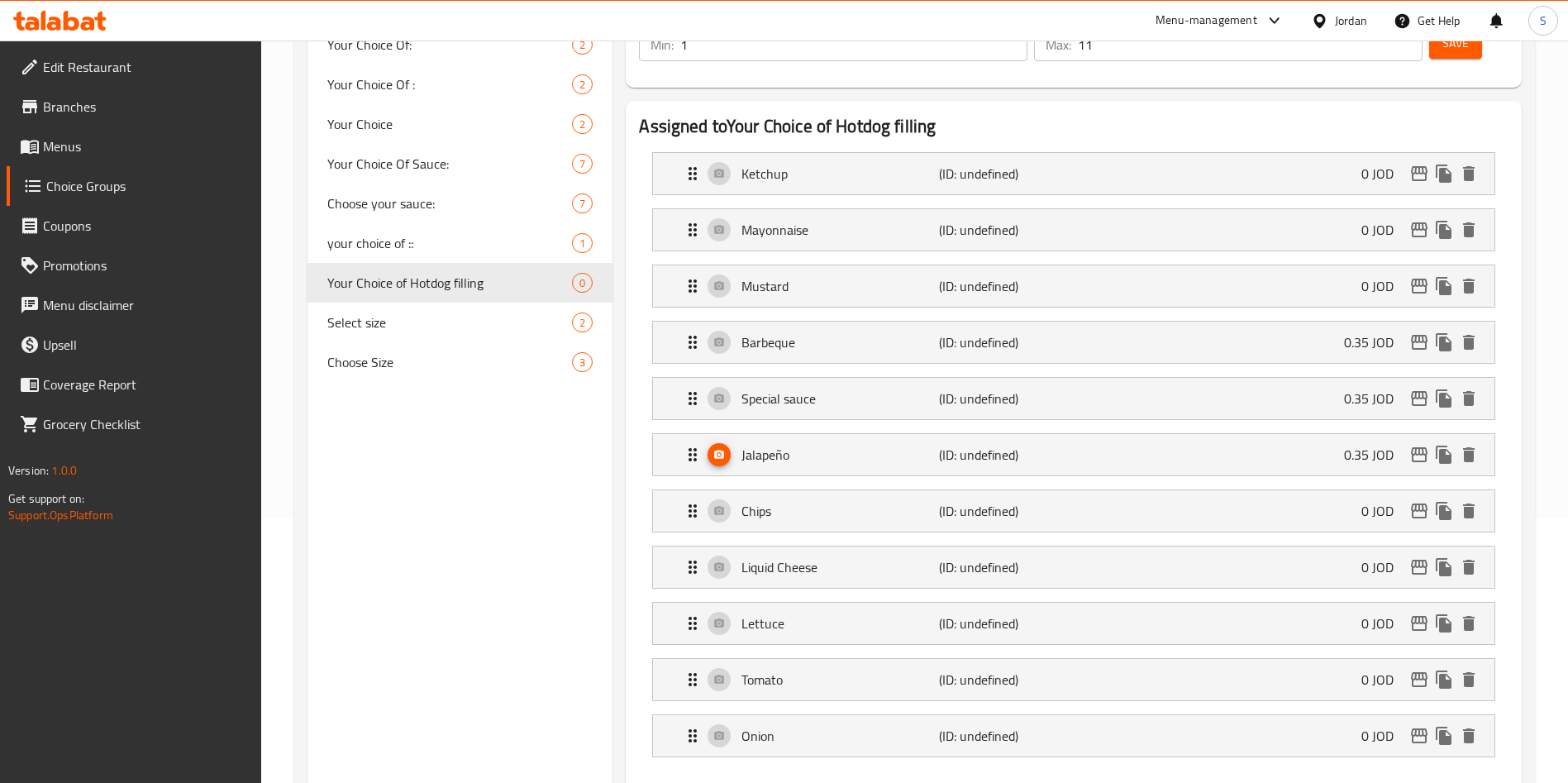
scroll to position [124, 0]
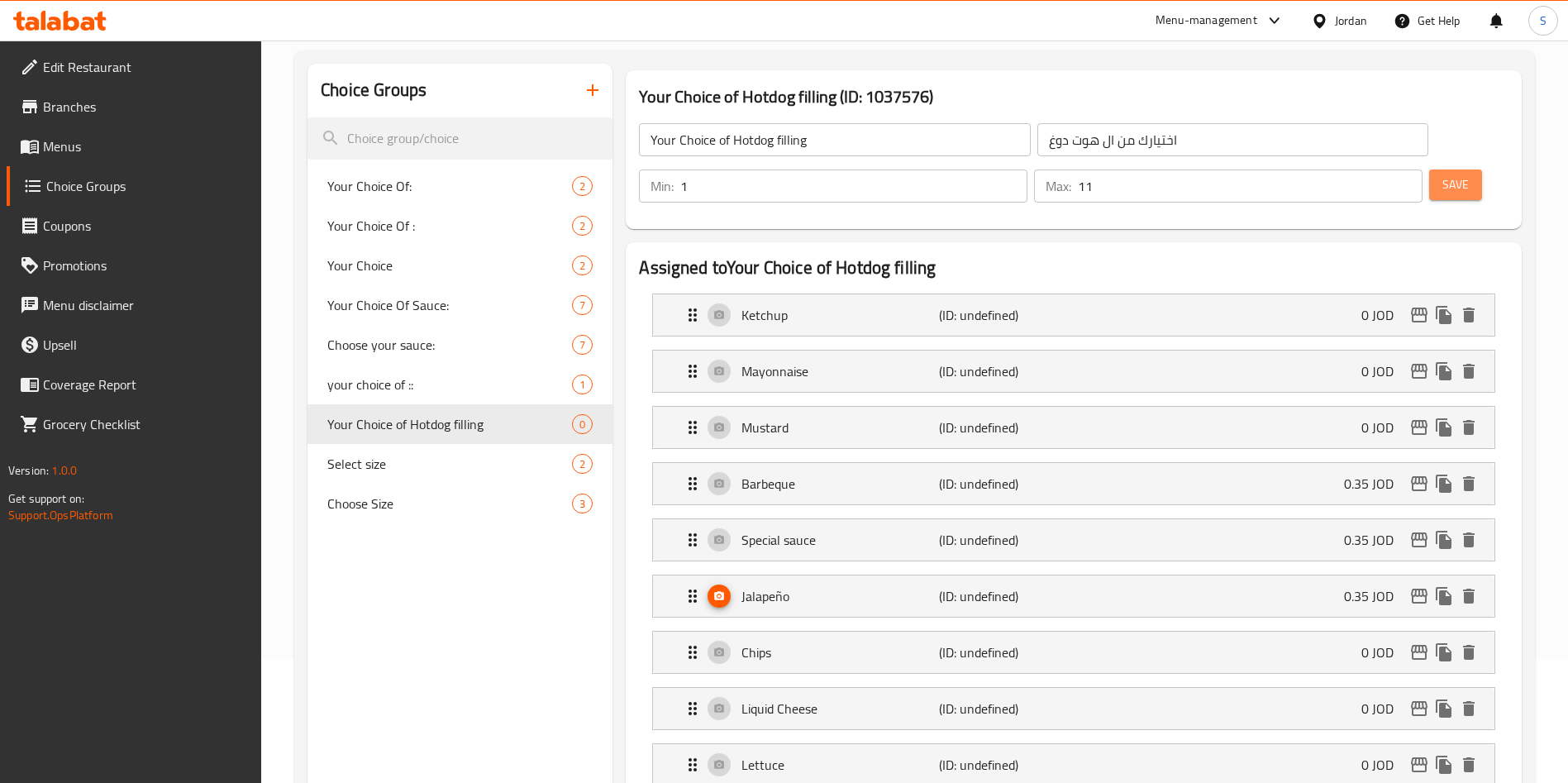
click at [1442, 175] on span "Save" at bounding box center [1455, 185] width 26 height 21
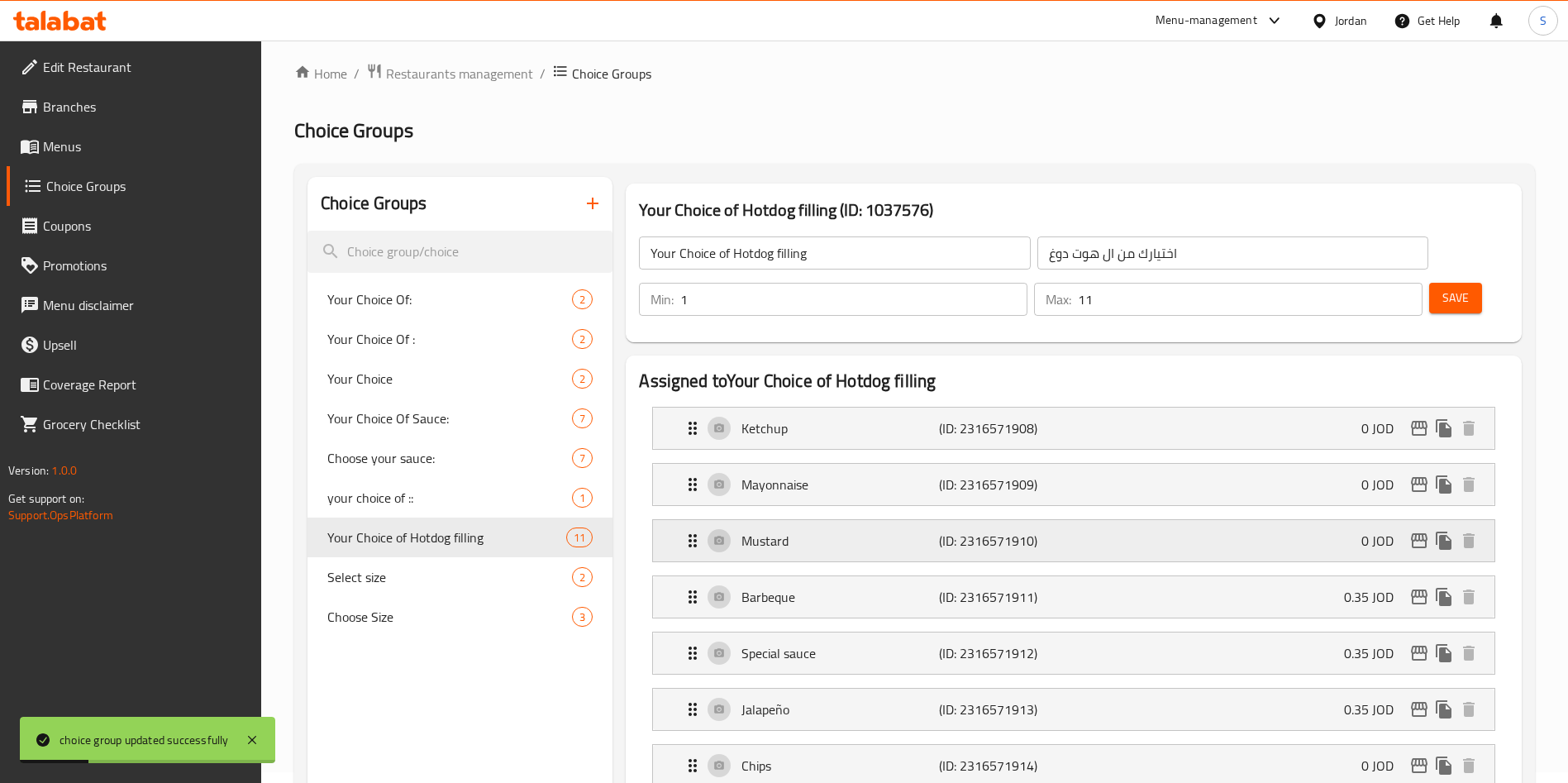
scroll to position [0, 0]
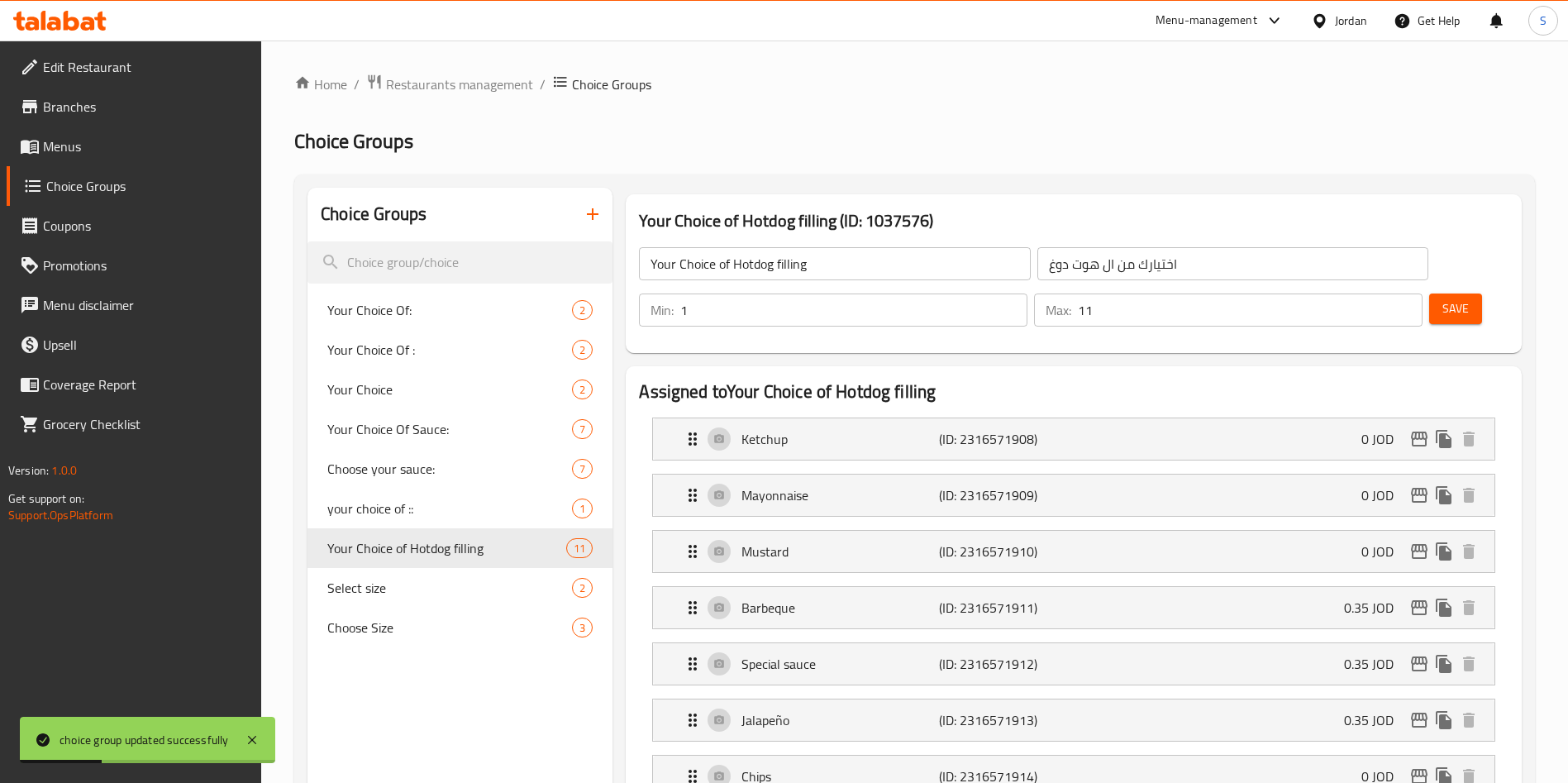
click at [1442, 299] on span "Save" at bounding box center [1455, 309] width 26 height 21
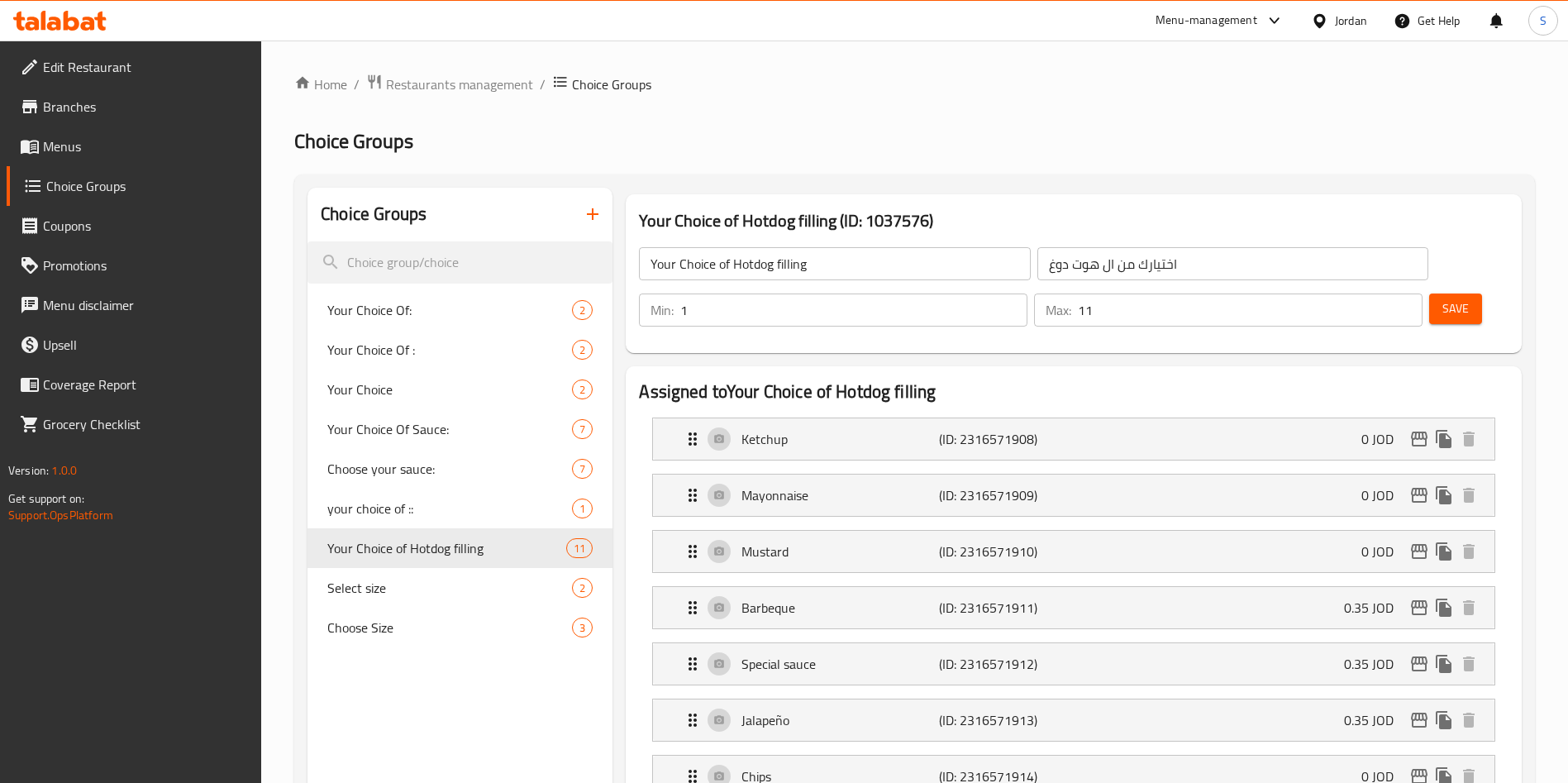
click at [72, 136] on span "Menus" at bounding box center [146, 146] width 206 height 20
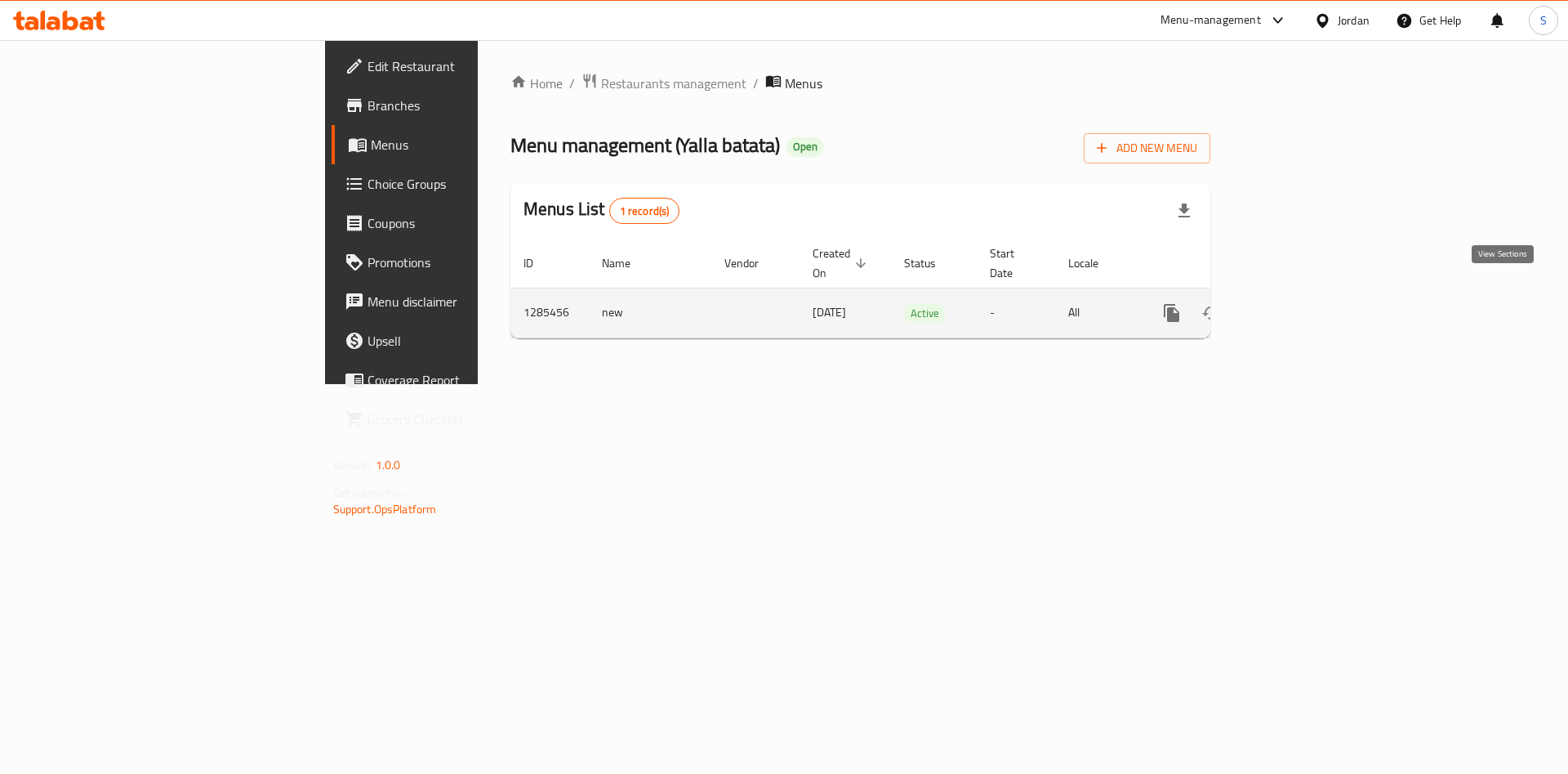
click at [1309, 301] on link "enhanced table" at bounding box center [1289, 312] width 39 height 39
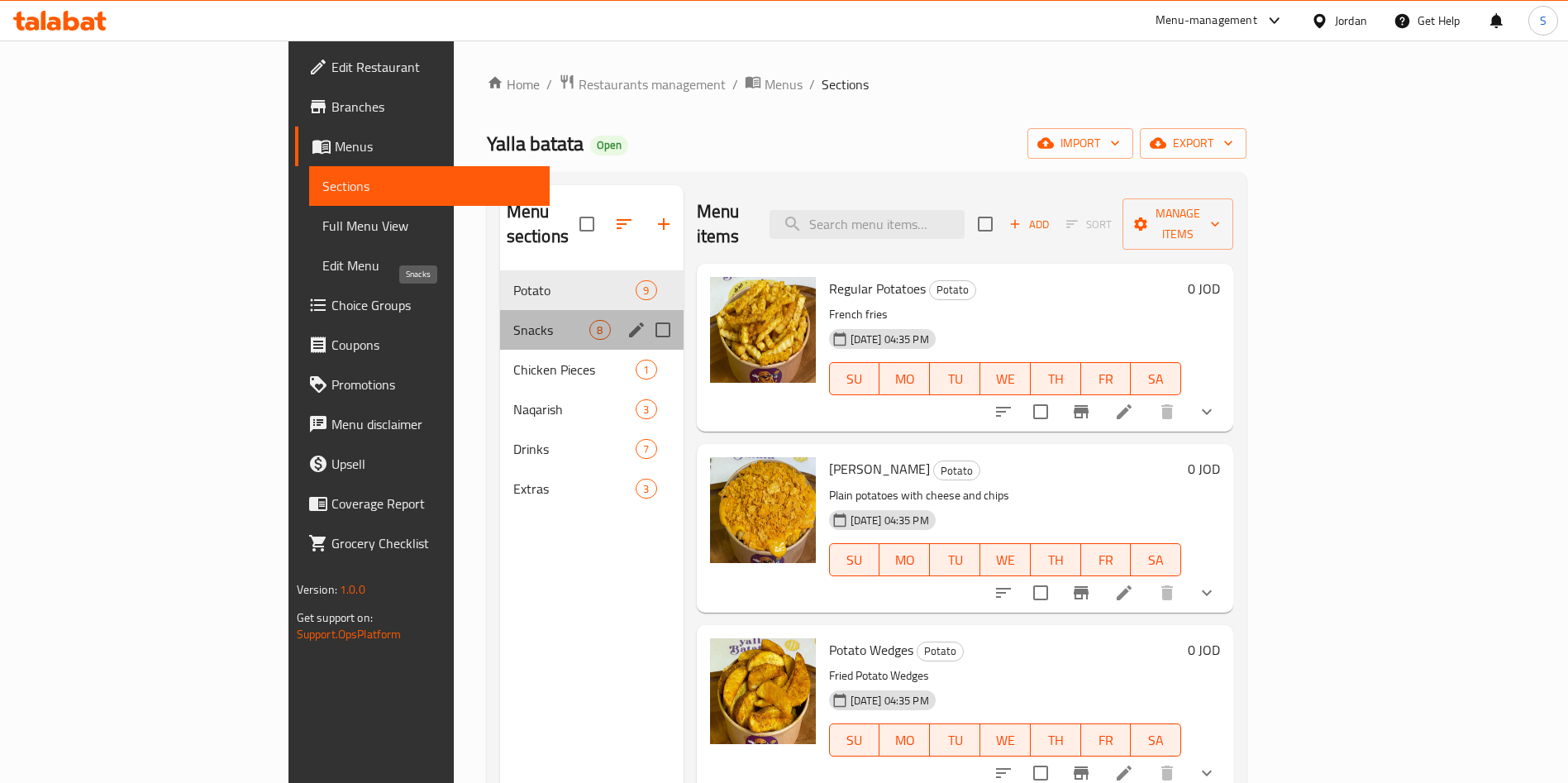
click at [513, 319] on span "Snacks" at bounding box center [552, 329] width 77 height 20
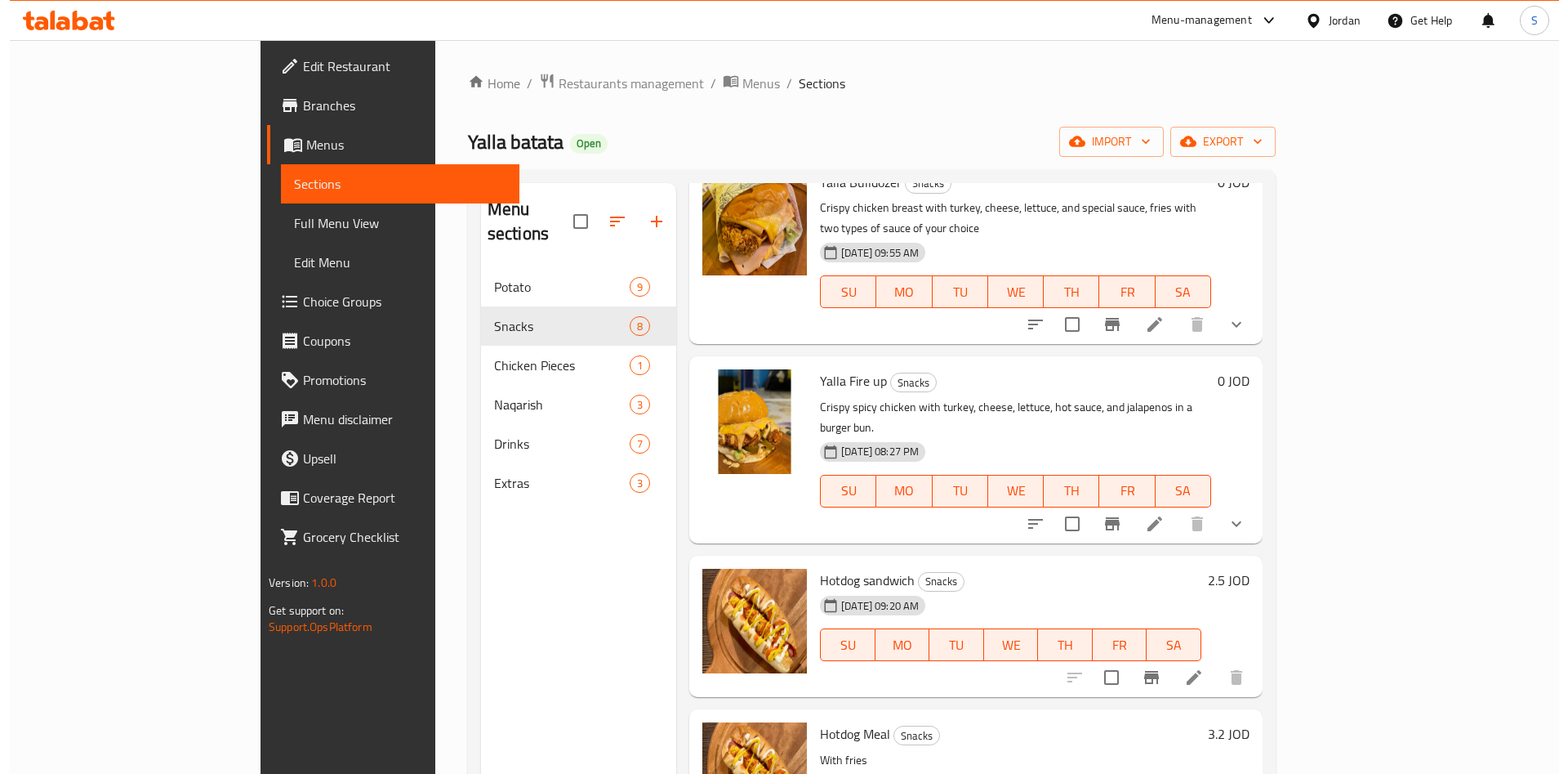
scroll to position [245, 0]
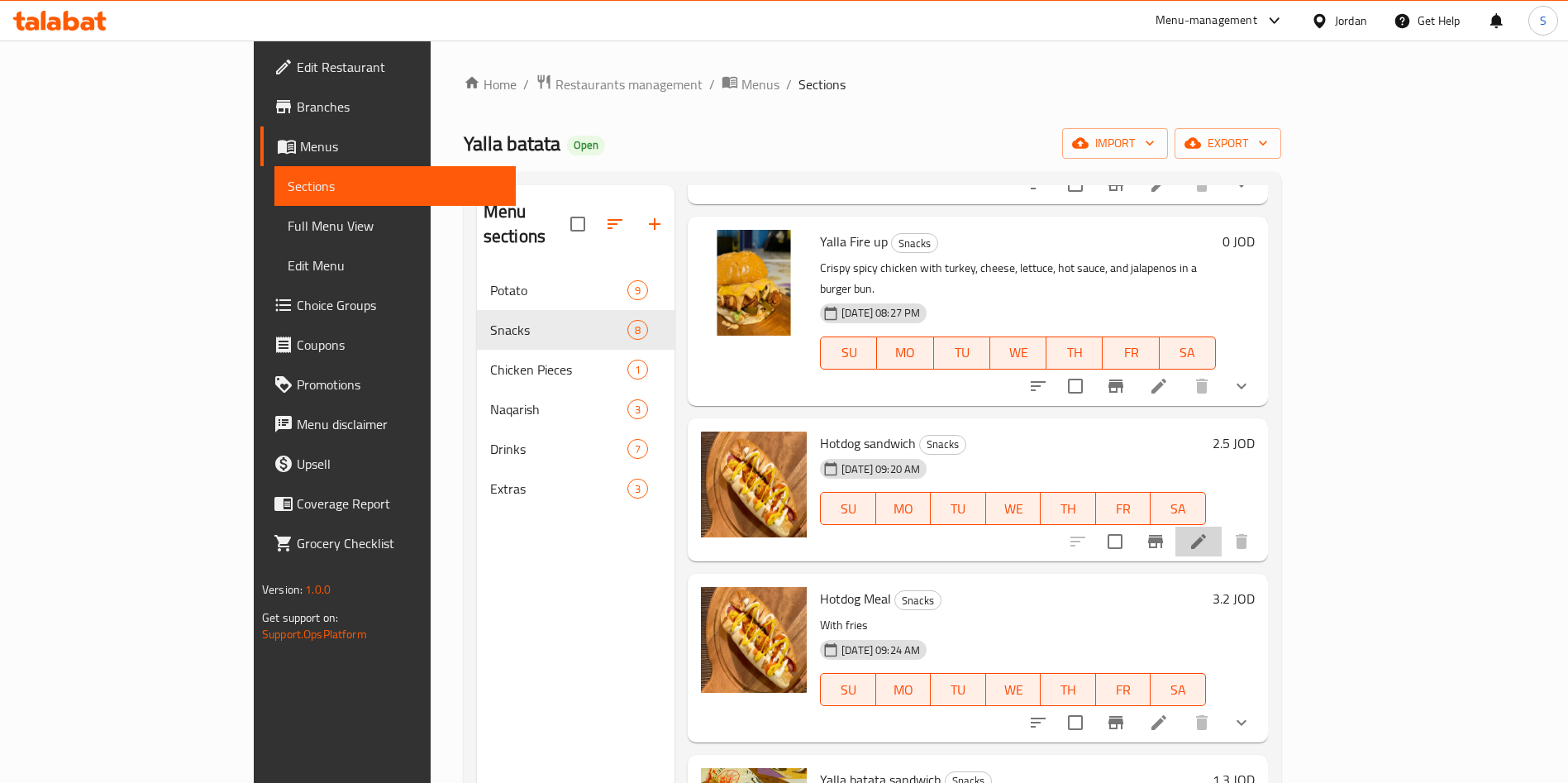
click at [1206, 534] on icon at bounding box center [1198, 541] width 15 height 15
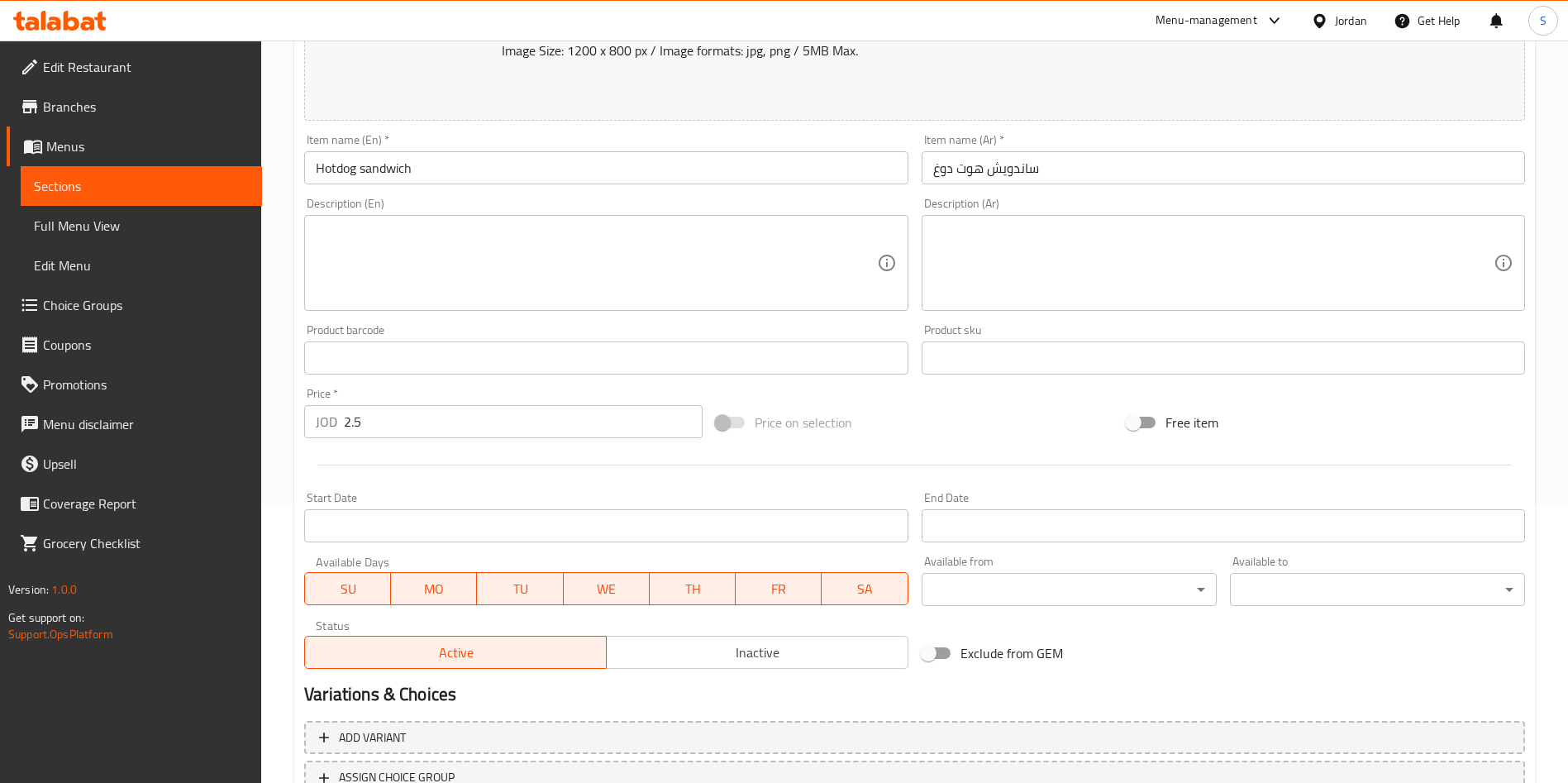
scroll to position [409, 0]
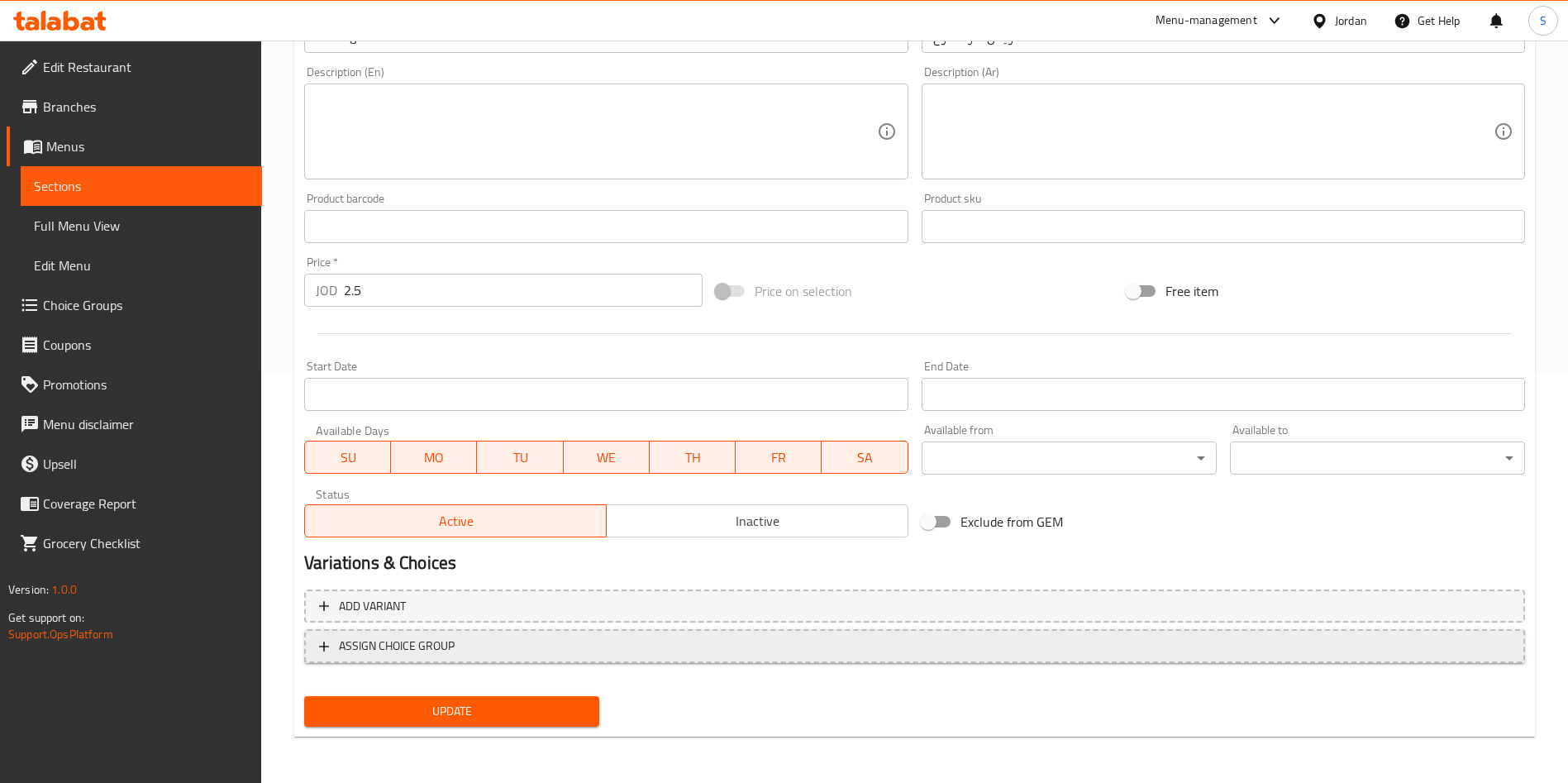
click at [417, 648] on span "ASSIGN CHOICE GROUP" at bounding box center [396, 646] width 116 height 21
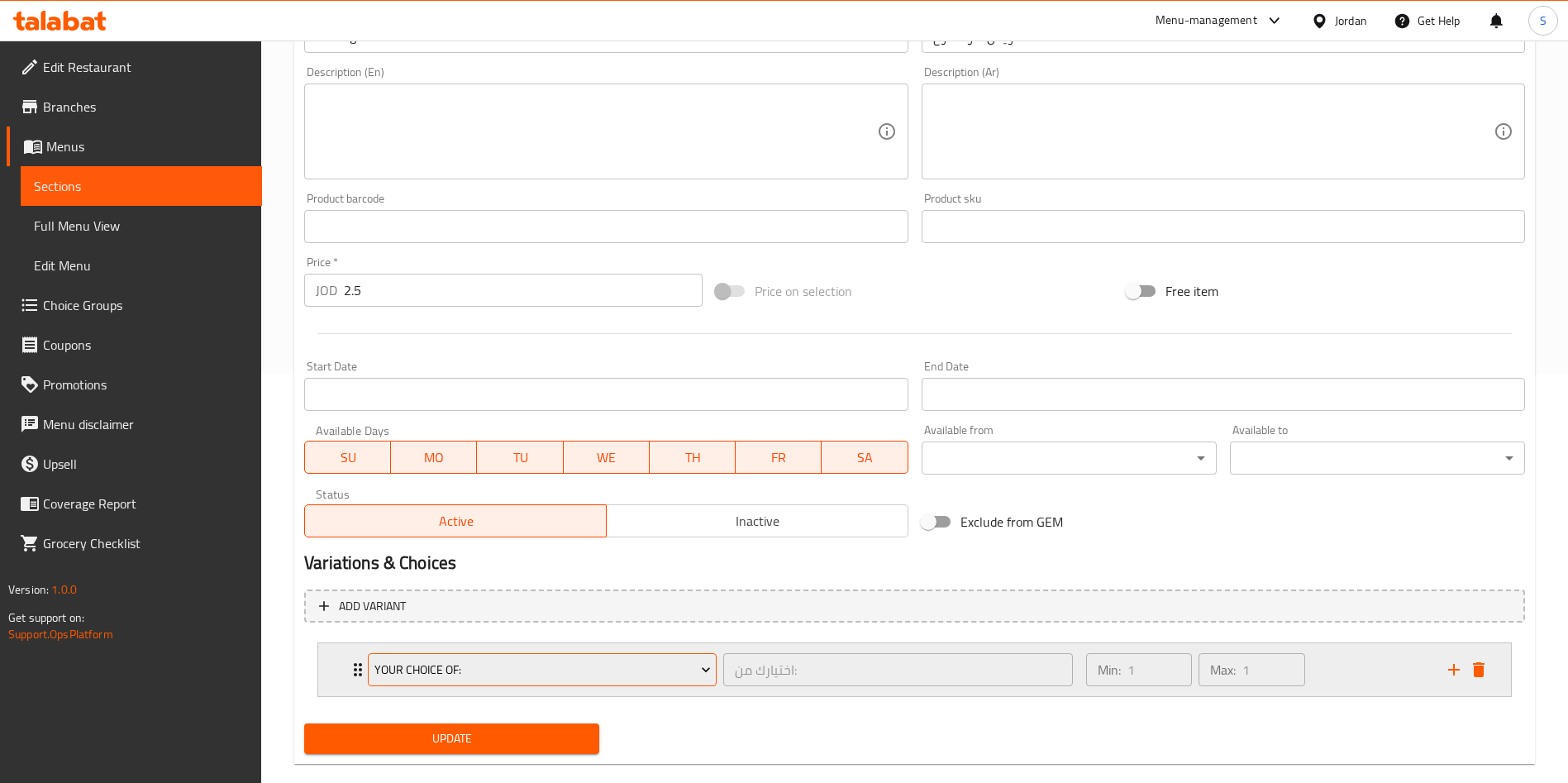
click at [518, 657] on button "Your Choice Of:" at bounding box center [542, 670] width 349 height 33
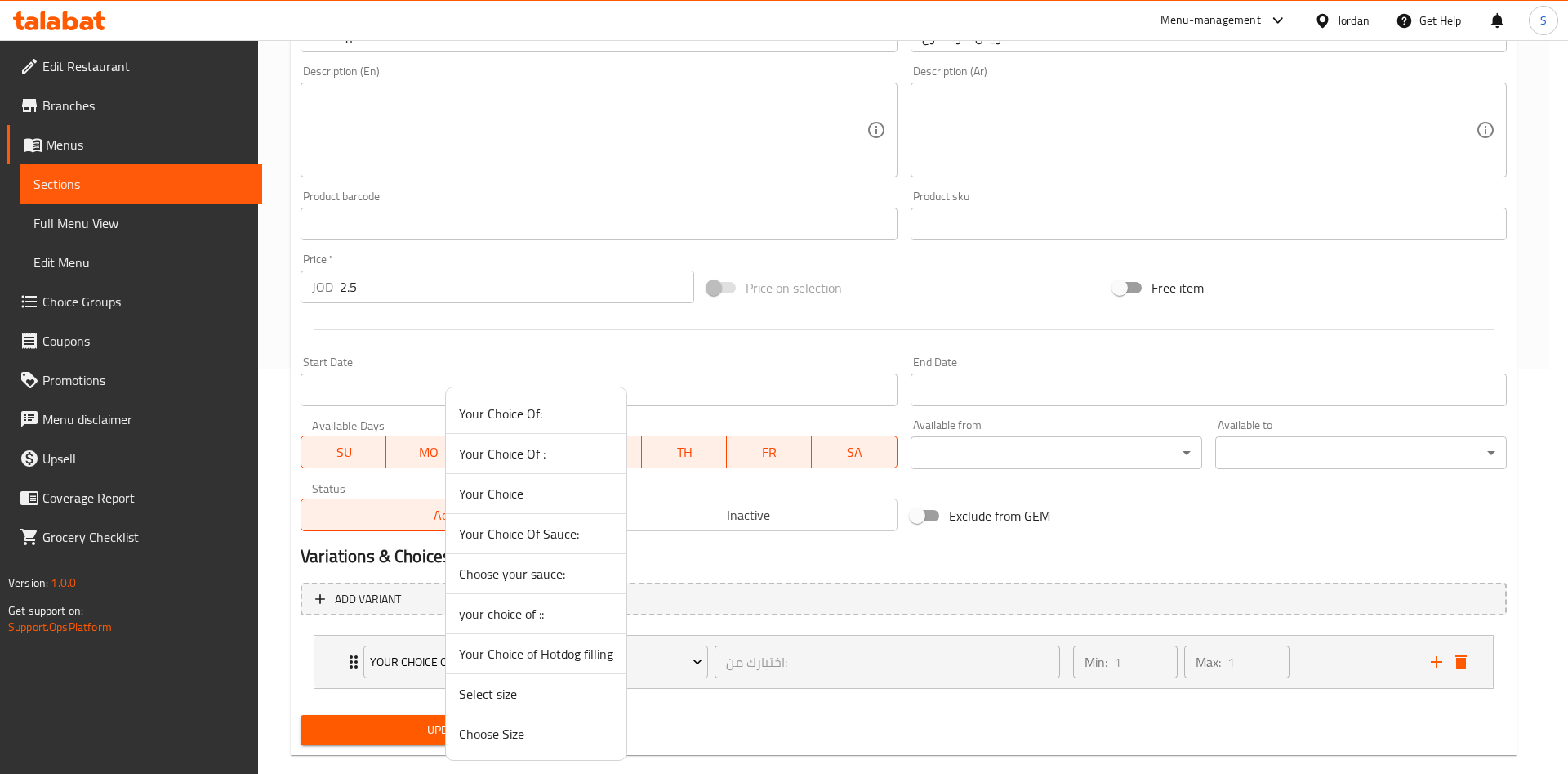
click at [329, 651] on div at bounding box center [784, 387] width 1568 height 774
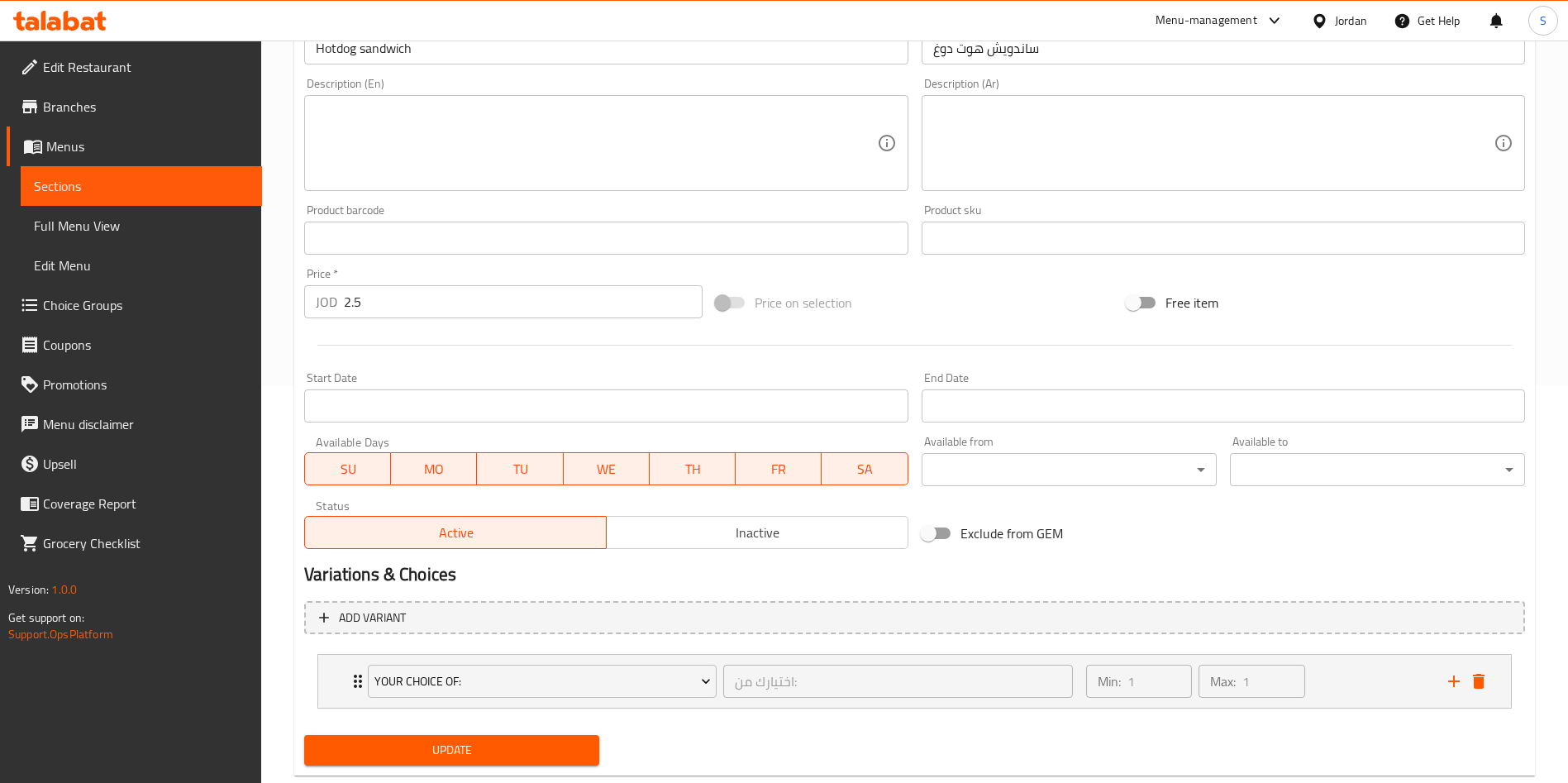
scroll to position [436, 0]
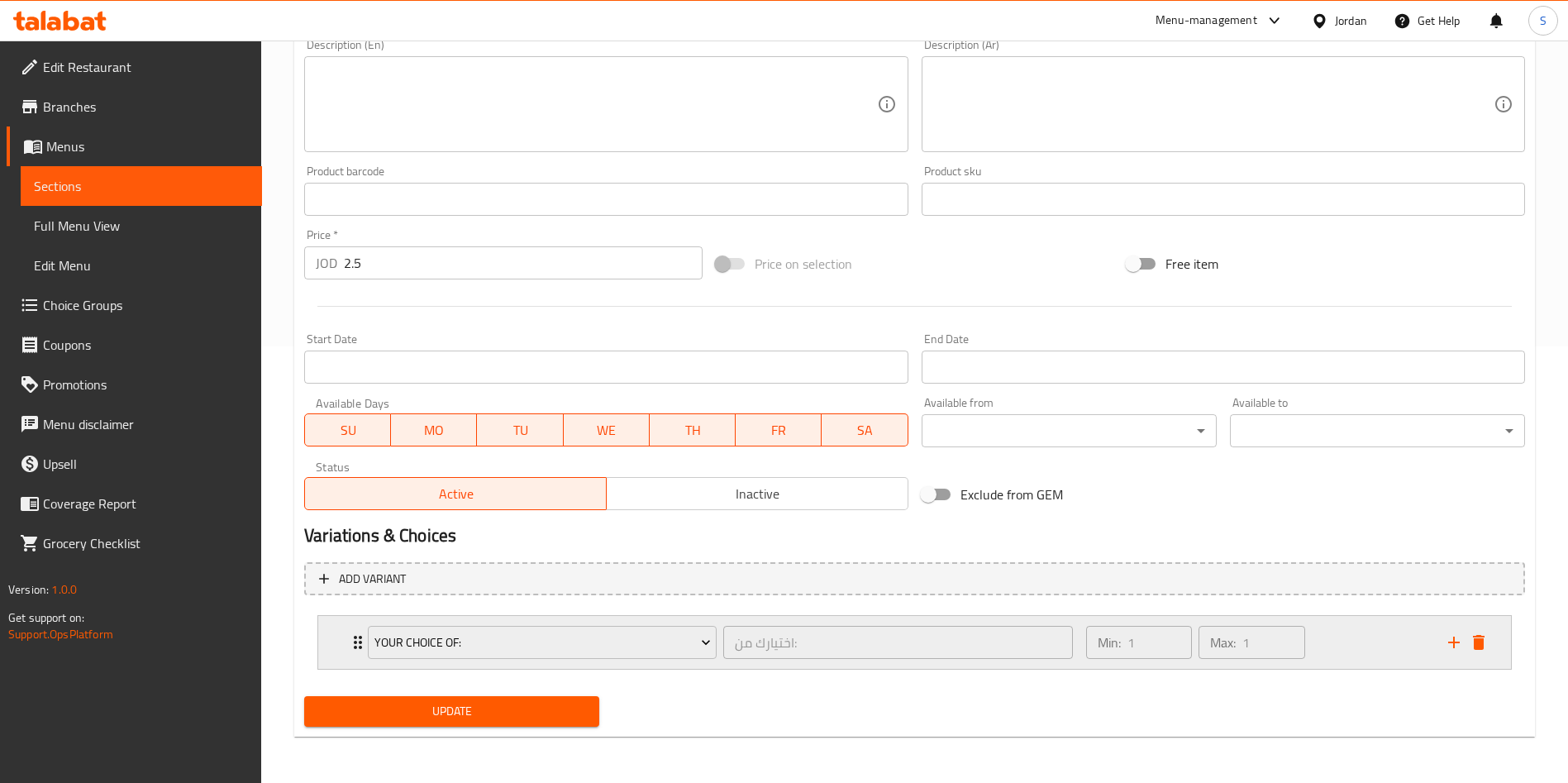
click at [347, 638] on div "Your Choice Of: اختيارك من: ​ Min: 1 ​ Max: 1 ​" at bounding box center [914, 642] width 1193 height 53
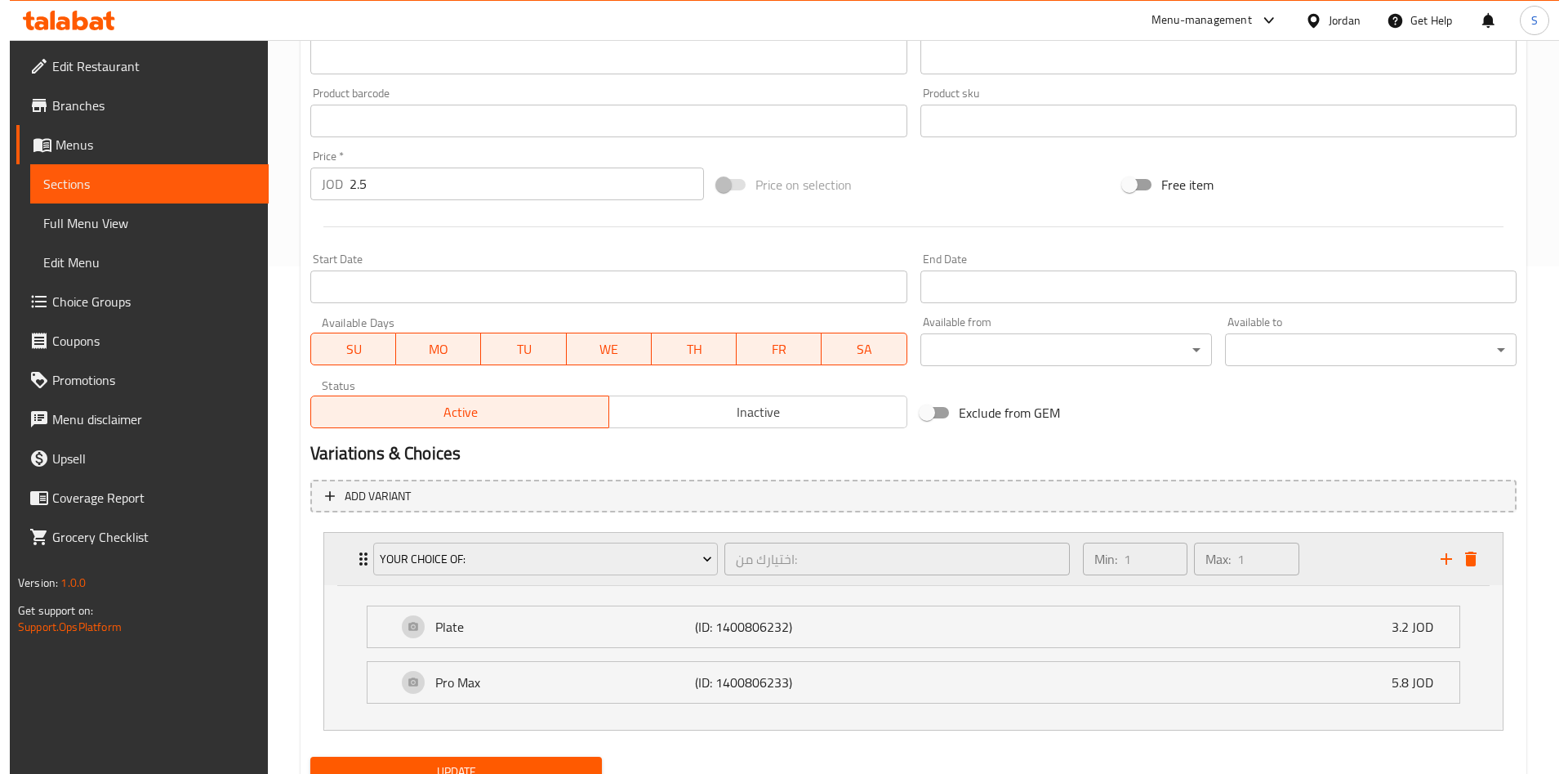
scroll to position [576, 0]
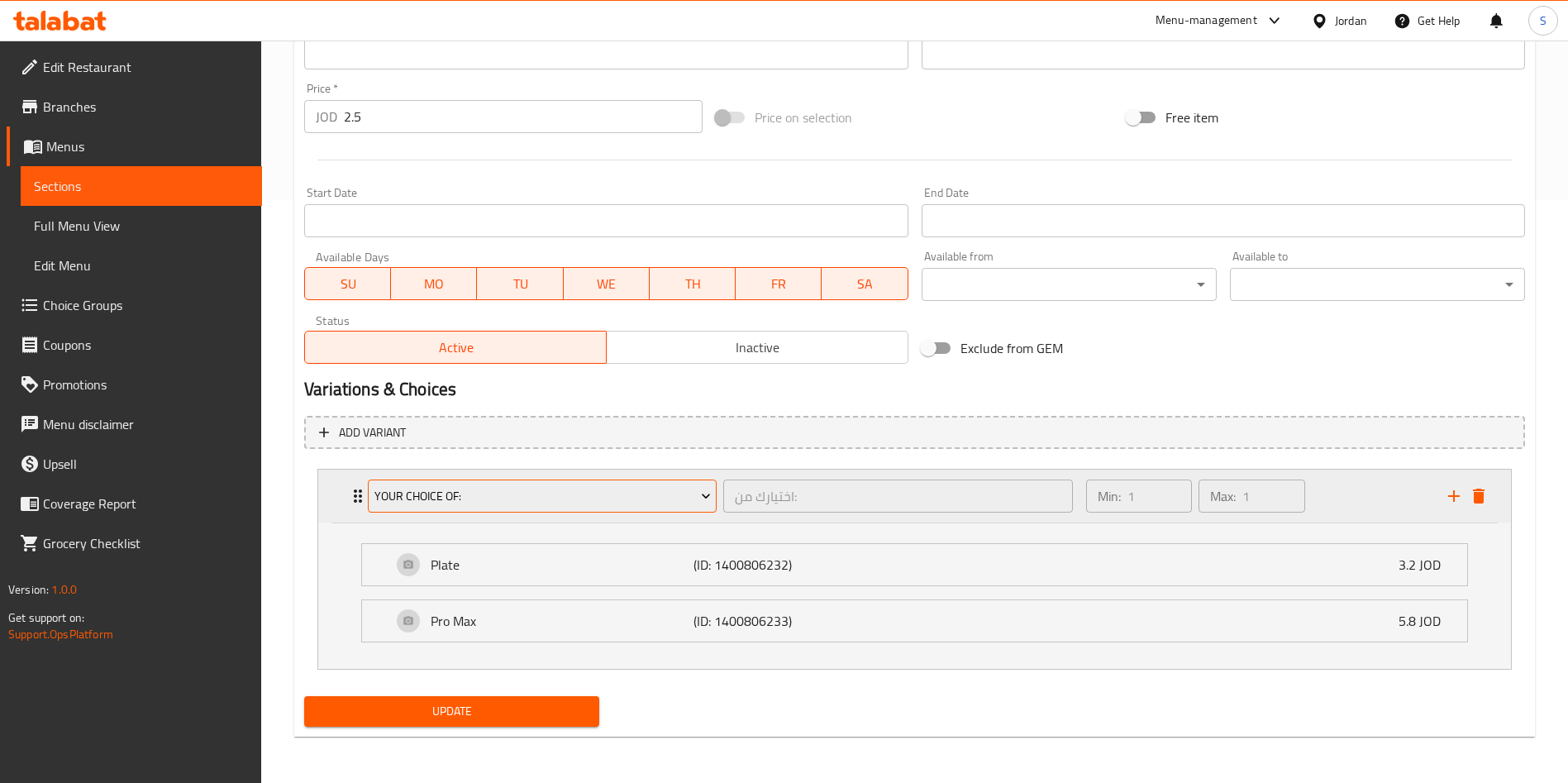
click at [638, 489] on span "Your Choice Of:" at bounding box center [542, 497] width 336 height 21
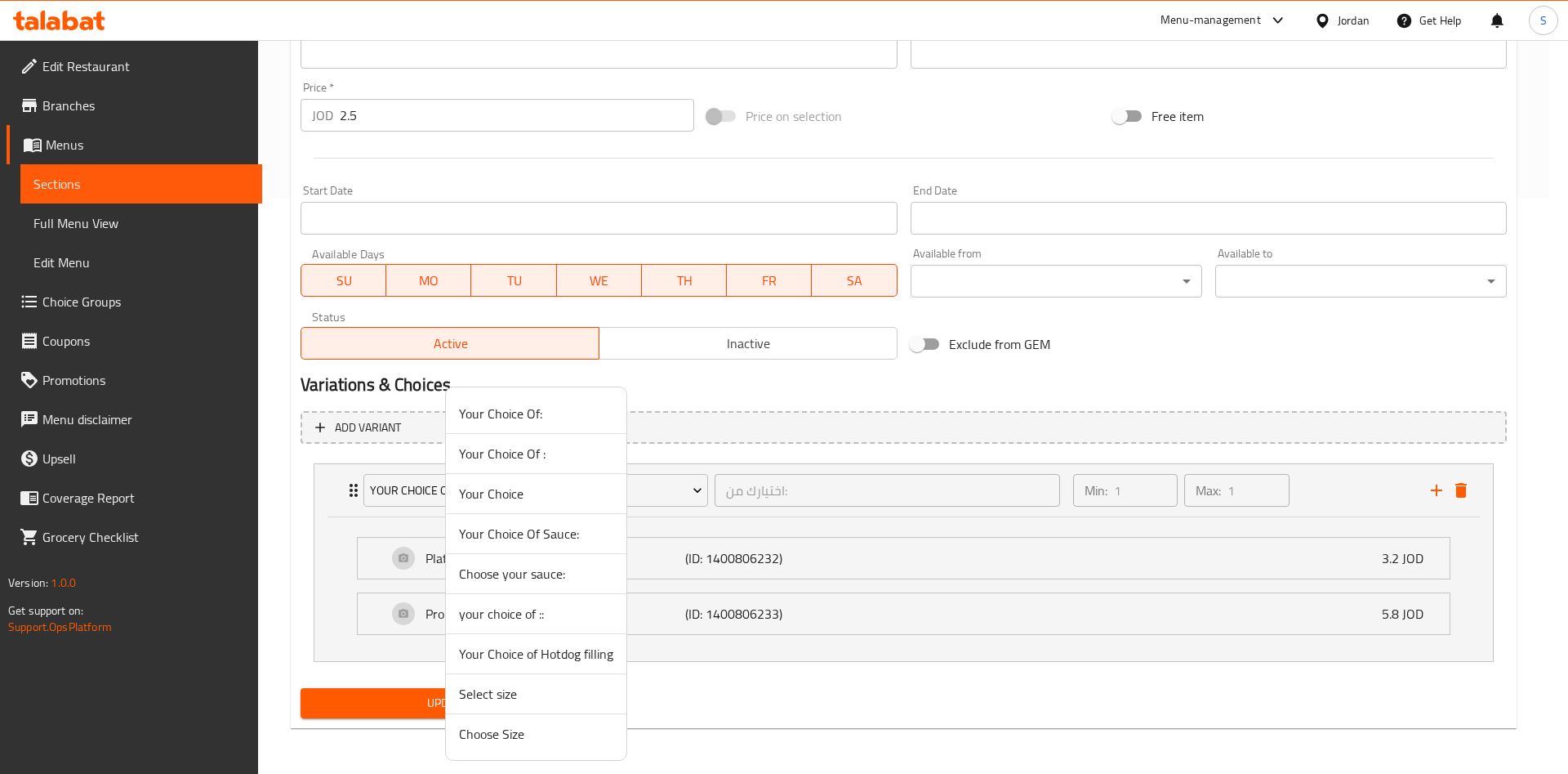
click at [557, 644] on span "Your Choice of Hotdog filling" at bounding box center [536, 653] width 154 height 20
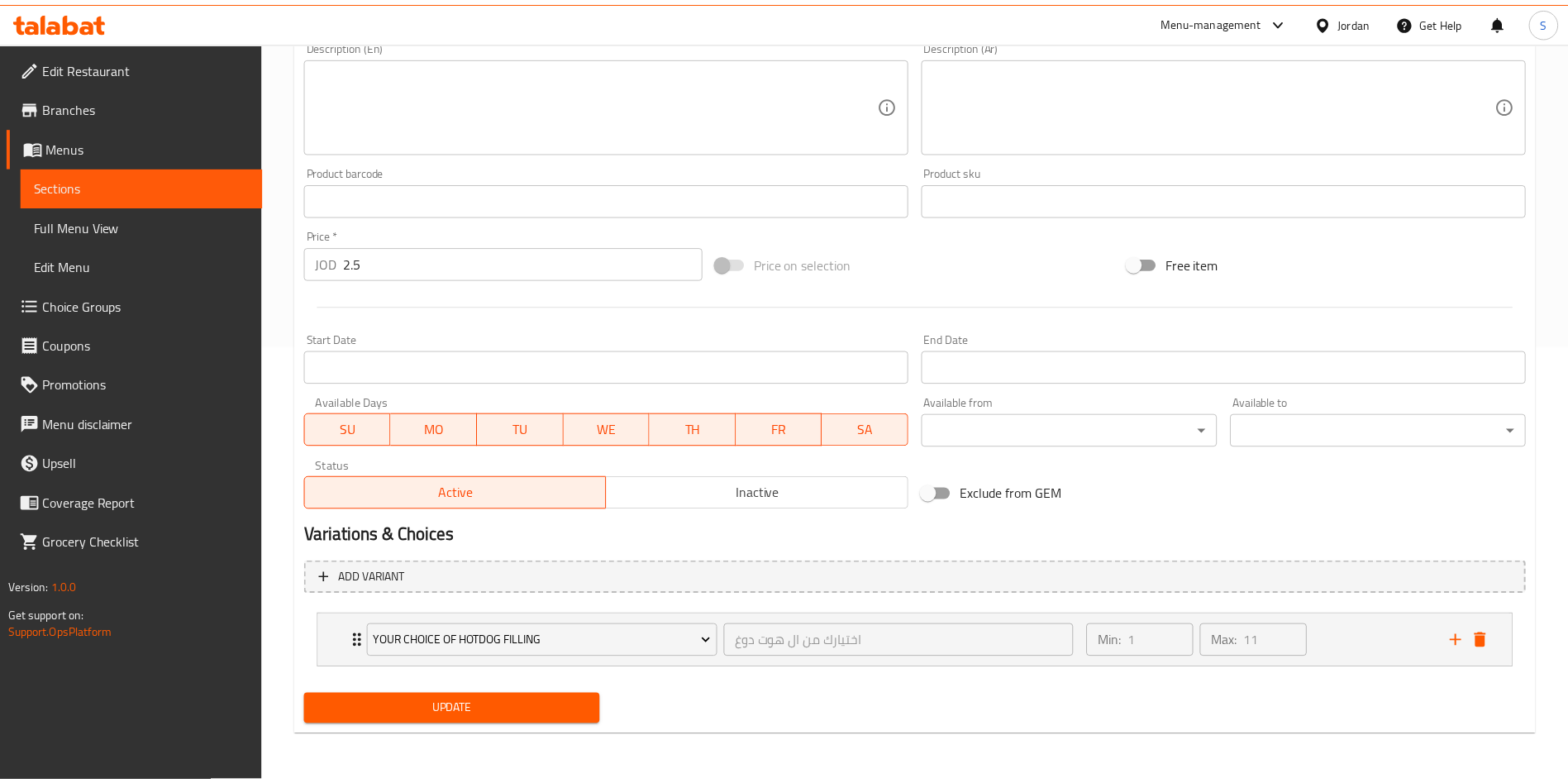
scroll to position [436, 0]
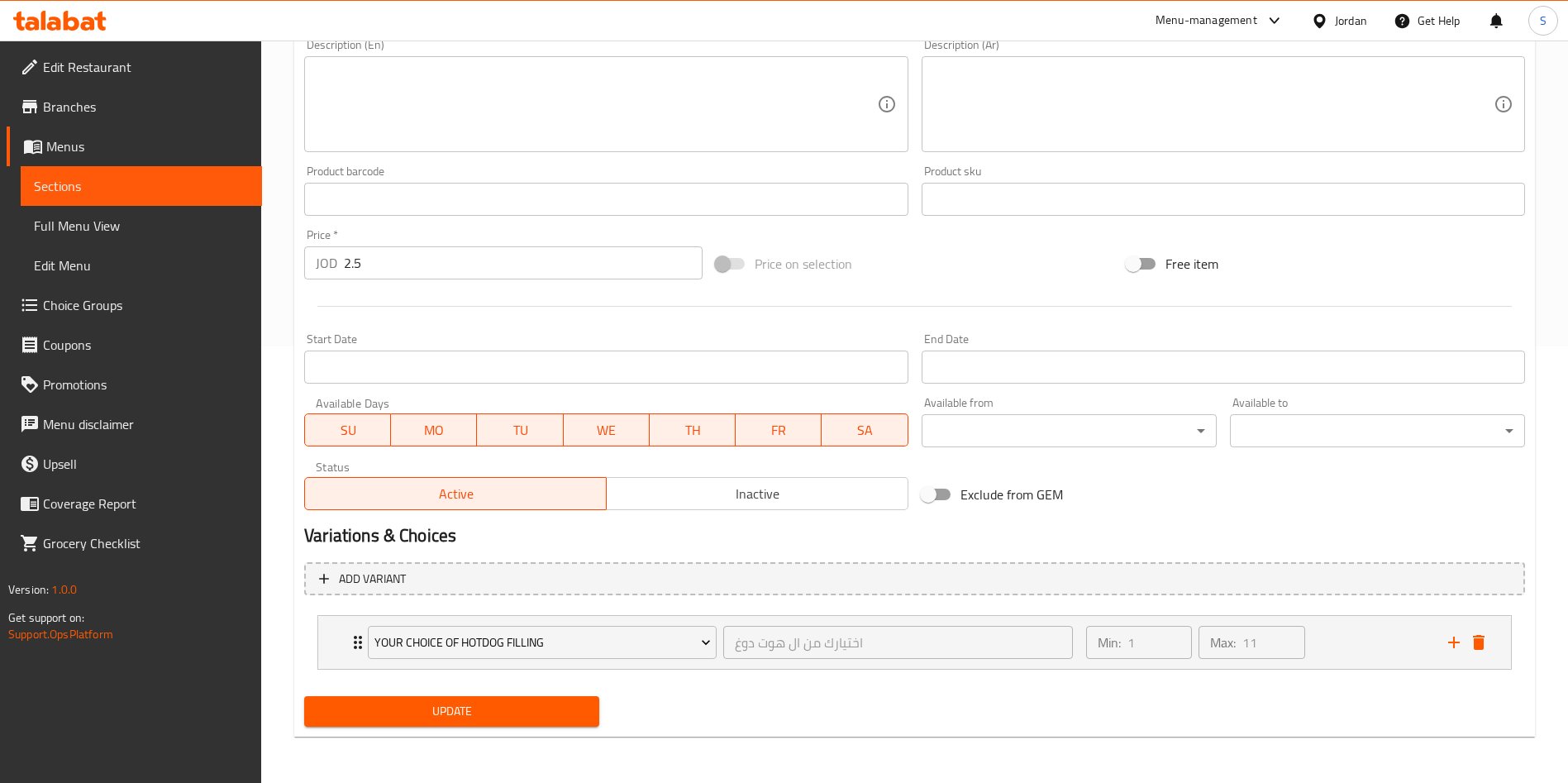
click at [556, 704] on span "Update" at bounding box center [452, 711] width 269 height 21
click at [1320, 636] on div "Min: 1 ​ Max: 11 ​" at bounding box center [1257, 642] width 362 height 53
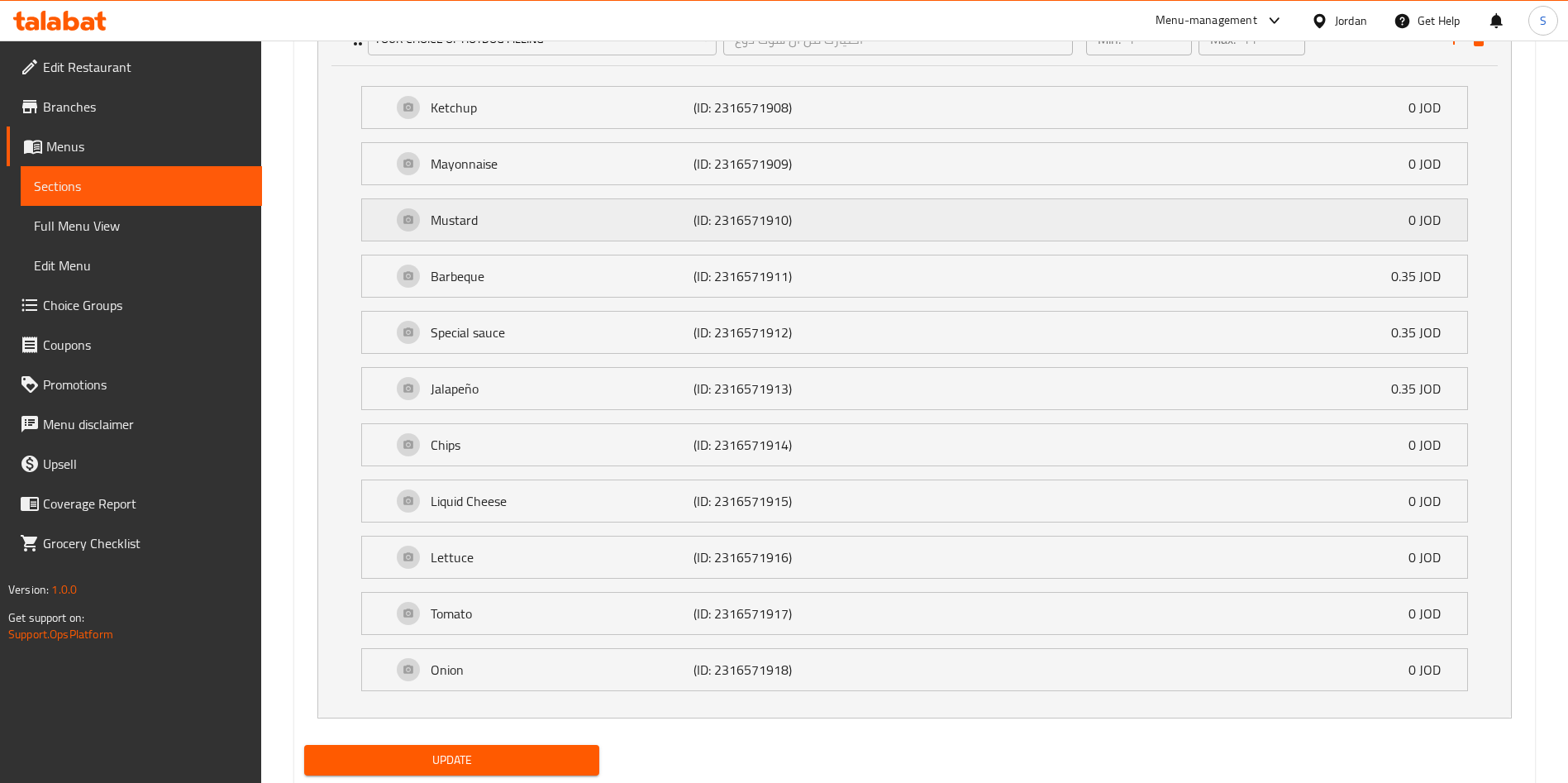
scroll to position [1089, 0]
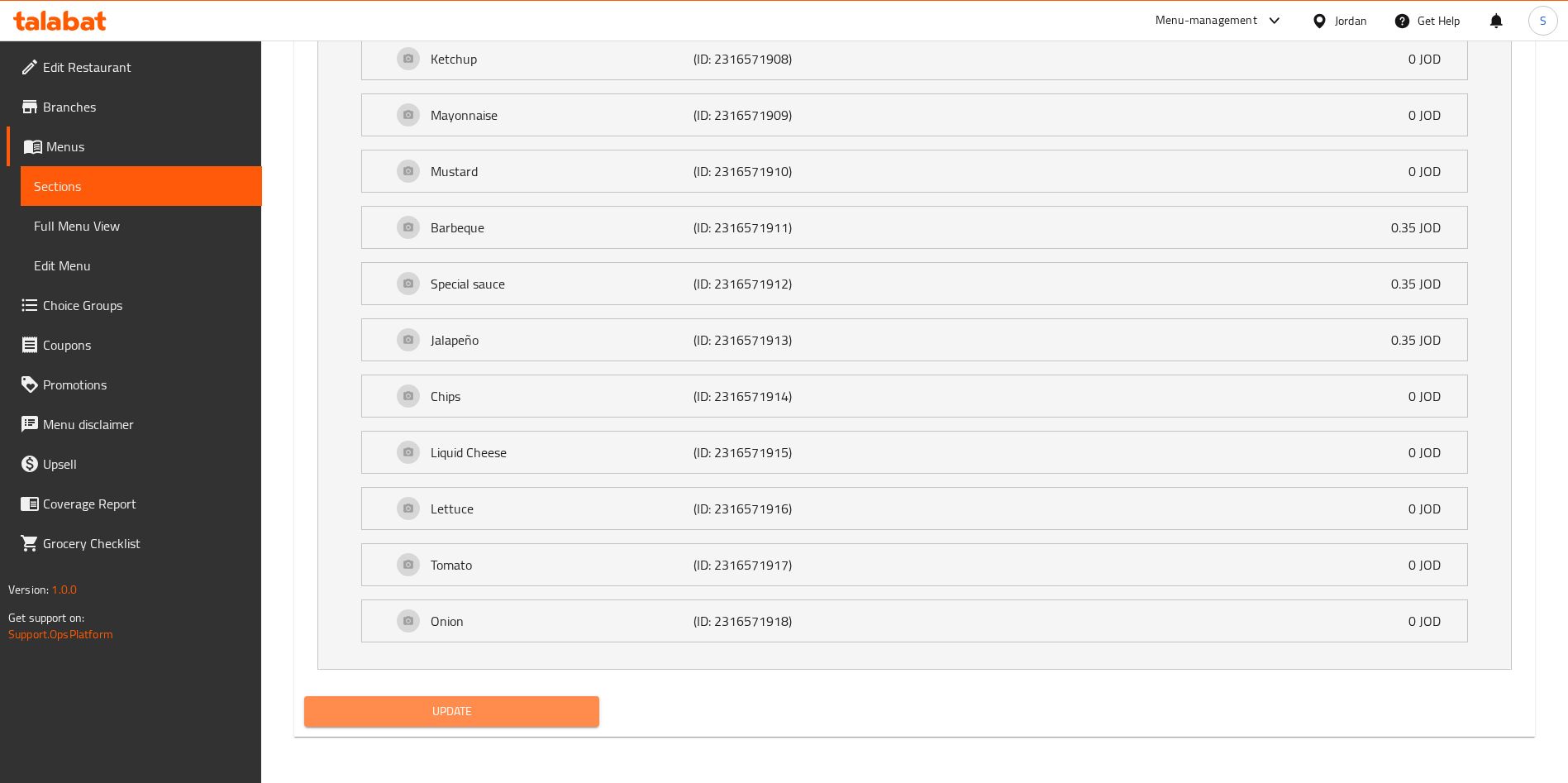
click at [479, 705] on span "Update" at bounding box center [452, 711] width 269 height 21
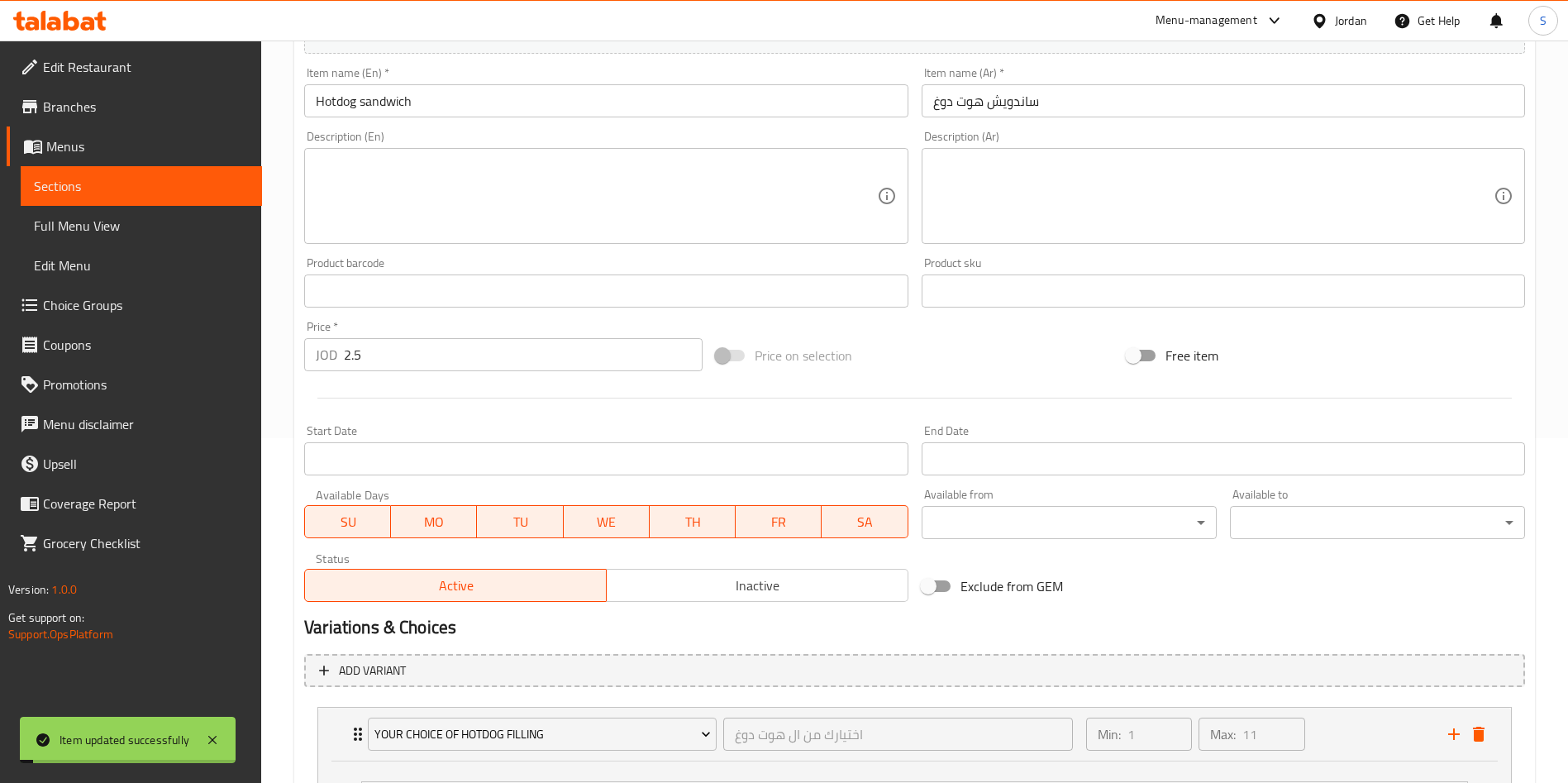
scroll to position [0, 0]
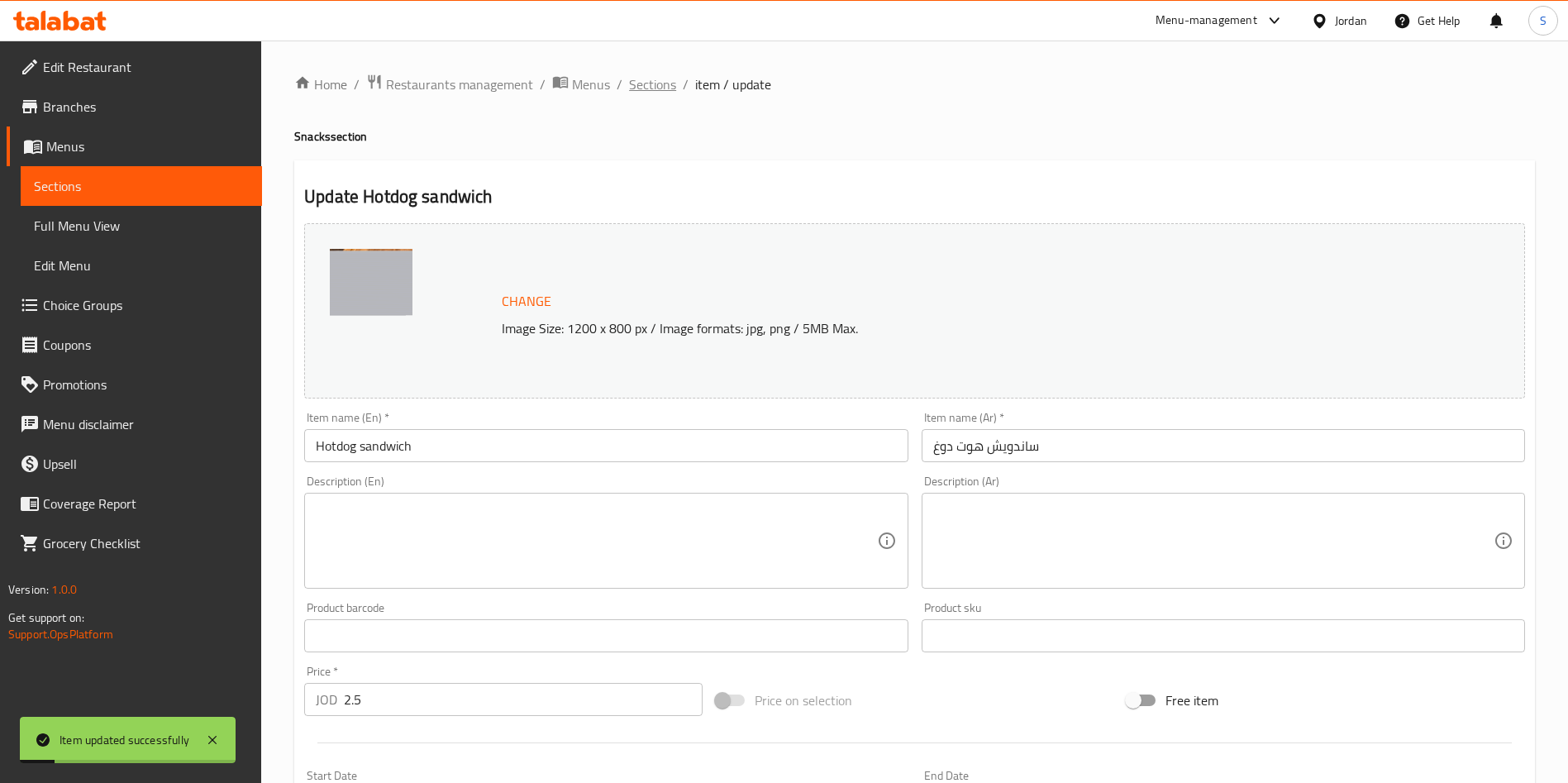
click at [643, 83] on span "Sections" at bounding box center [652, 84] width 47 height 20
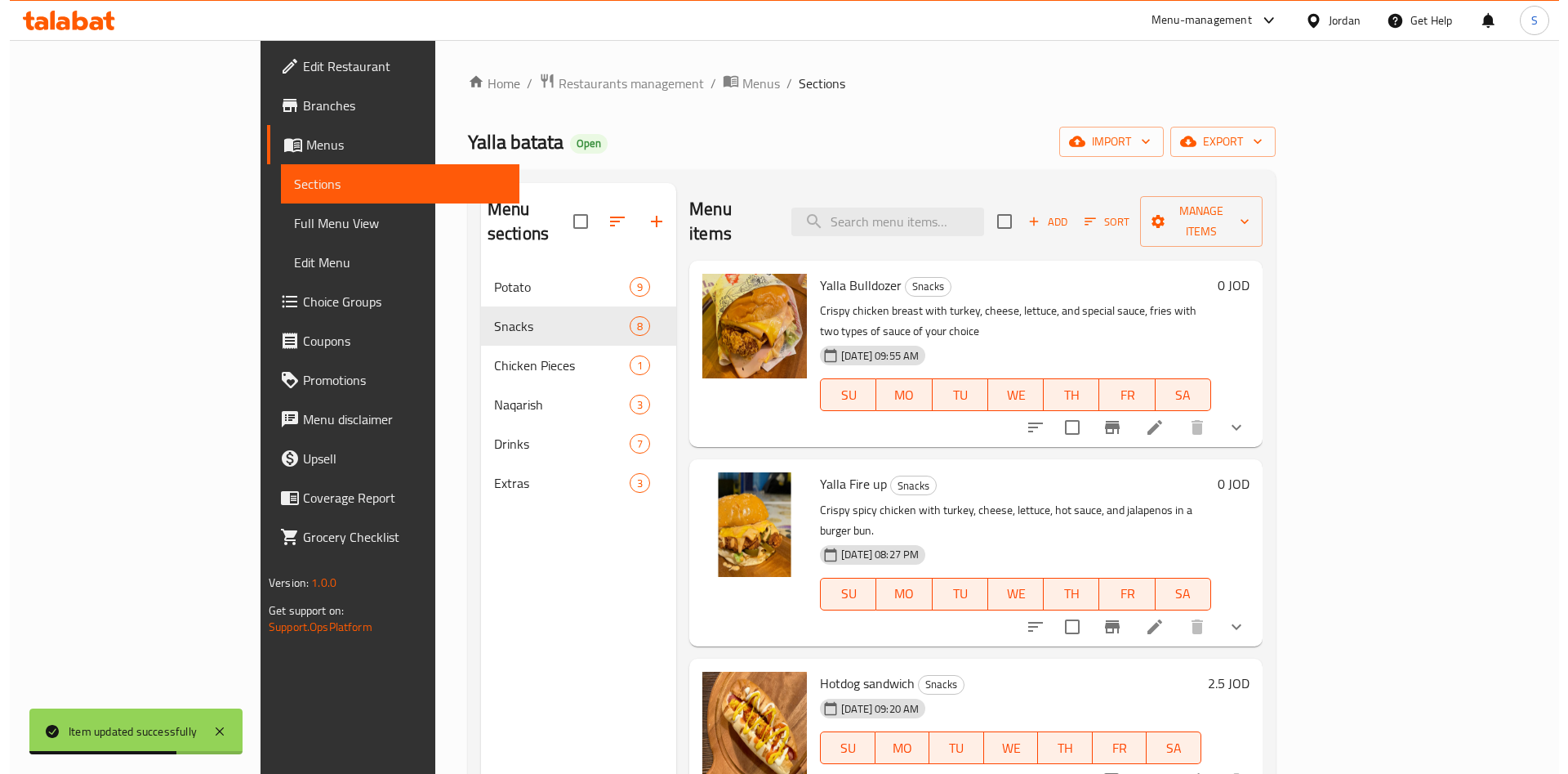
scroll to position [245, 0]
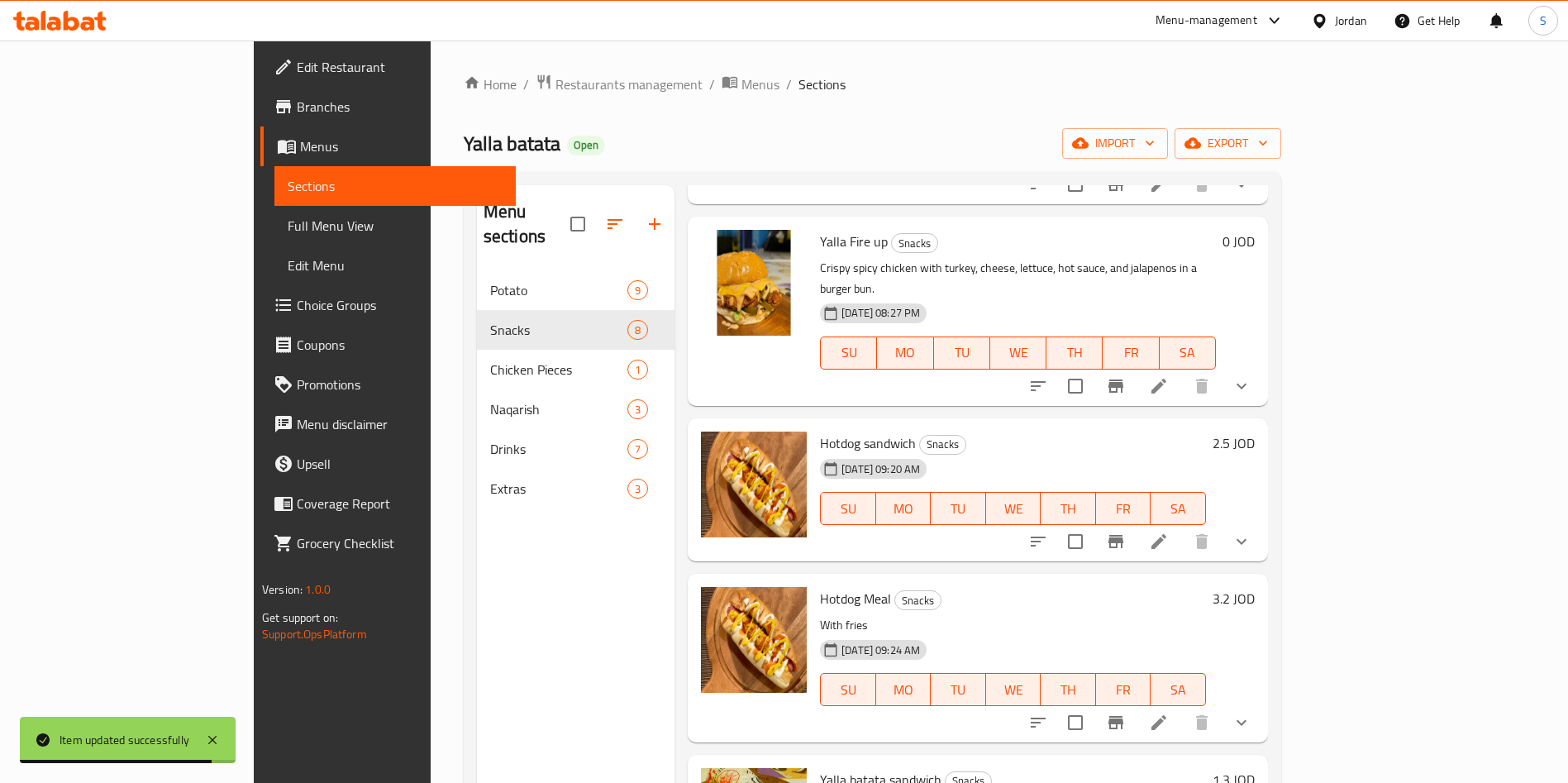
click at [1166, 715] on icon at bounding box center [1159, 722] width 15 height 15
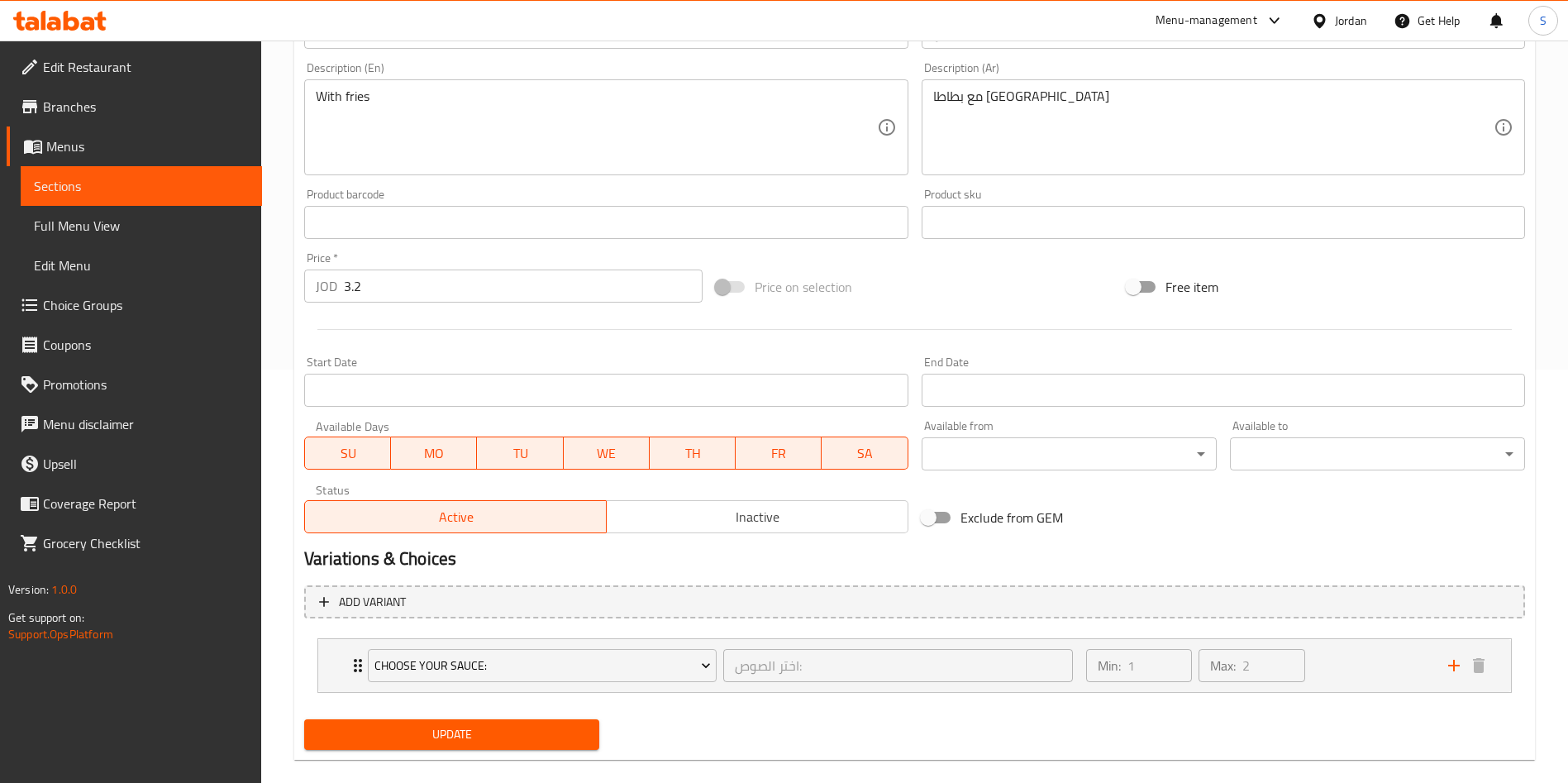
scroll to position [436, 0]
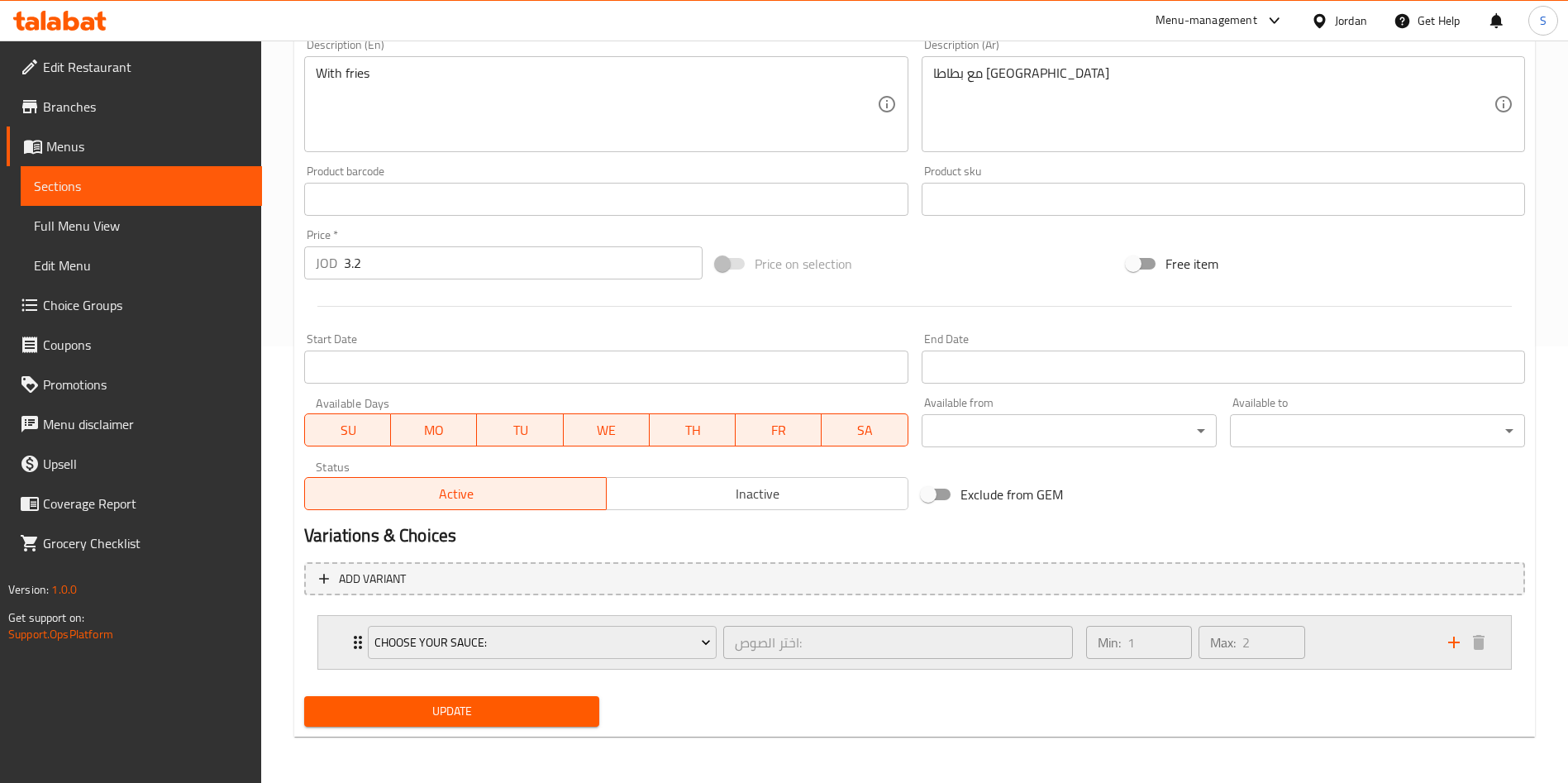
click at [335, 645] on div "Choose your sauce: اختر الصوص: ​ Min: 1 ​ Max: 2 ​" at bounding box center [914, 642] width 1193 height 53
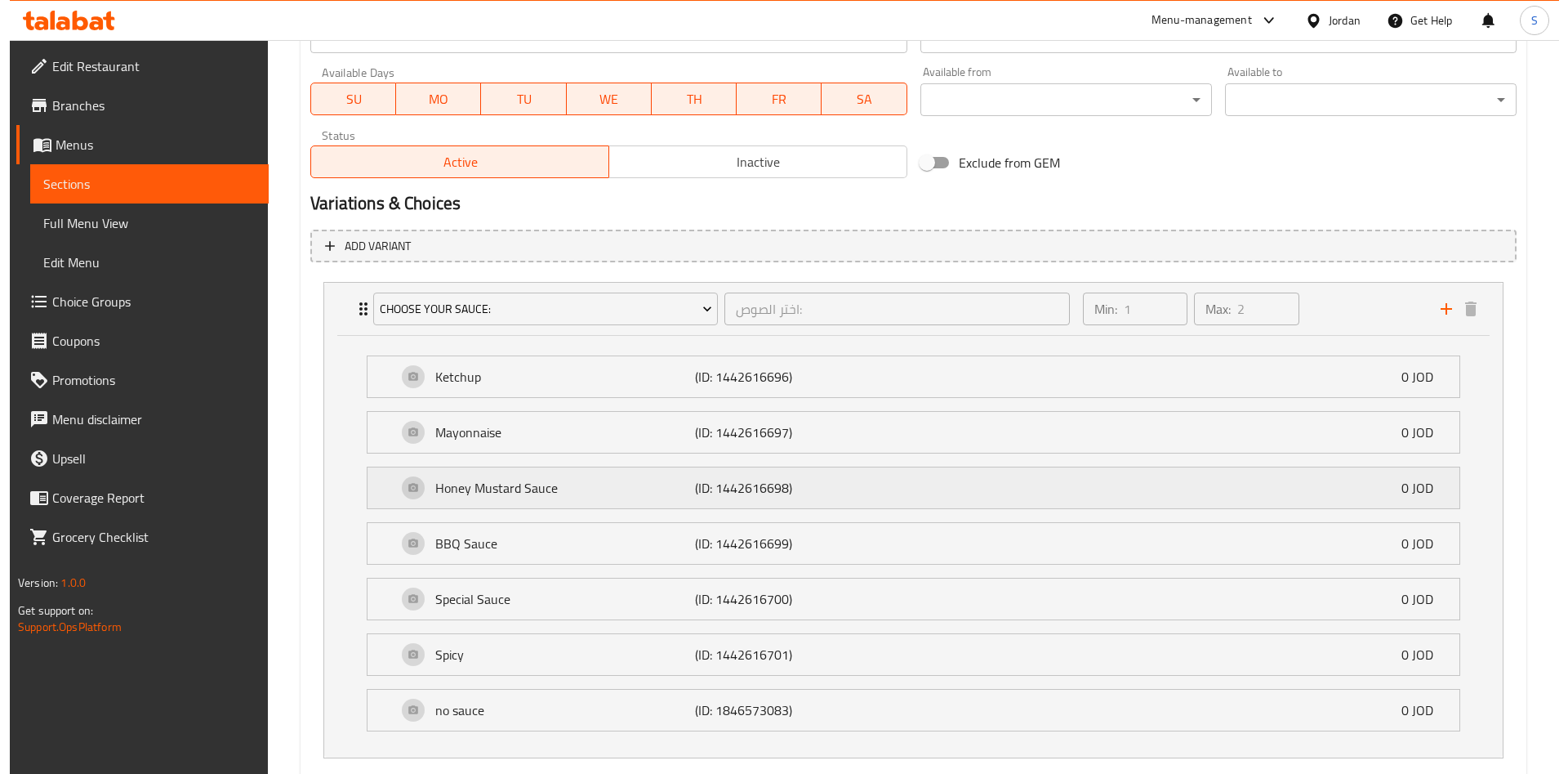
scroll to position [608, 0]
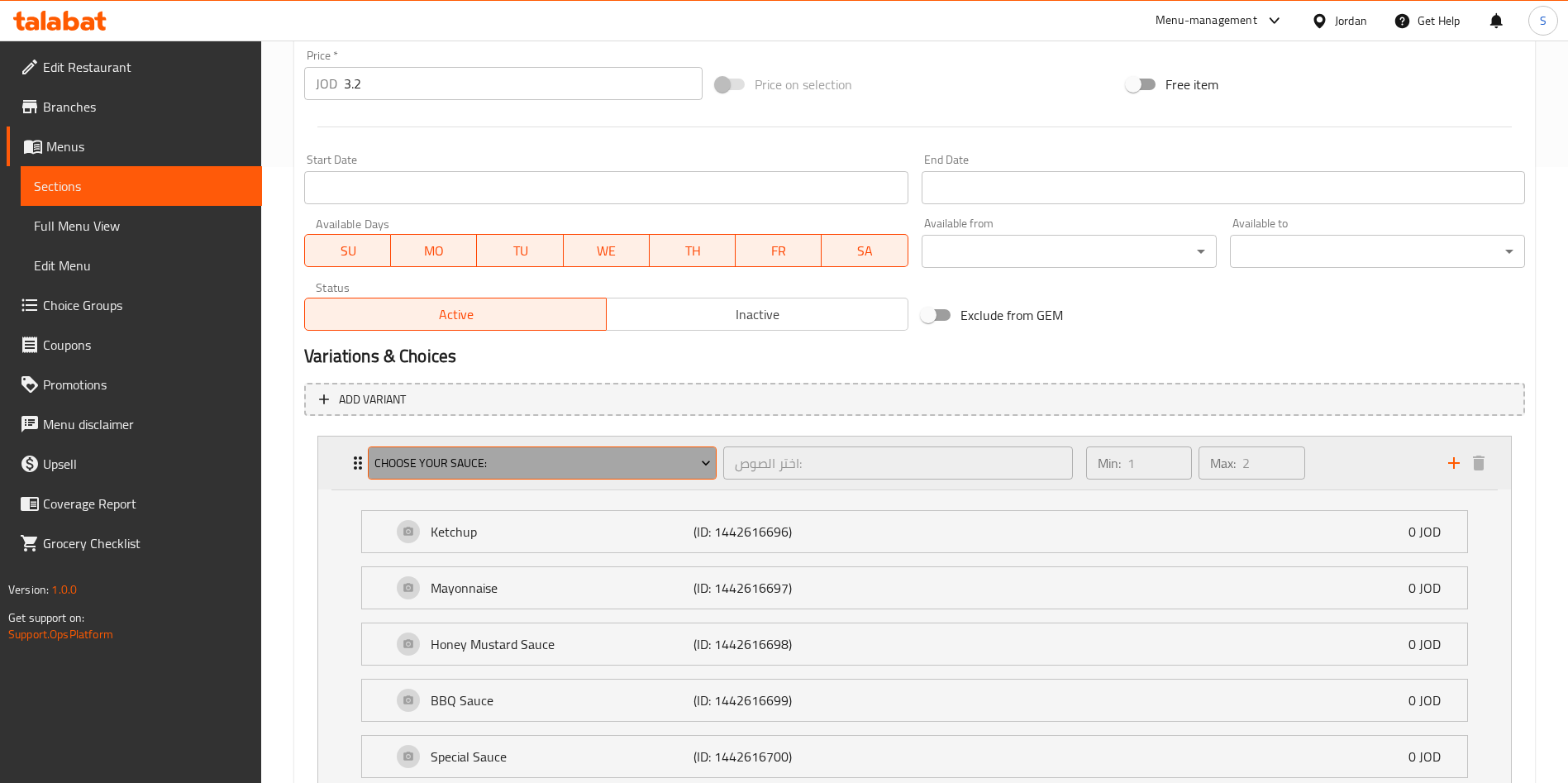
click at [581, 469] on span "Choose your sauce:" at bounding box center [542, 464] width 336 height 21
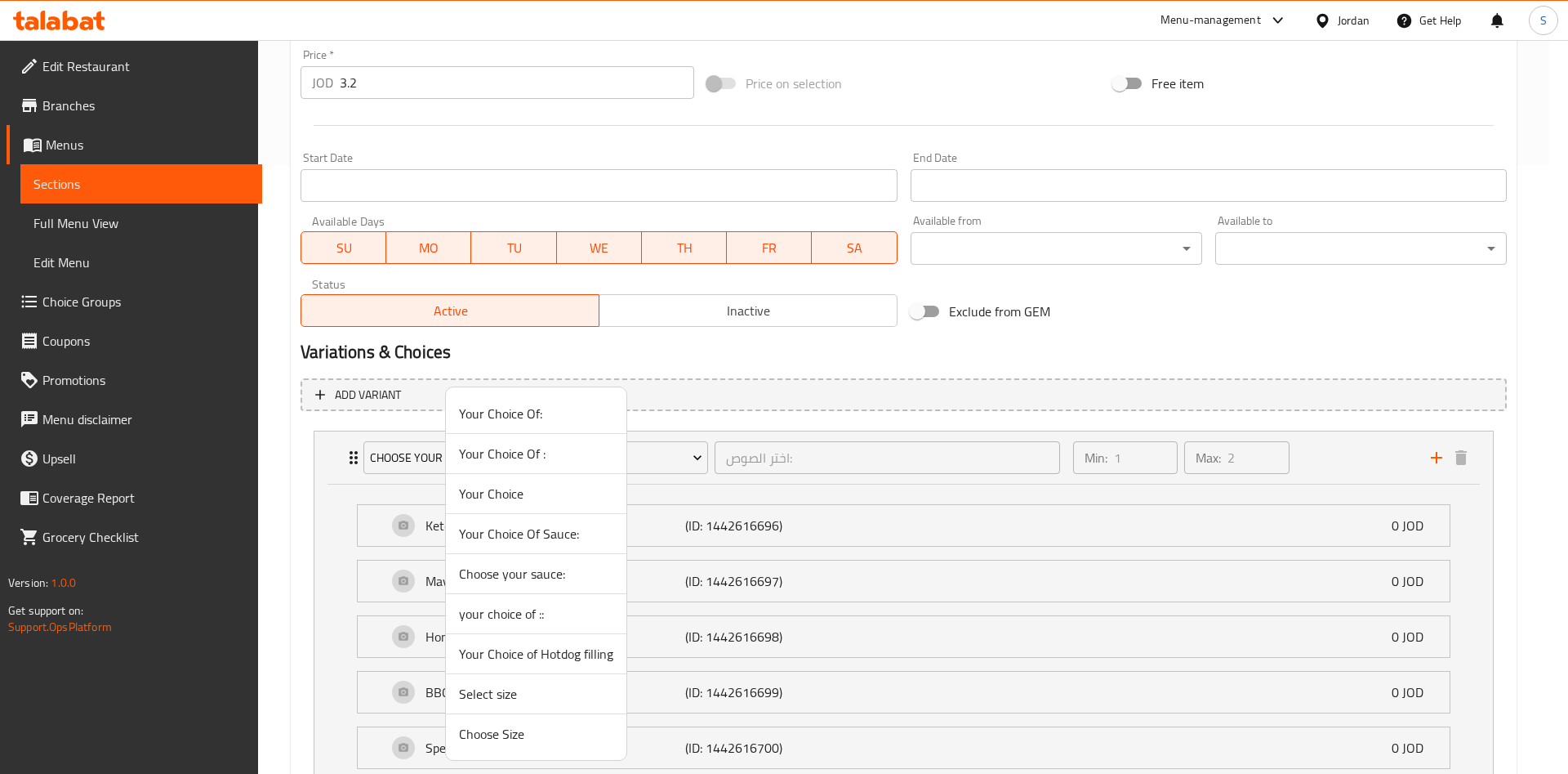
click at [505, 644] on span "Your Choice of Hotdog filling" at bounding box center [536, 653] width 154 height 20
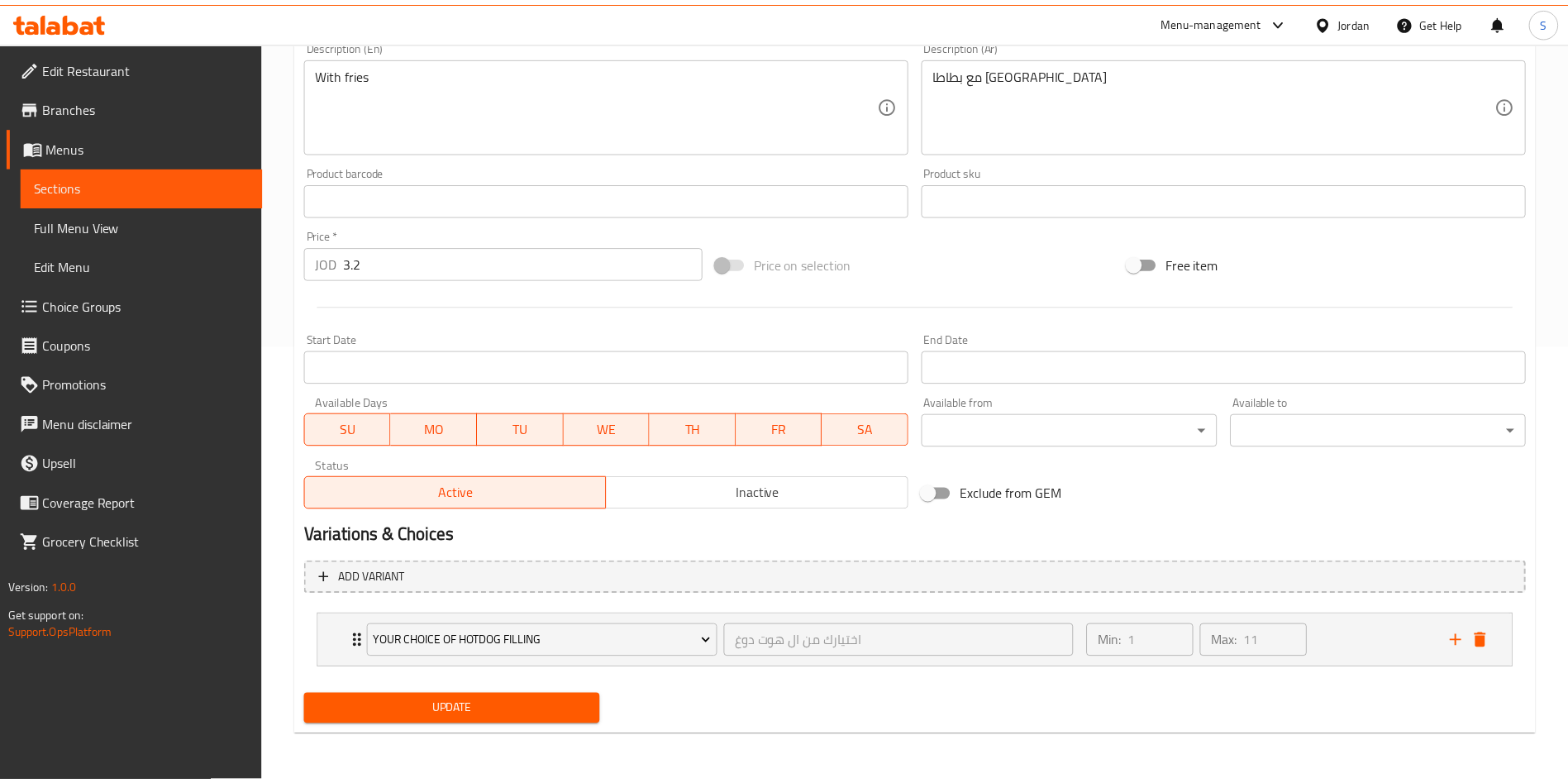
scroll to position [436, 0]
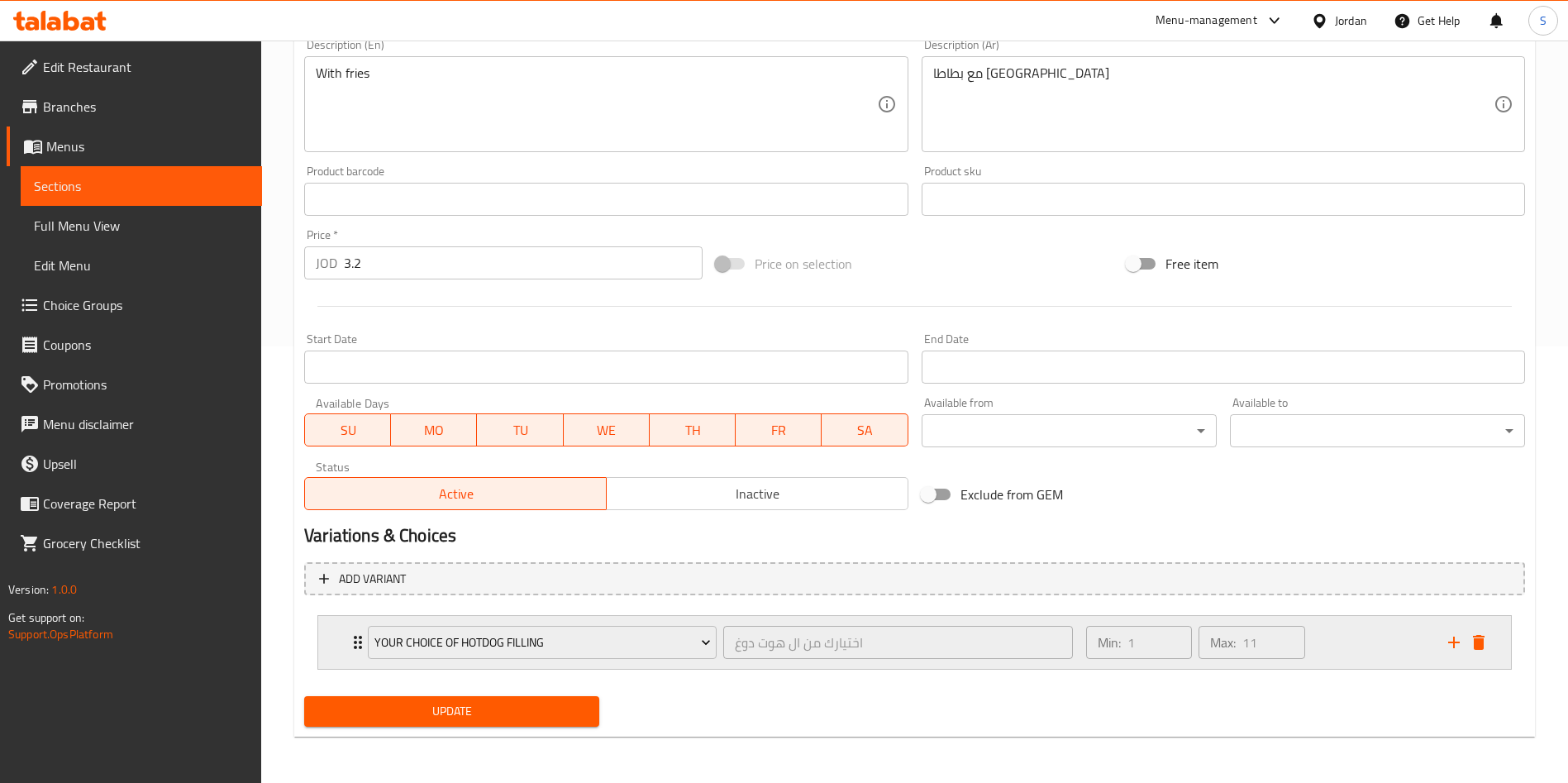
click at [1424, 641] on div "Min: 1 ​ Max: 11 ​" at bounding box center [1257, 642] width 362 height 53
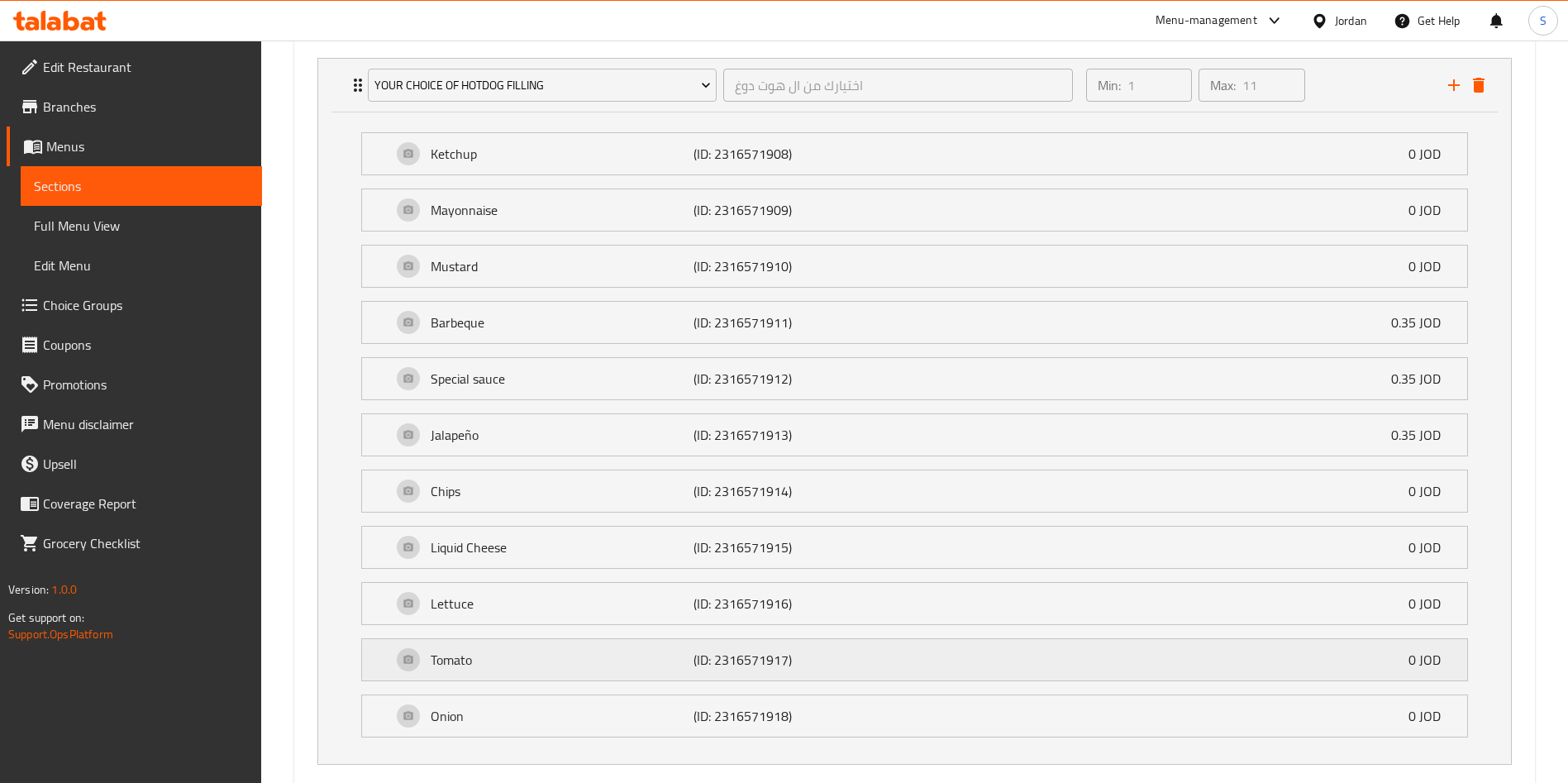
scroll to position [1089, 0]
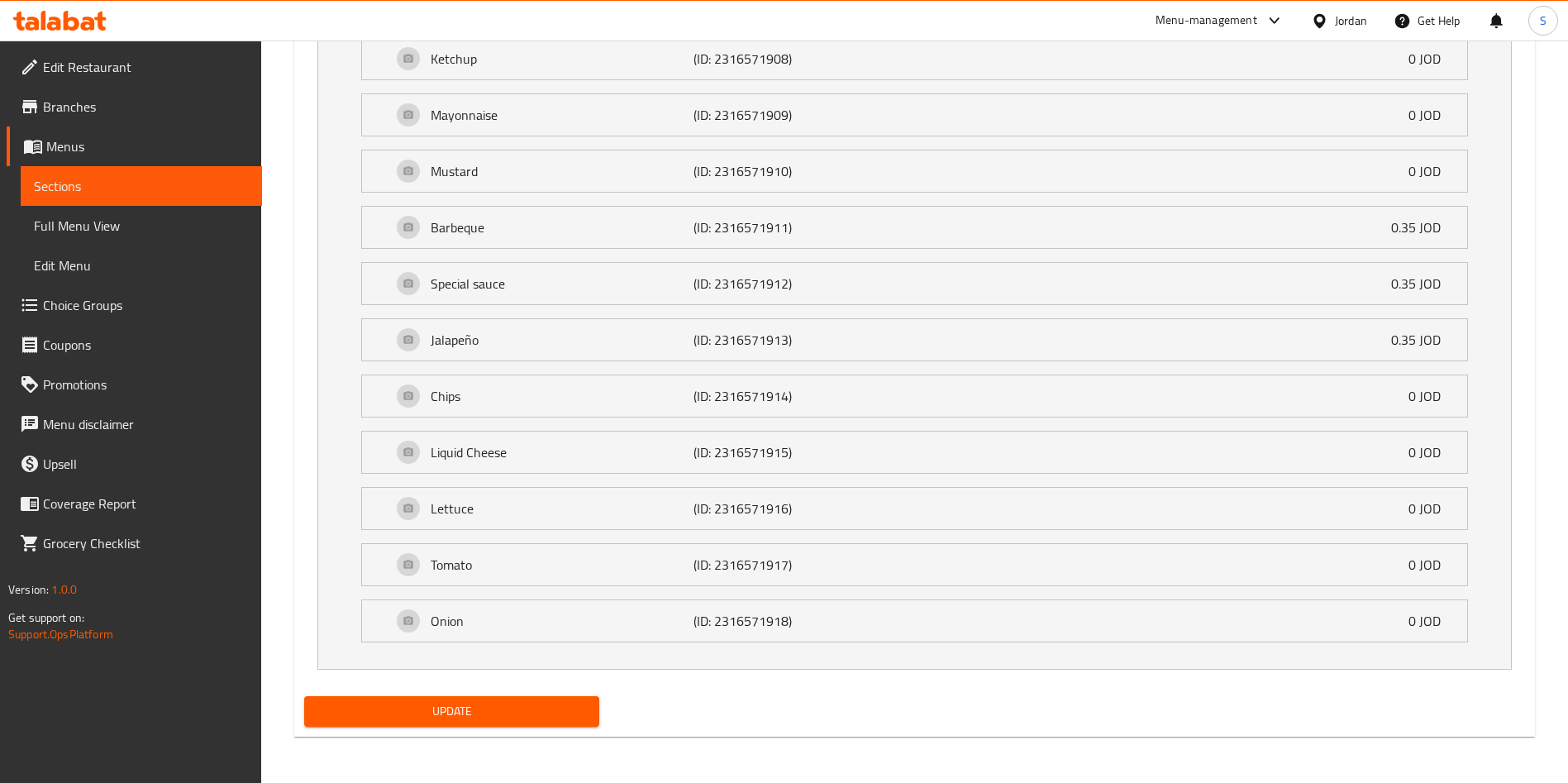
click at [463, 706] on span "Update" at bounding box center [452, 711] width 269 height 21
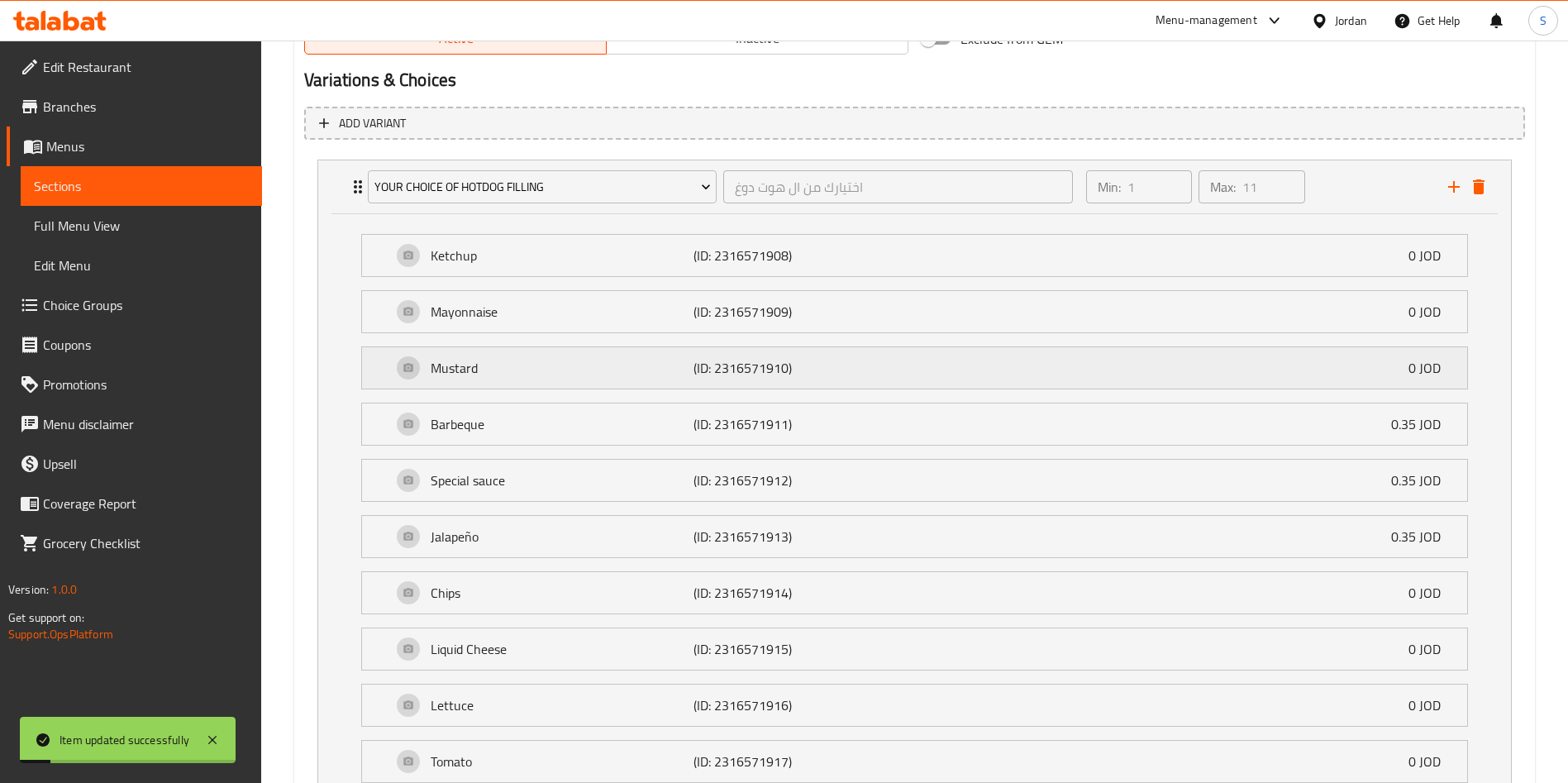
scroll to position [965, 0]
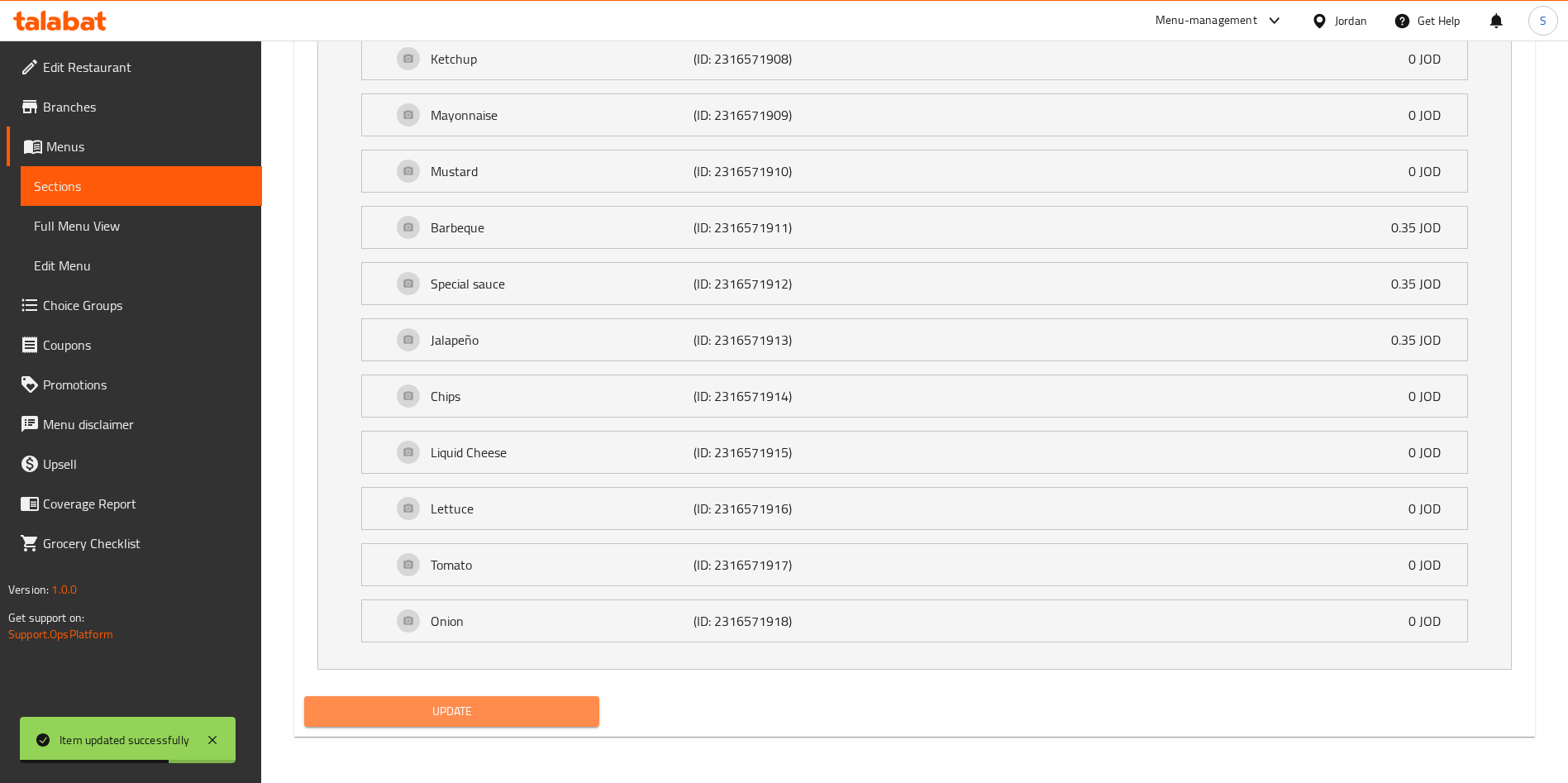
click at [567, 711] on span "Update" at bounding box center [452, 711] width 269 height 21
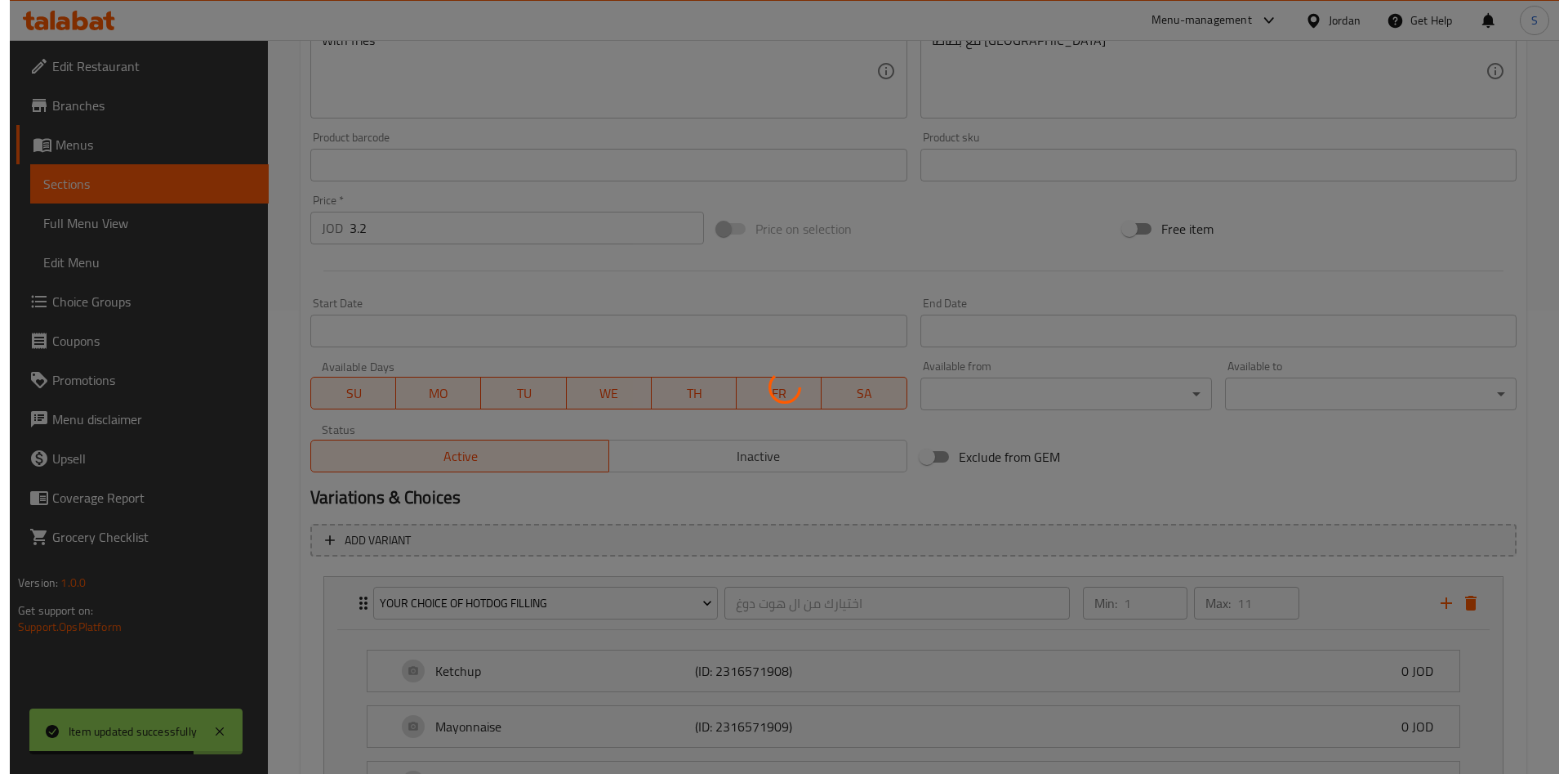
scroll to position [0, 0]
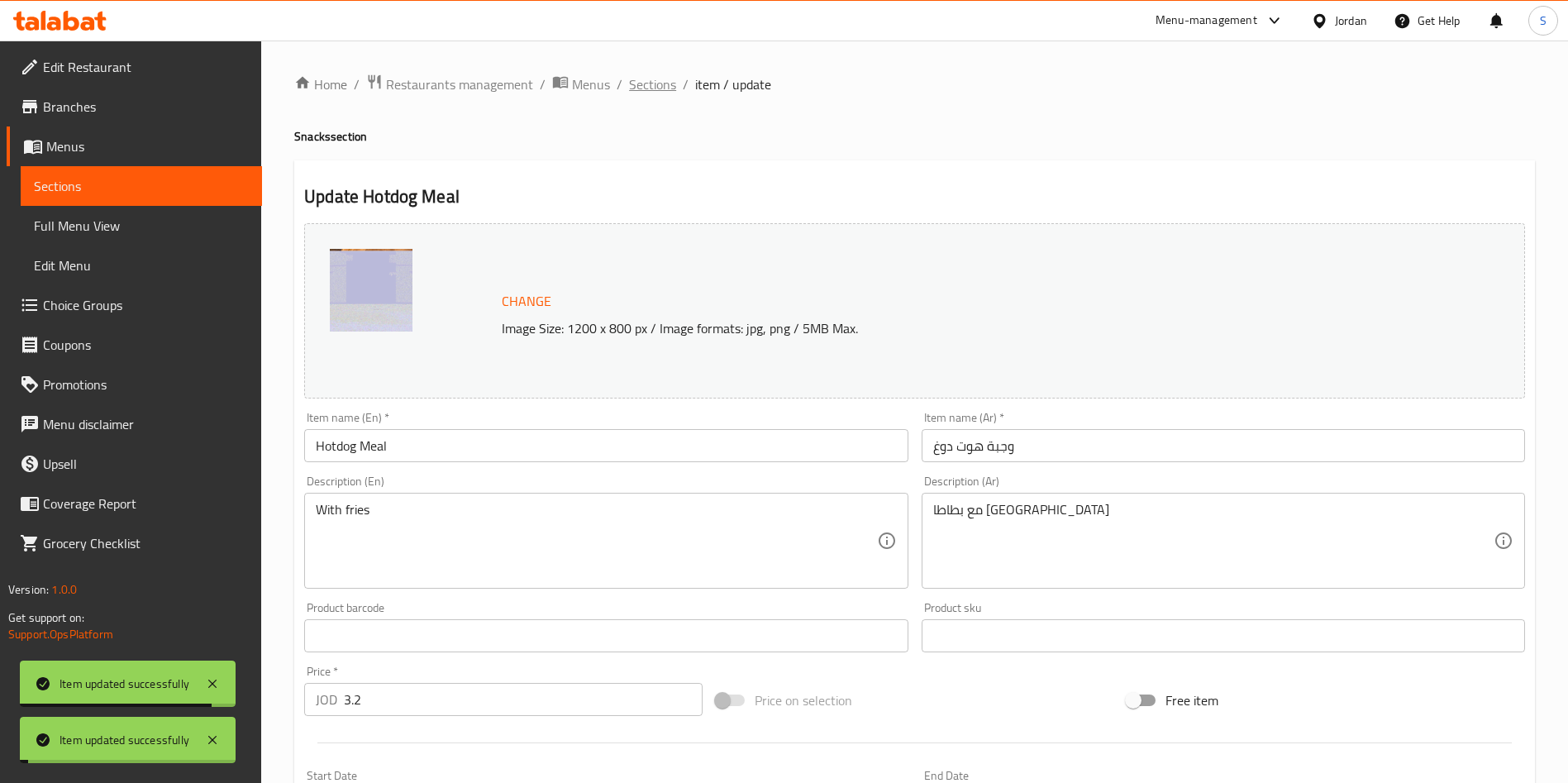
click at [637, 75] on span "Sections" at bounding box center [652, 84] width 47 height 20
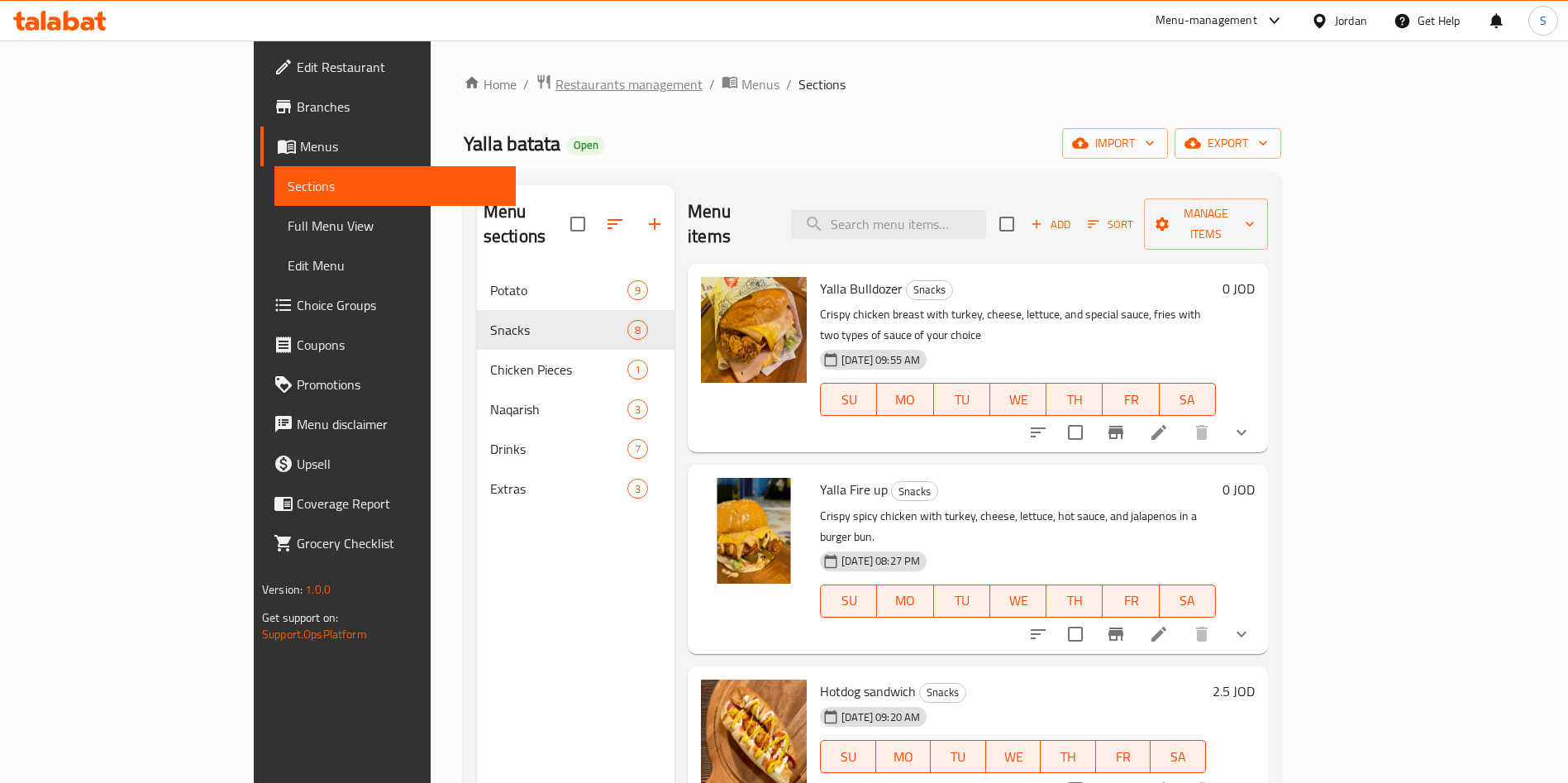
click at [555, 93] on span "Restaurants management" at bounding box center [629, 84] width 148 height 20
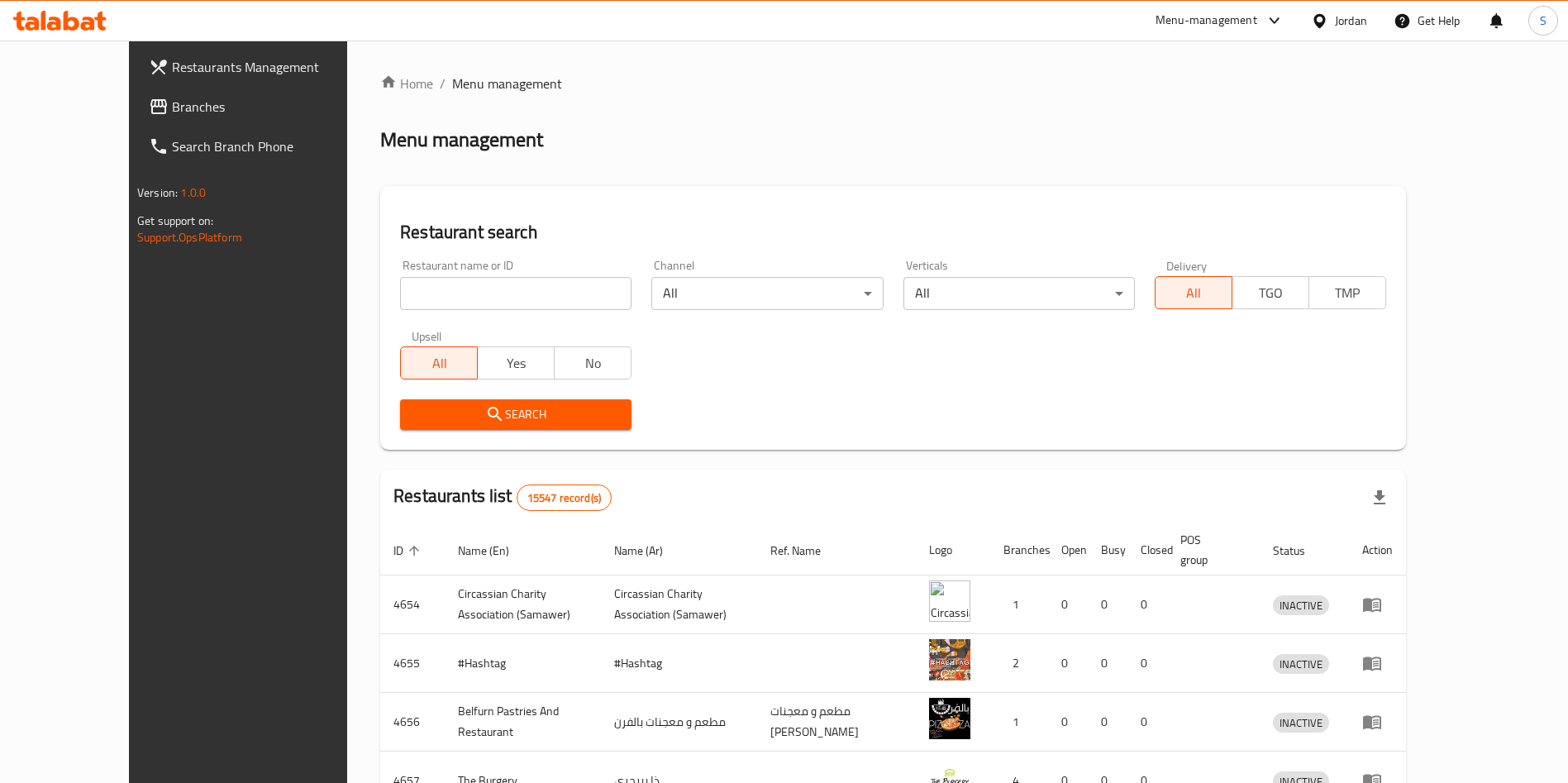
click at [455, 282] on div at bounding box center [784, 391] width 1568 height 783
click at [455, 282] on input "search" at bounding box center [515, 293] width 231 height 33
click at [467, 418] on span "Search" at bounding box center [515, 415] width 205 height 21
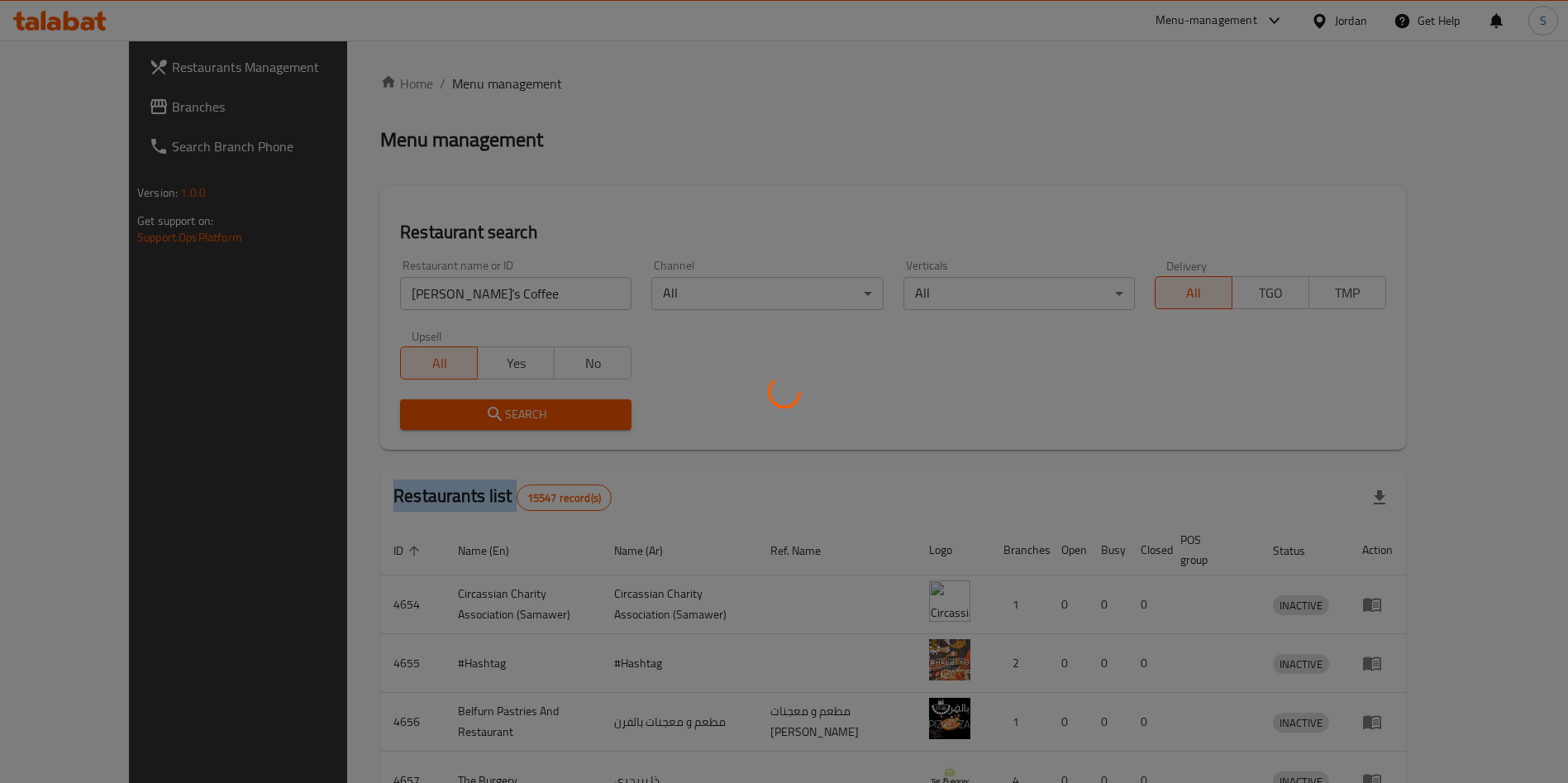
click at [467, 418] on div at bounding box center [784, 391] width 1568 height 783
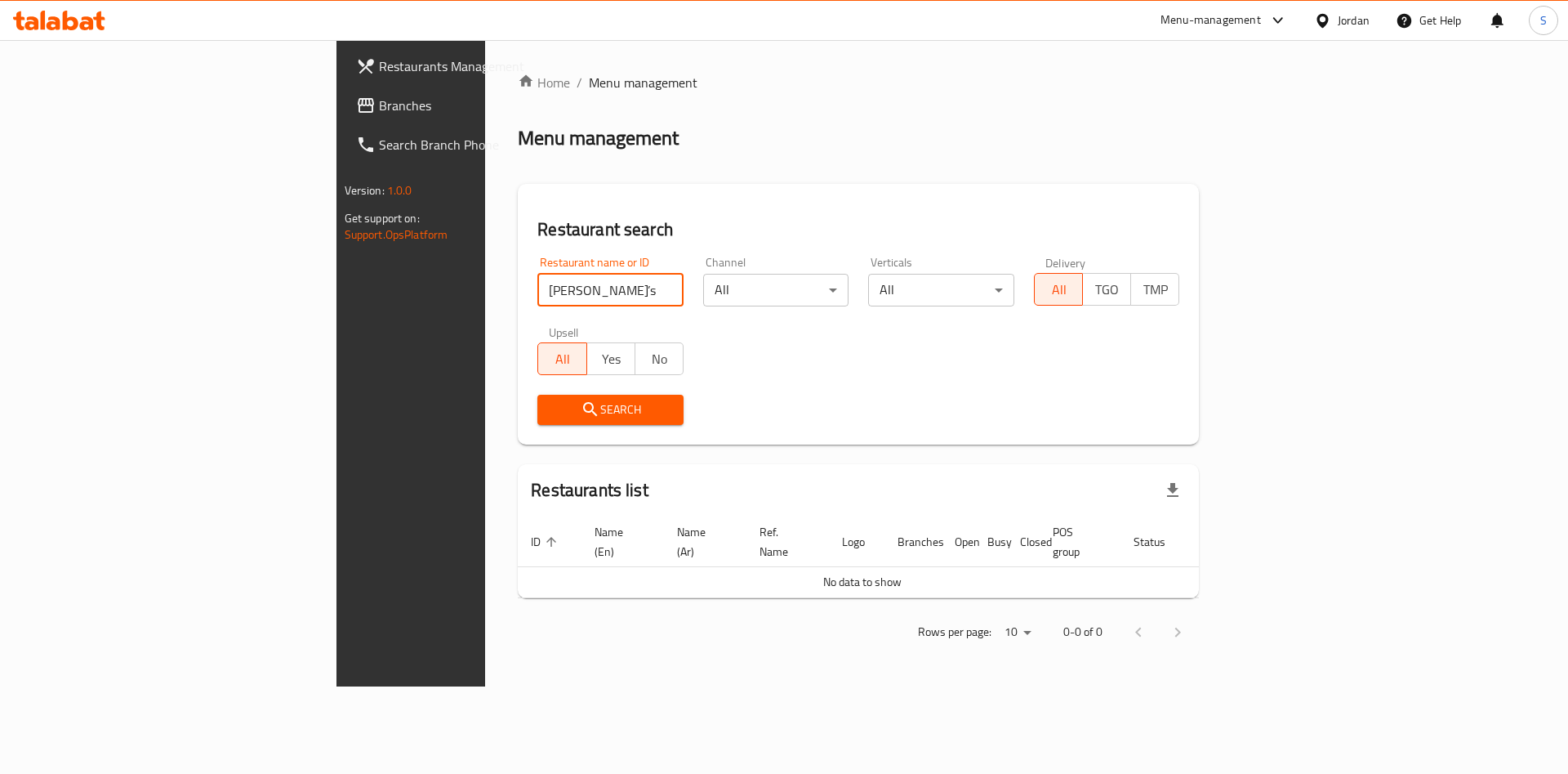
drag, startPoint x: 366, startPoint y: 287, endPoint x: 498, endPoint y: 289, distance: 132.0
click at [537, 289] on input "[PERSON_NAME]’s Coffee" at bounding box center [610, 290] width 146 height 33
click at [537, 286] on input "[PERSON_NAME]’" at bounding box center [610, 290] width 146 height 33
type input "[PERSON_NAME]"
click at [583, 404] on icon "submit" at bounding box center [590, 409] width 14 height 14
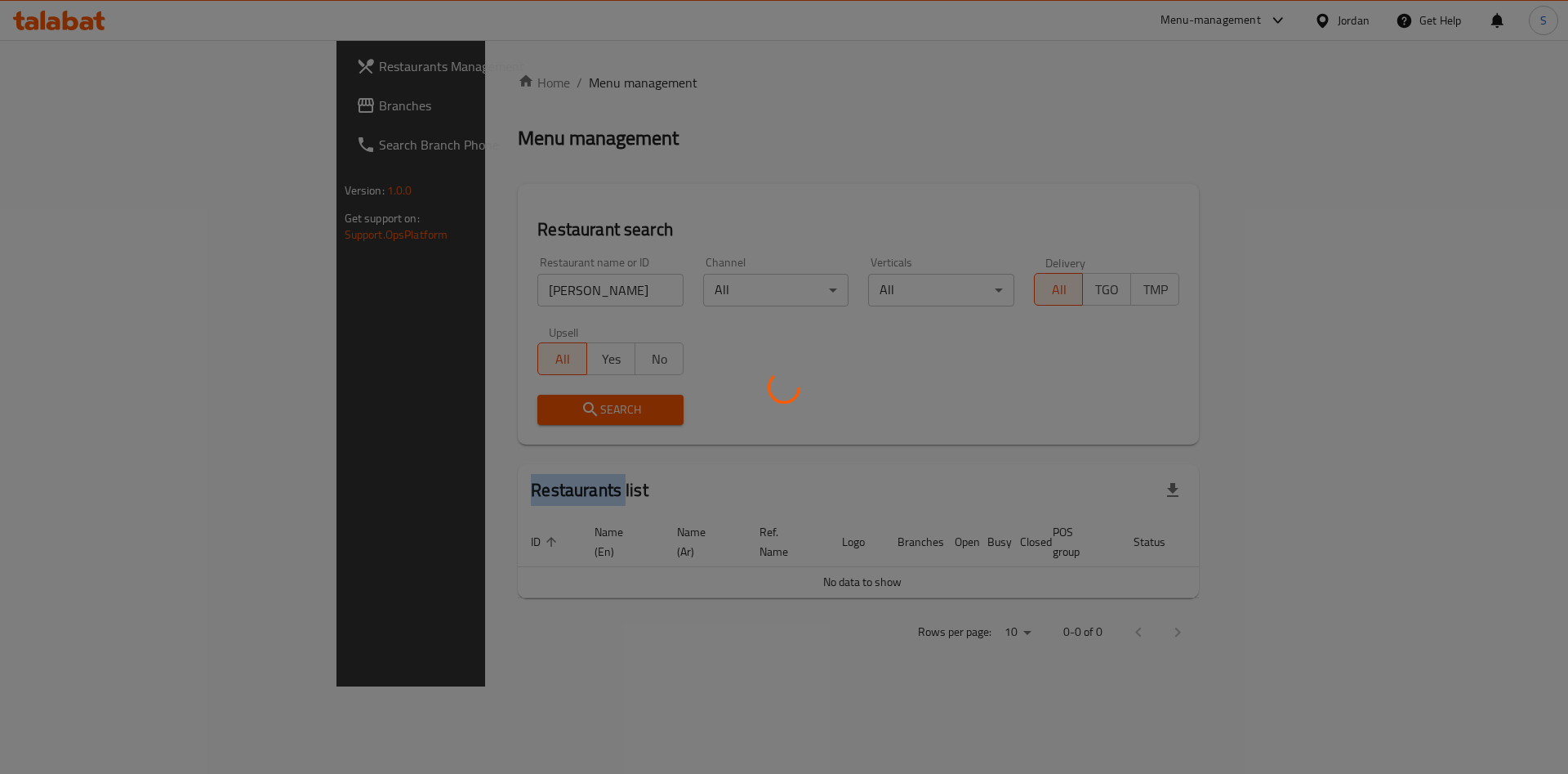
click at [436, 404] on div at bounding box center [784, 387] width 1568 height 774
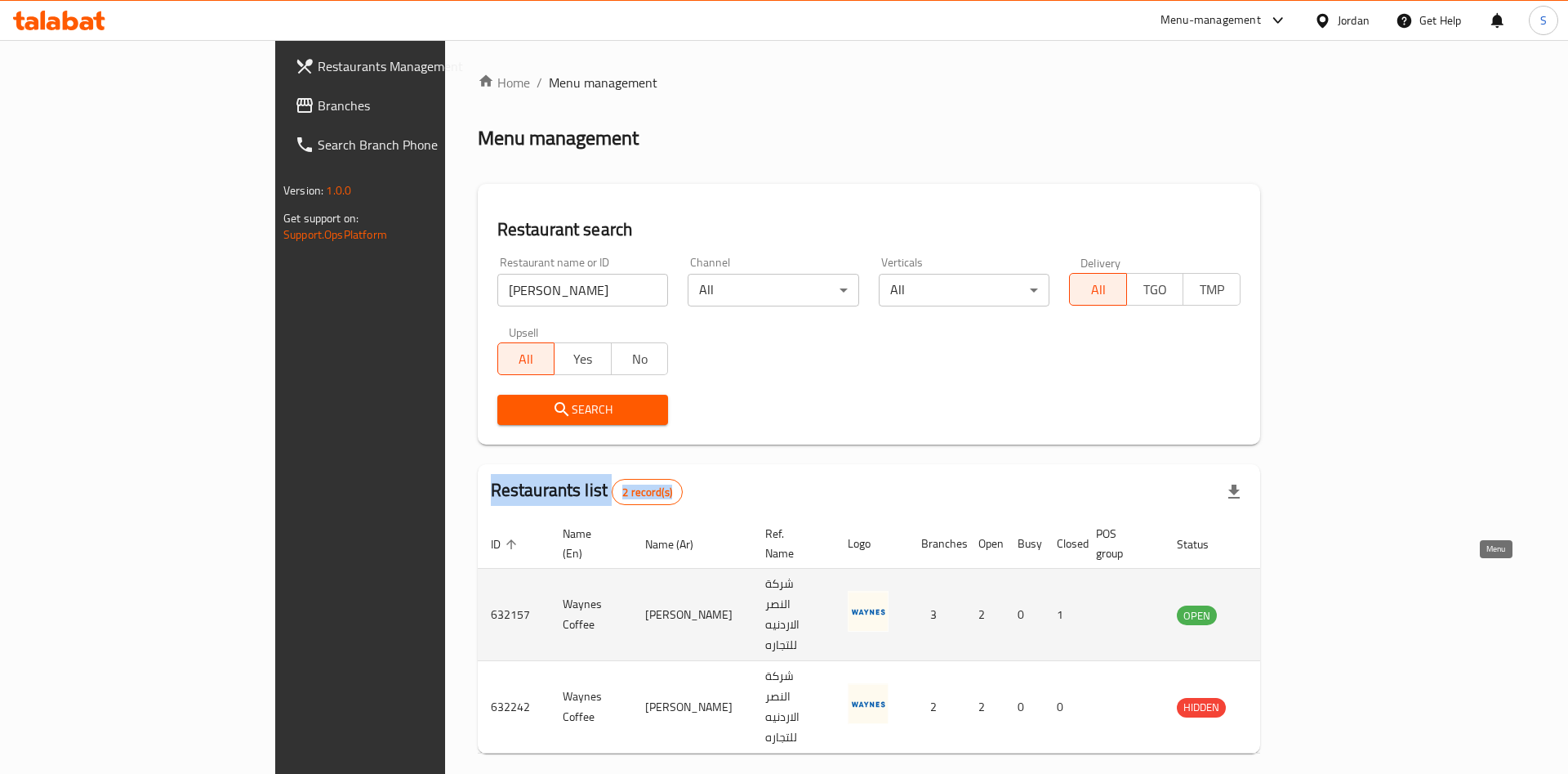
click at [1281, 608] on icon "enhanced table" at bounding box center [1272, 615] width 18 height 14
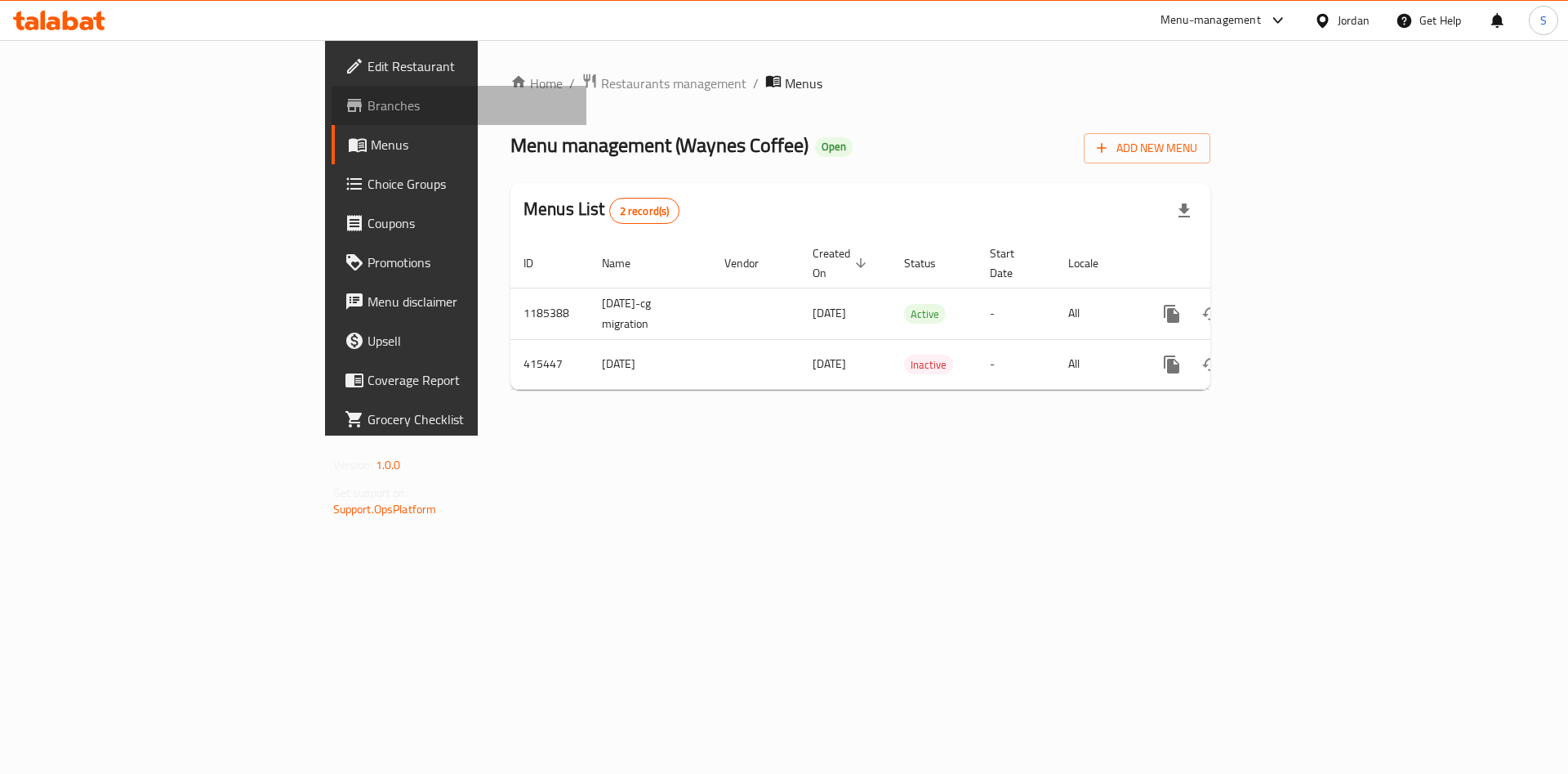
click at [331, 87] on link "Branches" at bounding box center [459, 104] width 255 height 39
